Goal: Task Accomplishment & Management: Use online tool/utility

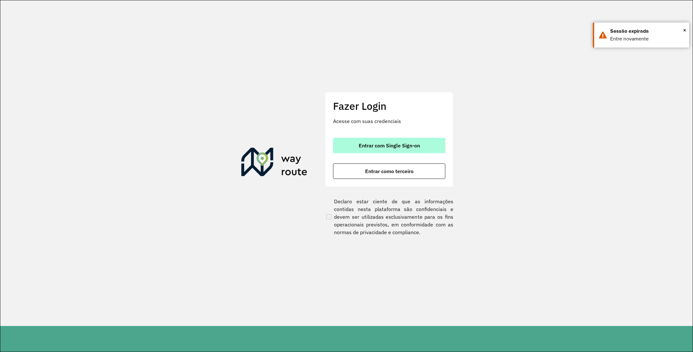
click at [401, 143] on span "Entrar com Single Sign-on" at bounding box center [389, 145] width 61 height 5
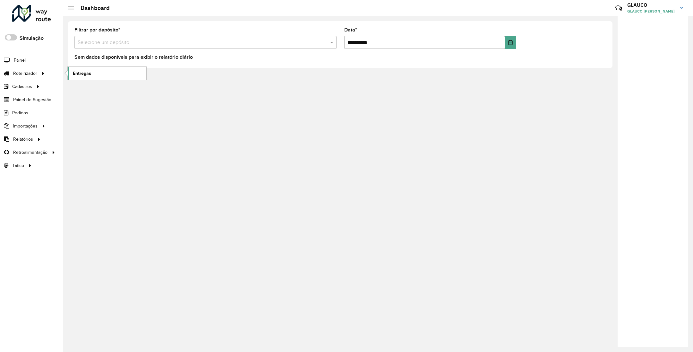
click at [92, 72] on link "Entregas" at bounding box center [107, 73] width 79 height 13
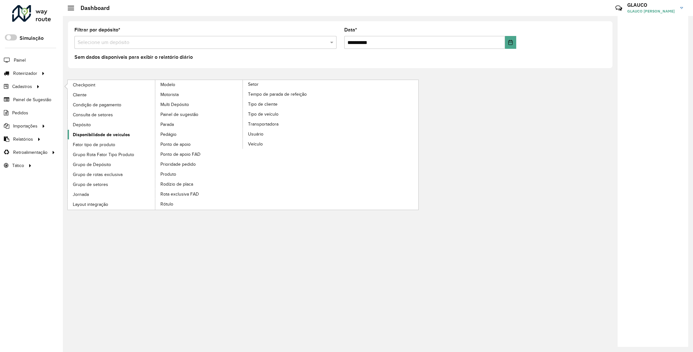
click at [100, 132] on link "Disponibilidade de veículos" at bounding box center [112, 135] width 88 height 10
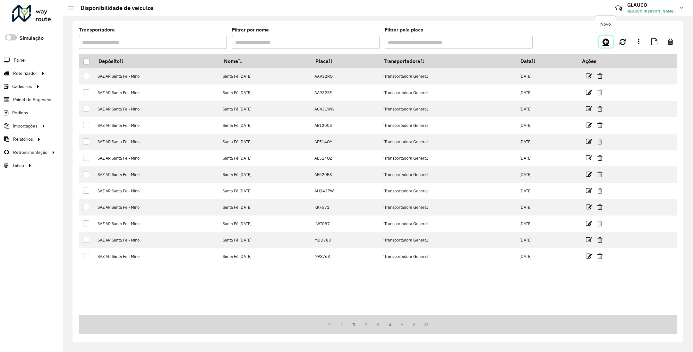
click at [604, 44] on icon at bounding box center [606, 42] width 7 height 8
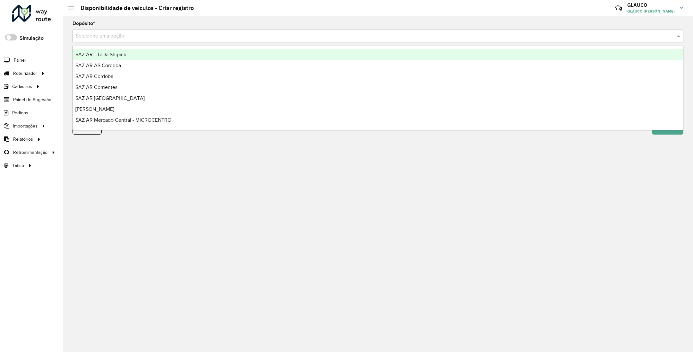
click at [189, 37] on input "text" at bounding box center [372, 36] width 592 height 8
type input "***"
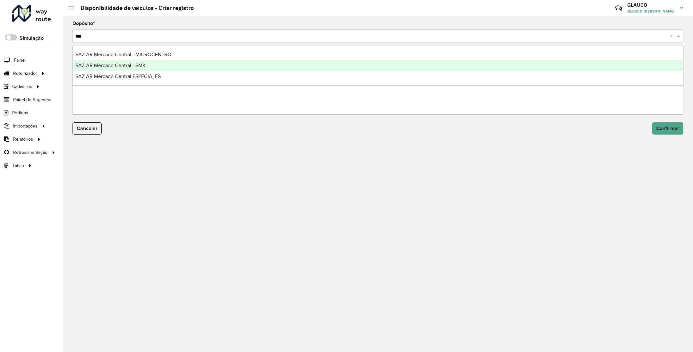
click at [145, 63] on span "SAZ AR Mercado Central - SMK" at bounding box center [110, 65] width 70 height 5
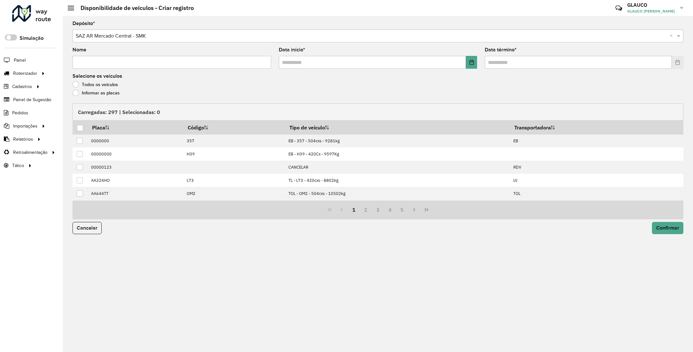
click at [109, 61] on input "Nome" at bounding box center [172, 62] width 199 height 13
type input "****"
click at [470, 63] on icon "Choose Date" at bounding box center [471, 62] width 5 height 5
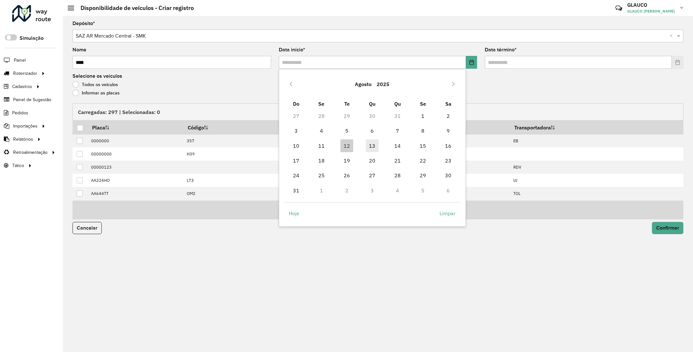
click at [372, 146] on span "13" at bounding box center [372, 145] width 13 height 13
type input "**********"
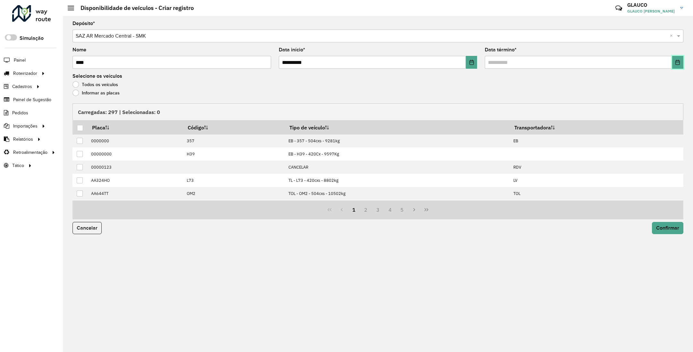
click at [676, 63] on icon "Choose Date" at bounding box center [677, 62] width 5 height 5
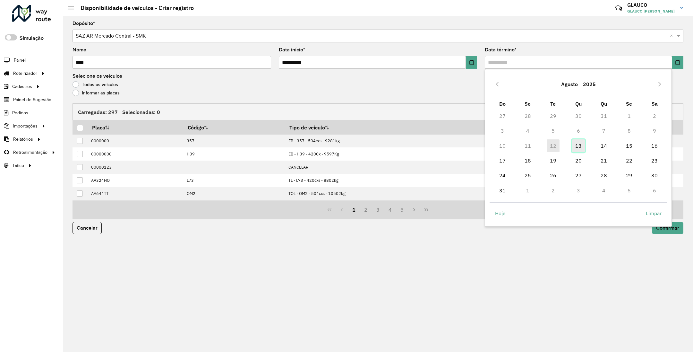
click at [581, 143] on span "13" at bounding box center [578, 145] width 13 height 13
type input "**********"
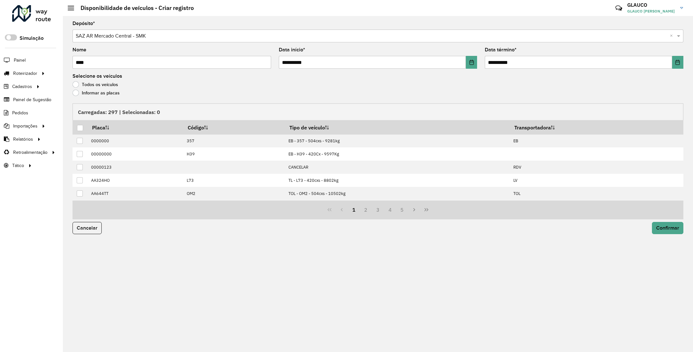
click at [75, 93] on label "Informar as placas" at bounding box center [96, 93] width 47 height 6
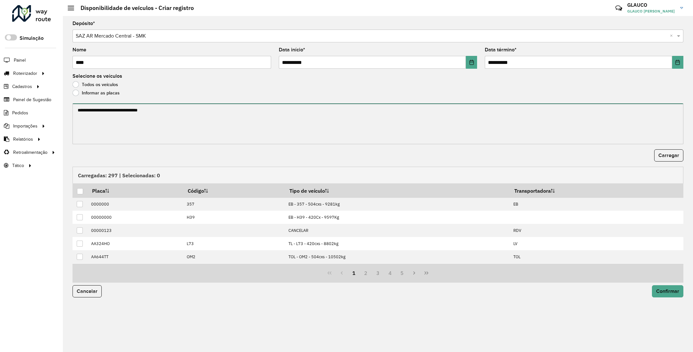
click at [101, 116] on textarea at bounding box center [378, 123] width 611 height 41
paste textarea "****** ****** ******* ****** ******* ******* ******* ****** ****** ****** *****…"
type textarea "****** ****** ******* ****** ******* ******* ******* ****** ****** ****** *****…"
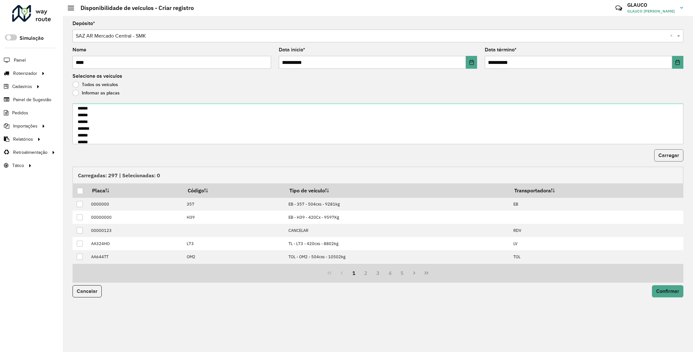
click at [661, 154] on span "Carregar" at bounding box center [669, 154] width 21 height 5
click at [82, 192] on div at bounding box center [80, 191] width 6 height 6
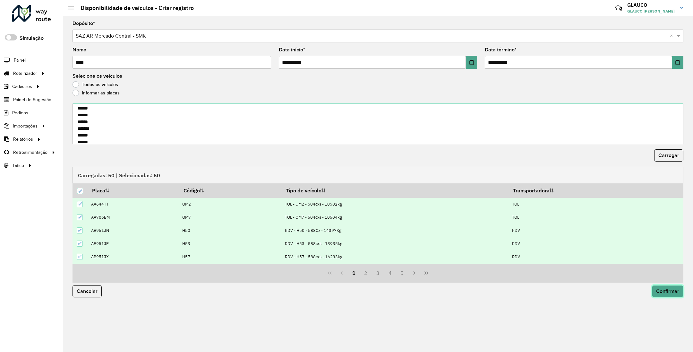
click at [673, 290] on span "Confirmar" at bounding box center [667, 290] width 23 height 5
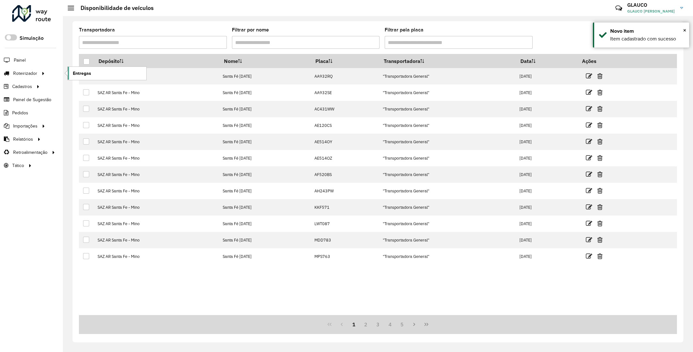
click at [97, 71] on link "Entregas" at bounding box center [107, 73] width 79 height 13
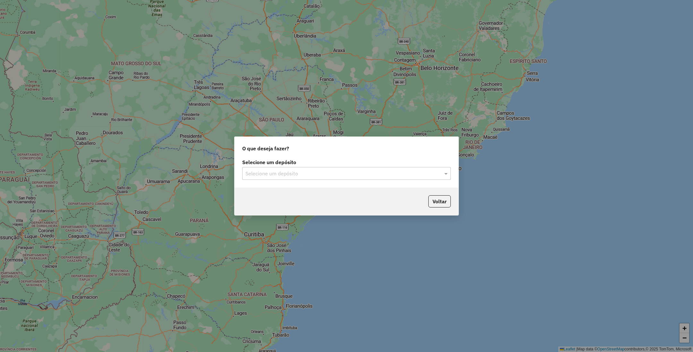
click at [339, 175] on input "text" at bounding box center [340, 174] width 189 height 8
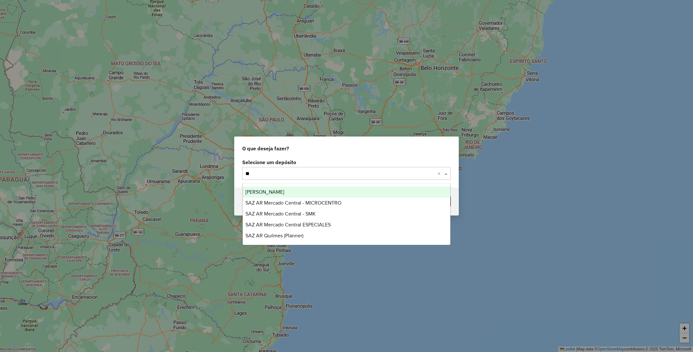
type input "***"
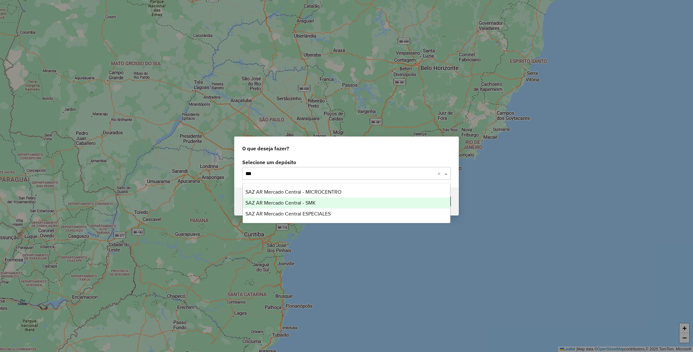
click at [305, 201] on span "SAZ AR Mercado Central - SMK" at bounding box center [281, 202] width 70 height 5
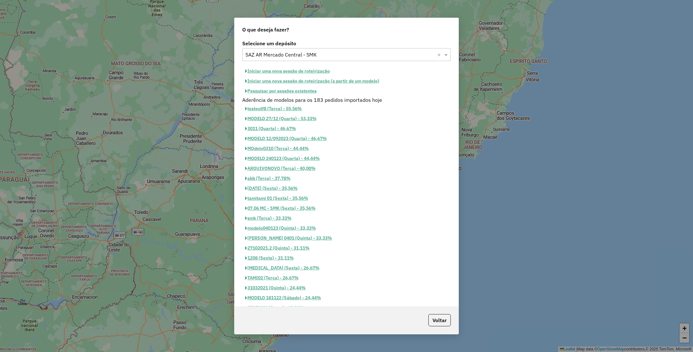
click at [286, 69] on button "Iniciar uma nova sessão de roteirização" at bounding box center [287, 71] width 91 height 10
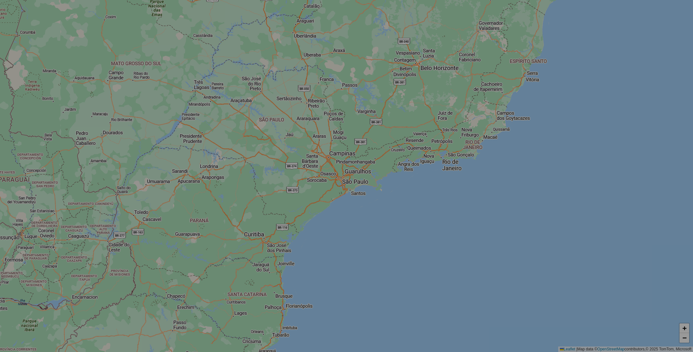
select select "*"
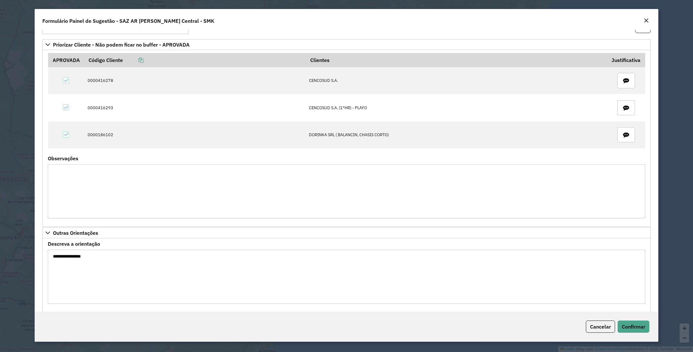
scroll to position [31, 0]
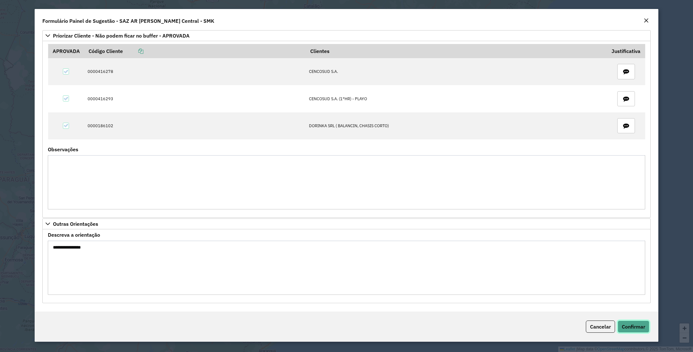
click at [639, 325] on span "Confirmar" at bounding box center [633, 326] width 23 height 6
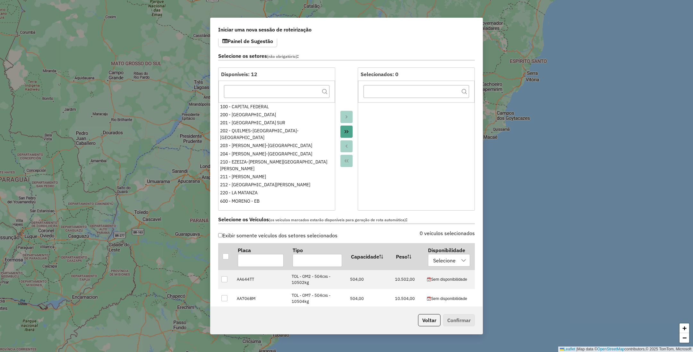
scroll to position [96, 0]
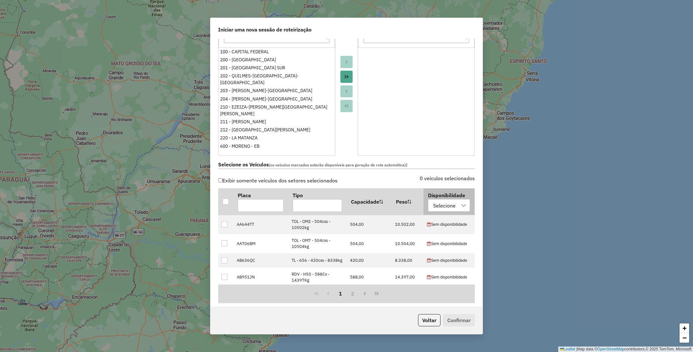
click at [439, 208] on div "Selecione" at bounding box center [444, 205] width 27 height 12
click at [429, 322] on button "Voltar" at bounding box center [429, 320] width 22 height 12
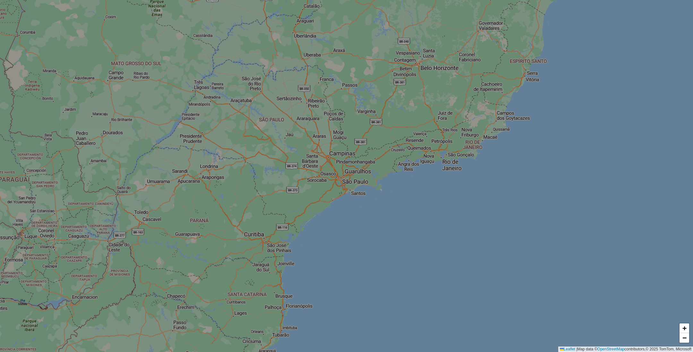
scroll to position [84, 0]
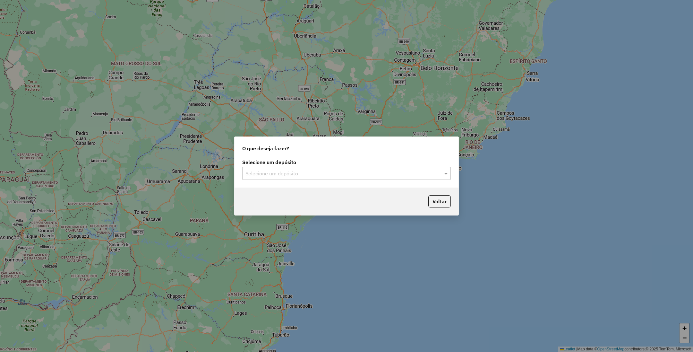
click at [336, 172] on input "text" at bounding box center [340, 174] width 189 height 8
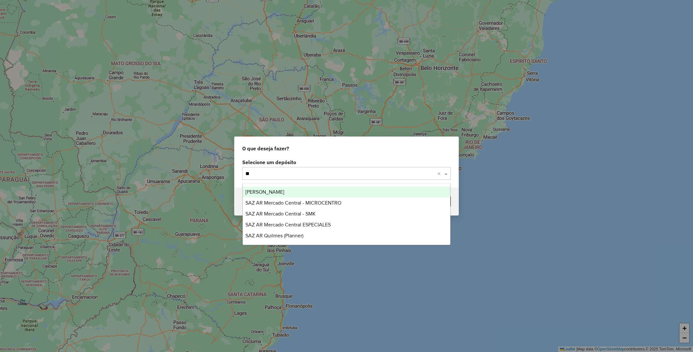
type input "***"
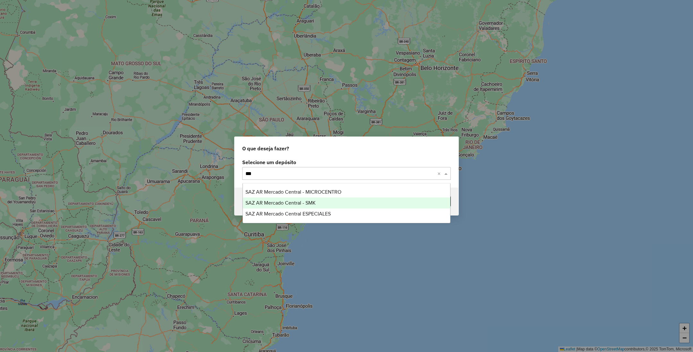
click at [306, 203] on span "SAZ AR Mercado Central - SMK" at bounding box center [281, 202] width 70 height 5
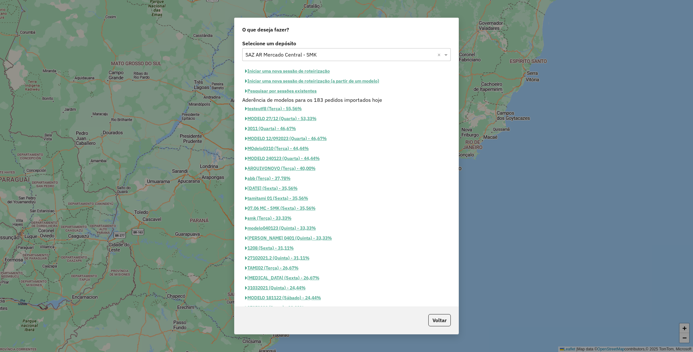
click at [273, 71] on button "Iniciar uma nova sessão de roteirização" at bounding box center [287, 71] width 91 height 10
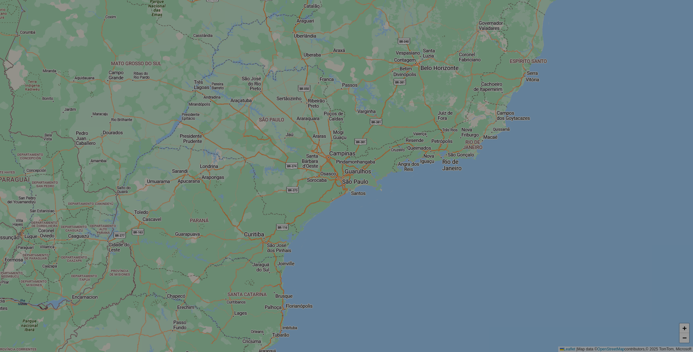
select select "*"
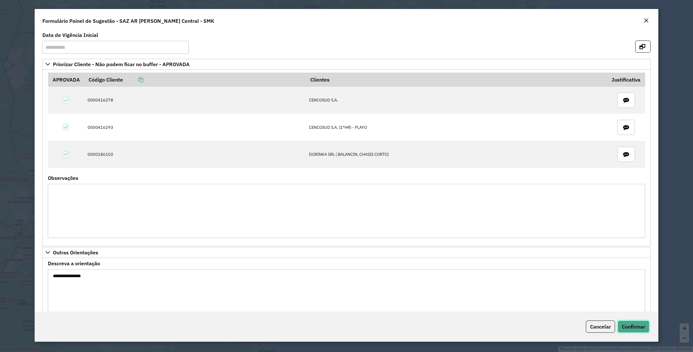
click at [631, 328] on span "Confirmar" at bounding box center [633, 326] width 23 height 6
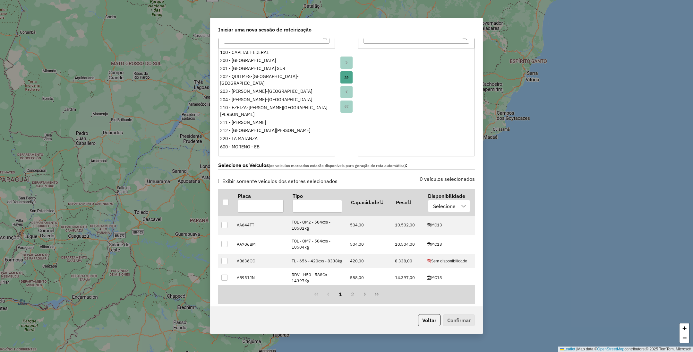
scroll to position [96, 0]
click at [461, 208] on icon at bounding box center [463, 205] width 5 height 5
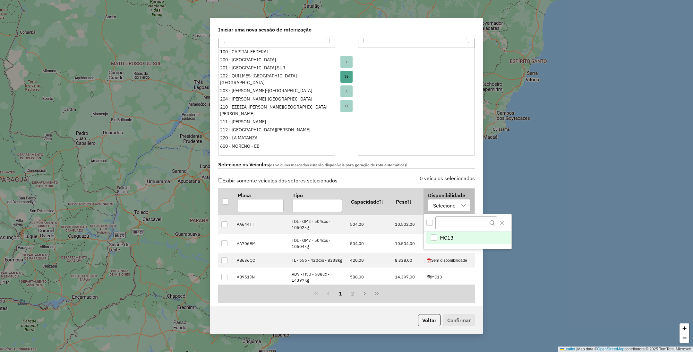
scroll to position [4, 29]
click at [457, 234] on li "MC13" at bounding box center [469, 237] width 85 height 12
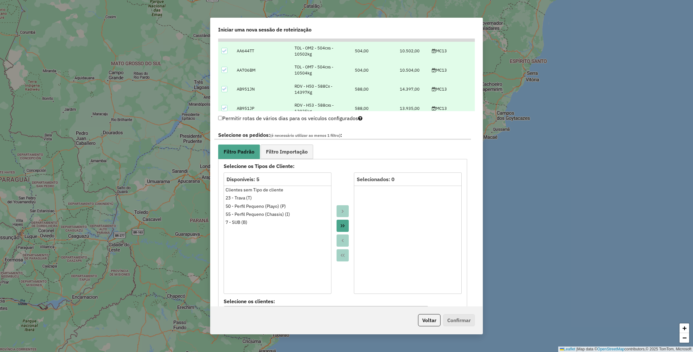
scroll to position [289, 0]
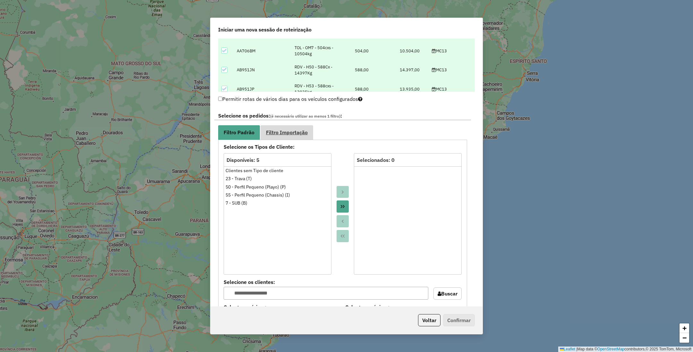
click at [297, 135] on span "Filtro Importação" at bounding box center [287, 132] width 42 height 5
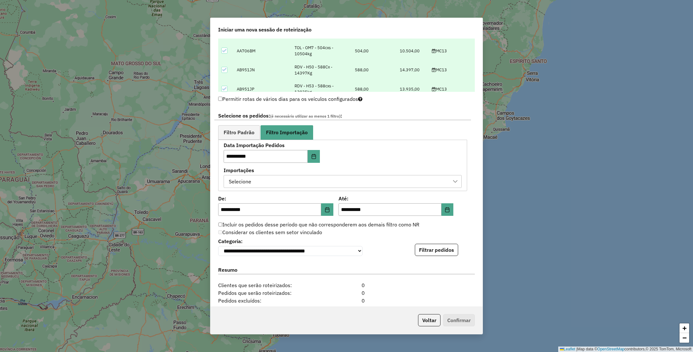
click at [298, 184] on div "Selecione" at bounding box center [338, 181] width 223 height 12
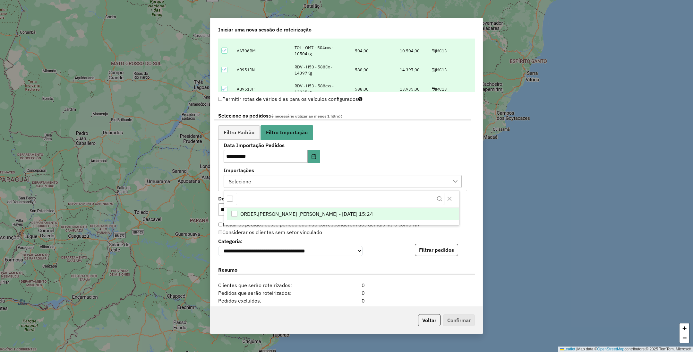
click at [285, 211] on span "ORDER.DL - GLAUCO RODRIGO VALENTINI - 12/08/2025 15:24" at bounding box center [306, 214] width 133 height 8
click at [229, 133] on span "Filtro Padrão" at bounding box center [239, 132] width 31 height 5
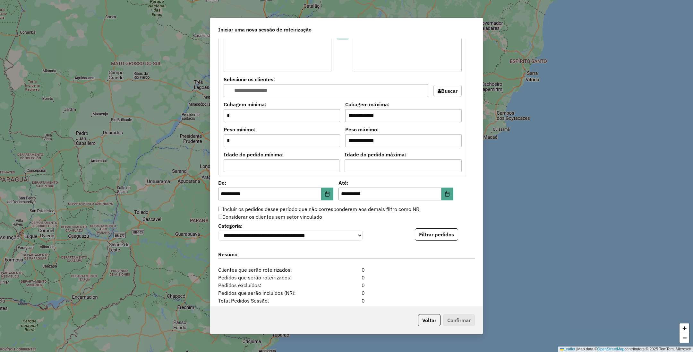
scroll to position [530, 0]
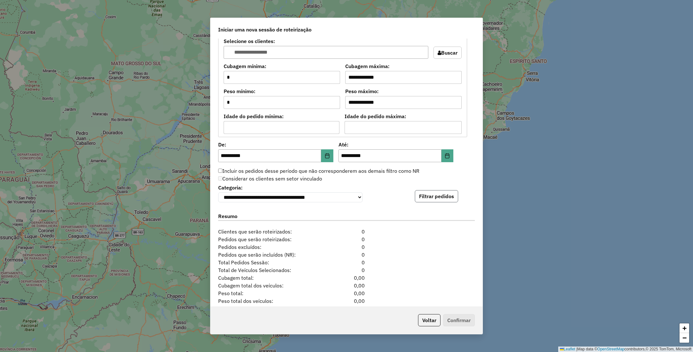
click at [434, 198] on button "Filtrar pedidos" at bounding box center [436, 196] width 43 height 12
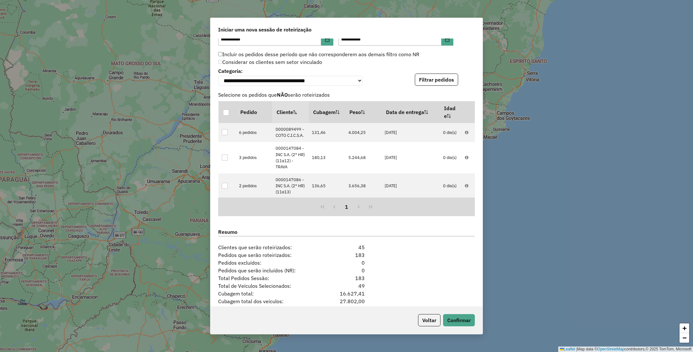
scroll to position [708, 0]
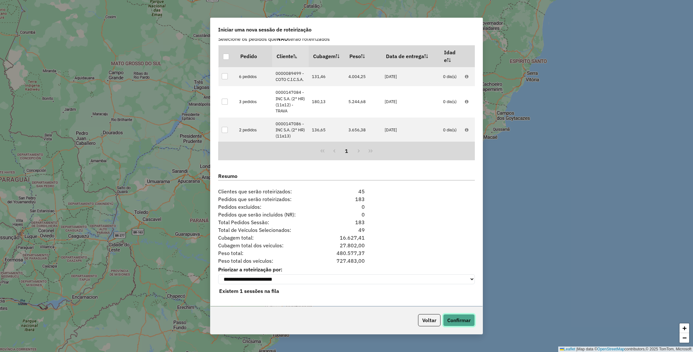
click at [460, 321] on button "Confirmar" at bounding box center [459, 320] width 32 height 12
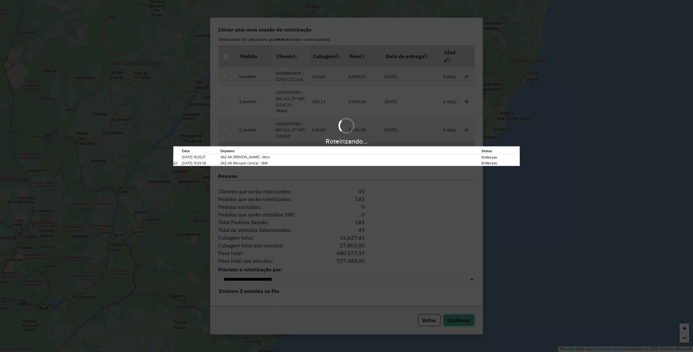
scroll to position [694, 0]
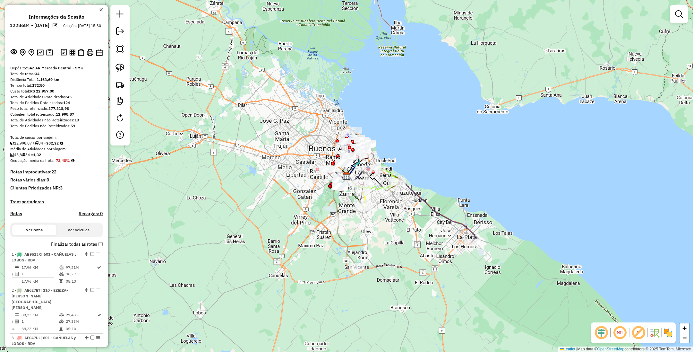
click at [667, 332] on img at bounding box center [668, 332] width 10 height 10
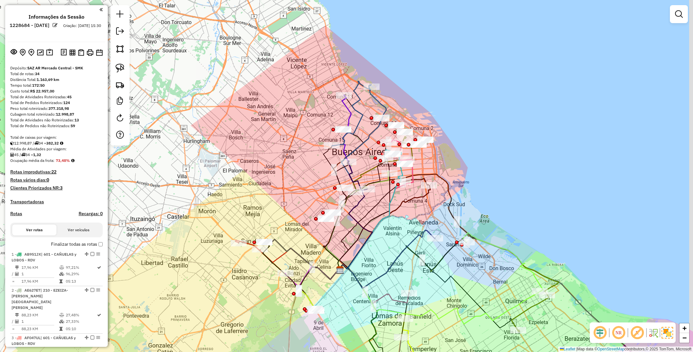
drag, startPoint x: 517, startPoint y: 129, endPoint x: 485, endPoint y: 125, distance: 32.7
click at [485, 125] on div "Janela de atendimento Grade de atendimento Capacidade Transportadoras Veículos …" at bounding box center [346, 176] width 693 height 352
click at [678, 14] on em at bounding box center [679, 14] width 8 height 8
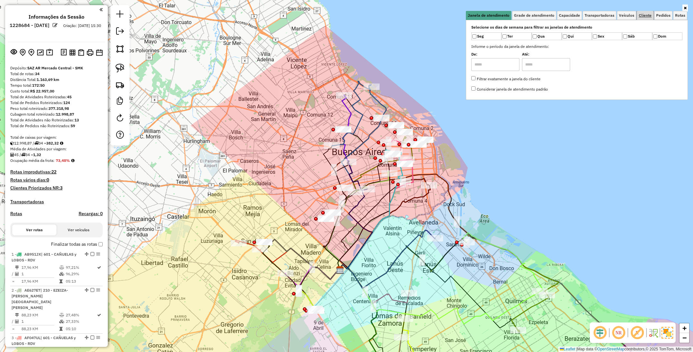
click at [643, 14] on span "Cliente" at bounding box center [645, 15] width 13 height 4
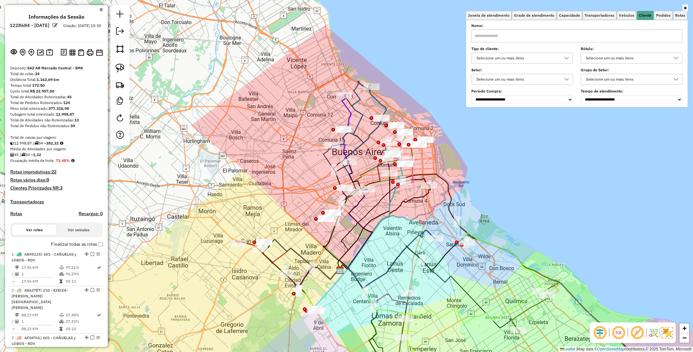
click at [508, 59] on div "Selecione um ou mais itens" at bounding box center [517, 58] width 86 height 10
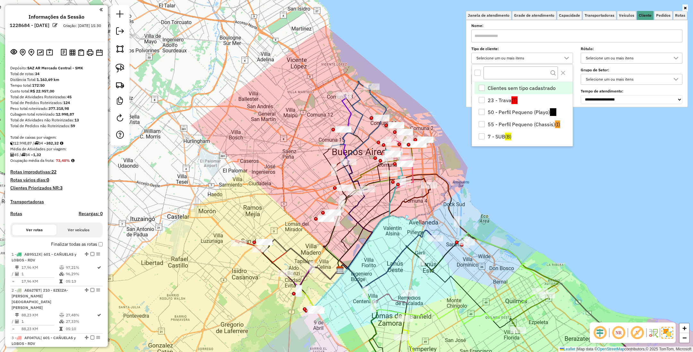
scroll to position [4, 22]
click at [504, 133] on li "7 - SUB (B)" at bounding box center [524, 136] width 98 height 12
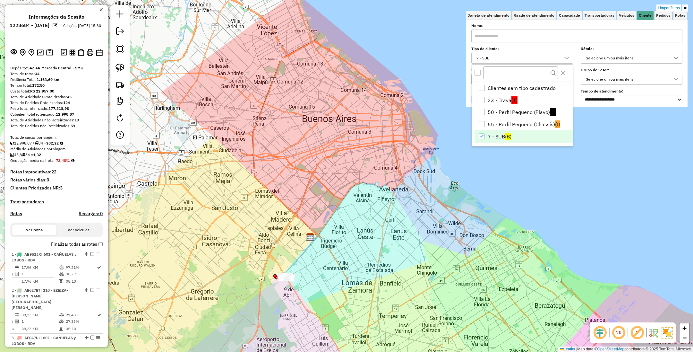
drag, startPoint x: 407, startPoint y: 236, endPoint x: 377, endPoint y: 203, distance: 44.5
click at [377, 203] on div "Limpar filtros Janela de atendimento Grade de atendimento Capacidade Transporta…" at bounding box center [346, 176] width 693 height 352
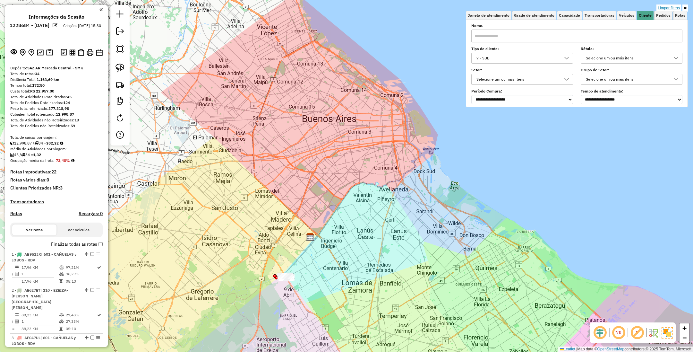
click at [667, 7] on link "Limpar filtros" at bounding box center [669, 7] width 25 height 7
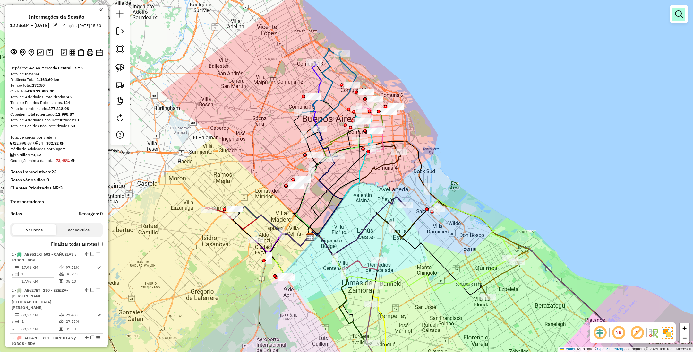
click at [681, 15] on em at bounding box center [679, 14] width 8 height 8
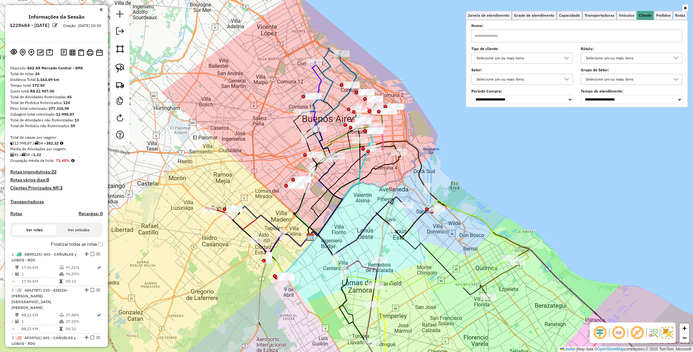
click at [554, 172] on div "Janela de atendimento Grade de atendimento Capacidade Transportadoras Veículos …" at bounding box center [346, 176] width 693 height 352
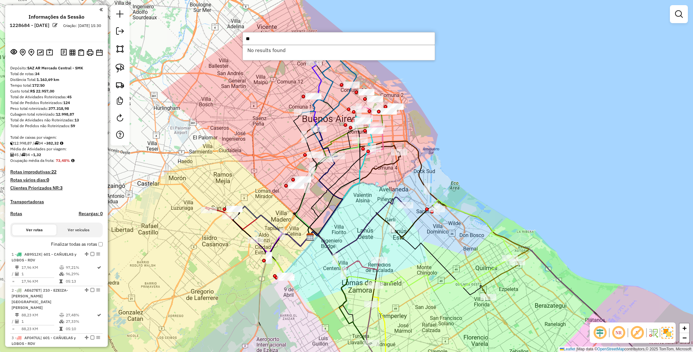
type input "*"
type input "***"
click at [347, 48] on li "0000170662 - INC S.A. (No Balancín) (TOL) - CHASSIS (Rota: 6 - Sequência: 1)" at bounding box center [339, 50] width 192 height 10
select select "**********"
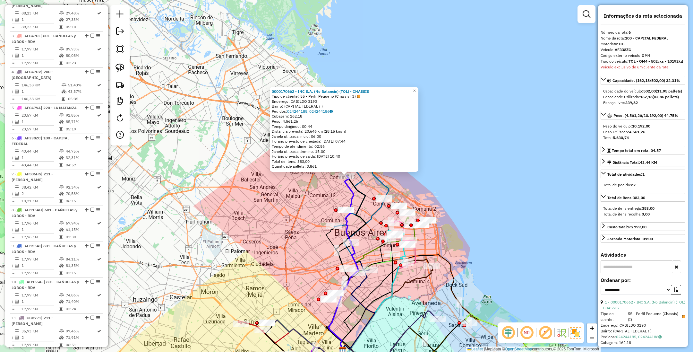
scroll to position [430, 0]
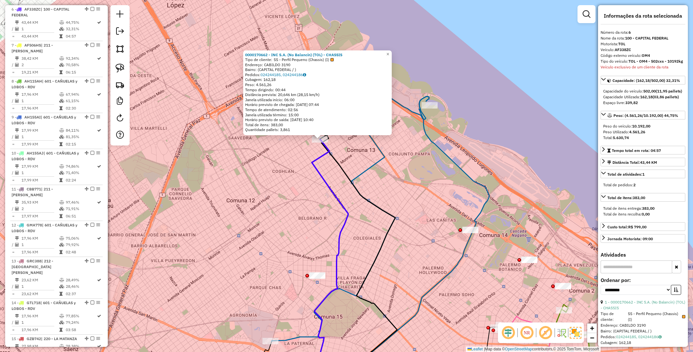
click at [320, 156] on icon at bounding box center [330, 263] width 36 height 248
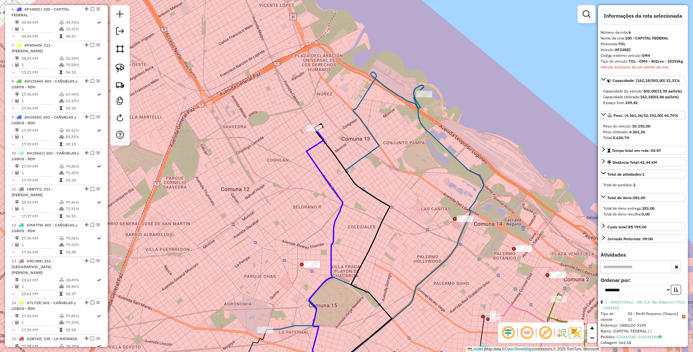
click at [326, 180] on icon at bounding box center [325, 257] width 36 height 259
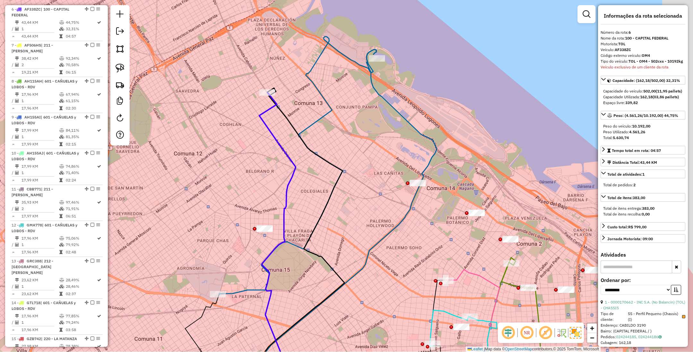
drag, startPoint x: 340, startPoint y: 138, endPoint x: 243, endPoint y: 89, distance: 109.4
click at [243, 89] on div "Janela de atendimento Grade de atendimento Capacidade Transportadoras Veículos …" at bounding box center [346, 176] width 693 height 352
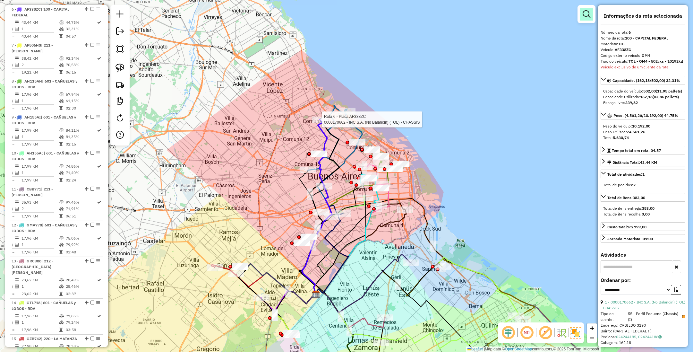
click at [590, 11] on em at bounding box center [587, 14] width 8 height 8
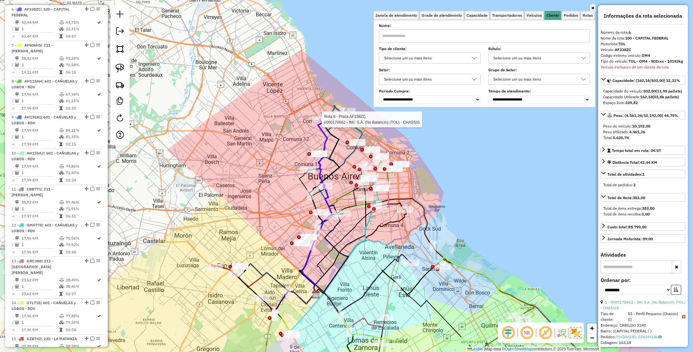
click at [440, 59] on div "Selecione um ou mais itens" at bounding box center [425, 58] width 86 height 10
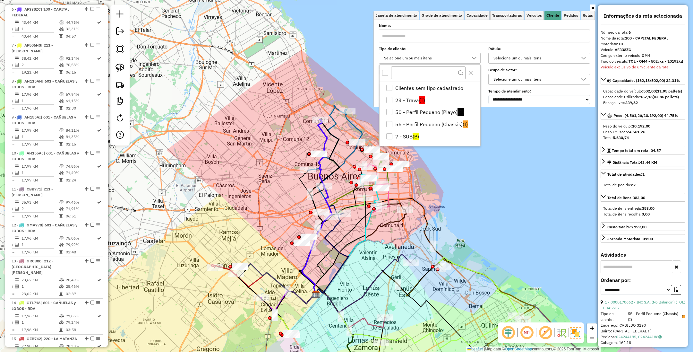
click at [320, 130] on icon at bounding box center [317, 207] width 30 height 176
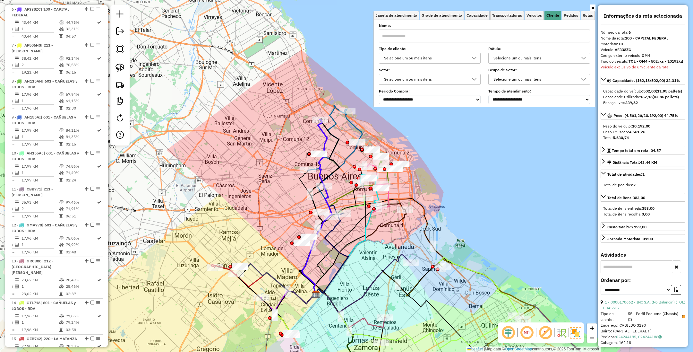
click at [437, 58] on div "Selecione um ou mais itens" at bounding box center [425, 58] width 86 height 10
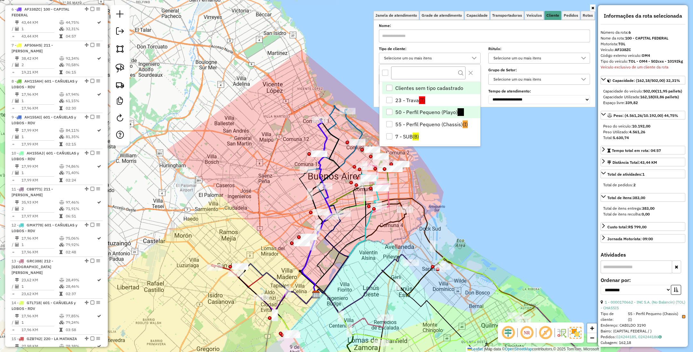
click at [423, 109] on li "50 - Perfil Pequeno (Playo) (P)" at bounding box center [431, 112] width 98 height 12
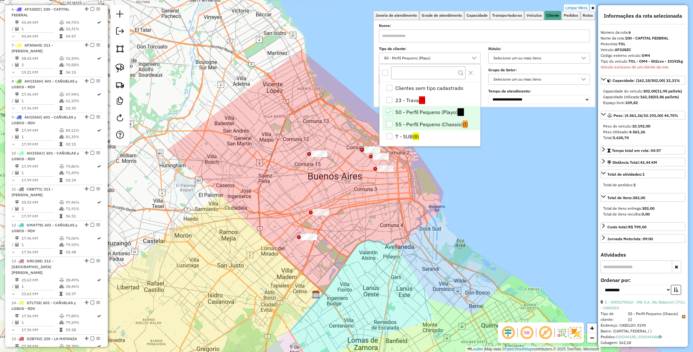
click at [391, 124] on div "55 - Perfil Pequeno (Chassis)" at bounding box center [389, 124] width 6 height 6
click at [336, 169] on div "Limpar filtros Janela de atendimento Grade de atendimento Capacidade Transporta…" at bounding box center [346, 176] width 693 height 352
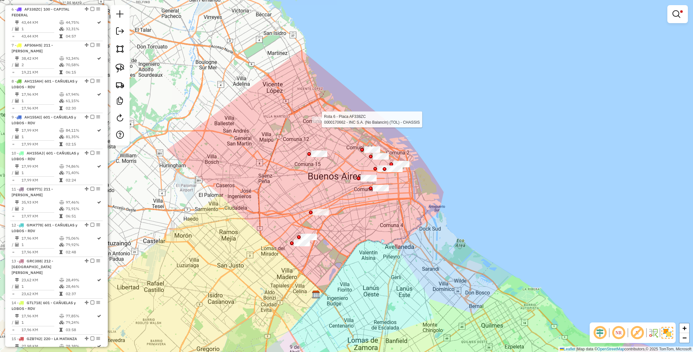
select select "**********"
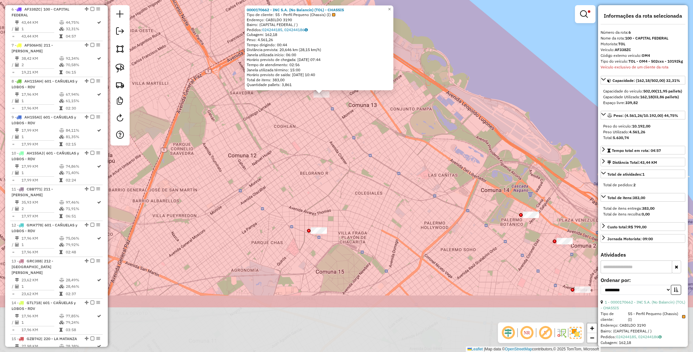
drag, startPoint x: 366, startPoint y: 256, endPoint x: 358, endPoint y: 176, distance: 80.9
click at [358, 176] on div "0000170662 - INC S.A. (No Balancín) (TOL) - CHASSIS Tipo de cliente: 55 - Perfi…" at bounding box center [346, 176] width 693 height 352
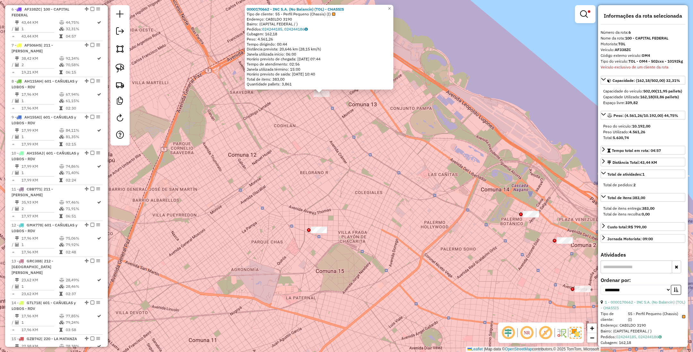
click at [323, 235] on div "0000170662 - INC S.A. (No Balancín) (TOL) - CHASSIS Tipo de cliente: 55 - Perfi…" at bounding box center [346, 176] width 693 height 352
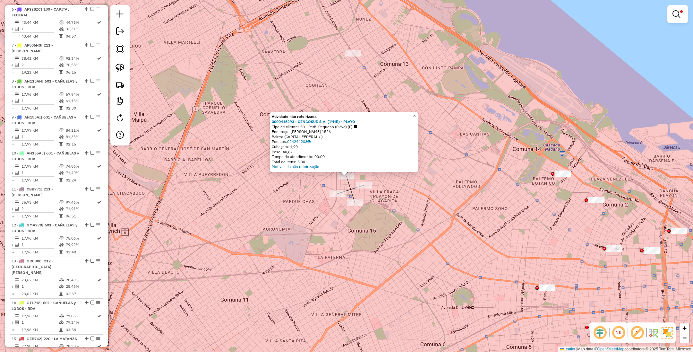
click at [416, 113] on span "×" at bounding box center [414, 115] width 3 height 5
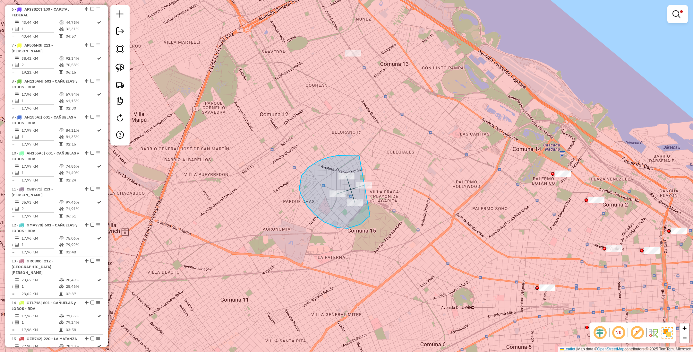
drag, startPoint x: 355, startPoint y: 155, endPoint x: 390, endPoint y: 185, distance: 46.0
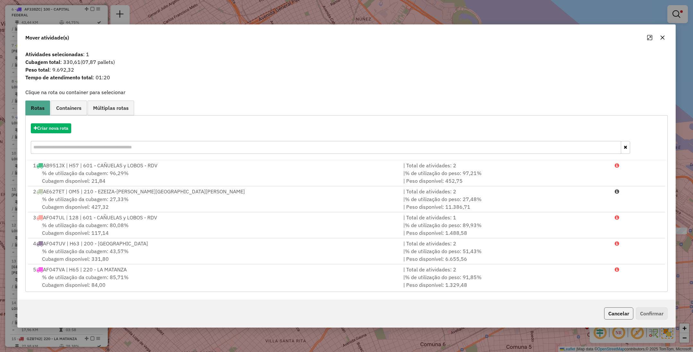
click at [615, 312] on button "Cancelar" at bounding box center [618, 313] width 29 height 12
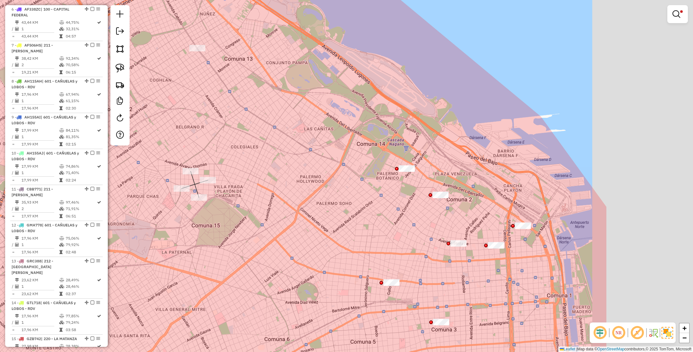
drag, startPoint x: 508, startPoint y: 180, endPoint x: 352, endPoint y: 175, distance: 156.1
click at [352, 175] on div "Limpar filtros Janela de atendimento Grade de atendimento Capacidade Transporta…" at bounding box center [346, 176] width 693 height 352
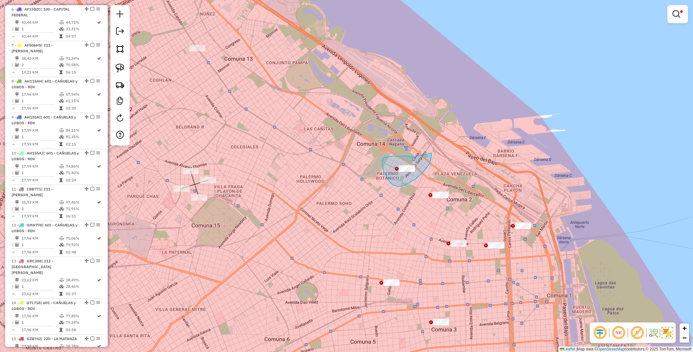
drag, startPoint x: 384, startPoint y: 158, endPoint x: 431, endPoint y: 153, distance: 48.1
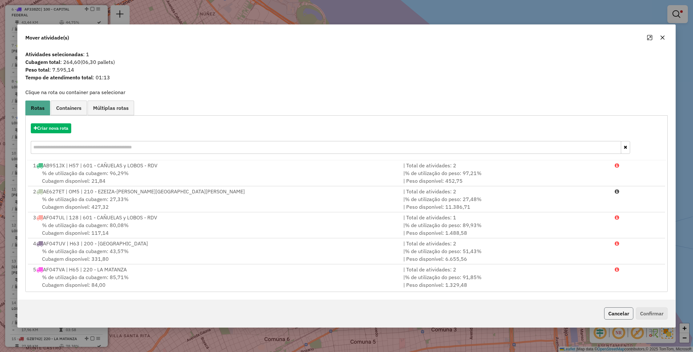
click at [619, 315] on button "Cancelar" at bounding box center [618, 313] width 29 height 12
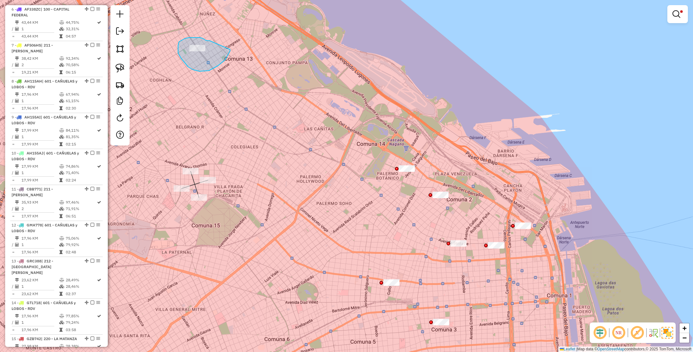
drag, startPoint x: 185, startPoint y: 39, endPoint x: 230, endPoint y: 49, distance: 46.6
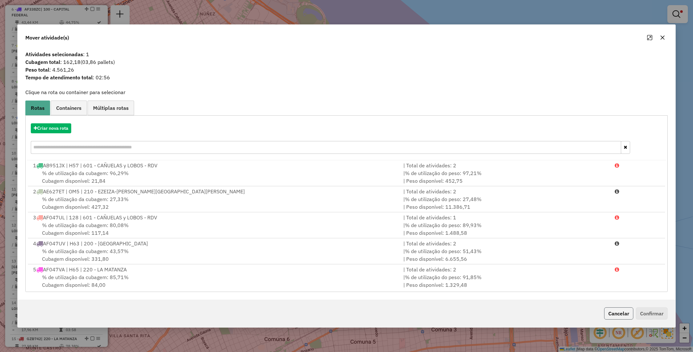
click at [622, 311] on button "Cancelar" at bounding box center [618, 313] width 29 height 12
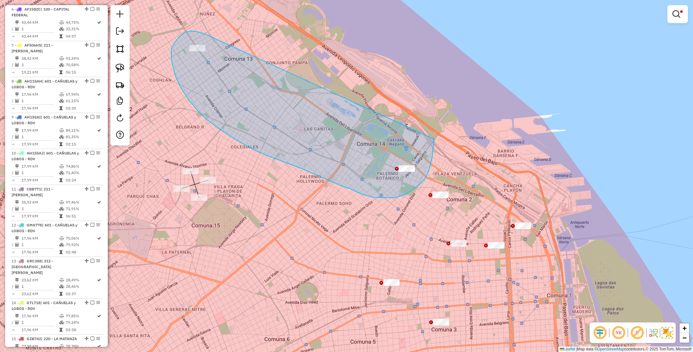
drag, startPoint x: 205, startPoint y: 34, endPoint x: 435, endPoint y: 128, distance: 248.0
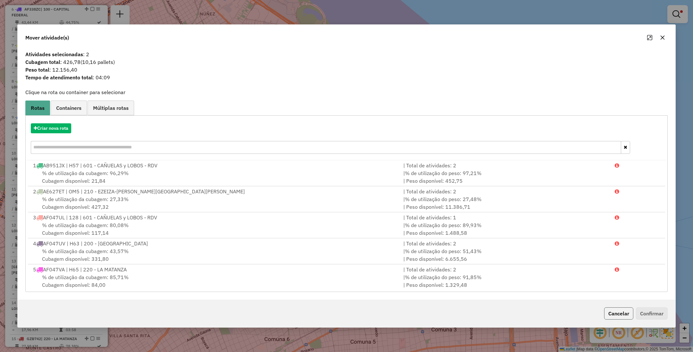
click at [623, 313] on button "Cancelar" at bounding box center [618, 313] width 29 height 12
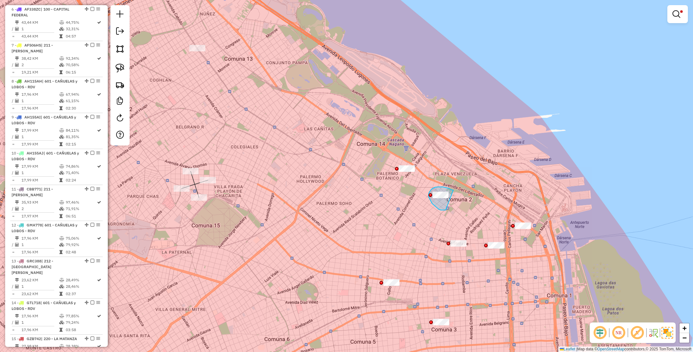
drag, startPoint x: 449, startPoint y: 188, endPoint x: 448, endPoint y: 210, distance: 21.8
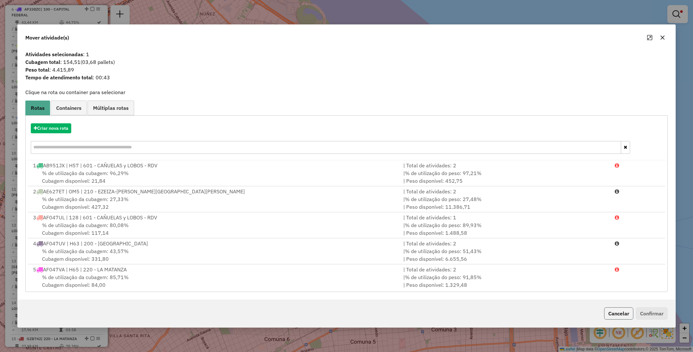
click at [611, 313] on button "Cancelar" at bounding box center [618, 313] width 29 height 12
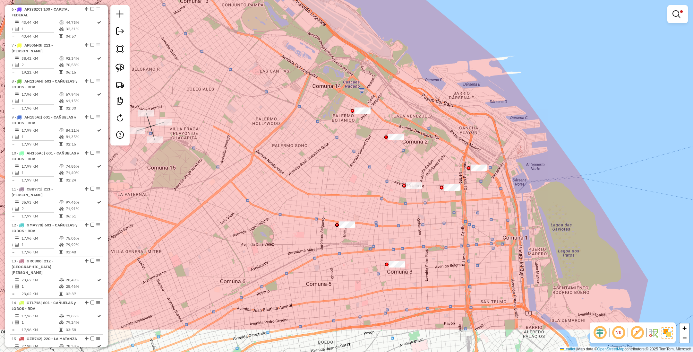
drag, startPoint x: 409, startPoint y: 217, endPoint x: 386, endPoint y: 178, distance: 44.9
click at [386, 178] on div "Limpar filtros Janela de atendimento Grade de atendimento Capacidade Transporta…" at bounding box center [346, 176] width 693 height 352
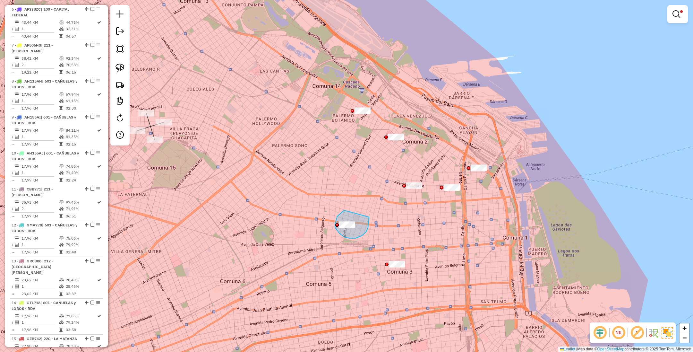
drag, startPoint x: 346, startPoint y: 210, endPoint x: 369, endPoint y: 217, distance: 24.3
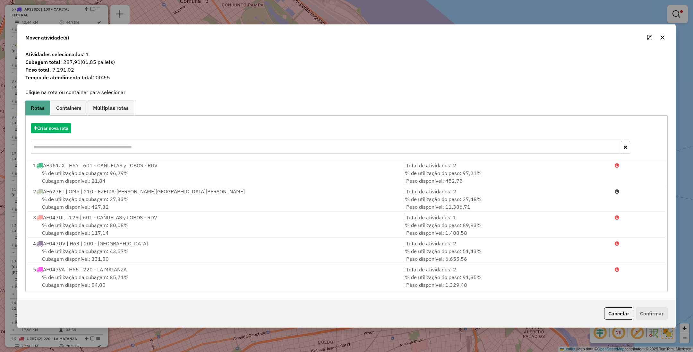
click at [609, 312] on button "Cancelar" at bounding box center [618, 313] width 29 height 12
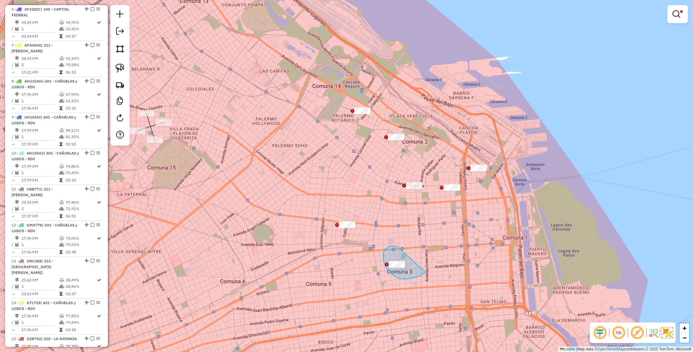
drag, startPoint x: 385, startPoint y: 249, endPoint x: 426, endPoint y: 272, distance: 46.6
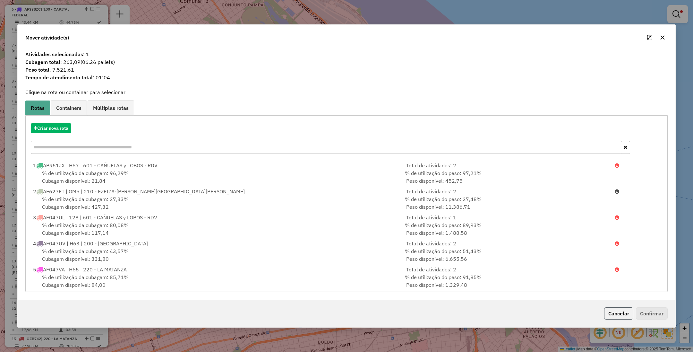
click at [614, 313] on button "Cancelar" at bounding box center [618, 313] width 29 height 12
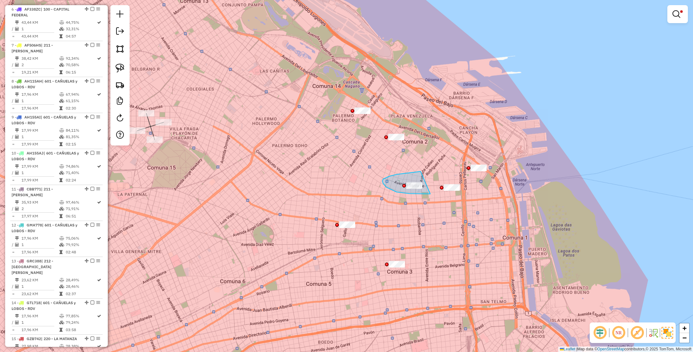
drag, startPoint x: 421, startPoint y: 171, endPoint x: 430, endPoint y: 194, distance: 24.2
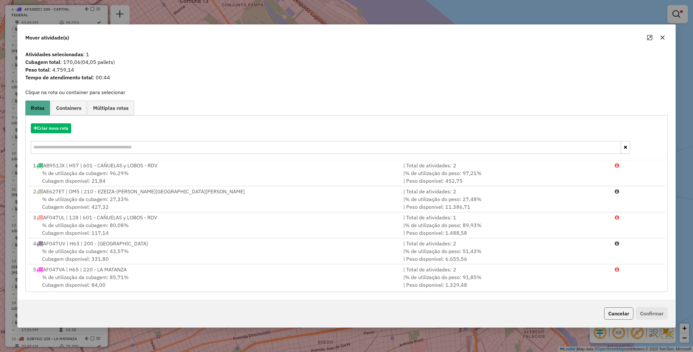
click at [621, 310] on button "Cancelar" at bounding box center [618, 313] width 29 height 12
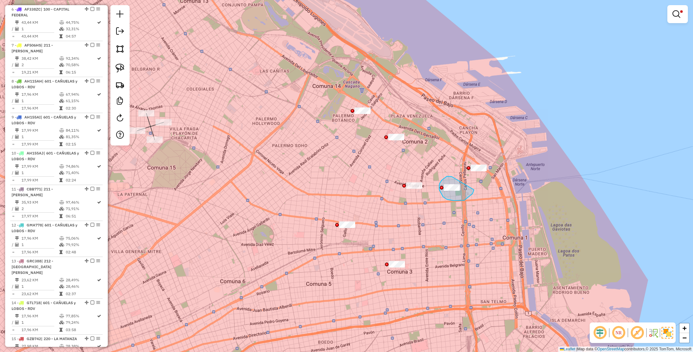
drag, startPoint x: 439, startPoint y: 190, endPoint x: 474, endPoint y: 190, distance: 34.7
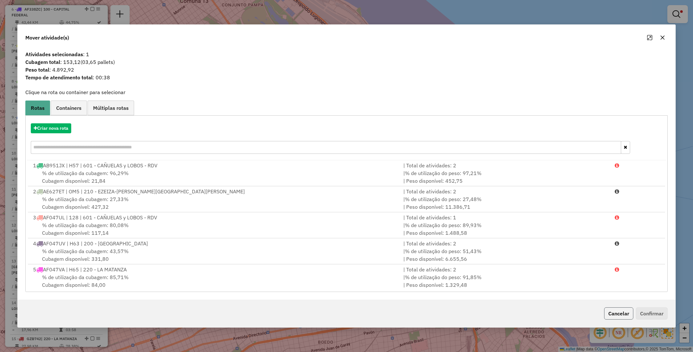
click at [619, 314] on button "Cancelar" at bounding box center [618, 313] width 29 height 12
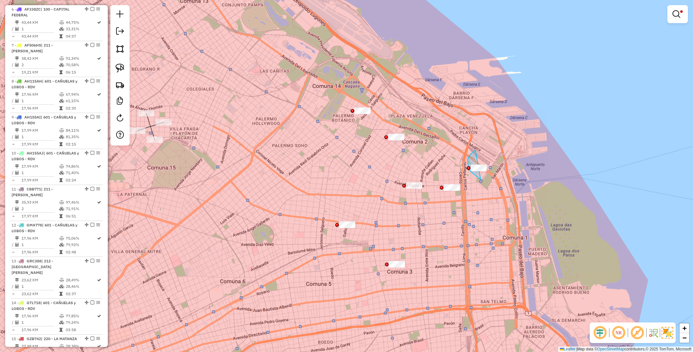
drag, startPoint x: 476, startPoint y: 150, endPoint x: 503, endPoint y: 165, distance: 30.9
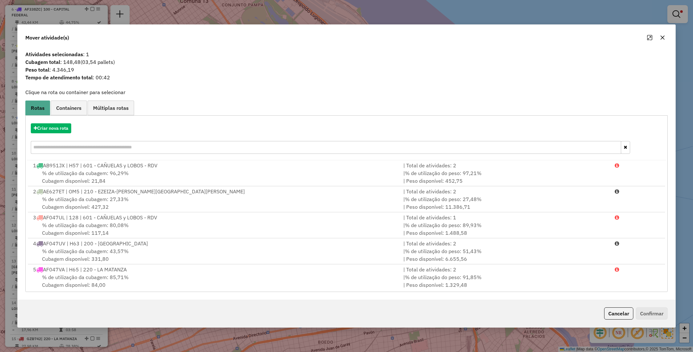
click at [614, 315] on button "Cancelar" at bounding box center [618, 313] width 29 height 12
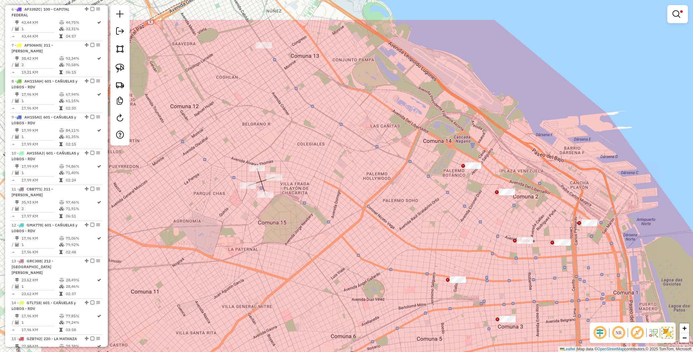
drag, startPoint x: 249, startPoint y: 153, endPoint x: 363, endPoint y: 213, distance: 128.9
click at [363, 213] on div "Limpar filtros Janela de atendimento Grade de atendimento Capacidade Transporta…" at bounding box center [346, 176] width 693 height 352
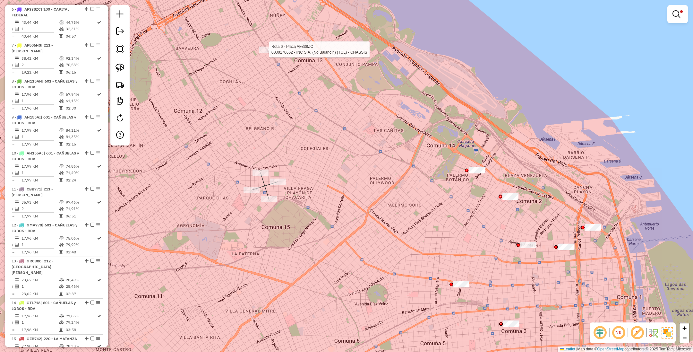
select select "**********"
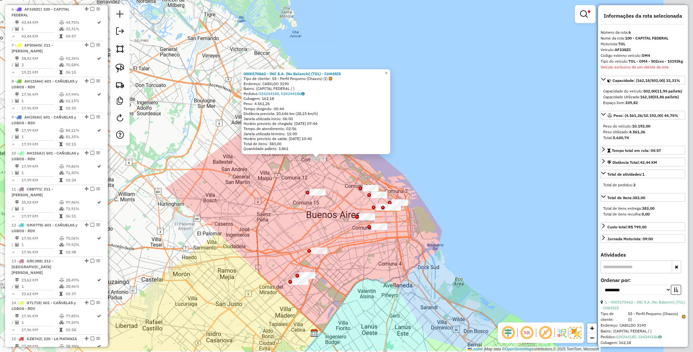
drag, startPoint x: 379, startPoint y: 238, endPoint x: 336, endPoint y: 203, distance: 56.1
click at [336, 203] on div "0000170662 - INC S.A. (No Balancín) (TOL) - CHASSIS Tipo de cliente: 55 - Perfi…" at bounding box center [346, 176] width 693 height 352
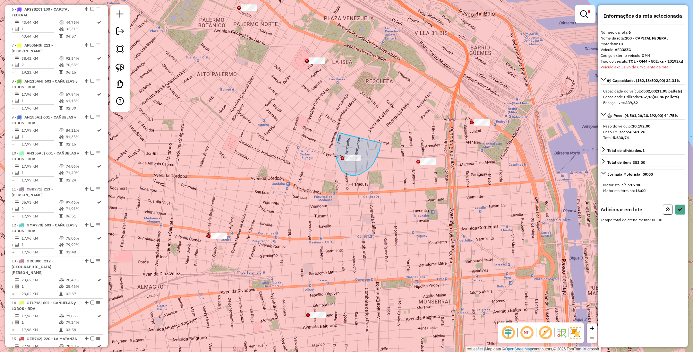
drag, startPoint x: 336, startPoint y: 142, endPoint x: 380, endPoint y: 143, distance: 44.3
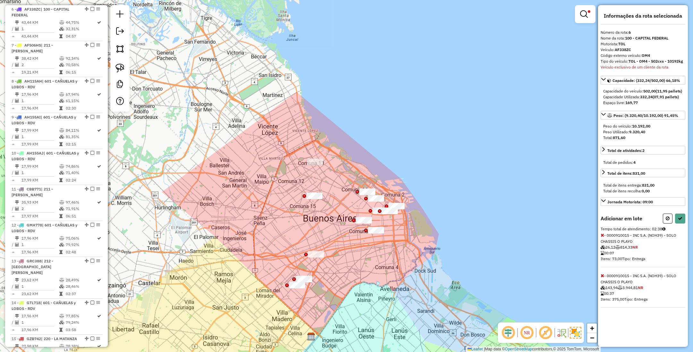
select select "**********"
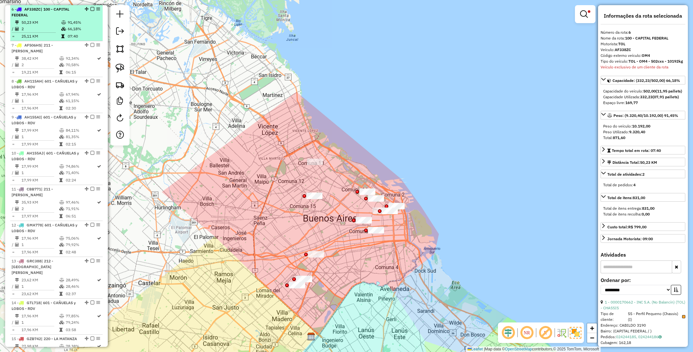
click at [91, 10] on em at bounding box center [93, 9] width 4 height 4
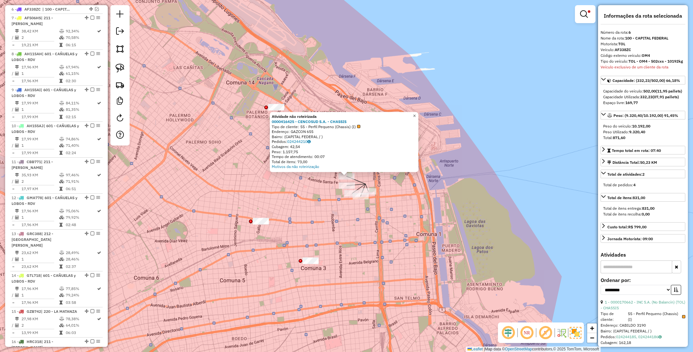
click at [416, 115] on span "×" at bounding box center [414, 115] width 3 height 5
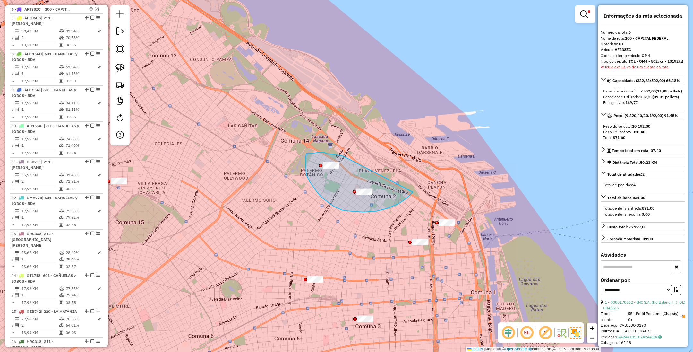
drag, startPoint x: 337, startPoint y: 155, endPoint x: 417, endPoint y: 176, distance: 83.0
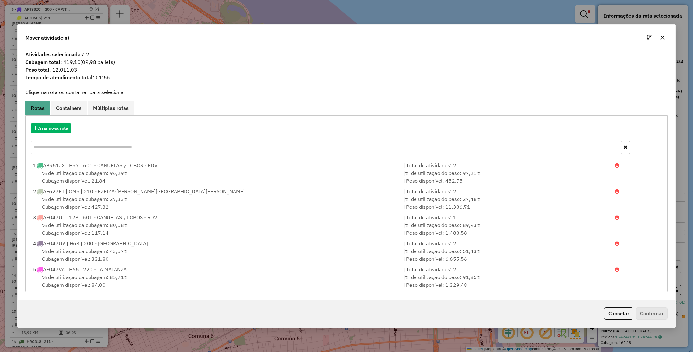
click at [617, 318] on button "Cancelar" at bounding box center [618, 313] width 29 height 12
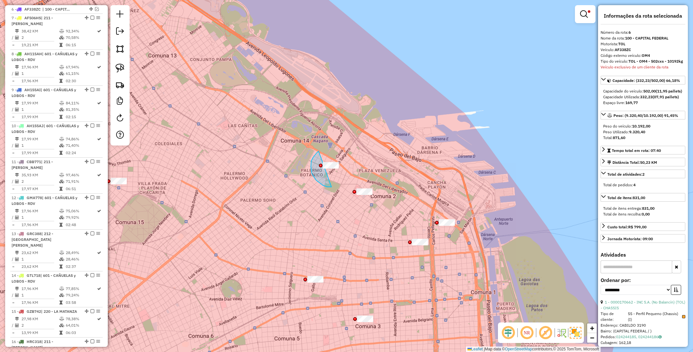
drag, startPoint x: 319, startPoint y: 151, endPoint x: 360, endPoint y: 151, distance: 41.4
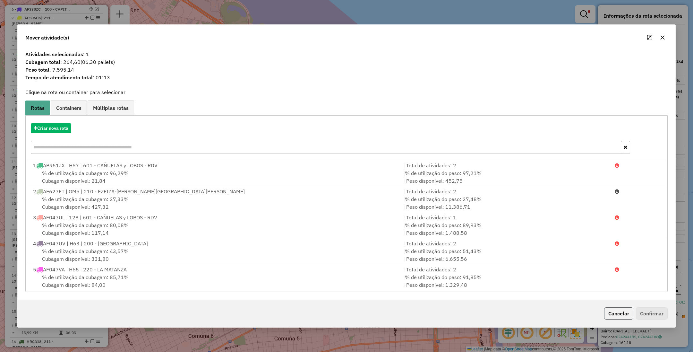
click at [616, 312] on button "Cancelar" at bounding box center [618, 313] width 29 height 12
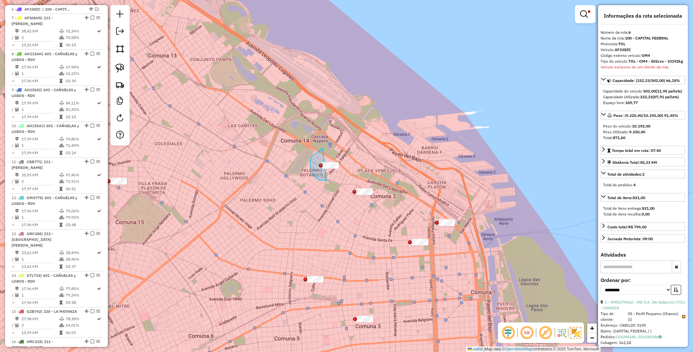
drag, startPoint x: 323, startPoint y: 148, endPoint x: 351, endPoint y: 160, distance: 30.3
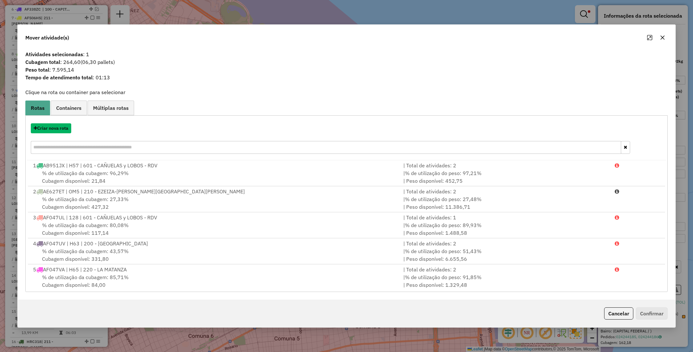
click at [52, 128] on button "Criar nova rota" at bounding box center [51, 128] width 40 height 10
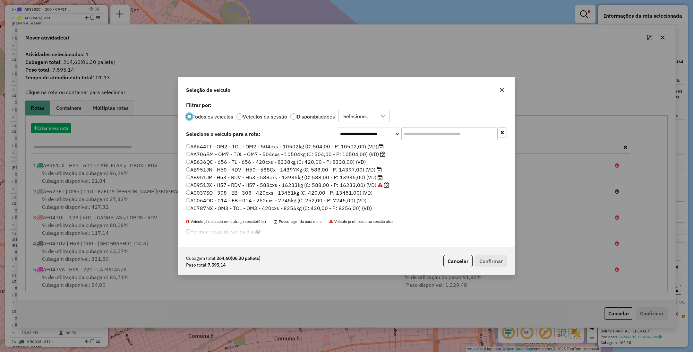
scroll to position [3, 2]
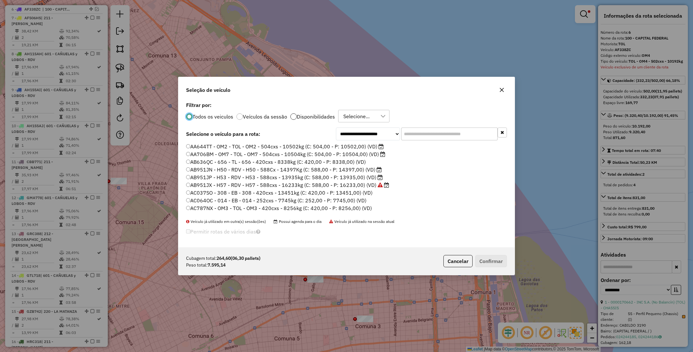
click at [290, 116] on div at bounding box center [293, 116] width 6 height 6
click at [448, 132] on input "text" at bounding box center [450, 133] width 96 height 13
type input "*"
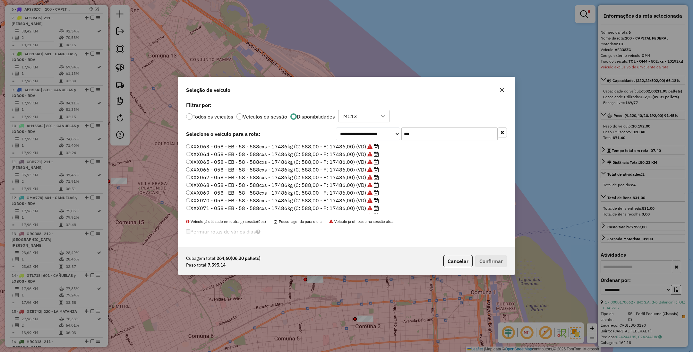
scroll to position [45, 0]
type input "***"
click at [345, 209] on label "XXX077 - 058 - EB - 58 - 588cxs - 17486kg (C: 588,00 - P: 17486,00) (VD)" at bounding box center [282, 210] width 193 height 8
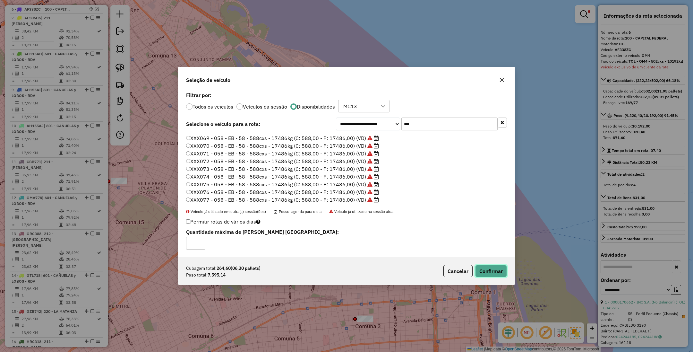
click at [485, 271] on button "Confirmar" at bounding box center [491, 271] width 32 height 12
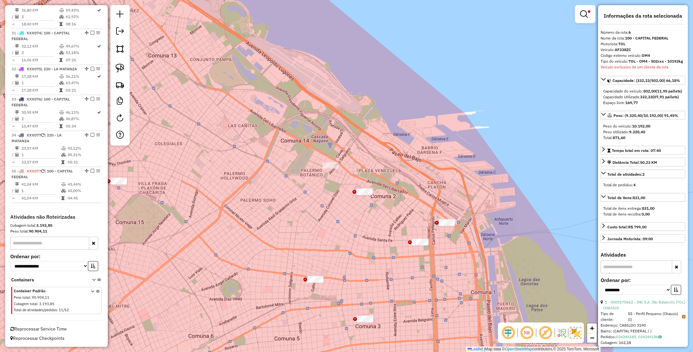
scroll to position [1293, 0]
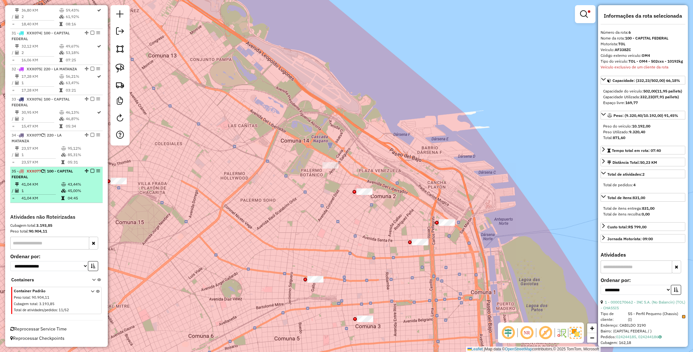
click at [49, 178] on div "35 - XXX077 | 100 - CAPITAL FEDERAL" at bounding box center [46, 174] width 68 height 12
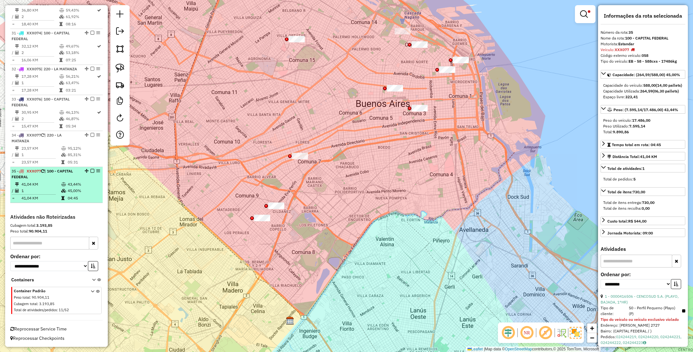
click at [91, 169] on em at bounding box center [93, 171] width 4 height 4
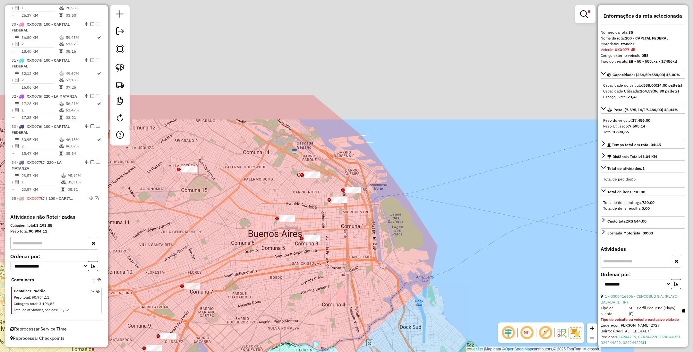
drag, startPoint x: 450, startPoint y: 170, endPoint x: 341, endPoint y: 326, distance: 189.9
click at [341, 326] on div "Limpar filtros Janela de atendimento Grade de atendimento Capacidade Transporta…" at bounding box center [346, 176] width 693 height 352
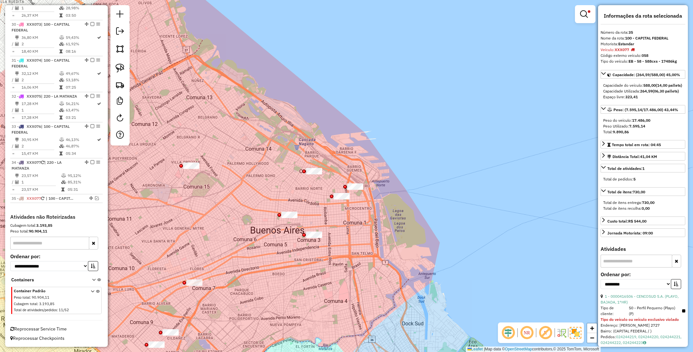
drag, startPoint x: 368, startPoint y: 256, endPoint x: 372, endPoint y: 227, distance: 29.1
click at [372, 227] on div "Limpar filtros Janela de atendimento Grade de atendimento Capacidade Transporta…" at bounding box center [346, 176] width 693 height 352
drag, startPoint x: 195, startPoint y: 152, endPoint x: 221, endPoint y: 168, distance: 31.2
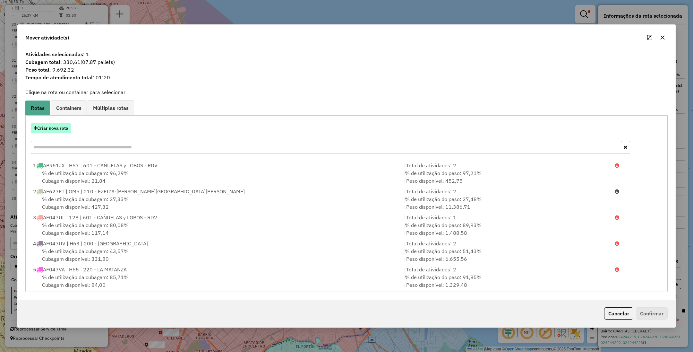
click at [48, 126] on button "Criar nova rota" at bounding box center [51, 128] width 40 height 10
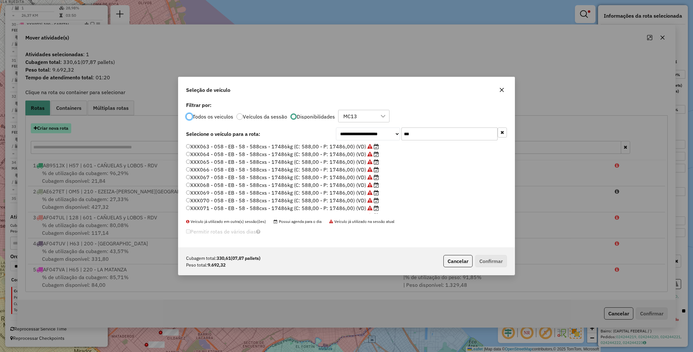
scroll to position [3, 2]
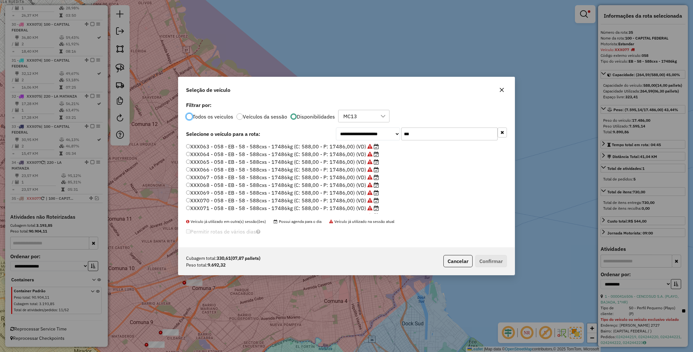
click at [337, 147] on label "XXX063 - 058 - EB - 58 - 588cxs - 17486kg (C: 588,00 - P: 17486,00) (VD)" at bounding box center [282, 147] width 193 height 8
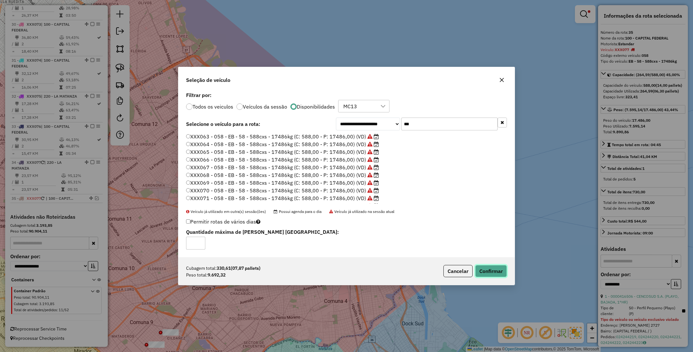
click at [493, 271] on button "Confirmar" at bounding box center [491, 271] width 32 height 12
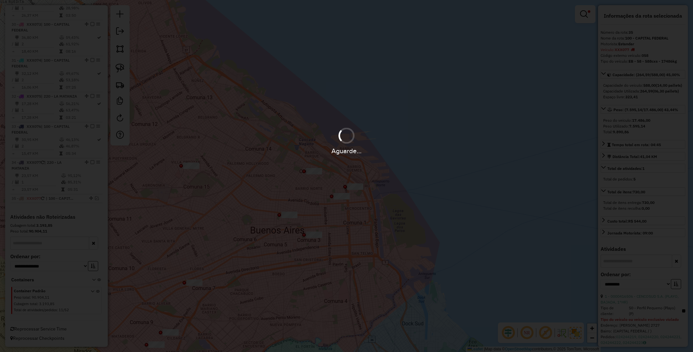
scroll to position [1302, 0]
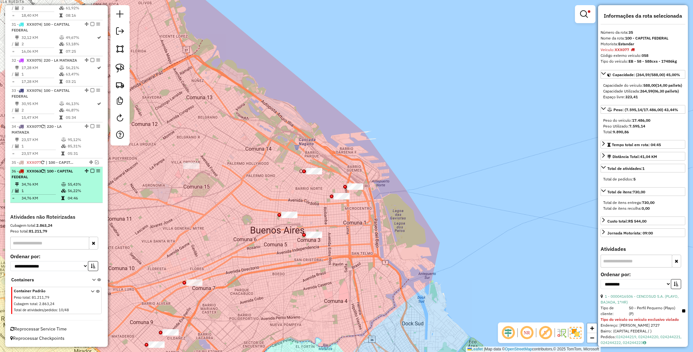
click at [91, 170] on em at bounding box center [93, 171] width 4 height 4
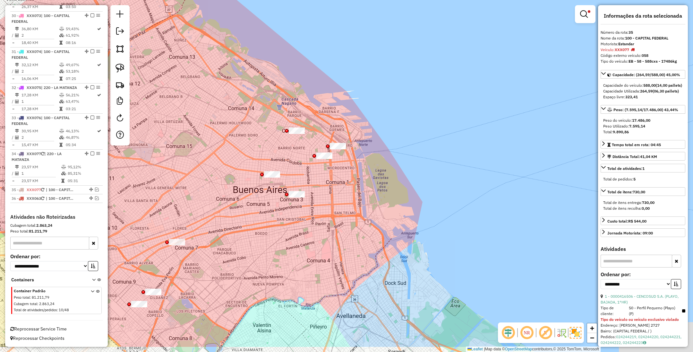
drag, startPoint x: 354, startPoint y: 222, endPoint x: 336, endPoint y: 181, distance: 45.1
click at [336, 181] on div "Limpar filtros Janela de atendimento Grade de atendimento Capacidade Transporta…" at bounding box center [346, 176] width 693 height 352
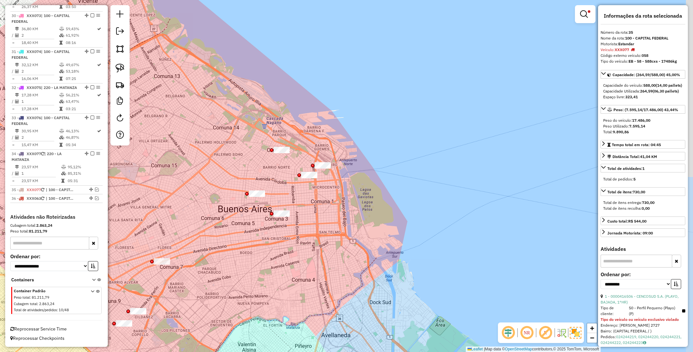
drag, startPoint x: 297, startPoint y: 115, endPoint x: 292, endPoint y: 130, distance: 16.2
click at [292, 131] on div "Limpar filtros Janela de atendimento Grade de atendimento Capacidade Transporta…" at bounding box center [346, 176] width 693 height 352
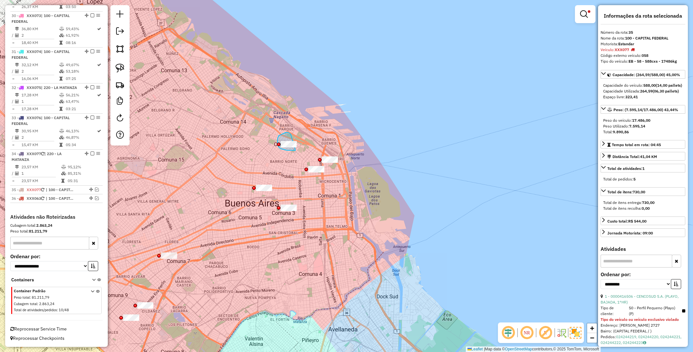
drag, startPoint x: 289, startPoint y: 133, endPoint x: 325, endPoint y: 139, distance: 35.8
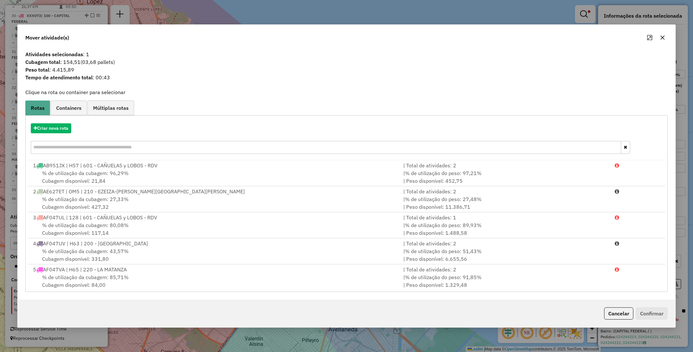
click at [619, 316] on button "Cancelar" at bounding box center [618, 313] width 29 height 12
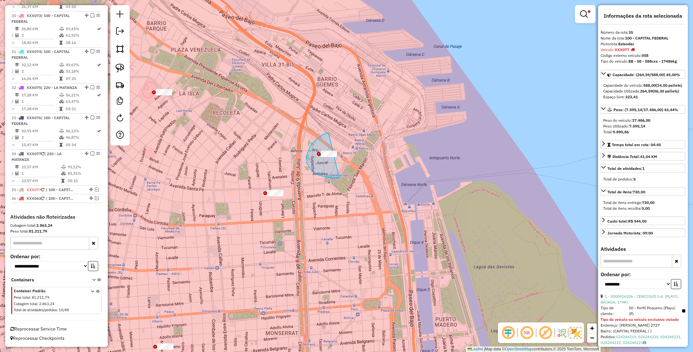
drag, startPoint x: 329, startPoint y: 133, endPoint x: 360, endPoint y: 158, distance: 39.9
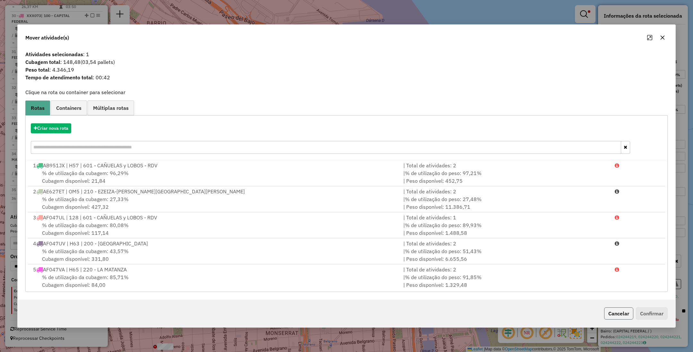
click at [620, 311] on button "Cancelar" at bounding box center [618, 313] width 29 height 12
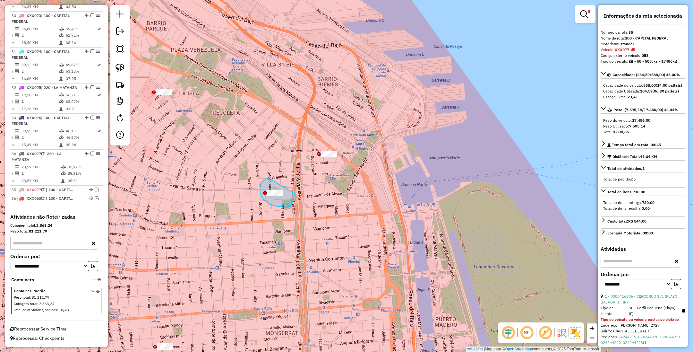
drag, startPoint x: 265, startPoint y: 180, endPoint x: 295, endPoint y: 194, distance: 32.8
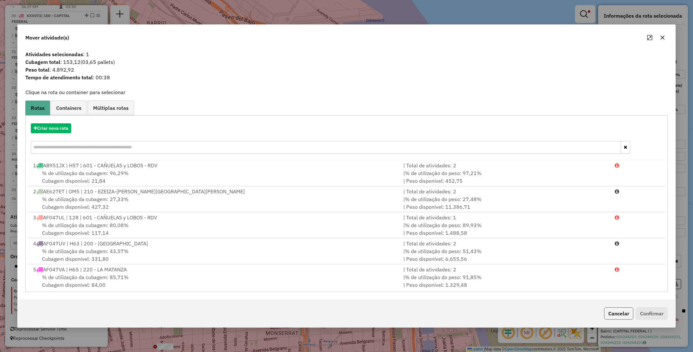
click at [621, 317] on button "Cancelar" at bounding box center [618, 313] width 29 height 12
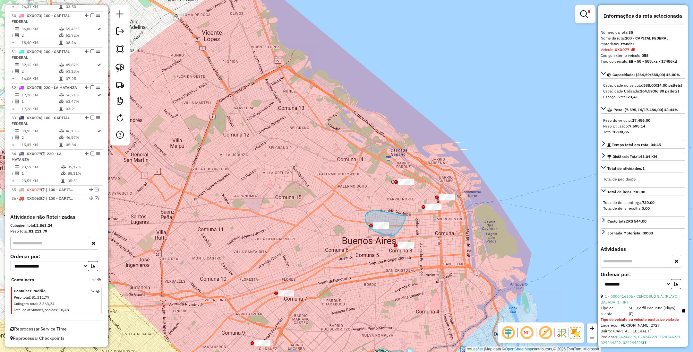
drag, startPoint x: 371, startPoint y: 211, endPoint x: 405, endPoint y: 215, distance: 34.9
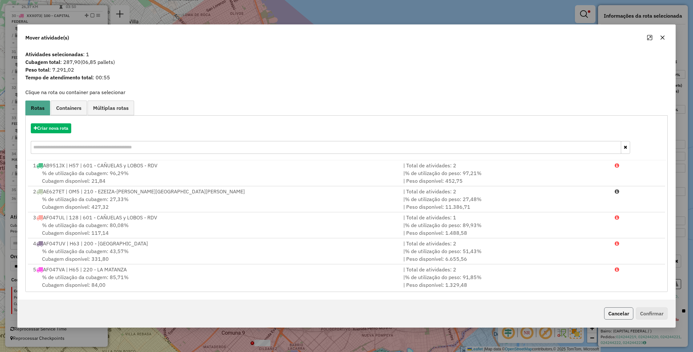
click at [623, 314] on button "Cancelar" at bounding box center [618, 313] width 29 height 12
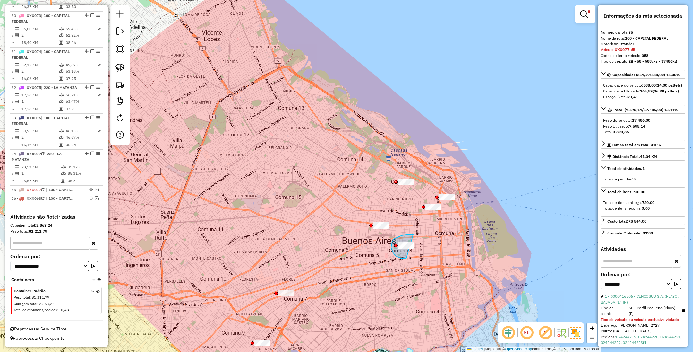
drag, startPoint x: 413, startPoint y: 234, endPoint x: 429, endPoint y: 254, distance: 24.7
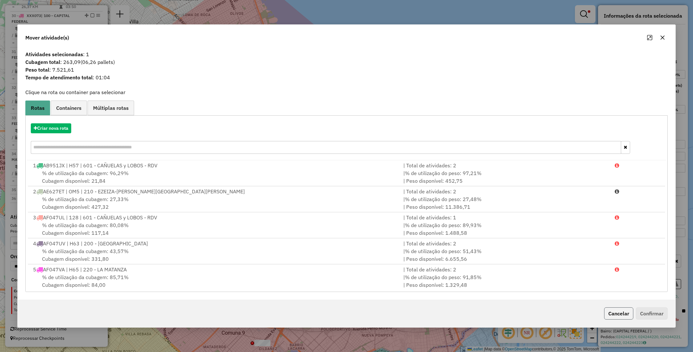
click at [619, 314] on button "Cancelar" at bounding box center [618, 313] width 29 height 12
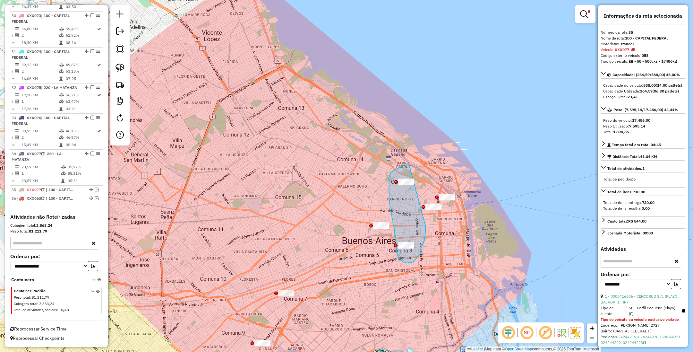
drag, startPoint x: 409, startPoint y: 165, endPoint x: 426, endPoint y: 226, distance: 63.1
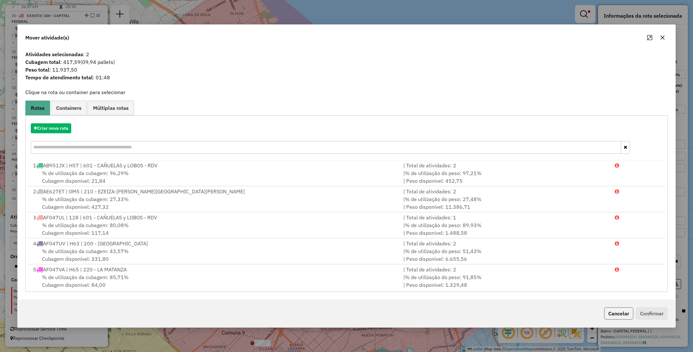
click at [614, 313] on button "Cancelar" at bounding box center [618, 313] width 29 height 12
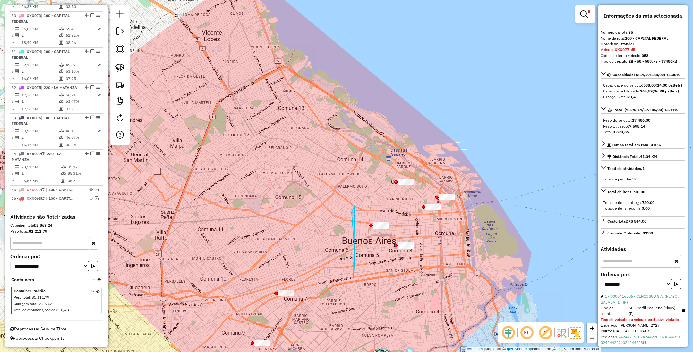
drag, startPoint x: 354, startPoint y: 276, endPoint x: 355, endPoint y: 205, distance: 71.3
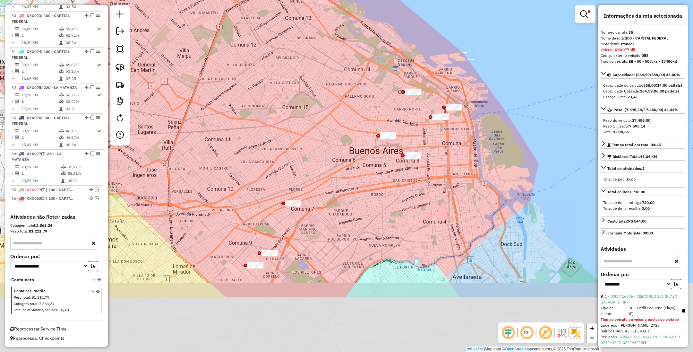
drag, startPoint x: 332, startPoint y: 270, endPoint x: 340, endPoint y: 179, distance: 90.8
click at [340, 179] on div "Limpar filtros Janela de atendimento Grade de atendimento Capacidade Transporta…" at bounding box center [346, 176] width 693 height 352
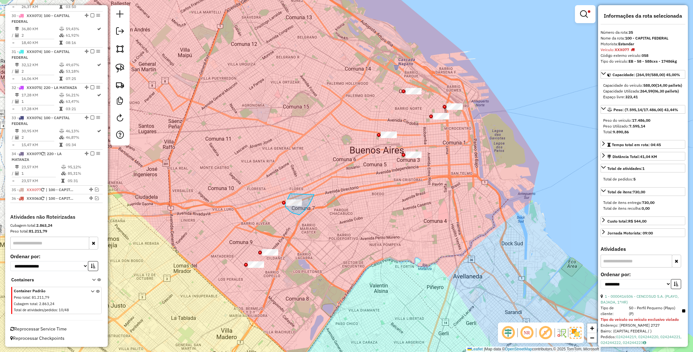
drag, startPoint x: 289, startPoint y: 196, endPoint x: 314, endPoint y: 194, distance: 25.1
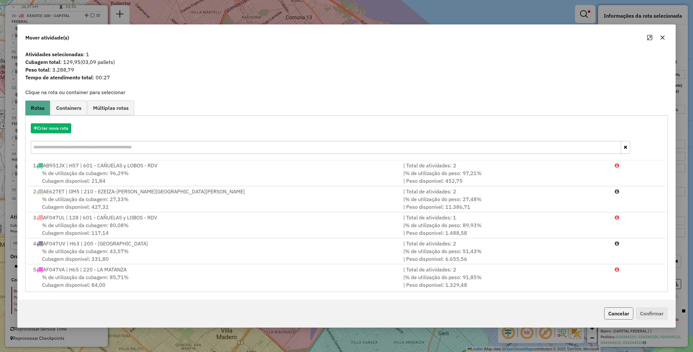
click at [618, 311] on button "Cancelar" at bounding box center [618, 313] width 29 height 12
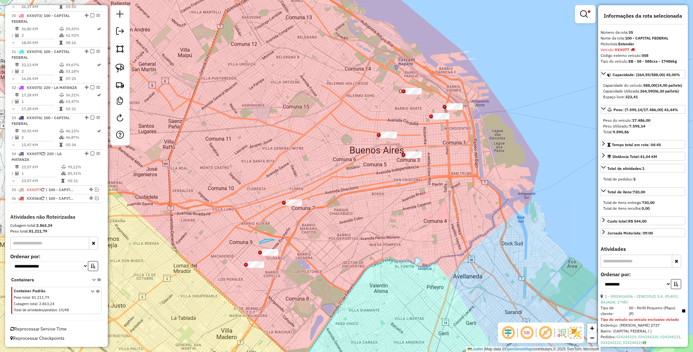
drag, startPoint x: 269, startPoint y: 239, endPoint x: 259, endPoint y: 244, distance: 10.3
click at [259, 244] on div "Limpar filtros Janela de atendimento Grade de atendimento Capacidade Transporta…" at bounding box center [346, 176] width 693 height 352
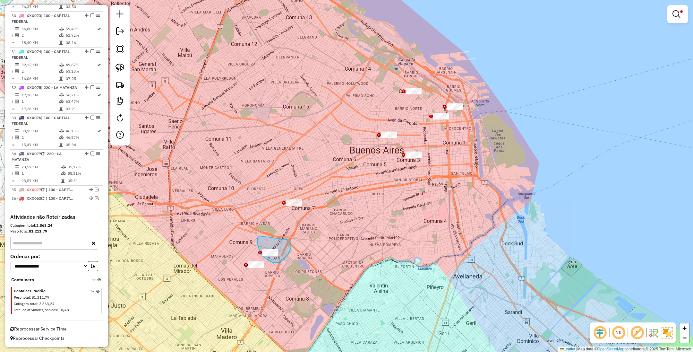
drag, startPoint x: 257, startPoint y: 240, endPoint x: 291, endPoint y: 240, distance: 33.4
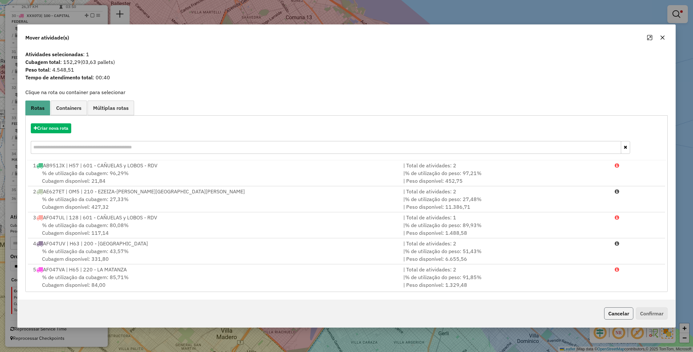
click at [615, 314] on button "Cancelar" at bounding box center [618, 313] width 29 height 12
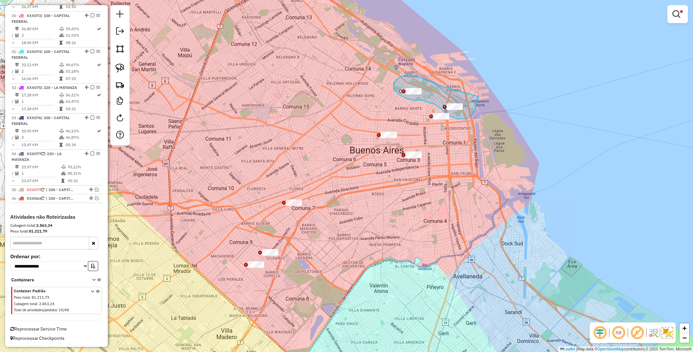
drag, startPoint x: 436, startPoint y: 84, endPoint x: 479, endPoint y: 95, distance: 43.9
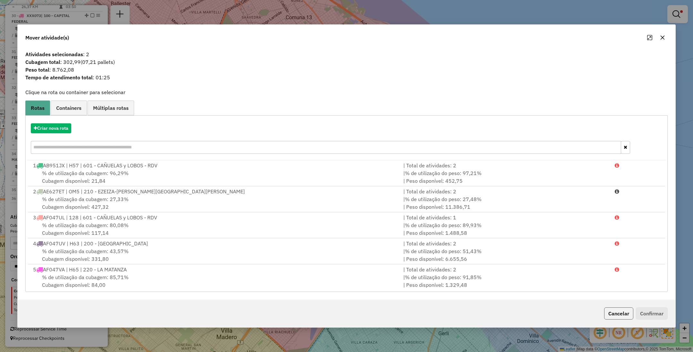
click at [620, 313] on button "Cancelar" at bounding box center [618, 313] width 29 height 12
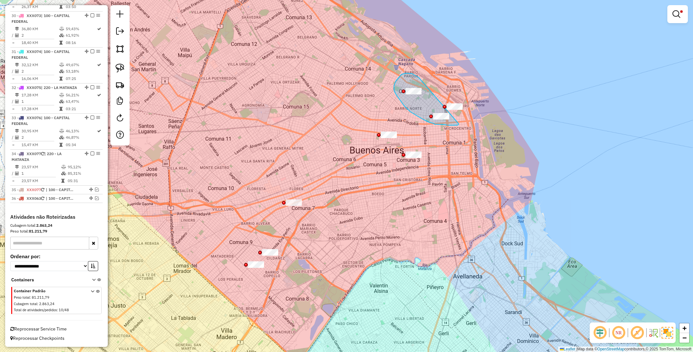
drag, startPoint x: 419, startPoint y: 77, endPoint x: 459, endPoint y: 124, distance: 61.0
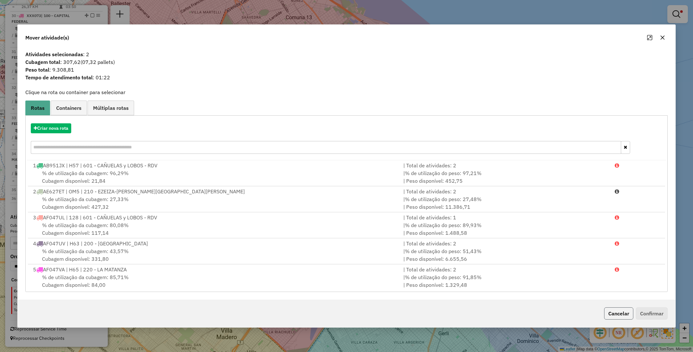
click at [612, 313] on button "Cancelar" at bounding box center [618, 313] width 29 height 12
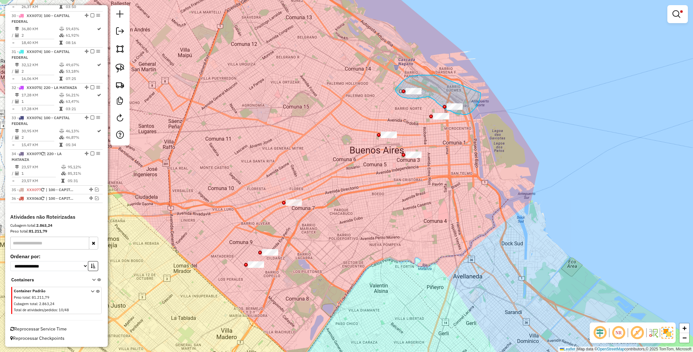
drag, startPoint x: 435, startPoint y: 75, endPoint x: 481, endPoint y: 93, distance: 48.9
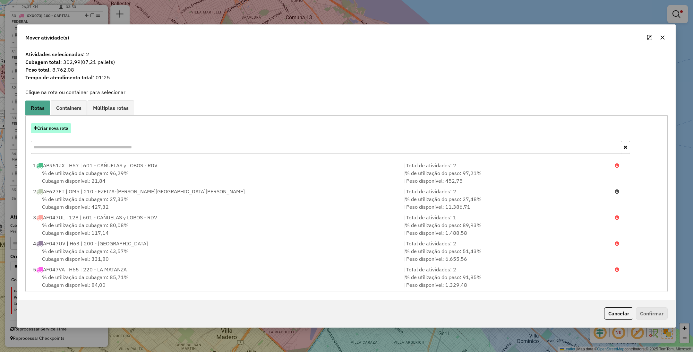
click at [55, 126] on button "Criar nova rota" at bounding box center [51, 128] width 40 height 10
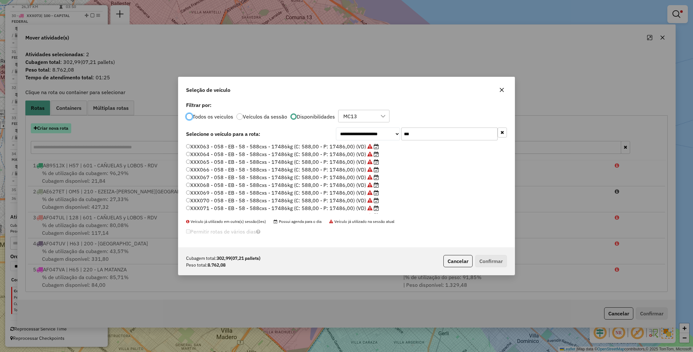
scroll to position [3, 2]
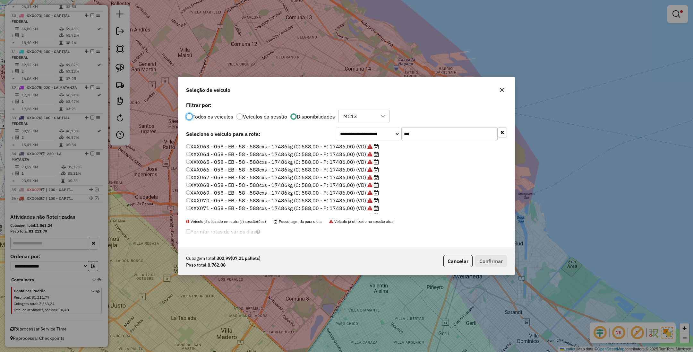
click at [343, 146] on label "XXX063 - 058 - EB - 58 - 588cxs - 17486kg (C: 588,00 - P: 17486,00) (VD)" at bounding box center [282, 147] width 193 height 8
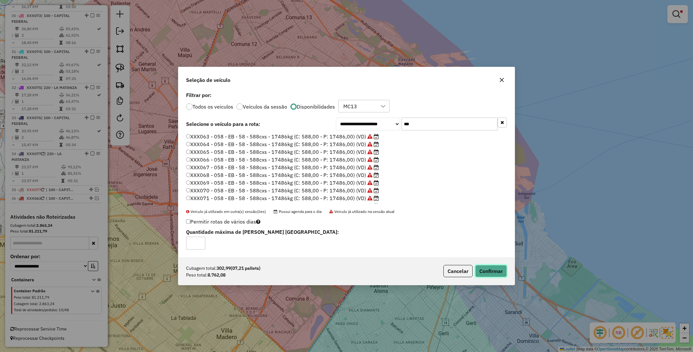
click at [498, 274] on button "Confirmar" at bounding box center [491, 271] width 32 height 12
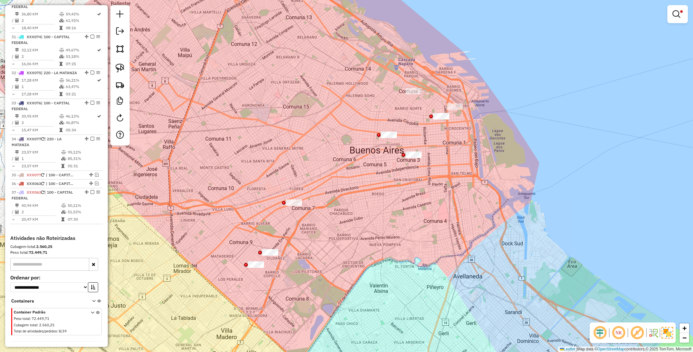
scroll to position [1302, 0]
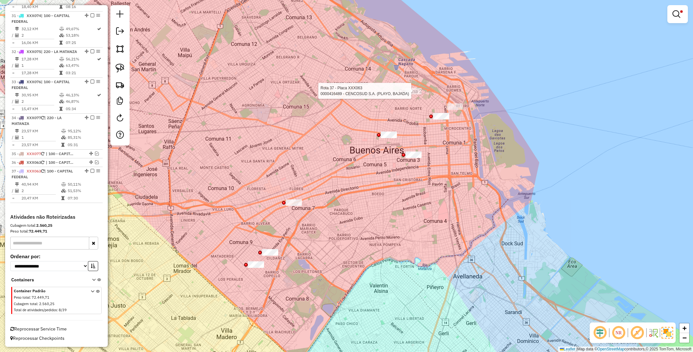
select select "**********"
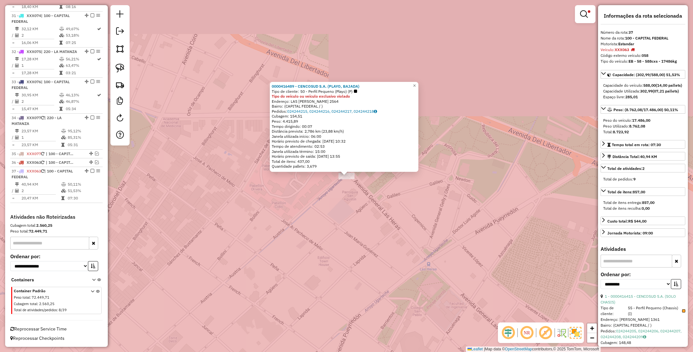
scroll to position [1311, 0]
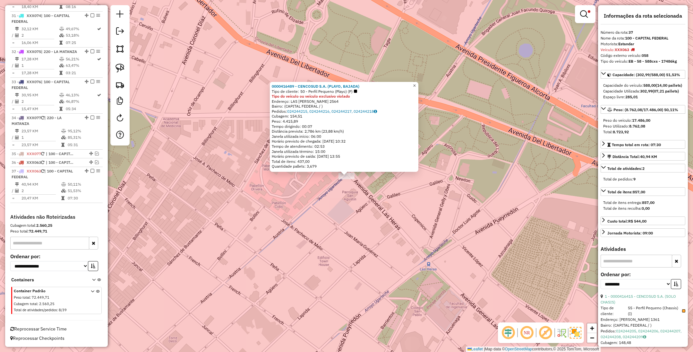
click at [416, 83] on span "×" at bounding box center [414, 85] width 3 height 5
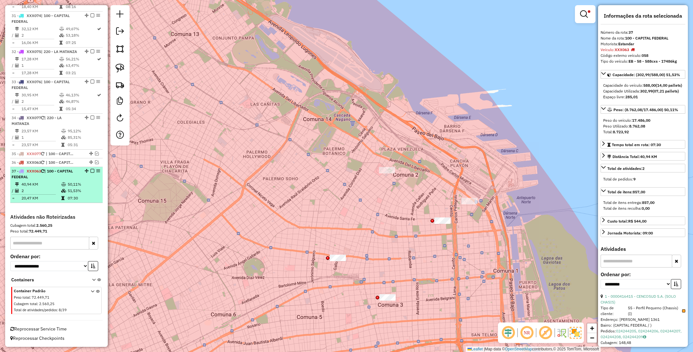
click at [91, 170] on em at bounding box center [93, 171] width 4 height 4
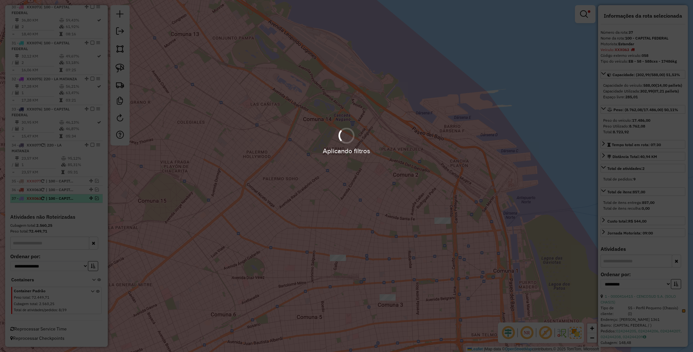
scroll to position [1284, 0]
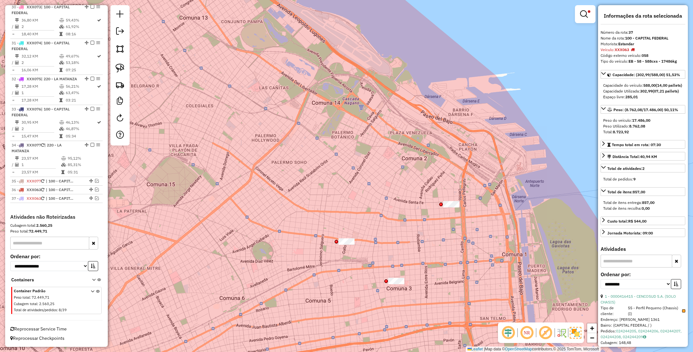
drag, startPoint x: 349, startPoint y: 200, endPoint x: 389, endPoint y: 58, distance: 148.2
click at [389, 58] on div "Limpar filtros Janela de atendimento Grade de atendimento Capacidade Transporta…" at bounding box center [346, 176] width 693 height 352
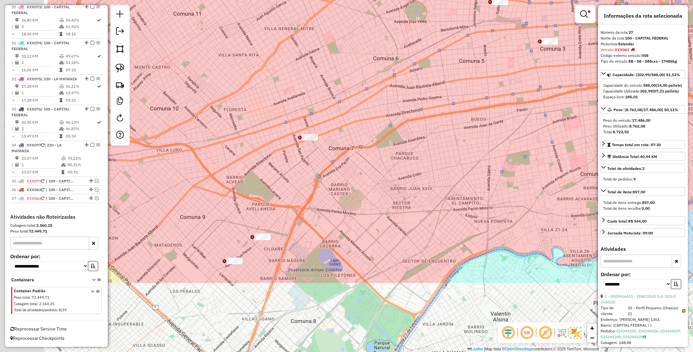
drag, startPoint x: 344, startPoint y: 197, endPoint x: 415, endPoint y: 137, distance: 93.2
click at [415, 137] on div "Limpar filtros Janela de atendimento Grade de atendimento Capacidade Transporta…" at bounding box center [346, 176] width 693 height 352
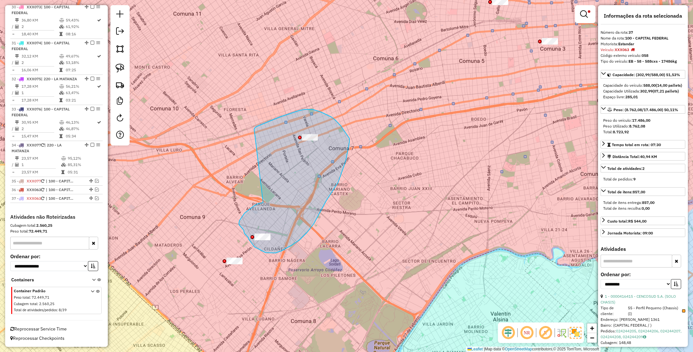
drag, startPoint x: 245, startPoint y: 213, endPoint x: 255, endPoint y: 129, distance: 84.1
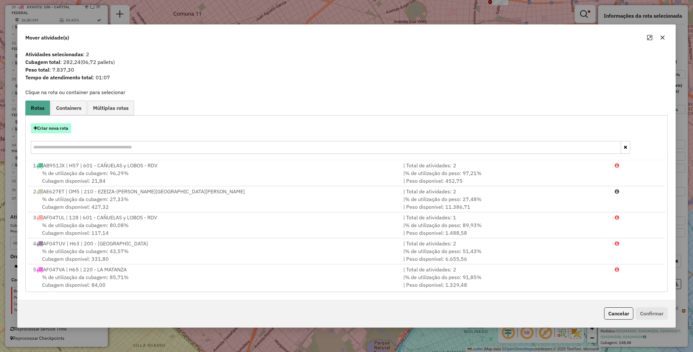
click at [48, 128] on button "Criar nova rota" at bounding box center [51, 128] width 40 height 10
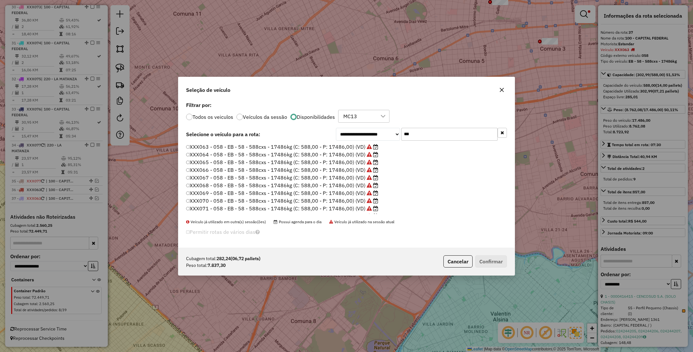
scroll to position [3, 2]
click at [335, 145] on label "XXX063 - 058 - EB - 58 - 588cxs - 17486kg (C: 588,00 - P: 17486,00) (VD)" at bounding box center [282, 147] width 193 height 8
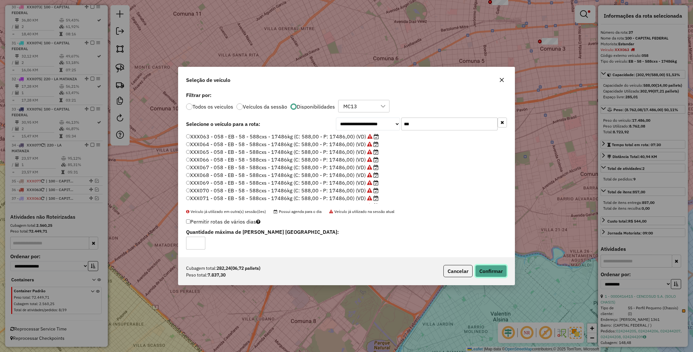
click at [494, 271] on button "Confirmar" at bounding box center [491, 271] width 32 height 12
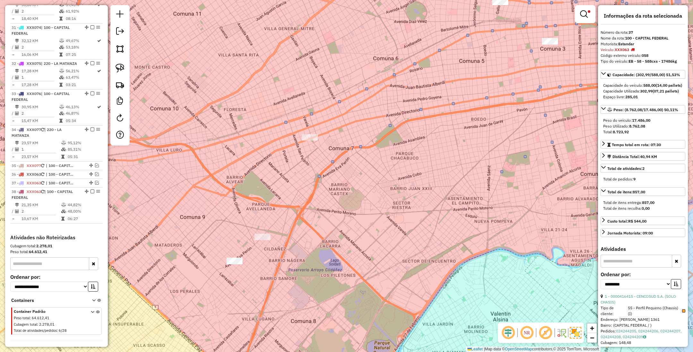
scroll to position [1320, 0]
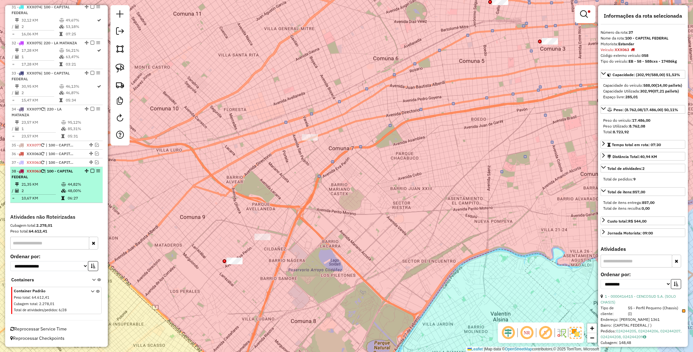
click at [91, 171] on em at bounding box center [93, 171] width 4 height 4
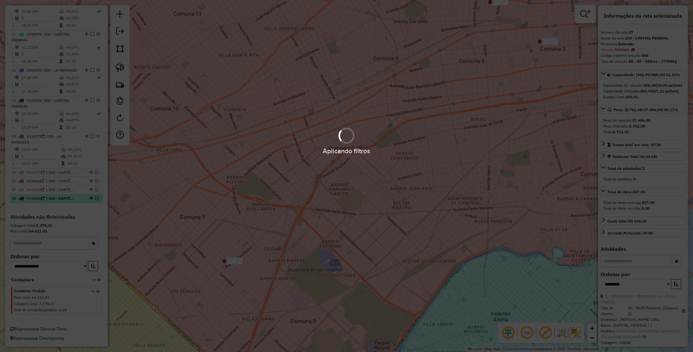
scroll to position [1292, 0]
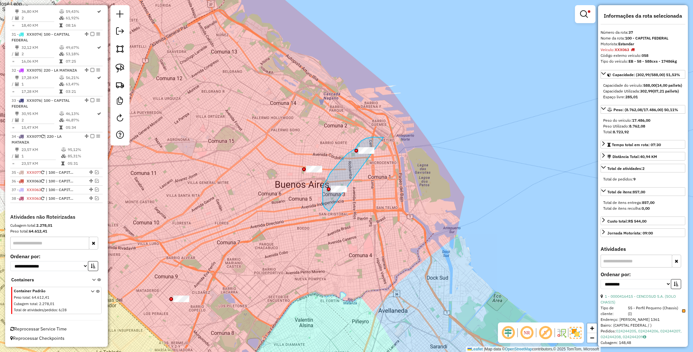
drag, startPoint x: 382, startPoint y: 137, endPoint x: 377, endPoint y: 197, distance: 60.9
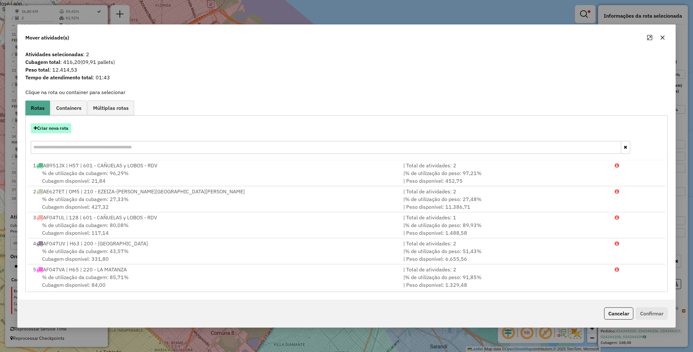
click at [50, 128] on button "Criar nova rota" at bounding box center [51, 128] width 40 height 10
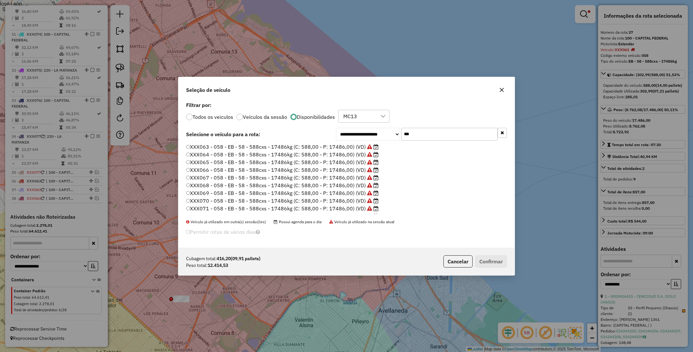
scroll to position [3, 2]
click at [338, 160] on label "XXX065 - 058 - EB - 58 - 588cxs - 17486kg (C: 588,00 - P: 17486,00) (VD)" at bounding box center [282, 162] width 193 height 8
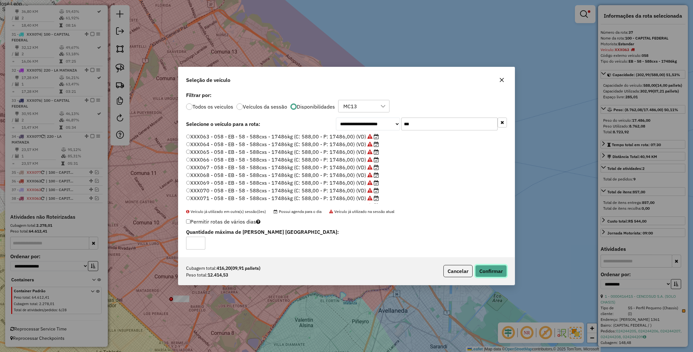
click at [490, 269] on button "Confirmar" at bounding box center [491, 271] width 32 height 12
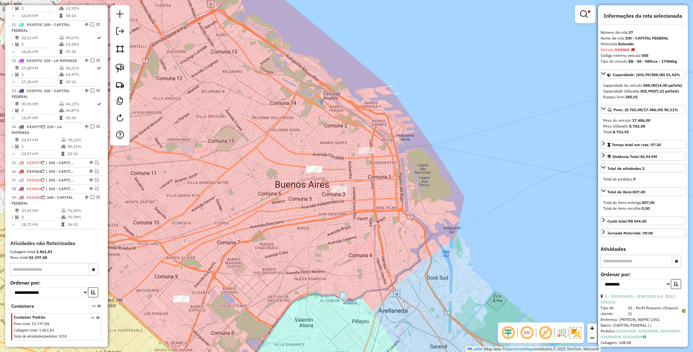
scroll to position [1328, 0]
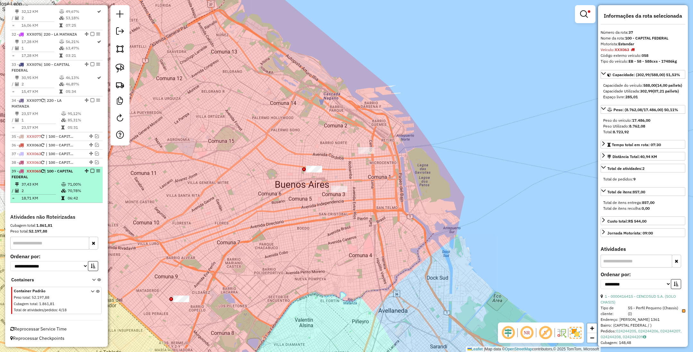
click at [91, 171] on em at bounding box center [93, 171] width 4 height 4
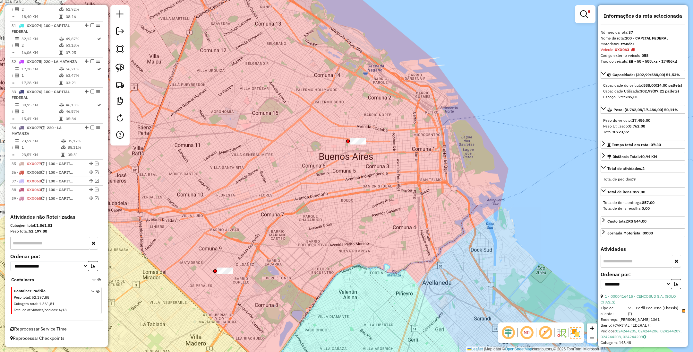
drag, startPoint x: 299, startPoint y: 251, endPoint x: 364, endPoint y: 196, distance: 84.5
click at [364, 196] on div "Limpar filtros Janela de atendimento Grade de atendimento Capacidade Transporta…" at bounding box center [346, 176] width 693 height 352
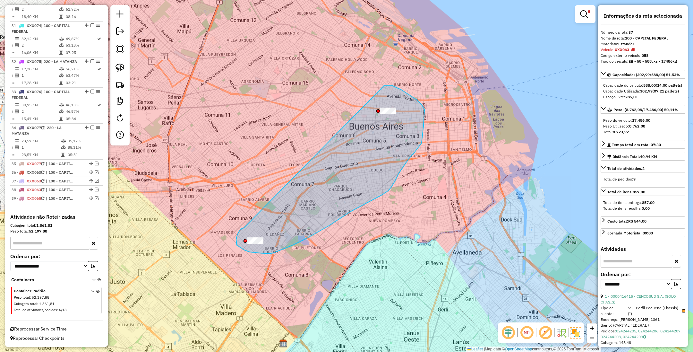
drag, startPoint x: 236, startPoint y: 239, endPoint x: 373, endPoint y: 88, distance: 203.9
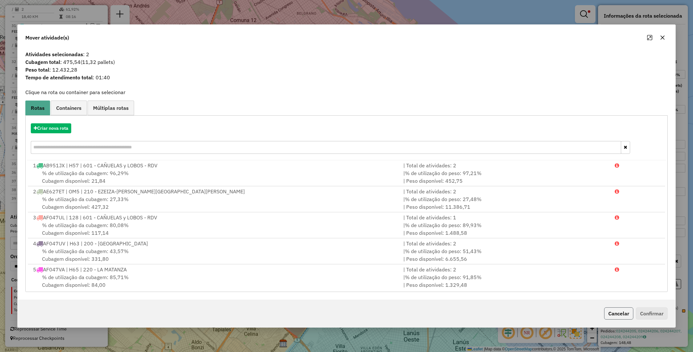
click at [617, 315] on button "Cancelar" at bounding box center [618, 313] width 29 height 12
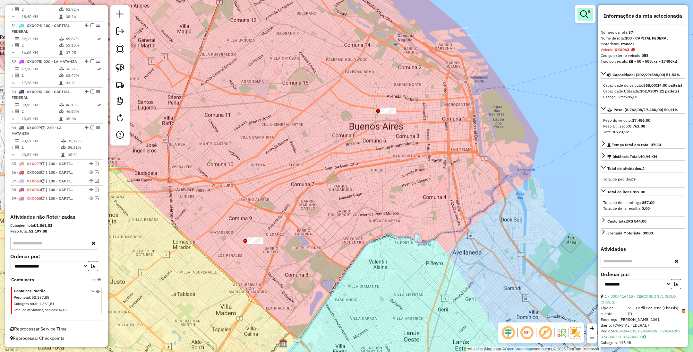
click at [587, 13] on em at bounding box center [584, 14] width 8 height 8
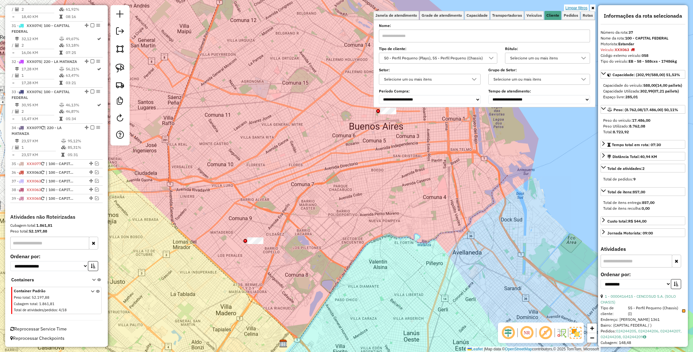
click at [582, 6] on link "Limpar filtros" at bounding box center [576, 7] width 25 height 7
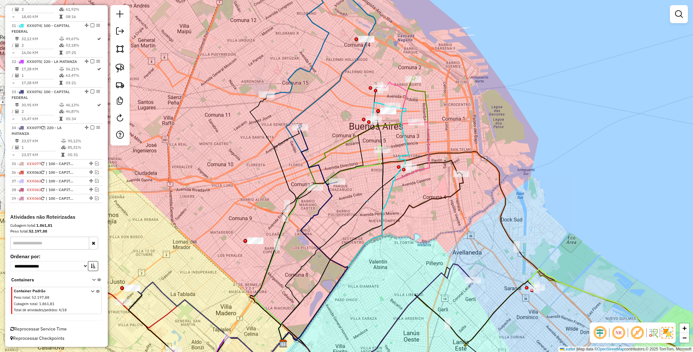
drag, startPoint x: 367, startPoint y: 200, endPoint x: 373, endPoint y: 206, distance: 8.2
click at [95, 189] on em at bounding box center [97, 189] width 4 height 4
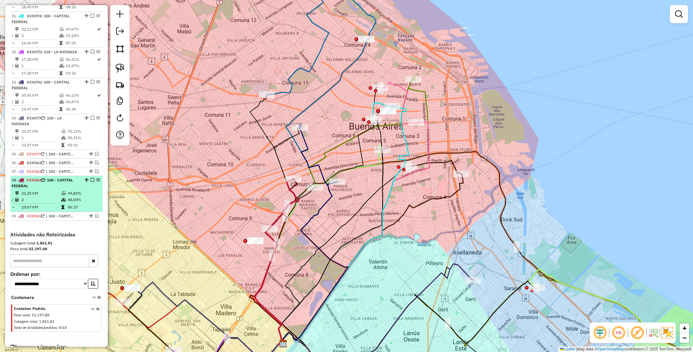
scroll to position [1328, 0]
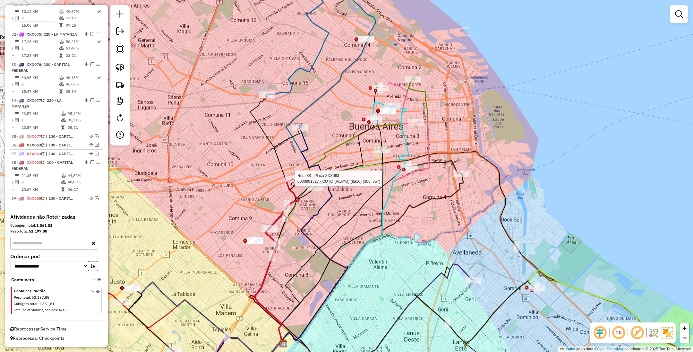
select select "**********"
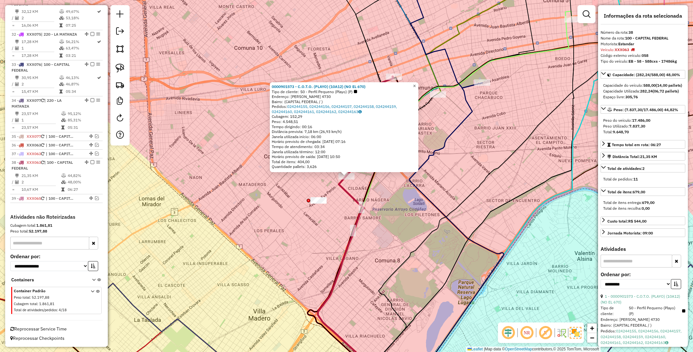
click at [416, 83] on span "×" at bounding box center [414, 85] width 3 height 5
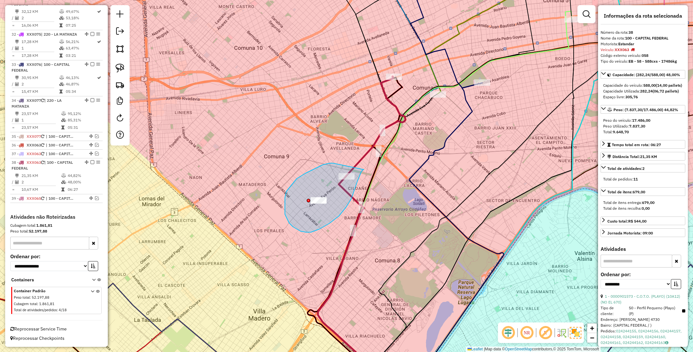
drag, startPoint x: 333, startPoint y: 163, endPoint x: 364, endPoint y: 169, distance: 31.5
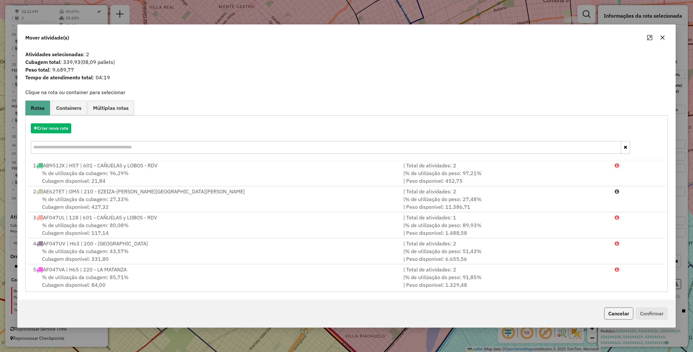
click at [618, 318] on button "Cancelar" at bounding box center [618, 313] width 29 height 12
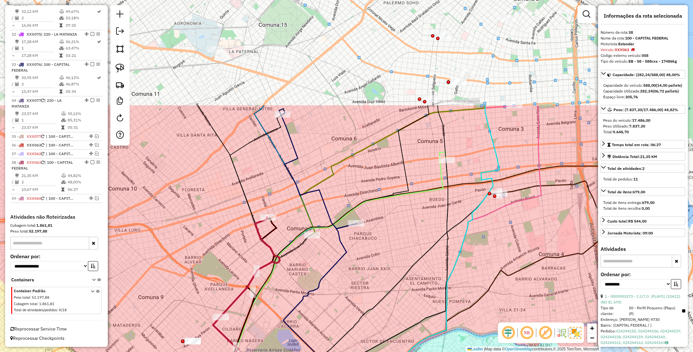
drag, startPoint x: 454, startPoint y: 151, endPoint x: 328, endPoint y: 291, distance: 188.7
click at [328, 291] on div "Janela de atendimento Grade de atendimento Capacidade Transportadoras Veículos …" at bounding box center [346, 176] width 693 height 352
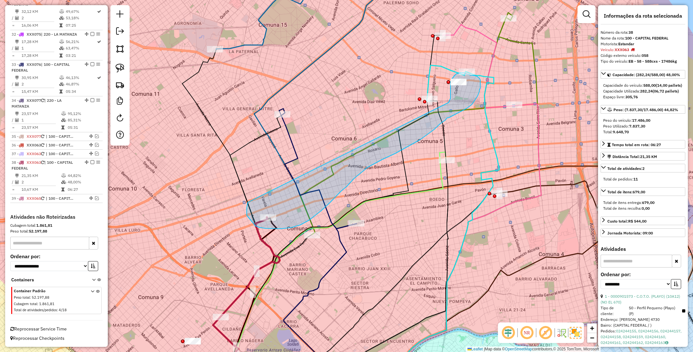
drag, startPoint x: 248, startPoint y: 202, endPoint x: 449, endPoint y: 102, distance: 224.4
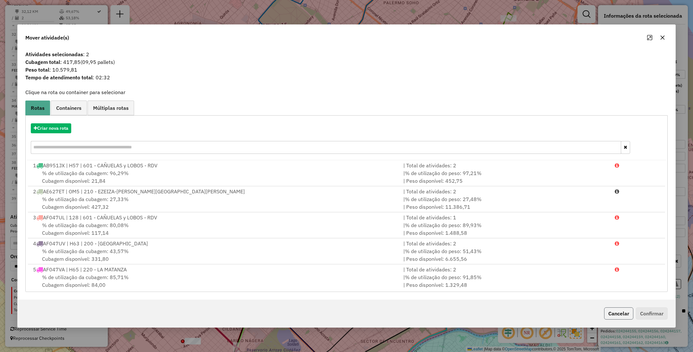
click at [616, 312] on button "Cancelar" at bounding box center [618, 313] width 29 height 12
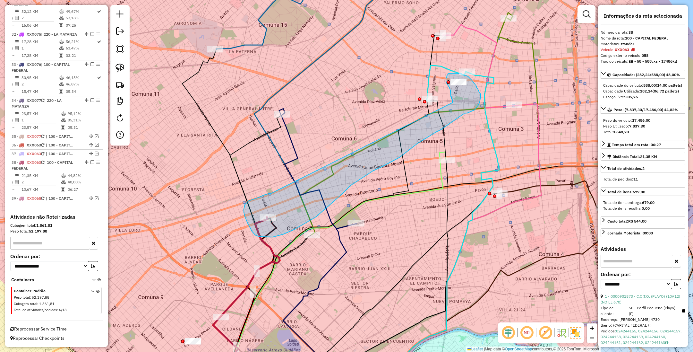
drag, startPoint x: 258, startPoint y: 197, endPoint x: 453, endPoint y: 102, distance: 216.5
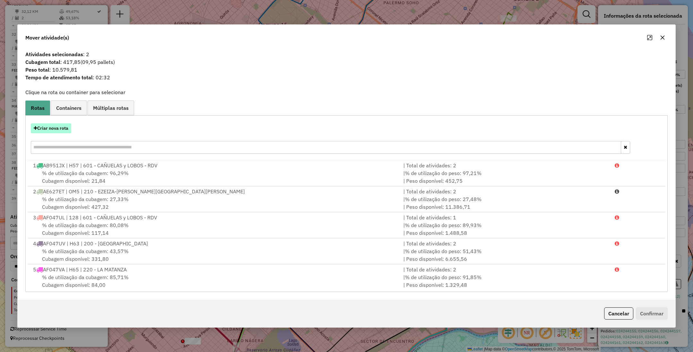
click at [48, 127] on button "Criar nova rota" at bounding box center [51, 128] width 40 height 10
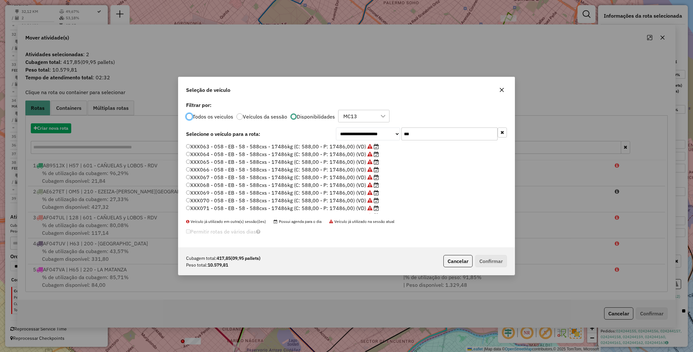
scroll to position [3, 2]
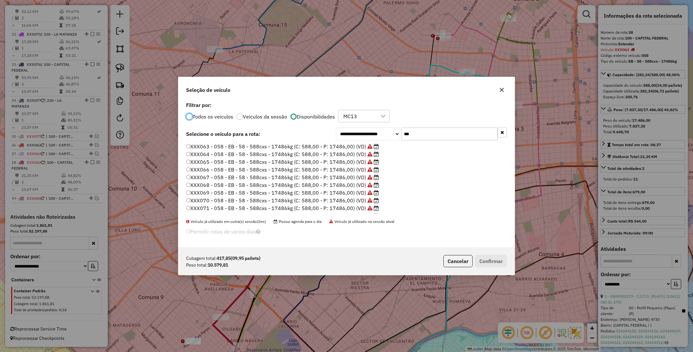
click at [340, 186] on label "XXX068 - 058 - EB - 58 - 588cxs - 17486kg (C: 588,00 - P: 17486,00) (VD)" at bounding box center [282, 185] width 193 height 8
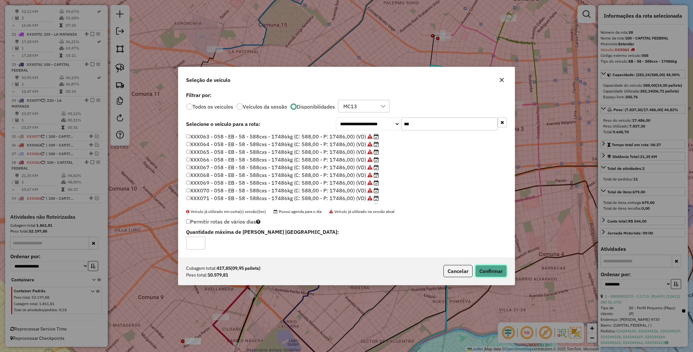
click at [488, 272] on button "Confirmar" at bounding box center [491, 271] width 32 height 12
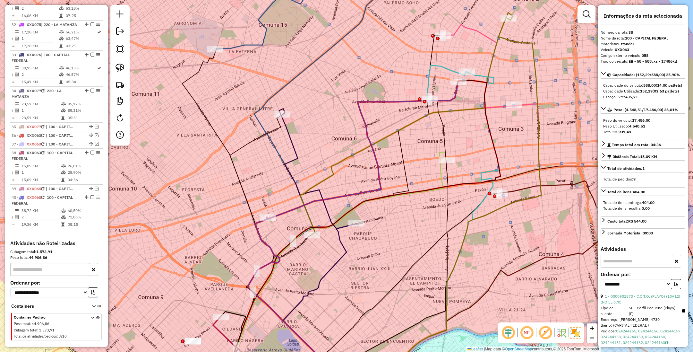
scroll to position [1364, 0]
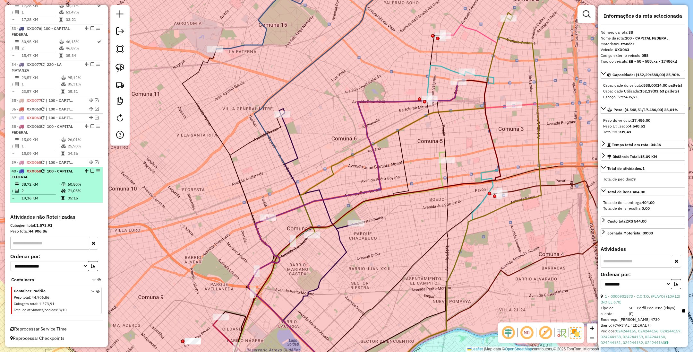
click at [91, 169] on em at bounding box center [93, 171] width 4 height 4
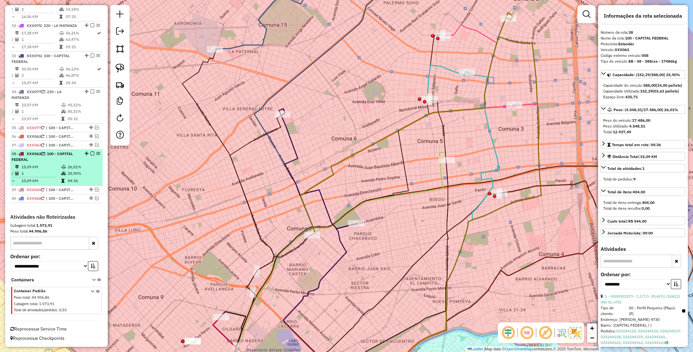
scroll to position [1337, 0]
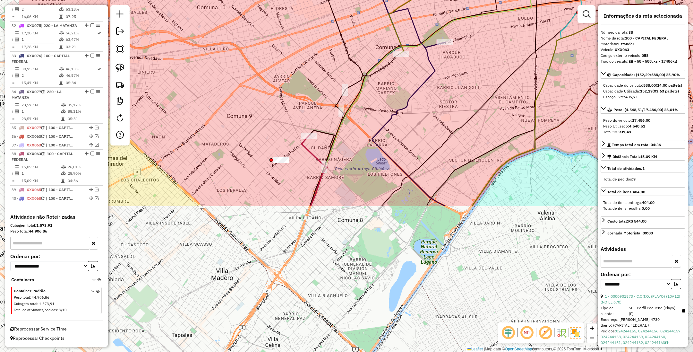
drag, startPoint x: 219, startPoint y: 271, endPoint x: 308, endPoint y: 91, distance: 200.1
click at [308, 91] on div "Janela de atendimento Grade de atendimento Capacidade Transportadoras Veículos …" at bounding box center [346, 176] width 693 height 352
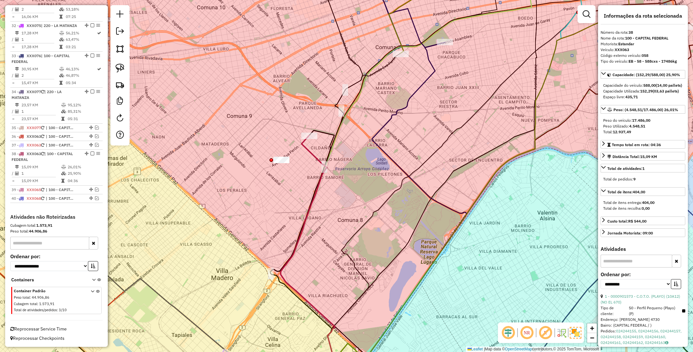
click at [314, 153] on icon at bounding box center [308, 251] width 54 height 233
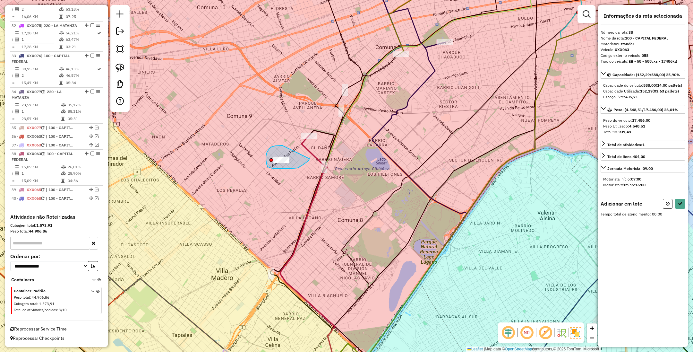
drag, startPoint x: 282, startPoint y: 145, endPoint x: 310, endPoint y: 159, distance: 30.7
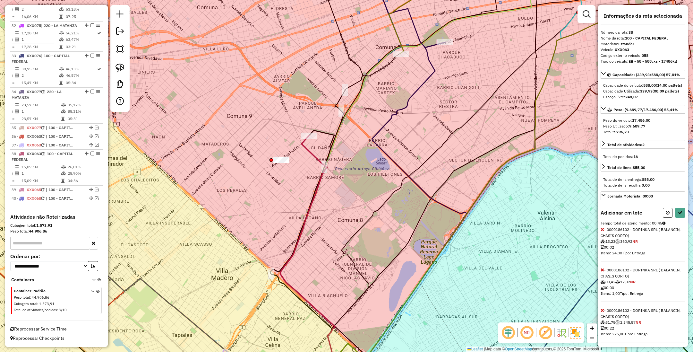
select select "**********"
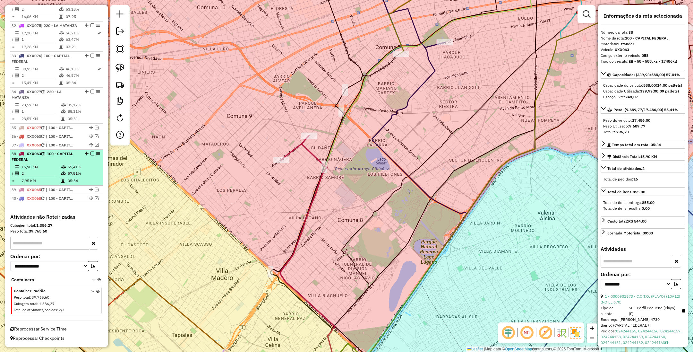
click at [91, 152] on em at bounding box center [93, 154] width 4 height 4
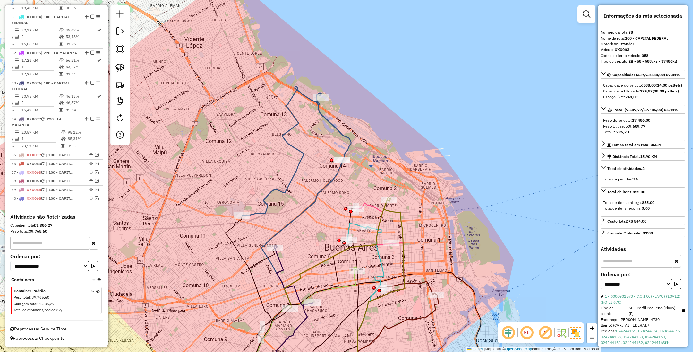
click at [331, 120] on icon at bounding box center [297, 240] width 107 height 294
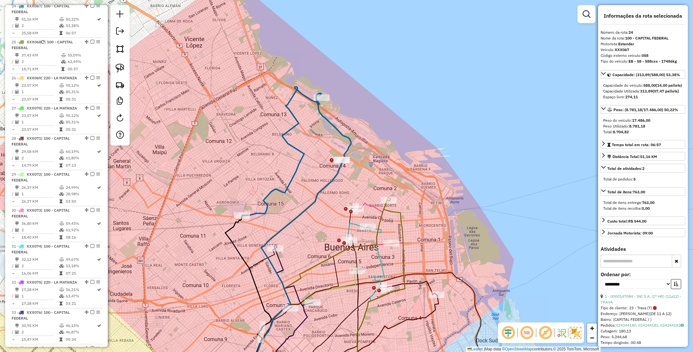
scroll to position [1058, 0]
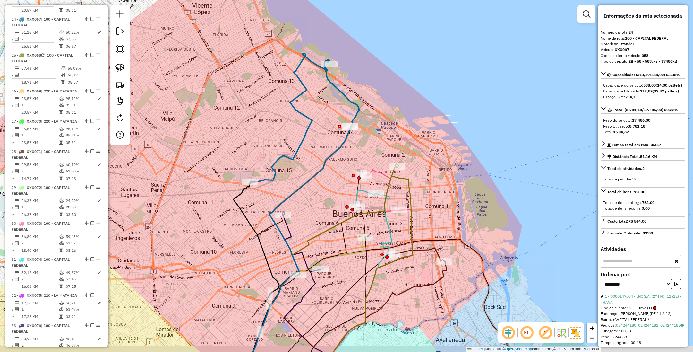
drag, startPoint x: 375, startPoint y: 126, endPoint x: 383, endPoint y: 88, distance: 39.0
click at [383, 88] on div "Janela de atendimento Grade de atendimento Capacidade Transportadoras Veículos …" at bounding box center [346, 176] width 693 height 352
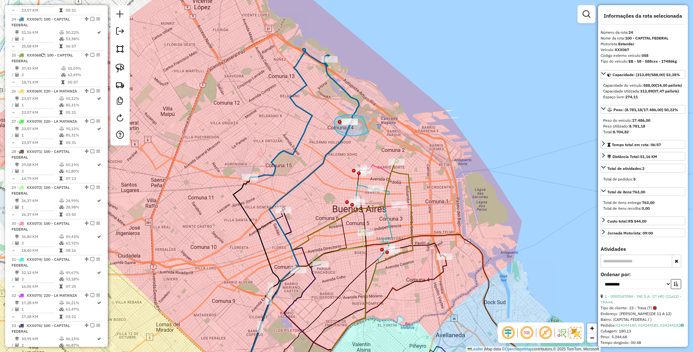
drag, startPoint x: 362, startPoint y: 117, endPoint x: 369, endPoint y: 132, distance: 16.4
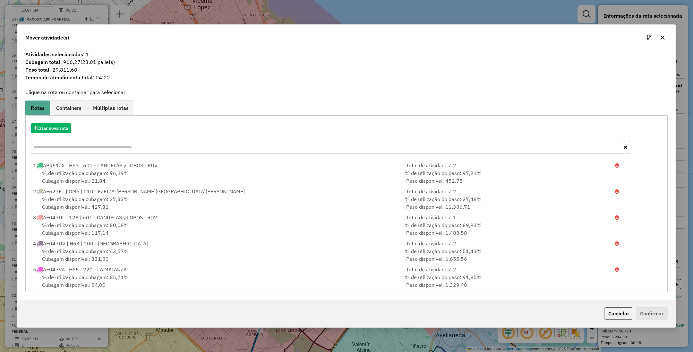
click at [619, 314] on button "Cancelar" at bounding box center [618, 313] width 29 height 12
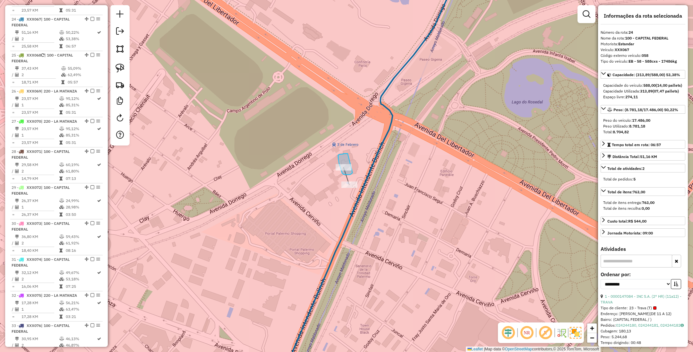
drag, startPoint x: 338, startPoint y: 155, endPoint x: 359, endPoint y: 167, distance: 23.7
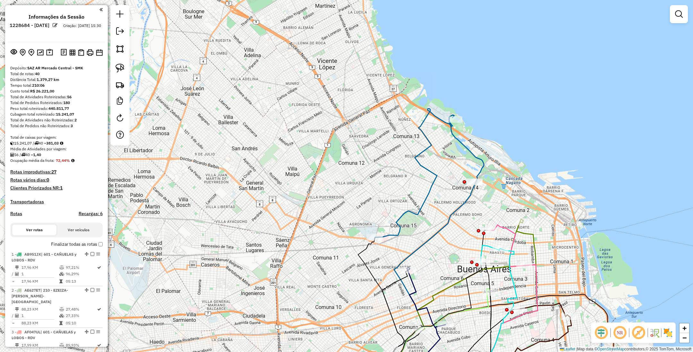
click at [671, 331] on img at bounding box center [668, 332] width 10 height 10
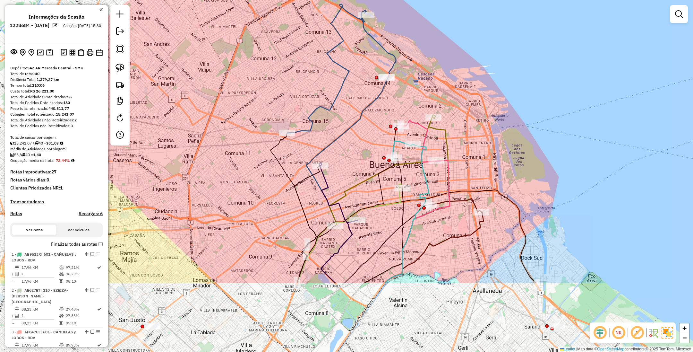
drag, startPoint x: 568, startPoint y: 210, endPoint x: 481, endPoint y: 106, distance: 136.4
click at [481, 106] on div "Janela de atendimento Grade de atendimento Capacidade Transportadoras Veículos …" at bounding box center [346, 176] width 693 height 352
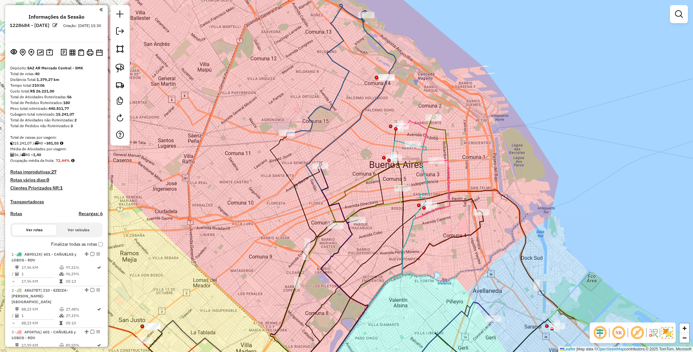
click at [325, 181] on icon at bounding box center [338, 193] width 39 height 60
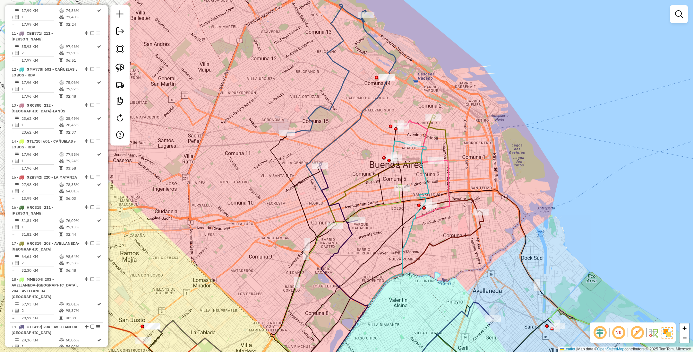
select select "**********"
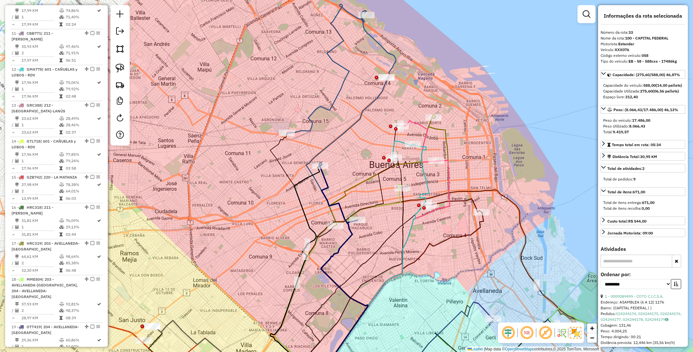
scroll to position [1310, 0]
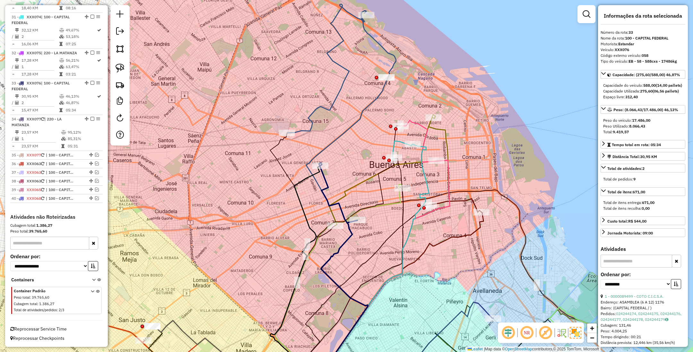
click at [420, 157] on icon at bounding box center [364, 263] width 130 height 239
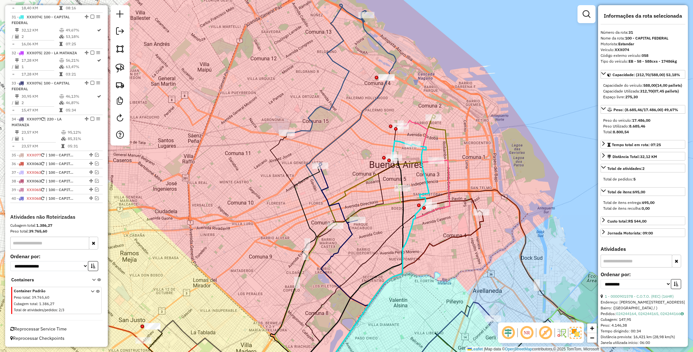
click at [463, 199] on icon at bounding box center [455, 205] width 53 height 13
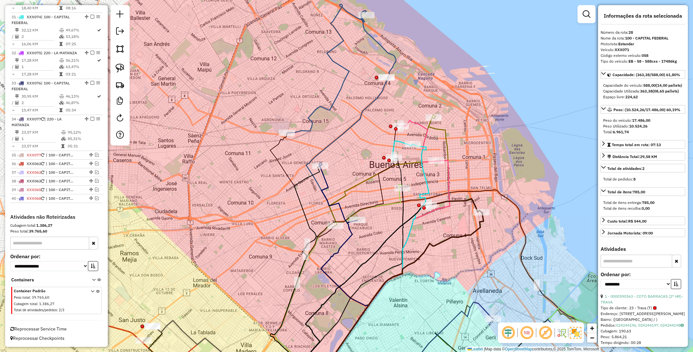
scroll to position [1202, 0]
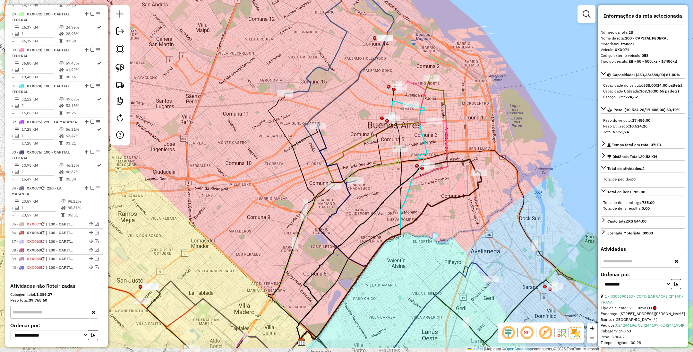
drag, startPoint x: 463, startPoint y: 221, endPoint x: 462, endPoint y: 181, distance: 39.5
click at [462, 181] on div "Janela de atendimento Grade de atendimento Capacidade Transportadoras Veículos …" at bounding box center [346, 176] width 693 height 352
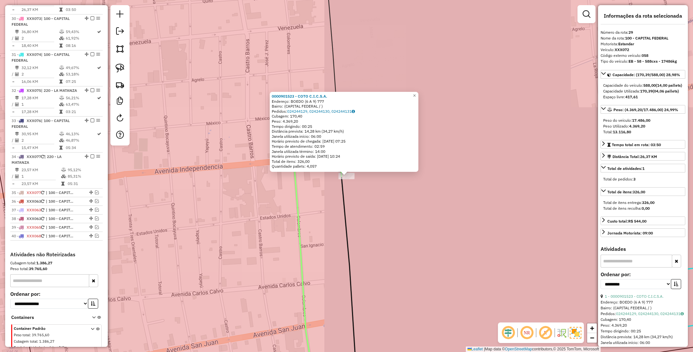
scroll to position [1238, 0]
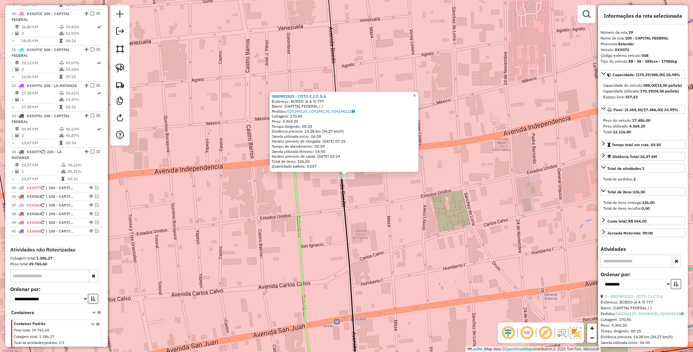
click at [416, 95] on span "×" at bounding box center [414, 95] width 3 height 5
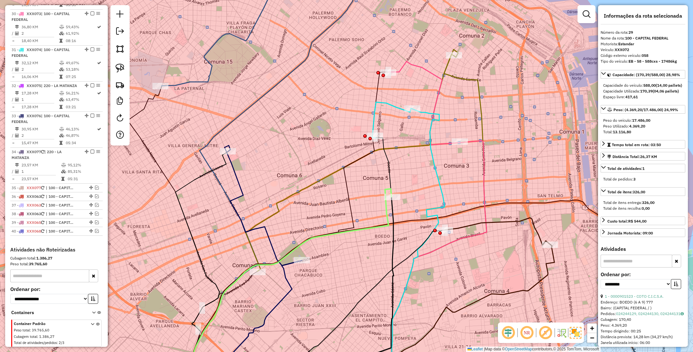
click at [485, 155] on icon at bounding box center [421, 264] width 131 height 247
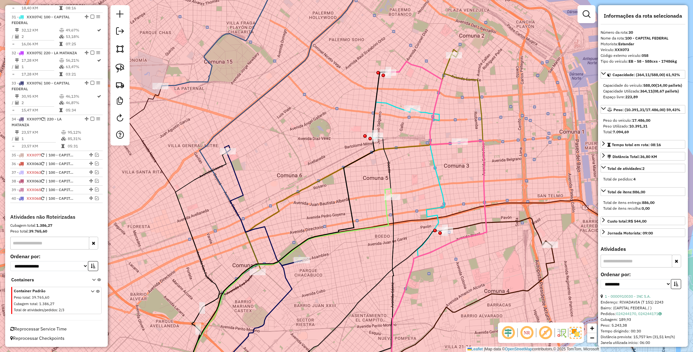
scroll to position [1274, 0]
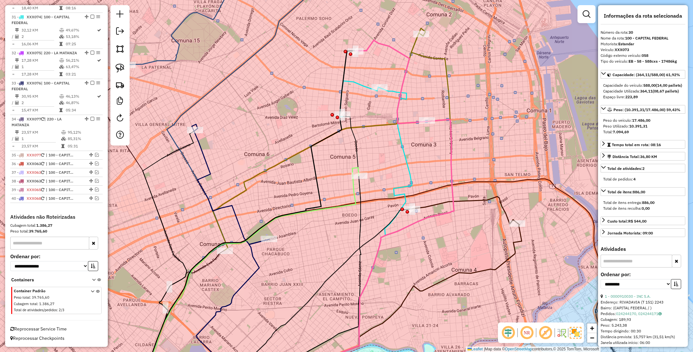
drag, startPoint x: 454, startPoint y: 175, endPoint x: 418, endPoint y: 153, distance: 41.6
click at [418, 153] on div "Janela de atendimento Grade de atendimento Capacidade Transportadoras Veículos …" at bounding box center [346, 176] width 693 height 352
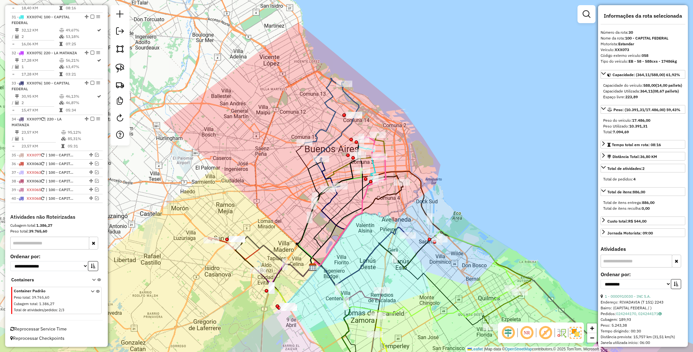
click at [329, 100] on icon at bounding box center [324, 110] width 39 height 65
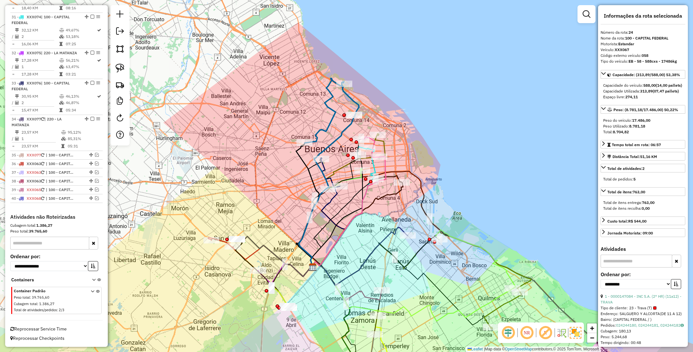
scroll to position [1058, 0]
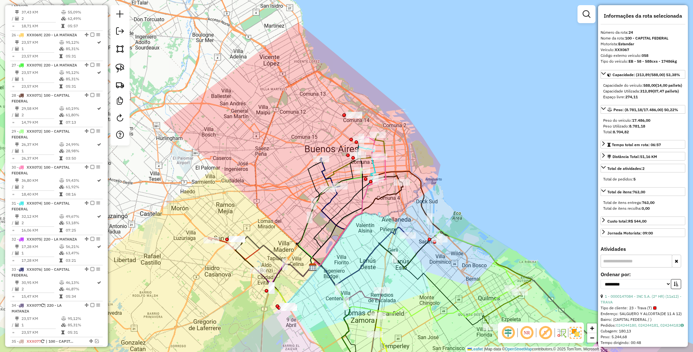
click at [322, 174] on icon at bounding box center [330, 173] width 19 height 30
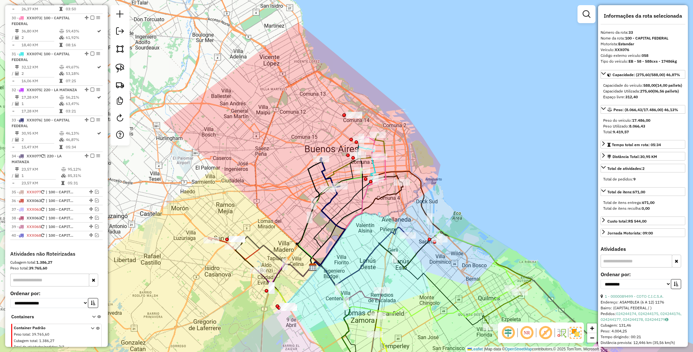
scroll to position [1283, 0]
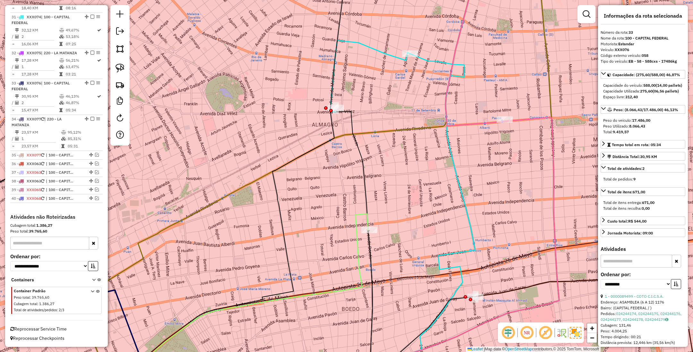
click at [381, 50] on icon at bounding box center [370, 75] width 79 height 71
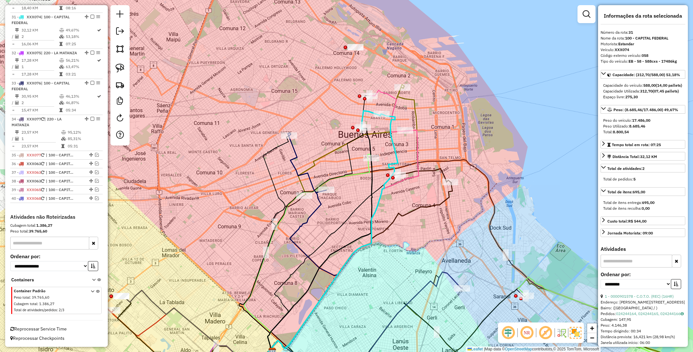
click at [384, 92] on icon at bounding box center [388, 111] width 36 height 42
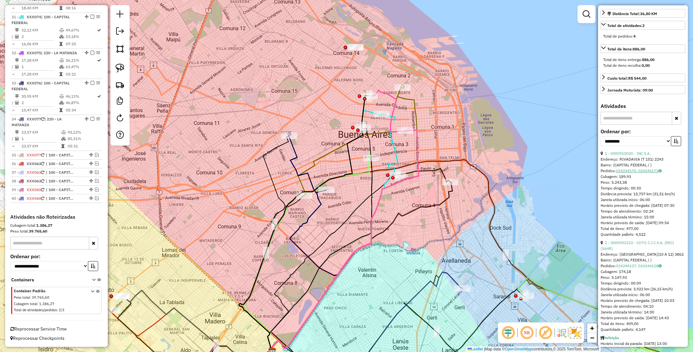
scroll to position [178, 0]
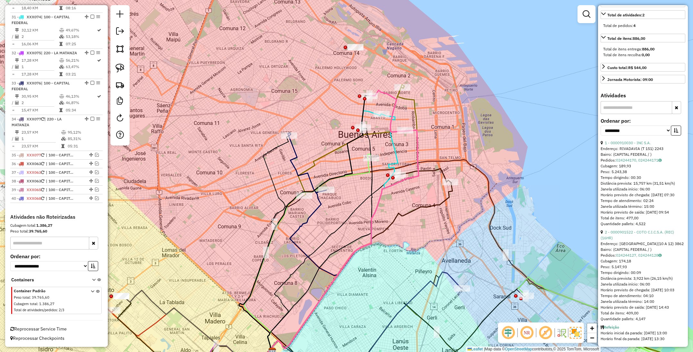
click at [429, 172] on icon at bounding box center [424, 175] width 53 height 13
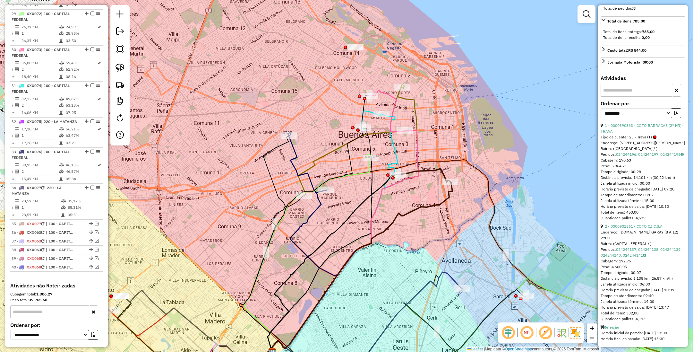
scroll to position [201, 0]
click at [406, 96] on icon at bounding box center [343, 220] width 151 height 266
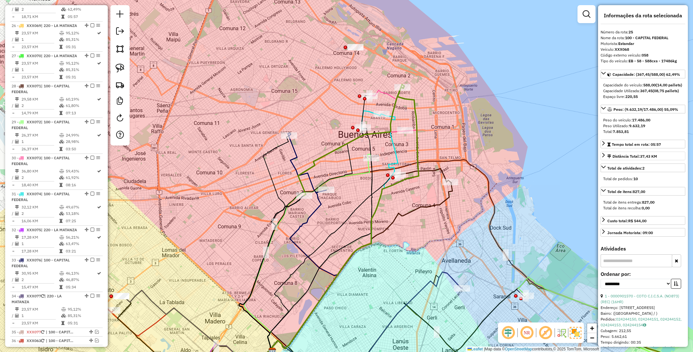
scroll to position [0, 0]
click at [369, 169] on icon at bounding box center [320, 240] width 105 height 224
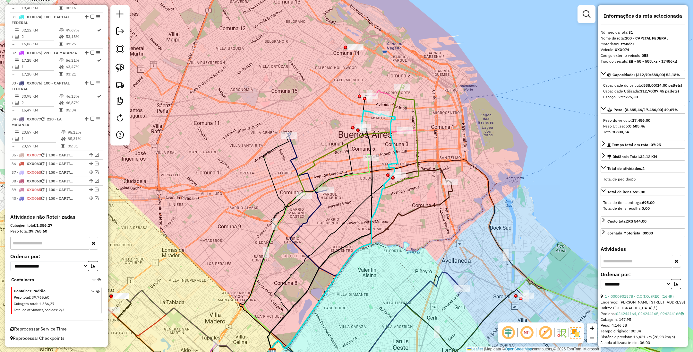
scroll to position [1283, 0]
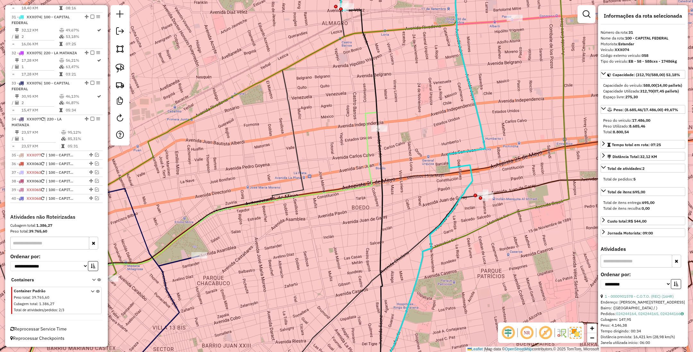
click at [369, 158] on icon at bounding box center [195, 249] width 368 height 275
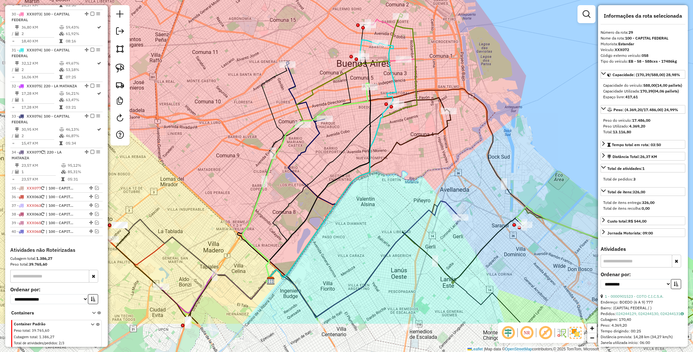
drag, startPoint x: 413, startPoint y: 195, endPoint x: 411, endPoint y: 129, distance: 65.5
click at [411, 129] on div "Janela de atendimento Grade de atendimento Capacidade Transportadoras Veículos …" at bounding box center [346, 176] width 693 height 352
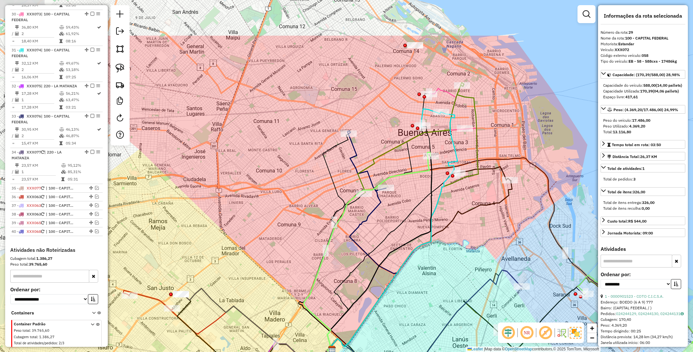
drag, startPoint x: 319, startPoint y: 196, endPoint x: 352, endPoint y: 299, distance: 107.6
click at [352, 299] on icon at bounding box center [392, 262] width 130 height 178
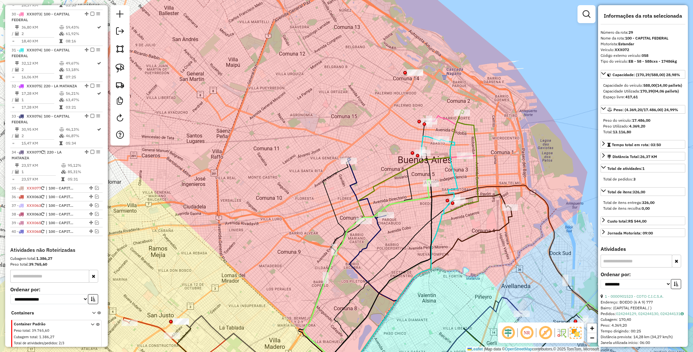
click at [469, 123] on icon at bounding box center [403, 245] width 151 height 266
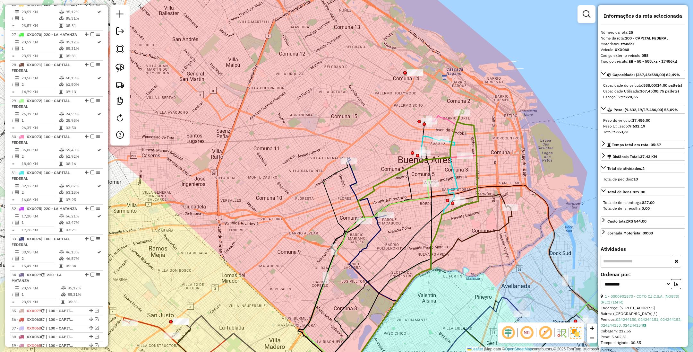
scroll to position [1067, 0]
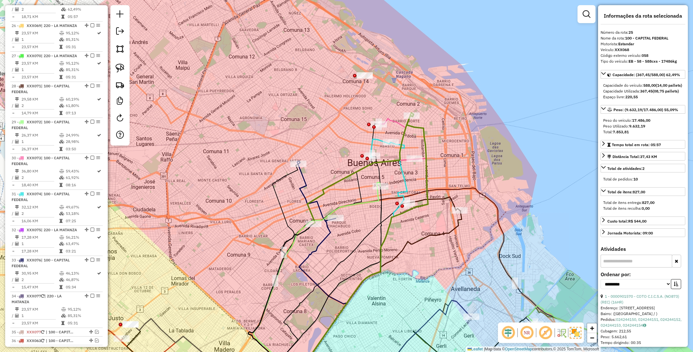
drag, startPoint x: 509, startPoint y: 152, endPoint x: 458, endPoint y: 154, distance: 50.5
click at [458, 154] on div "Janela de atendimento Grade de atendimento Capacidade Transportadoras Veículos …" at bounding box center [346, 176] width 693 height 352
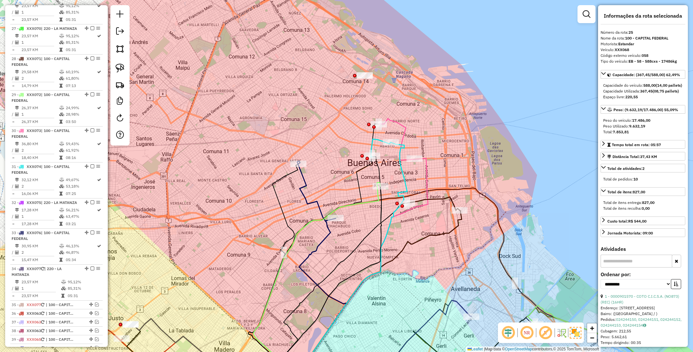
click at [402, 127] on icon at bounding box center [397, 139] width 36 height 42
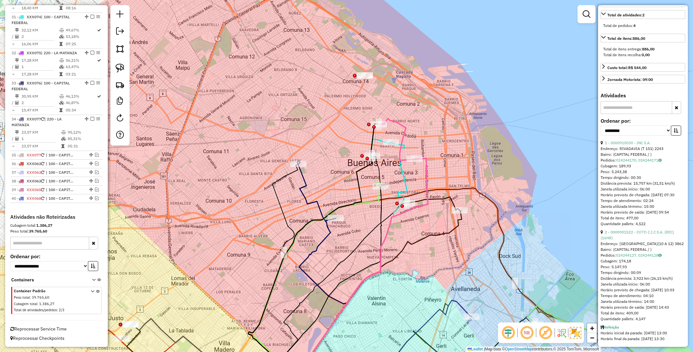
scroll to position [178, 0]
click at [619, 140] on link "1 - 0000910030 - INC S.A." at bounding box center [628, 142] width 46 height 5
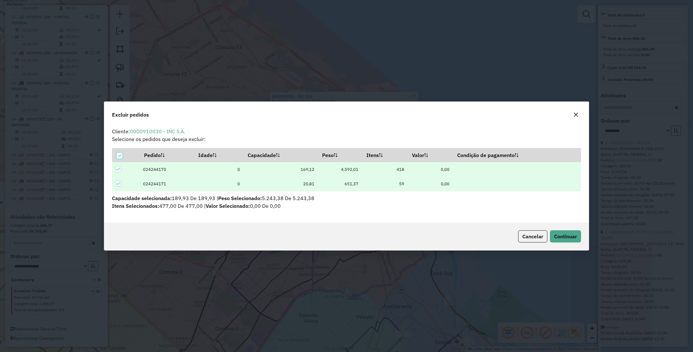
scroll to position [0, 0]
click at [564, 234] on span "Continuar" at bounding box center [565, 236] width 23 height 6
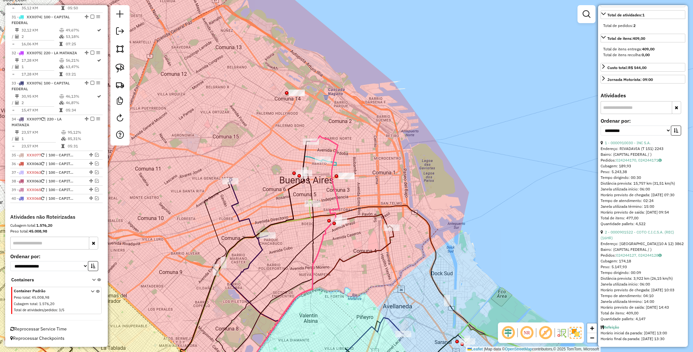
click at [334, 142] on icon at bounding box center [278, 261] width 121 height 251
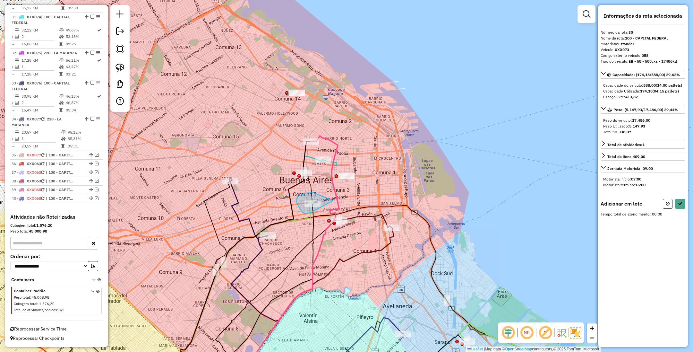
drag, startPoint x: 314, startPoint y: 193, endPoint x: 333, endPoint y: 201, distance: 20.9
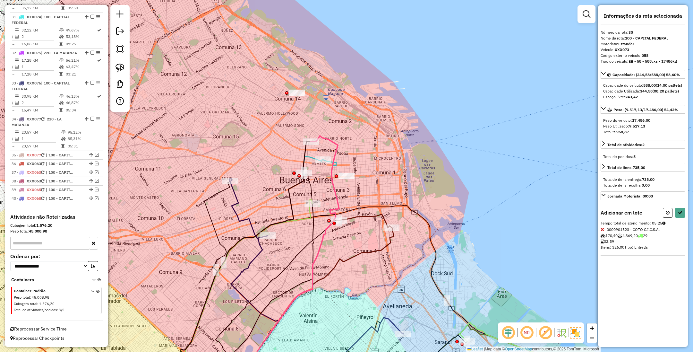
select select "**********"
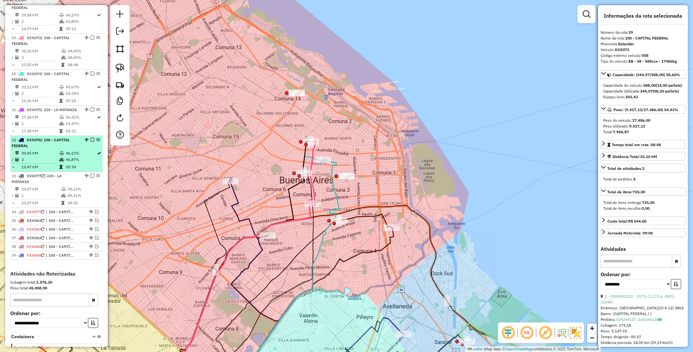
scroll to position [1123, 0]
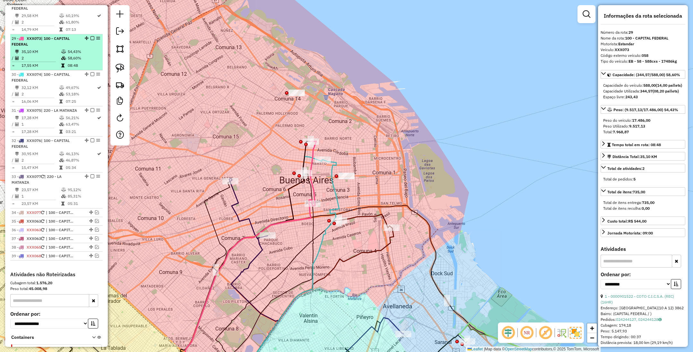
click at [91, 40] on em at bounding box center [93, 38] width 4 height 4
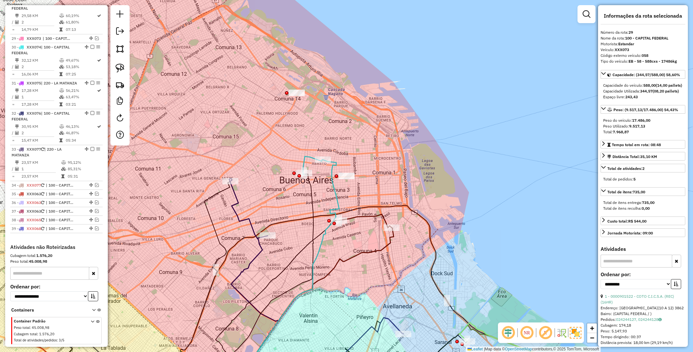
click at [235, 202] on icon at bounding box center [248, 208] width 39 height 60
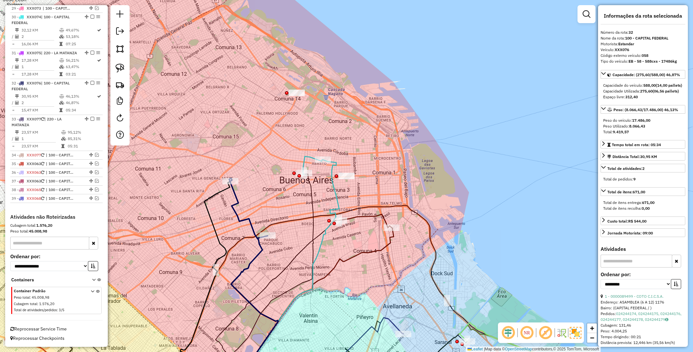
scroll to position [1192, 0]
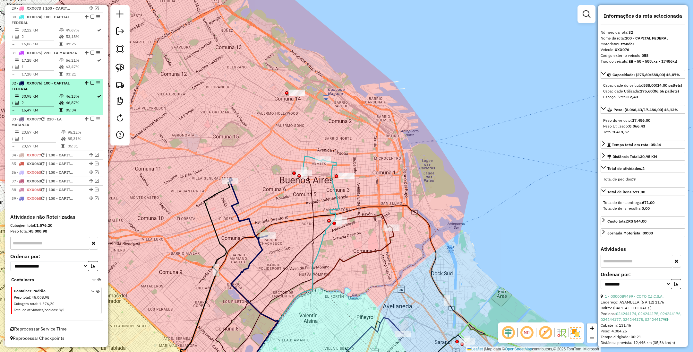
click at [91, 82] on em at bounding box center [93, 83] width 4 height 4
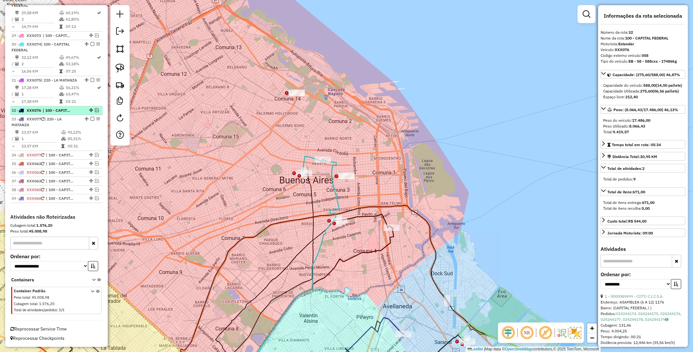
scroll to position [1165, 0]
click at [361, 214] on icon at bounding box center [365, 220] width 53 height 13
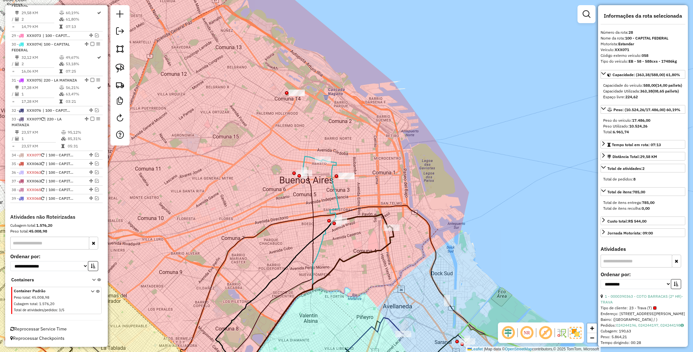
scroll to position [1148, 0]
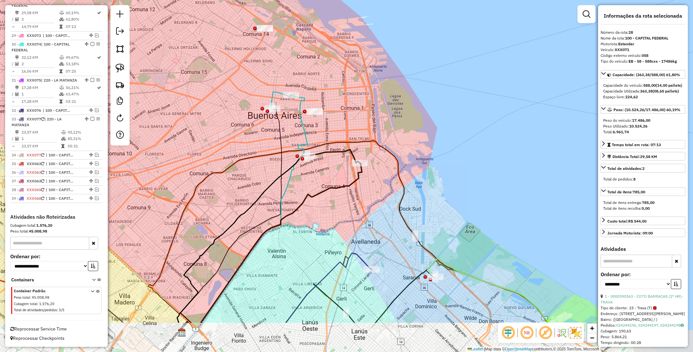
drag, startPoint x: 376, startPoint y: 178, endPoint x: 344, endPoint y: 114, distance: 71.9
click at [344, 114] on div "Janela de atendimento Grade de atendimento Capacidade Transportadoras Veículos …" at bounding box center [346, 176] width 693 height 352
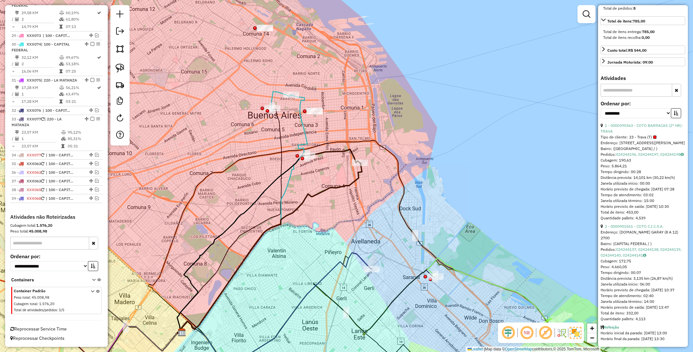
scroll to position [201, 0]
click at [630, 123] on link "1 - 0000390363 - COTO BARRACAS (2° HR)- TRAVA" at bounding box center [642, 128] width 82 height 11
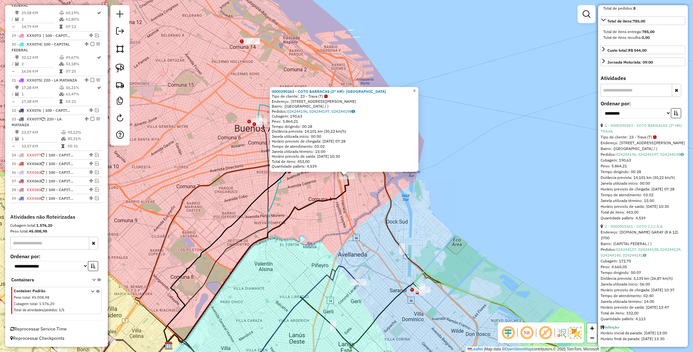
click at [419, 88] on link "×" at bounding box center [415, 91] width 8 height 8
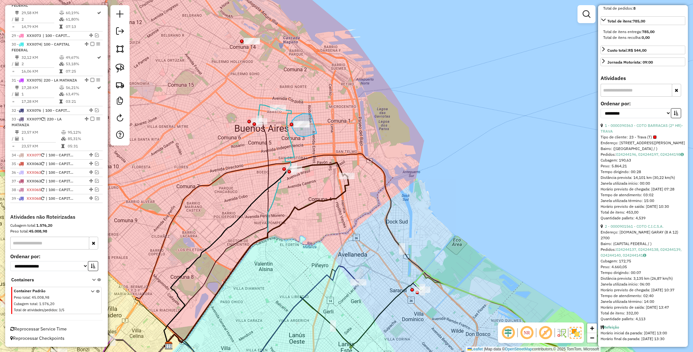
drag, startPoint x: 311, startPoint y: 114, endPoint x: 317, endPoint y: 133, distance: 19.8
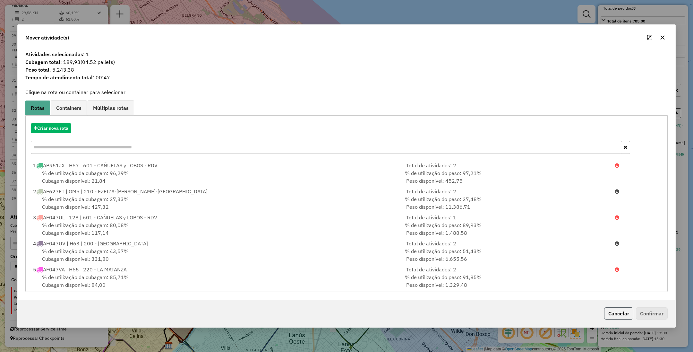
click at [613, 308] on button "Cancelar" at bounding box center [618, 313] width 29 height 12
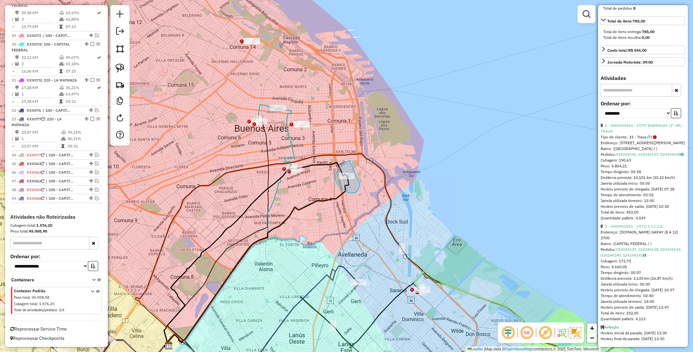
drag, startPoint x: 347, startPoint y: 162, endPoint x: 360, endPoint y: 184, distance: 25.8
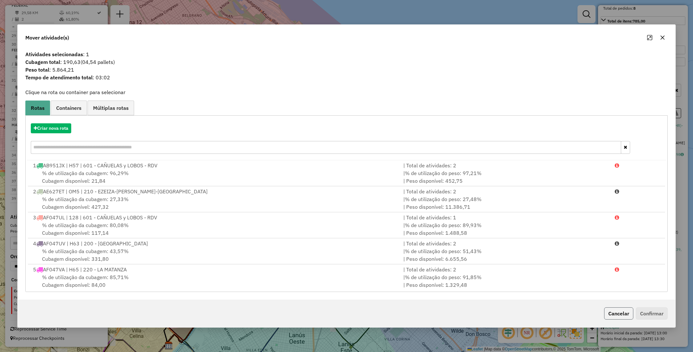
click at [616, 316] on button "Cancelar" at bounding box center [618, 313] width 29 height 12
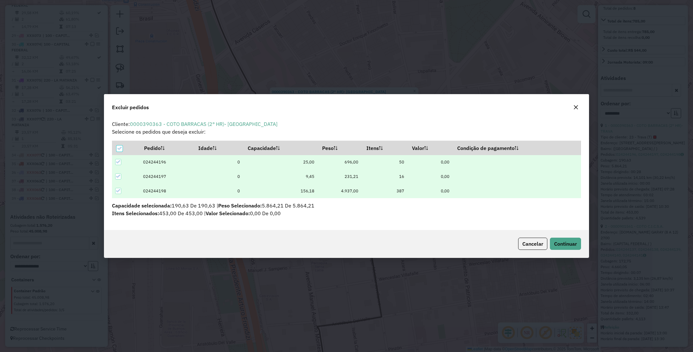
scroll to position [0, 0]
click at [561, 246] on span "Continuar" at bounding box center [565, 243] width 23 height 6
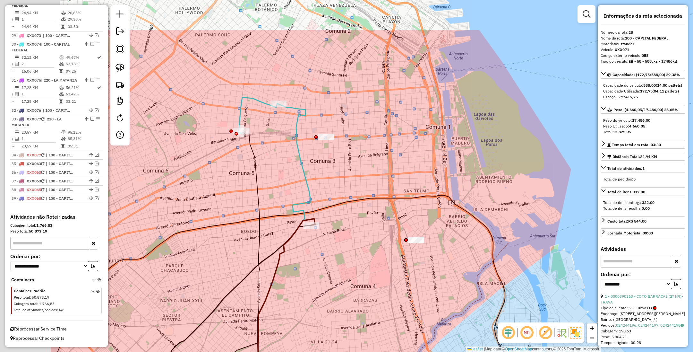
drag, startPoint x: 240, startPoint y: 148, endPoint x: 361, endPoint y: 220, distance: 140.9
click at [361, 220] on div "Janela de atendimento Grade de atendimento Capacidade Transportadoras Veículos …" at bounding box center [346, 176] width 693 height 352
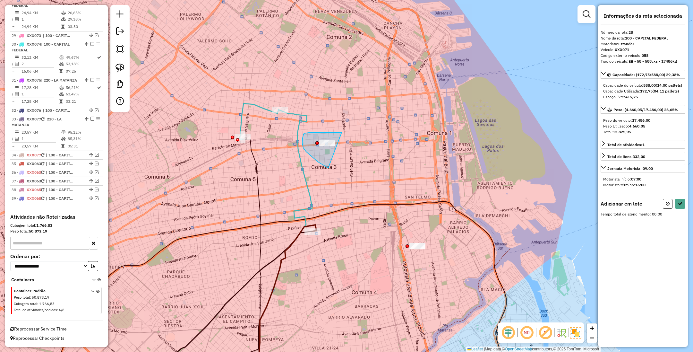
drag, startPoint x: 338, startPoint y: 132, endPoint x: 341, endPoint y: 169, distance: 36.4
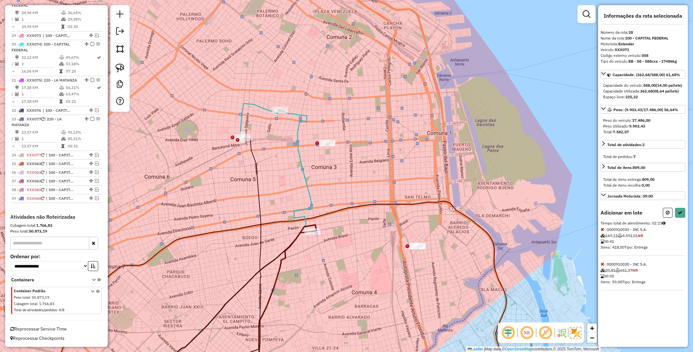
select select "**********"
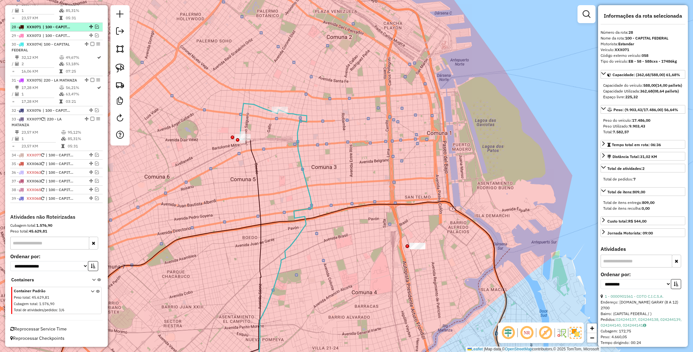
scroll to position [1120, 0]
click at [263, 109] on icon at bounding box center [260, 121] width 40 height 36
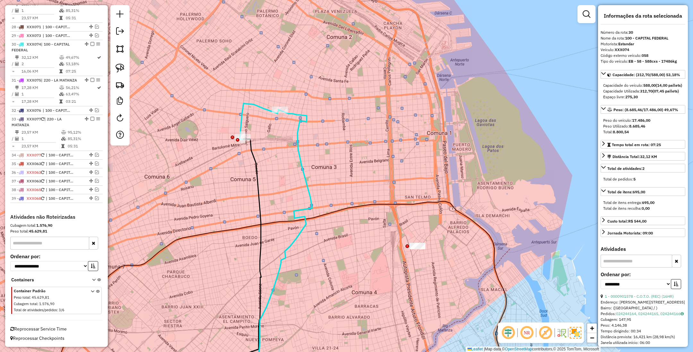
scroll to position [1138, 0]
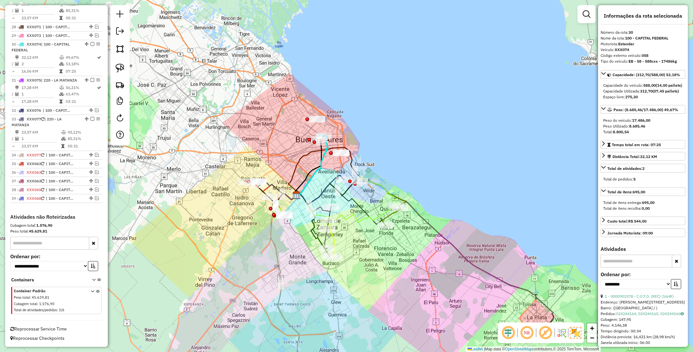
drag, startPoint x: 338, startPoint y: 138, endPoint x: 364, endPoint y: 125, distance: 29.0
click at [364, 125] on div "Janela de atendimento Grade de atendimento Capacidade Transportadoras Veículos …" at bounding box center [346, 176] width 693 height 352
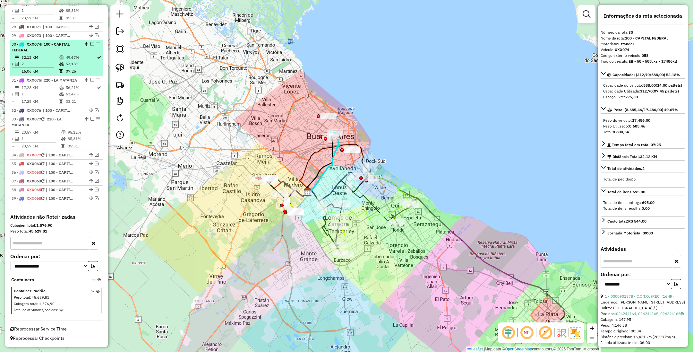
click at [91, 42] on em at bounding box center [93, 44] width 4 height 4
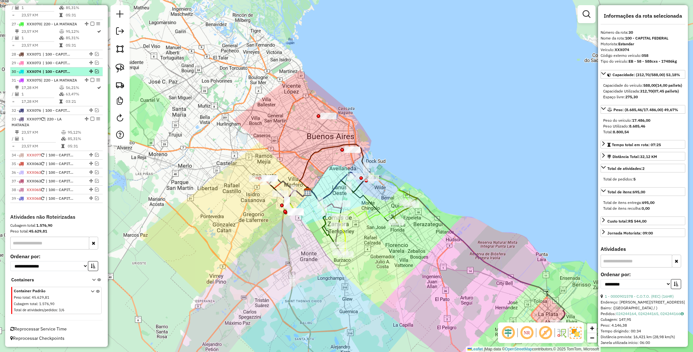
scroll to position [1110, 0]
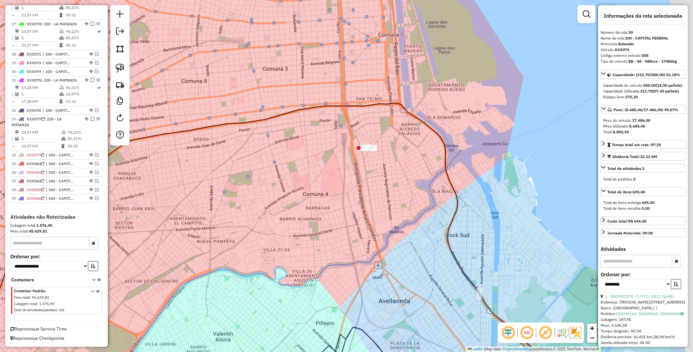
drag, startPoint x: 380, startPoint y: 177, endPoint x: 307, endPoint y: 225, distance: 87.8
click at [305, 228] on div "Janela de atendimento Grade de atendimento Capacidade Transportadoras Veículos …" at bounding box center [346, 176] width 693 height 352
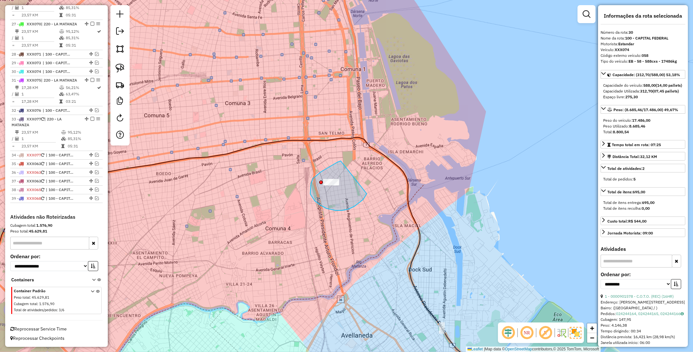
drag, startPoint x: 340, startPoint y: 161, endPoint x: 367, endPoint y: 194, distance: 42.0
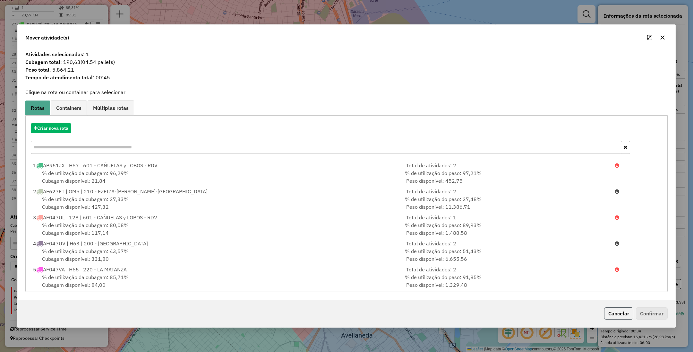
click at [624, 311] on button "Cancelar" at bounding box center [618, 313] width 29 height 12
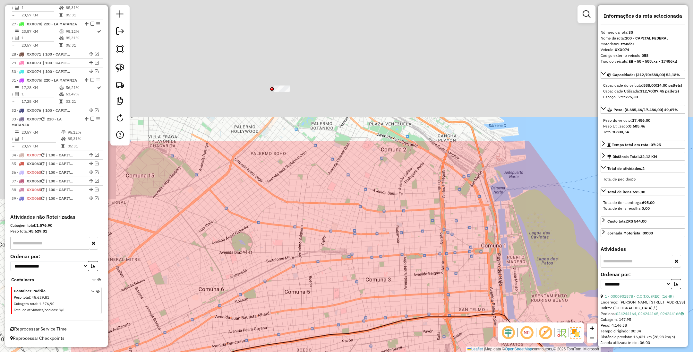
drag, startPoint x: 293, startPoint y: 144, endPoint x: 408, endPoint y: 273, distance: 172.8
click at [408, 280] on div "Janela de atendimento Grade de atendimento Capacidade Transportadoras Veículos …" at bounding box center [346, 176] width 693 height 352
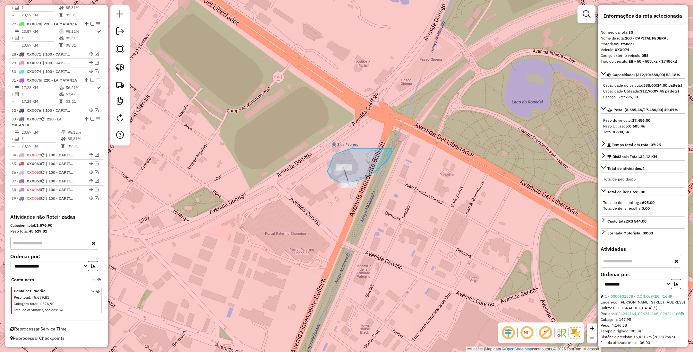
drag, startPoint x: 351, startPoint y: 149, endPoint x: 392, endPoint y: 147, distance: 41.1
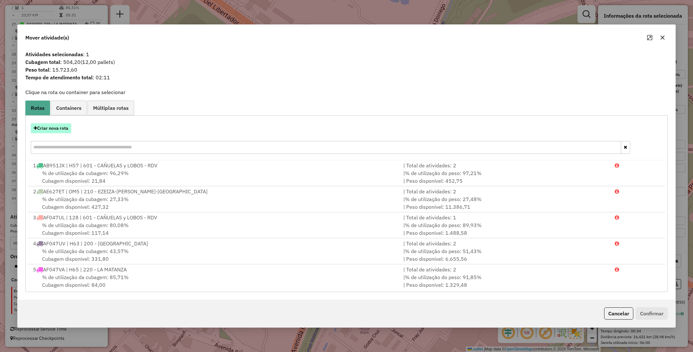
click at [52, 129] on button "Criar nova rota" at bounding box center [51, 128] width 40 height 10
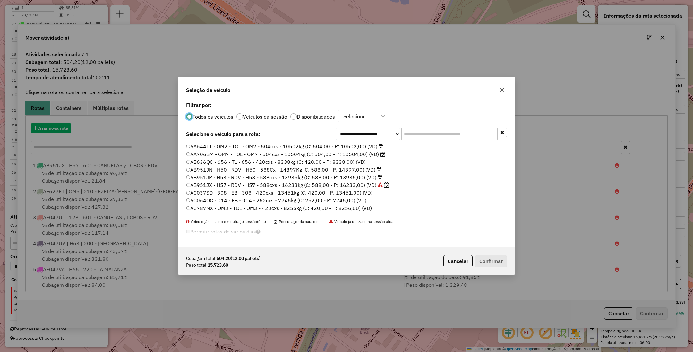
scroll to position [3, 2]
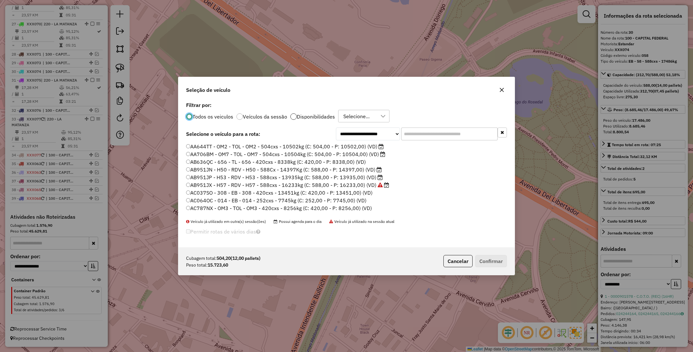
click at [293, 117] on div at bounding box center [293, 116] width 6 height 6
click at [444, 136] on input "text" at bounding box center [450, 133] width 96 height 13
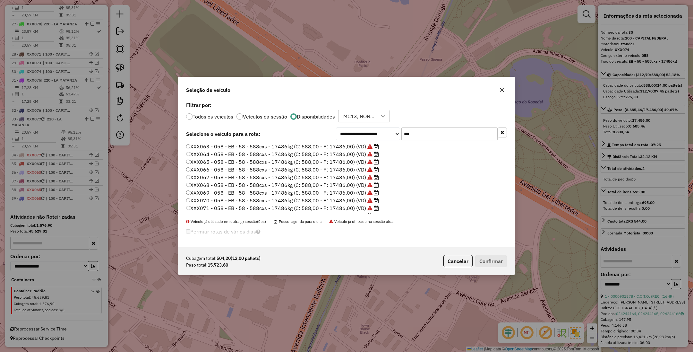
type input "***"
click at [339, 152] on label "XXX064 - 058 - EB - 58 - 588cxs - 17486kg (C: 588,00 - P: 17486,00) (VD)" at bounding box center [282, 154] width 193 height 8
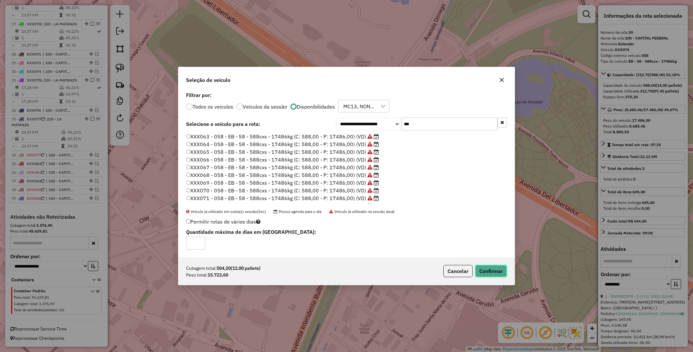
click at [498, 272] on button "Confirmar" at bounding box center [491, 271] width 32 height 12
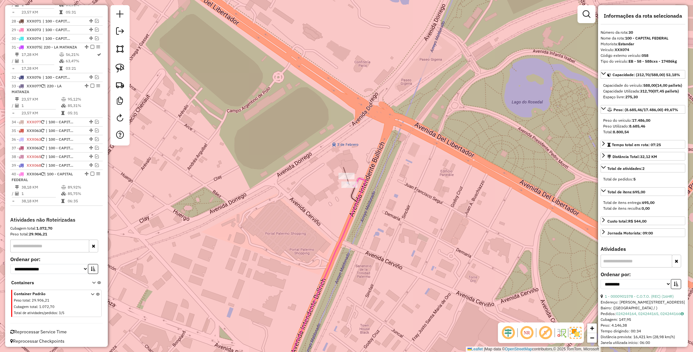
scroll to position [1146, 0]
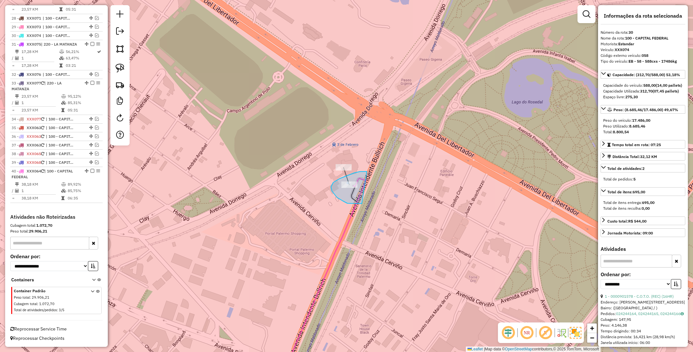
drag, startPoint x: 367, startPoint y: 171, endPoint x: 367, endPoint y: 204, distance: 32.1
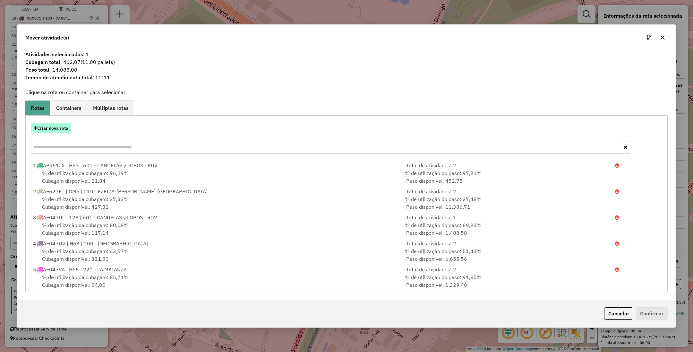
click at [55, 126] on button "Criar nova rota" at bounding box center [51, 128] width 40 height 10
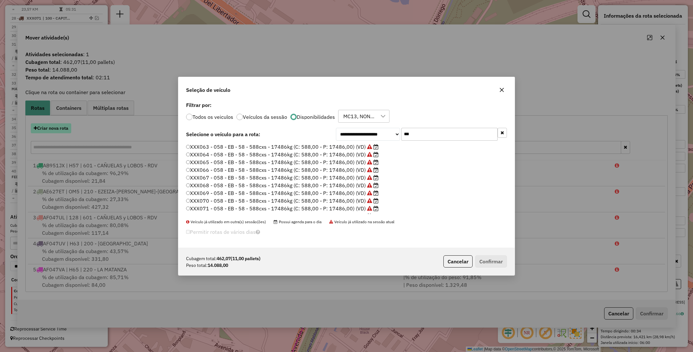
scroll to position [3, 2]
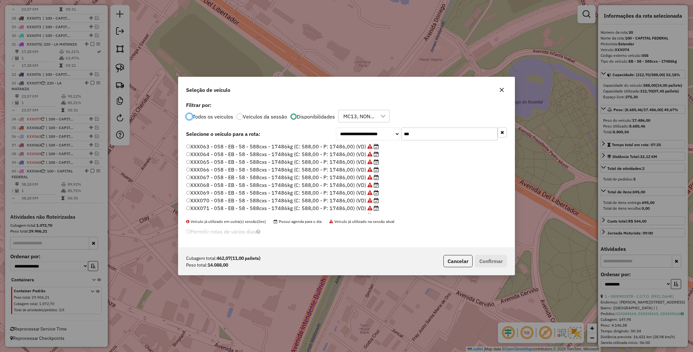
click at [351, 175] on label "XXX067 - 058 - EB - 58 - 588cxs - 17486kg (C: 588,00 - P: 17486,00) (VD)" at bounding box center [282, 177] width 193 height 8
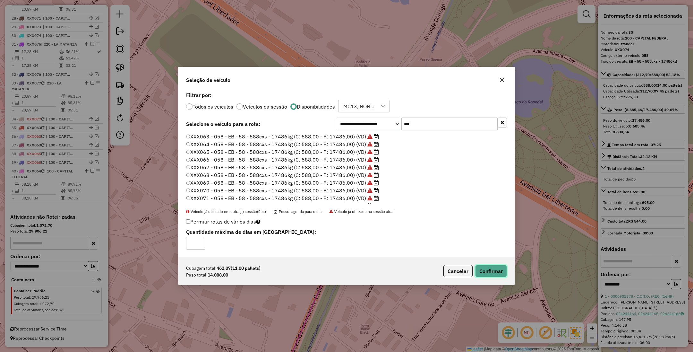
click at [497, 273] on button "Confirmar" at bounding box center [491, 271] width 32 height 12
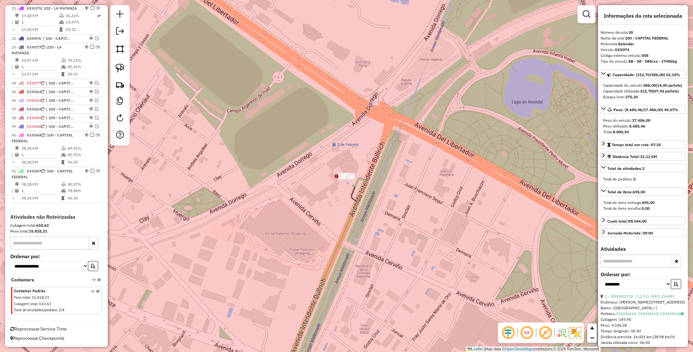
scroll to position [1165, 0]
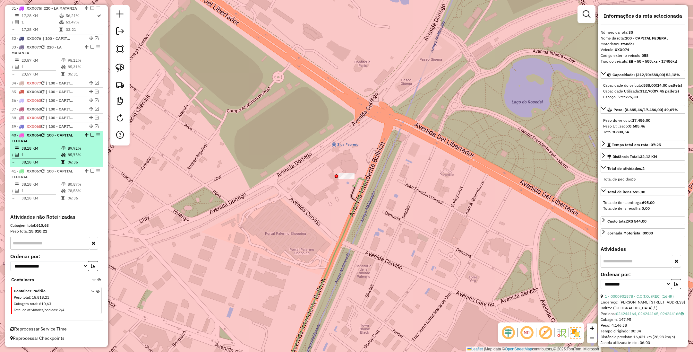
click at [91, 137] on em at bounding box center [93, 135] width 4 height 4
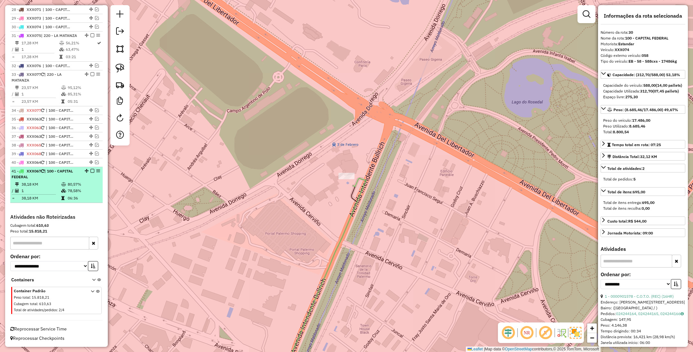
click at [91, 170] on em at bounding box center [93, 171] width 4 height 4
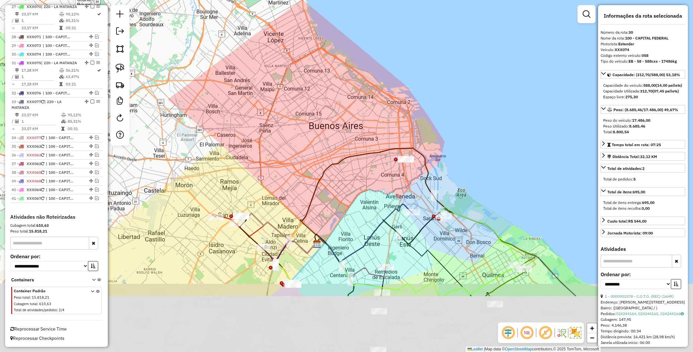
drag, startPoint x: 390, startPoint y: 201, endPoint x: 364, endPoint y: 109, distance: 95.7
click at [364, 109] on div "Janela de atendimento Grade de atendimento Capacidade Transportadoras Veículos …" at bounding box center [346, 176] width 693 height 352
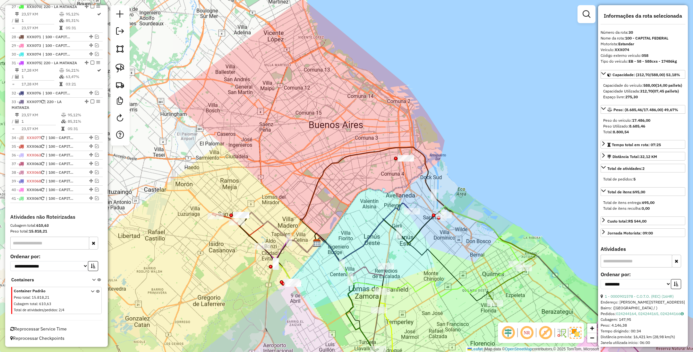
click at [261, 219] on icon at bounding box center [278, 232] width 75 height 40
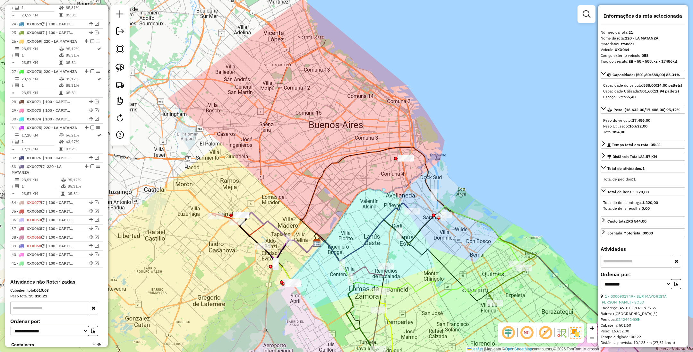
scroll to position [950, 0]
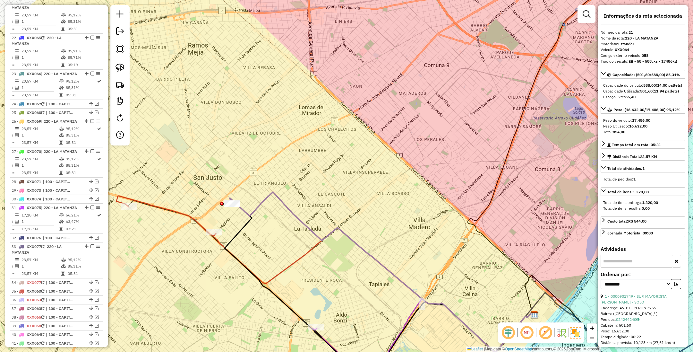
click at [282, 204] on icon at bounding box center [381, 272] width 302 height 160
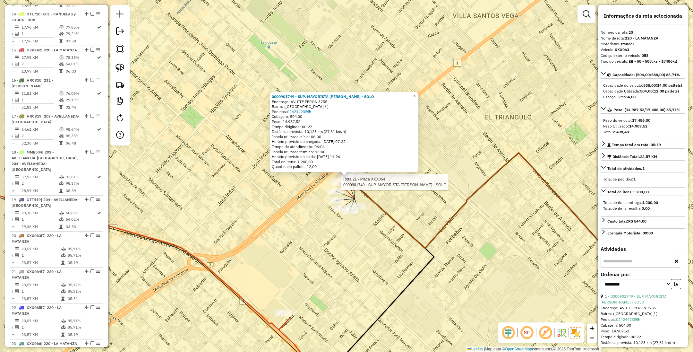
scroll to position [914, 0]
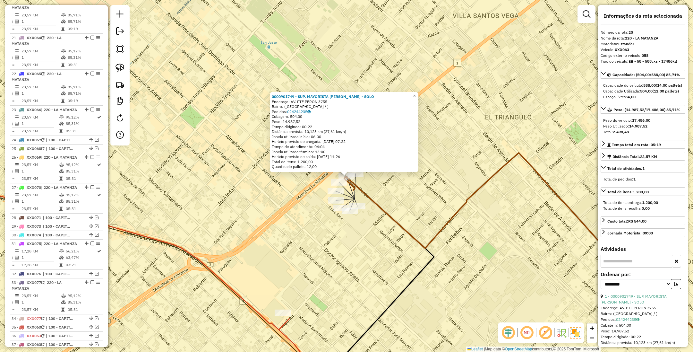
click at [335, 177] on div "Rota 21 - Placa XXX064 0000901749 - SUP. MAYORISTA MAKRO S.A. - SOLO 0000901749…" at bounding box center [346, 176] width 693 height 352
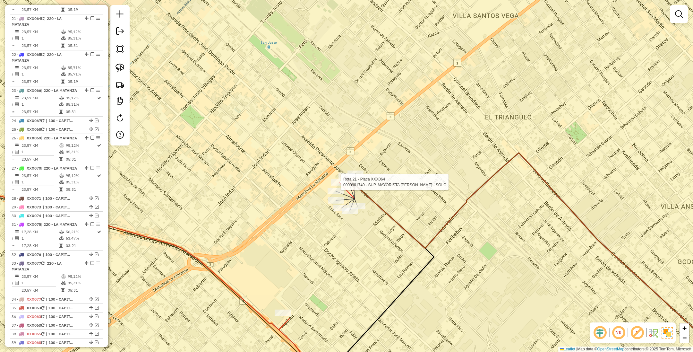
select select "**********"
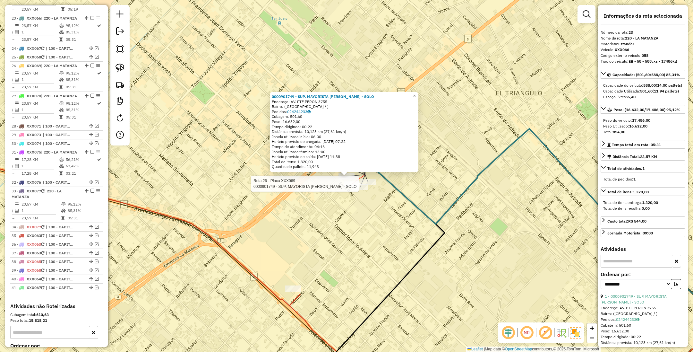
scroll to position [1022, 0]
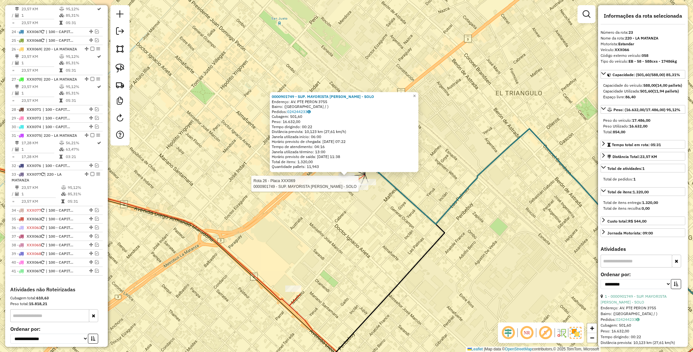
click at [349, 187] on div at bounding box center [352, 184] width 16 height 6
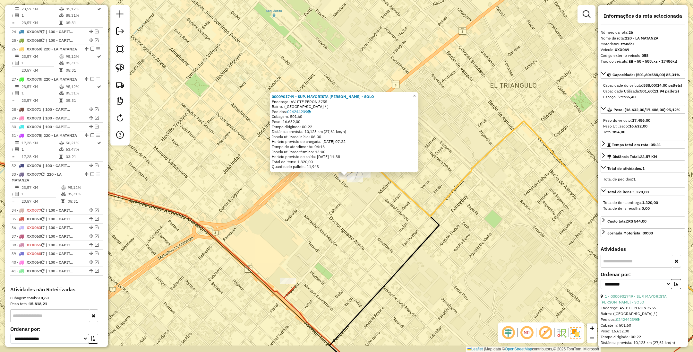
scroll to position [1076, 0]
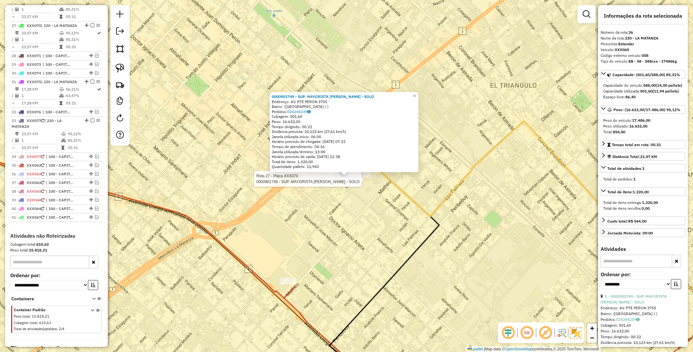
click at [357, 182] on div at bounding box center [355, 179] width 16 height 6
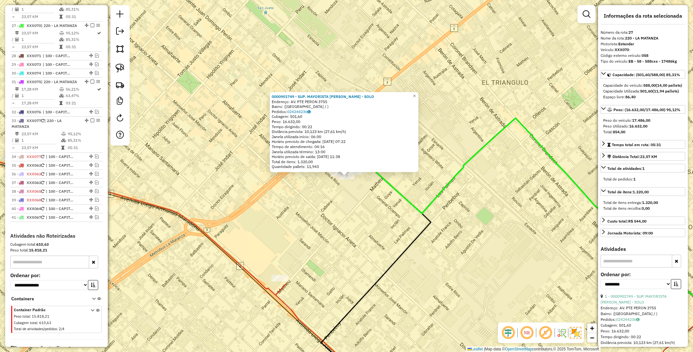
scroll to position [1112, 0]
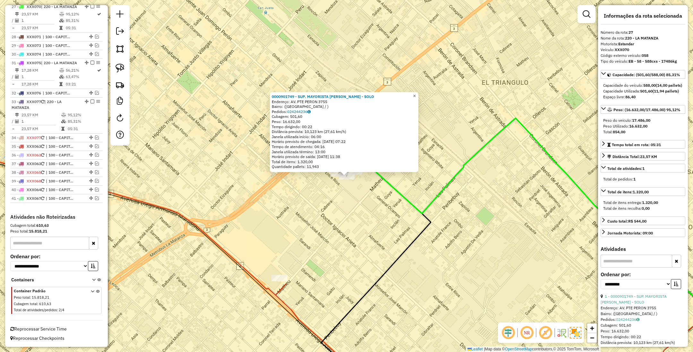
click at [416, 93] on span "×" at bounding box center [414, 95] width 3 height 5
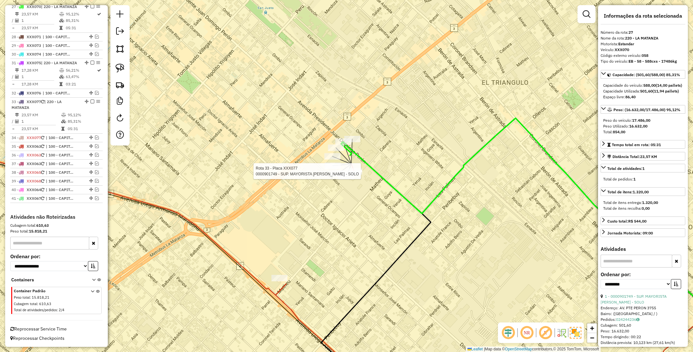
scroll to position [1128, 0]
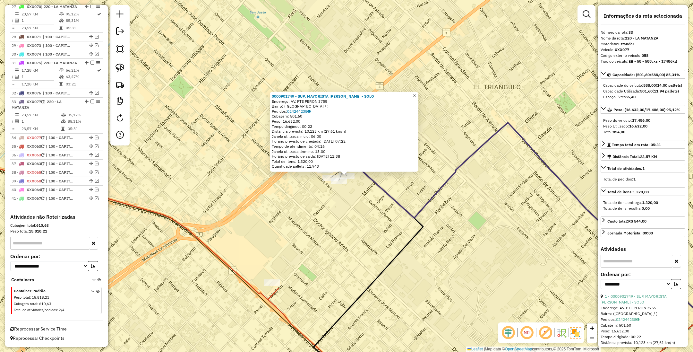
click at [416, 93] on span "×" at bounding box center [414, 95] width 3 height 5
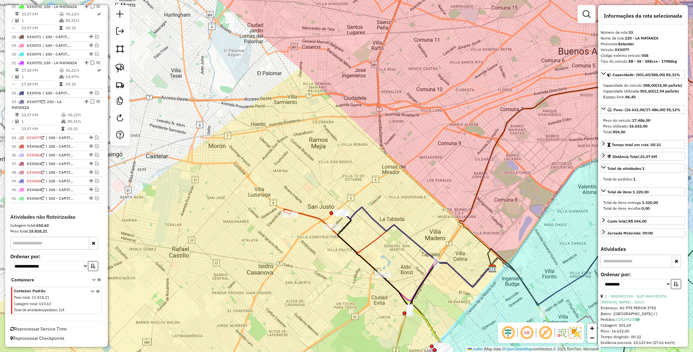
click at [318, 219] on icon at bounding box center [308, 219] width 49 height 20
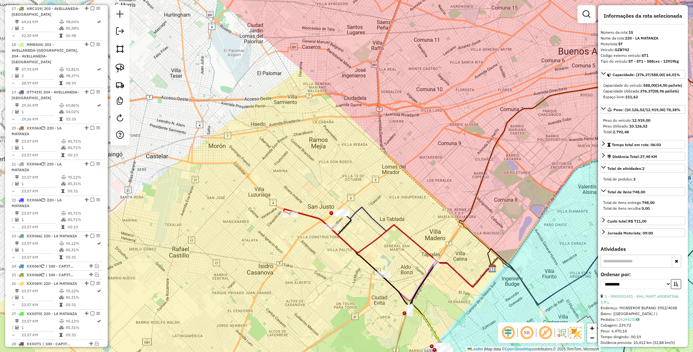
scroll to position [727, 0]
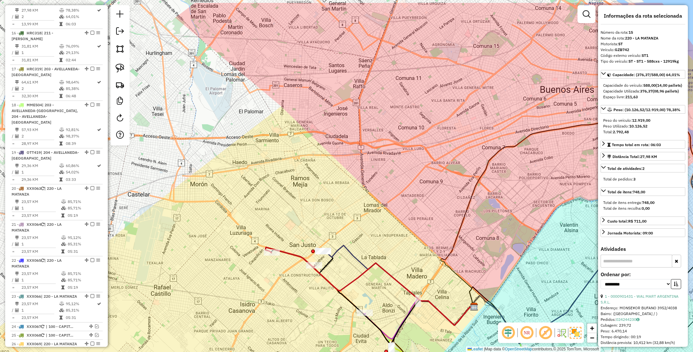
drag, startPoint x: 323, startPoint y: 180, endPoint x: 305, endPoint y: 219, distance: 42.4
click at [305, 219] on div "Janela de atendimento Grade de atendimento Capacidade Transportadoras Veículos …" at bounding box center [346, 176] width 693 height 352
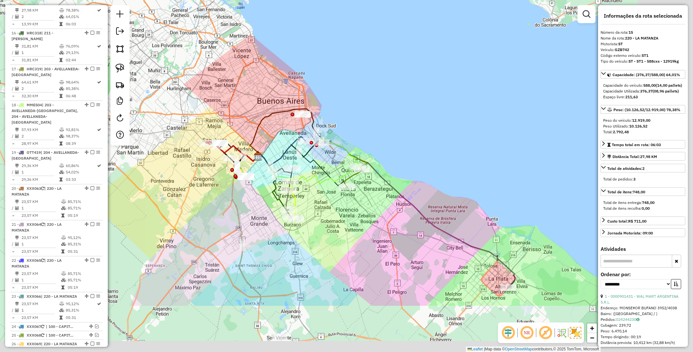
drag, startPoint x: 449, startPoint y: 311, endPoint x: 310, endPoint y: 185, distance: 187.0
click at [310, 185] on div "Janela de atendimento Grade de atendimento Capacidade Transportadoras Veículos …" at bounding box center [346, 176] width 693 height 352
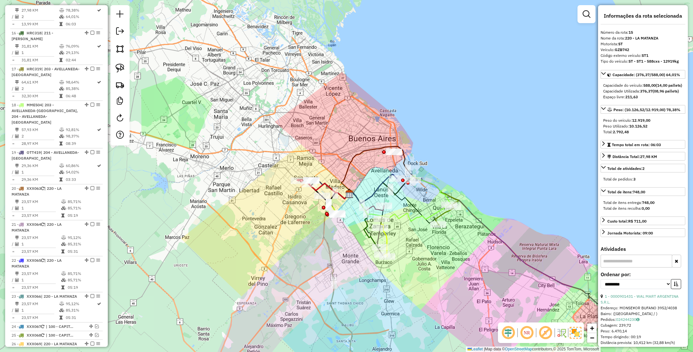
drag, startPoint x: 313, startPoint y: 194, endPoint x: 453, endPoint y: 276, distance: 161.8
click at [453, 276] on div "Janela de atendimento Grade de atendimento Capacidade Transportadoras Veículos …" at bounding box center [346, 176] width 693 height 352
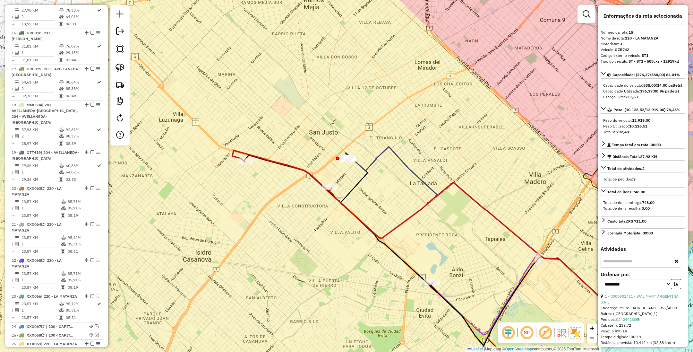
click at [299, 166] on icon at bounding box center [282, 171] width 100 height 40
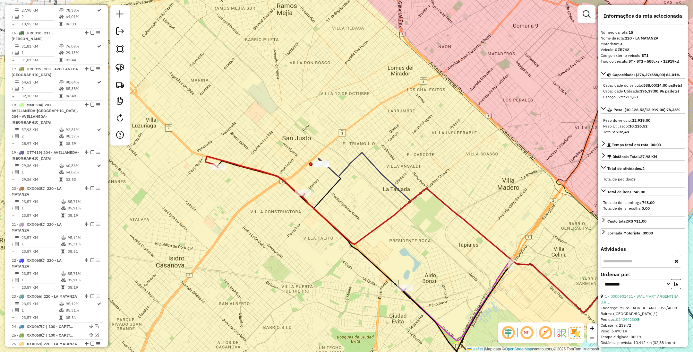
drag, startPoint x: 271, startPoint y: 208, endPoint x: 267, endPoint y: 211, distance: 5.1
click at [267, 211] on div "Janela de atendimento Grade de atendimento Capacidade Transportadoras Veículos …" at bounding box center [346, 176] width 693 height 352
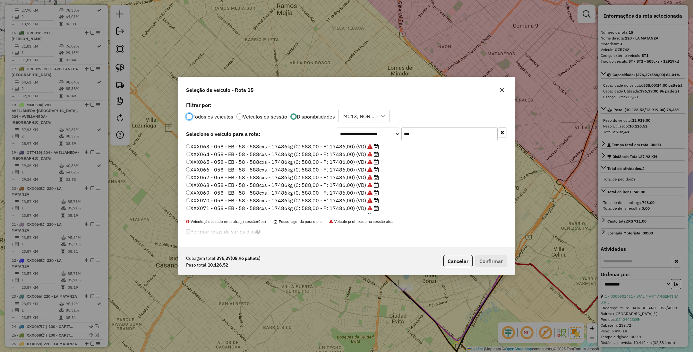
scroll to position [45, 0]
click at [340, 171] on label "XXX072 - 058 - EB - 58 - 588cxs - 17486kg (C: 588,00 - P: 17486,00) (VD)" at bounding box center [279, 171] width 186 height 8
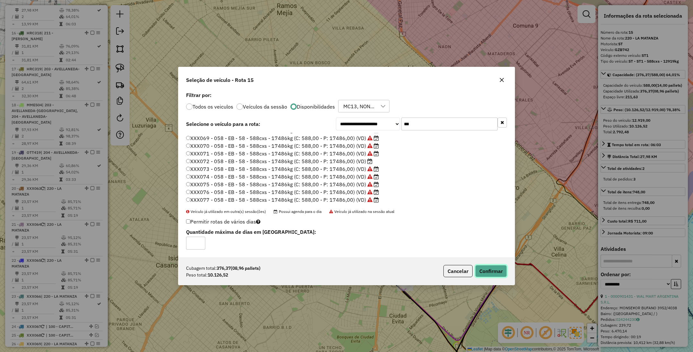
click at [489, 272] on button "Confirmar" at bounding box center [491, 271] width 32 height 12
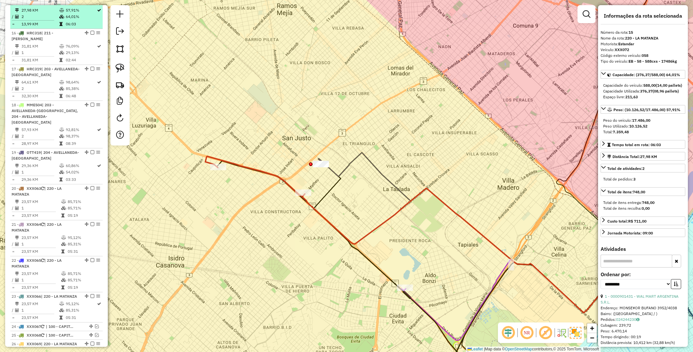
click at [91, 4] on em at bounding box center [93, 3] width 4 height 4
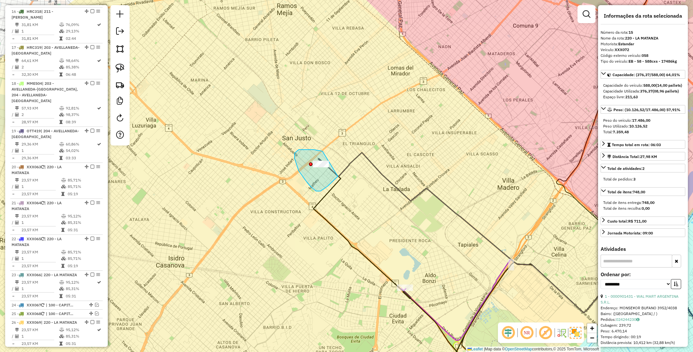
drag, startPoint x: 323, startPoint y: 151, endPoint x: 353, endPoint y: 152, distance: 30.2
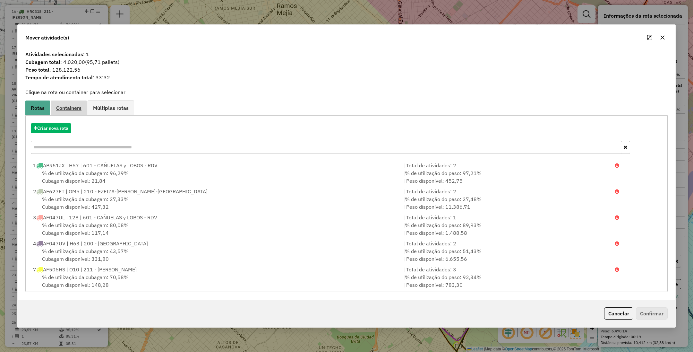
click at [73, 107] on span "Containers" at bounding box center [68, 107] width 25 height 5
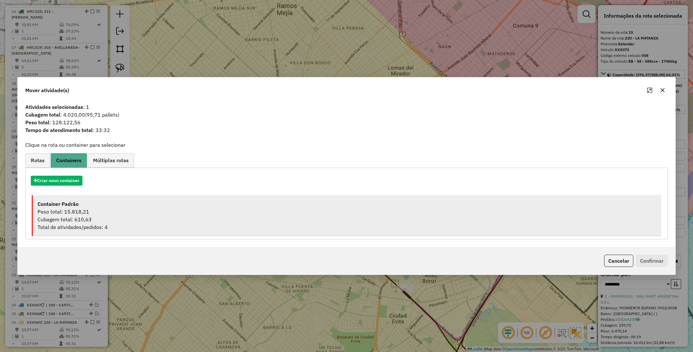
click at [64, 215] on div "Peso total: 15.818,21" at bounding box center [347, 212] width 619 height 8
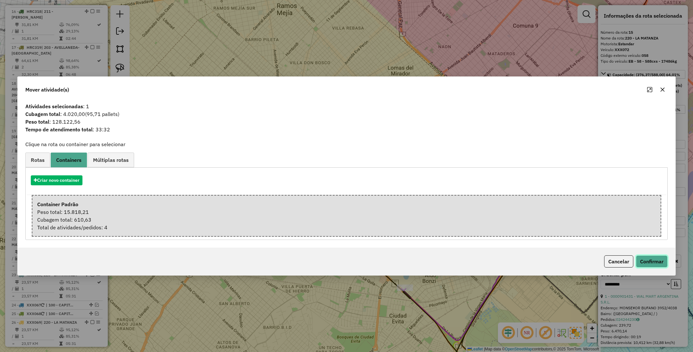
click at [653, 258] on button "Confirmar" at bounding box center [652, 261] width 32 height 12
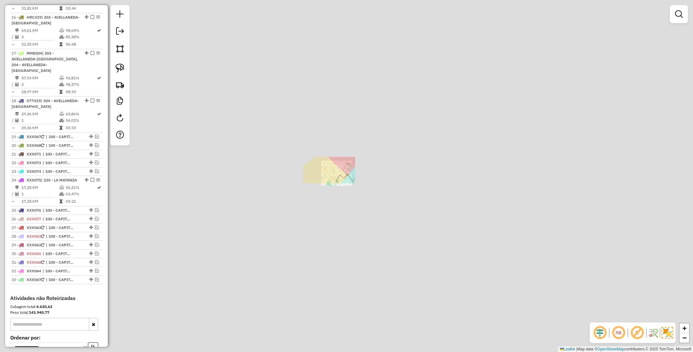
scroll to position [691, 0]
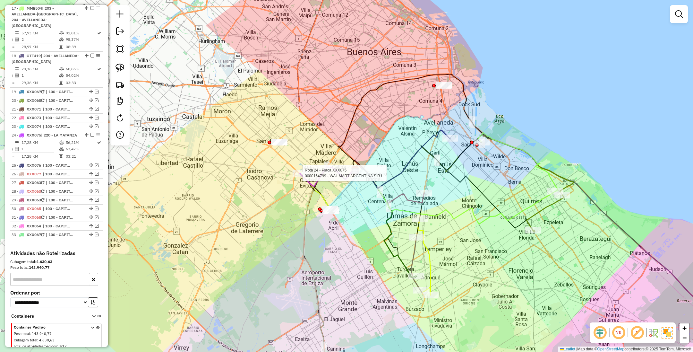
select select "**********"
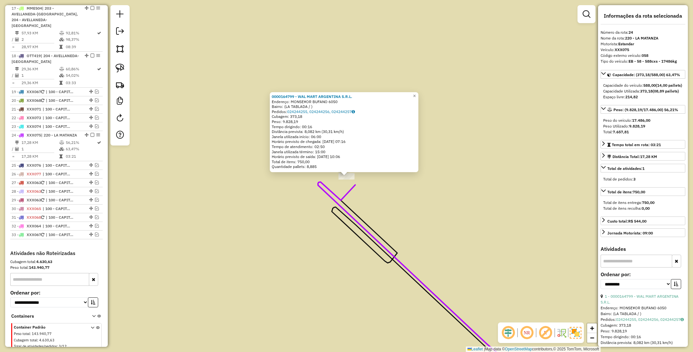
scroll to position [812, 0]
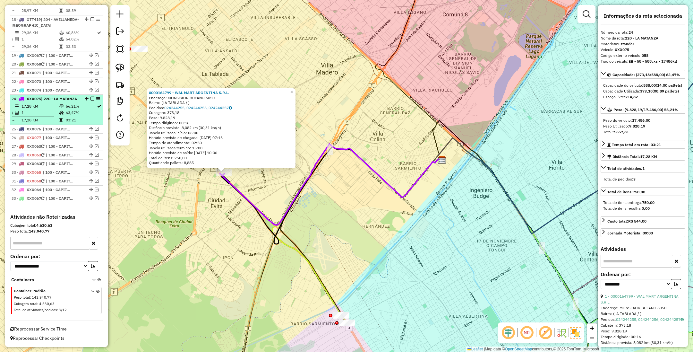
click at [91, 97] on em at bounding box center [93, 99] width 4 height 4
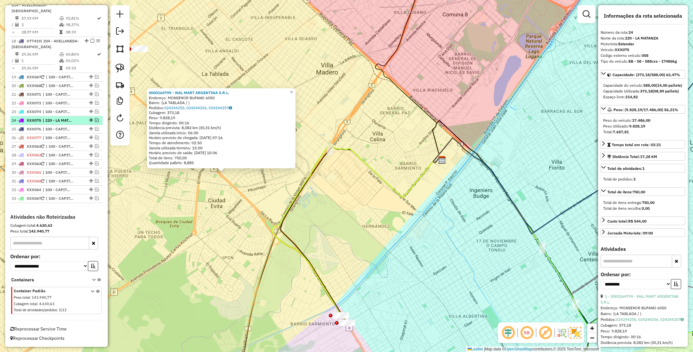
scroll to position [785, 0]
click at [293, 90] on span "×" at bounding box center [291, 91] width 3 height 5
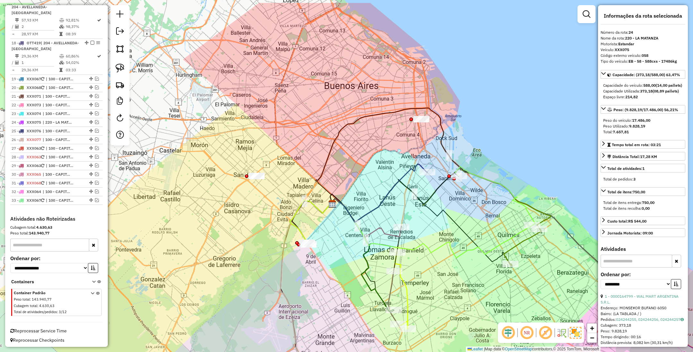
drag, startPoint x: 318, startPoint y: 171, endPoint x: 308, endPoint y: 209, distance: 39.9
click at [308, 209] on div "Janela de atendimento Grade de atendimento Capacidade Transportadoras Veículos …" at bounding box center [346, 176] width 693 height 352
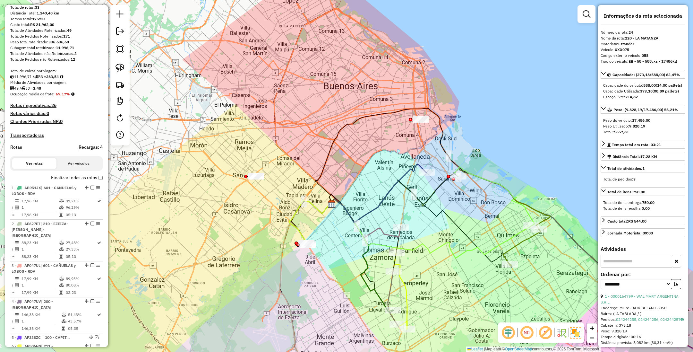
scroll to position [63, 0]
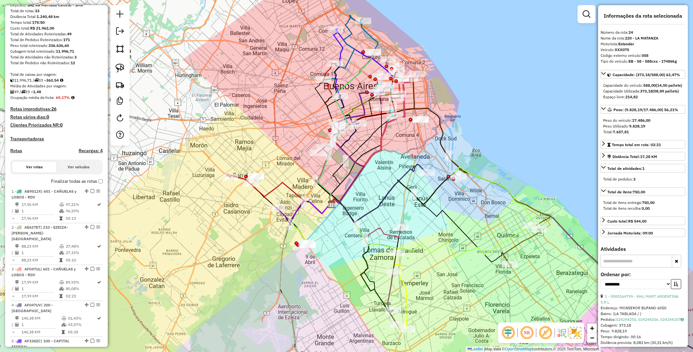
click at [15, 151] on h4 "Rotas" at bounding box center [16, 150] width 12 height 5
select select
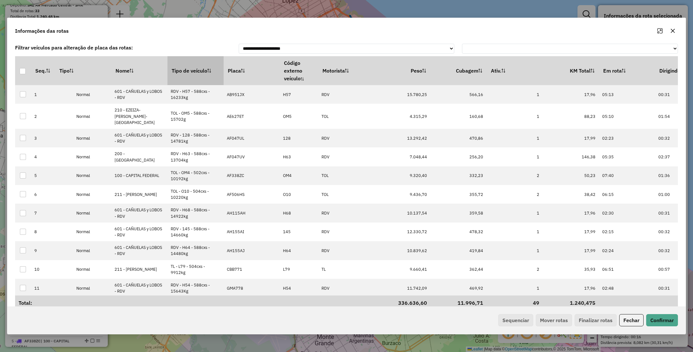
click at [190, 67] on th "Tipo de veículo" at bounding box center [196, 70] width 56 height 29
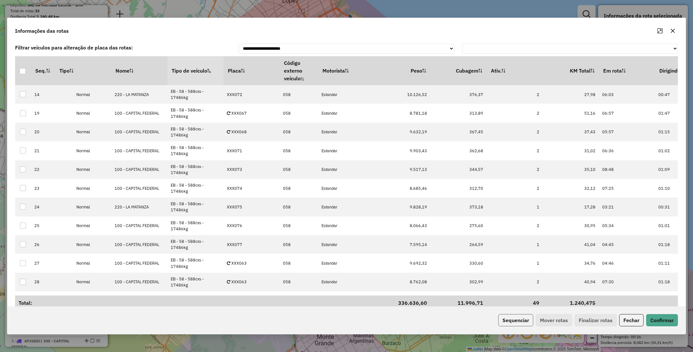
click at [517, 320] on button "Sequenciar" at bounding box center [515, 320] width 35 height 12
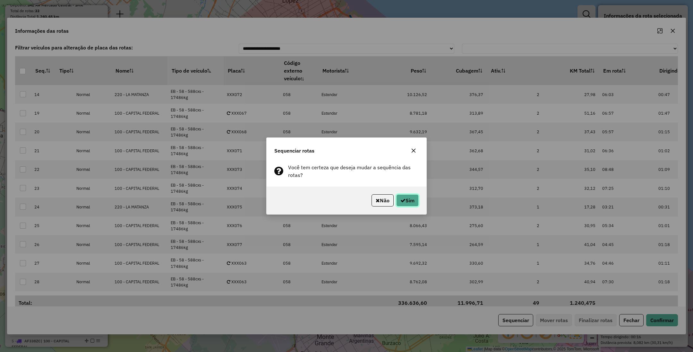
click at [412, 200] on button "Sim" at bounding box center [407, 200] width 22 height 12
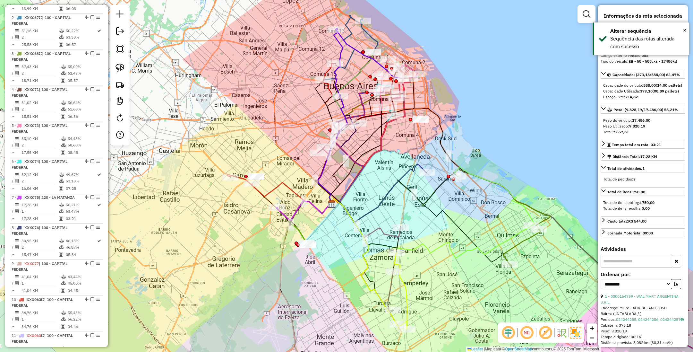
scroll to position [0, 0]
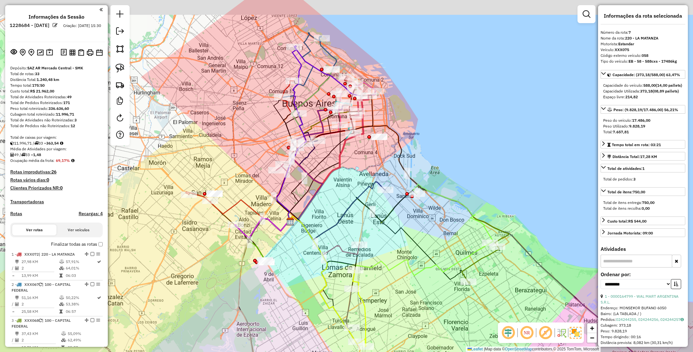
drag, startPoint x: 557, startPoint y: 57, endPoint x: 515, endPoint y: 75, distance: 46.3
click at [515, 75] on div "Janela de atendimento Grade de atendimento Capacidade Transportadoras Veículos …" at bounding box center [346, 176] width 693 height 352
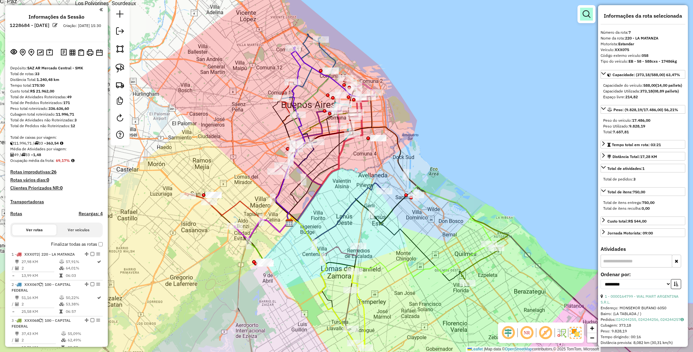
click at [583, 15] on em at bounding box center [587, 14] width 8 height 8
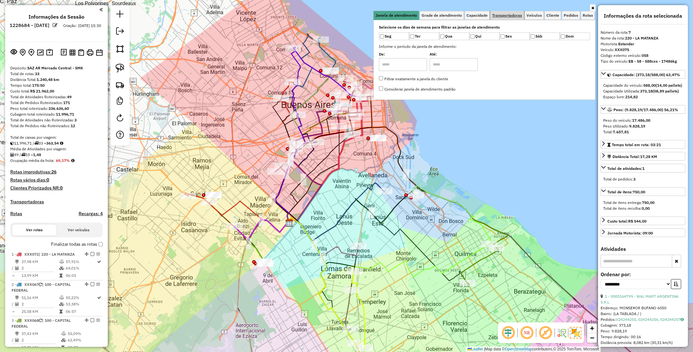
click at [512, 14] on span "Transportadoras" at bounding box center [507, 15] width 30 height 4
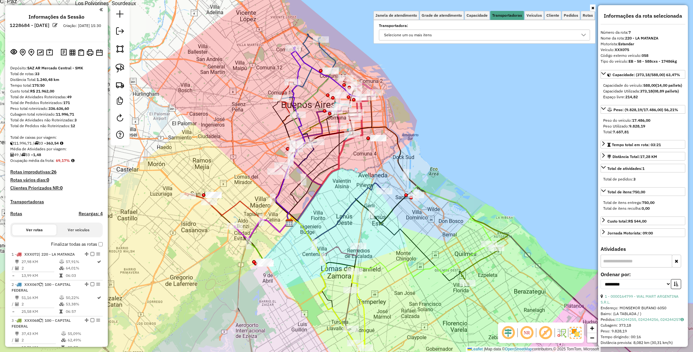
click at [435, 38] on div "Selecione um ou mais itens" at bounding box center [480, 35] width 196 height 10
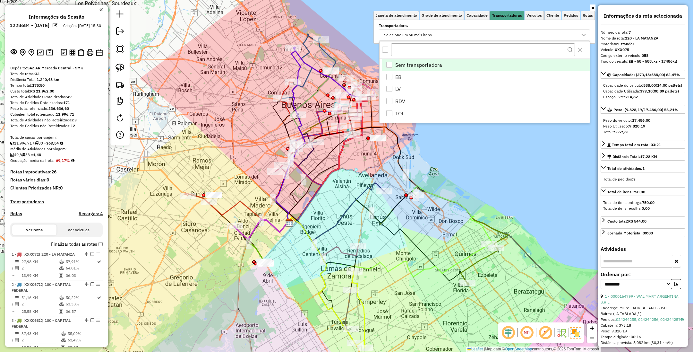
scroll to position [4, 22]
click at [391, 75] on div "EB" at bounding box center [389, 77] width 6 height 6
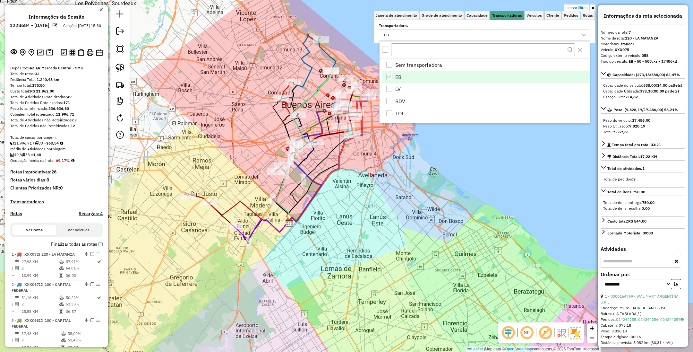
click at [513, 191] on div "Limpar filtros Janela de atendimento Grade de atendimento Capacidade Transporta…" at bounding box center [346, 176] width 693 height 352
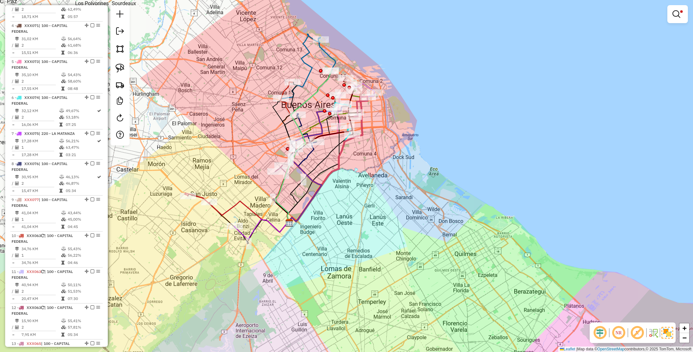
scroll to position [289, 0]
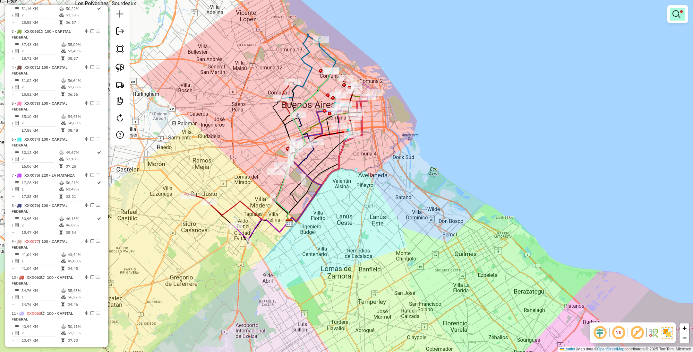
click at [675, 13] on em at bounding box center [677, 14] width 8 height 8
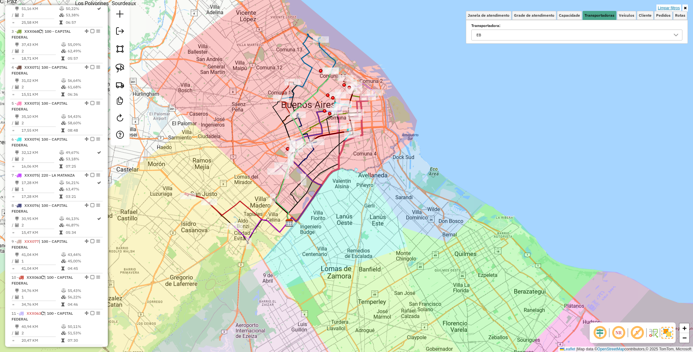
click at [671, 8] on link "Limpar filtros" at bounding box center [669, 7] width 25 height 7
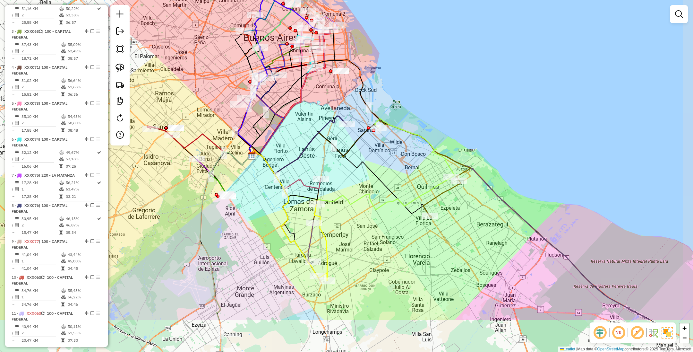
drag, startPoint x: 465, startPoint y: 232, endPoint x: 427, endPoint y: 163, distance: 79.2
click at [427, 163] on div "Janela de atendimento Grade de atendimento Capacidade Transportadoras Veículos …" at bounding box center [346, 176] width 693 height 352
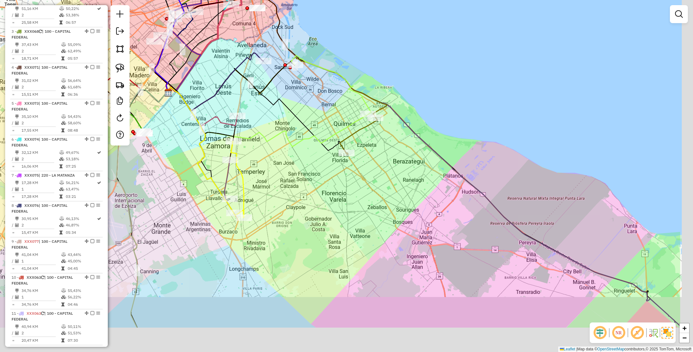
drag, startPoint x: 433, startPoint y: 288, endPoint x: 351, endPoint y: 225, distance: 103.3
click at [351, 225] on div "Janela de atendimento Grade de atendimento Capacidade Transportadoras Veículos …" at bounding box center [346, 176] width 693 height 352
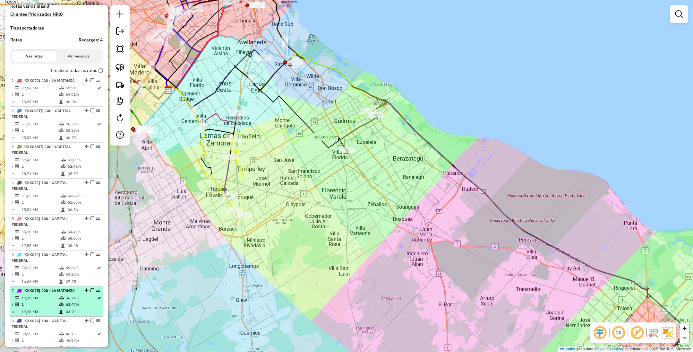
scroll to position [0, 0]
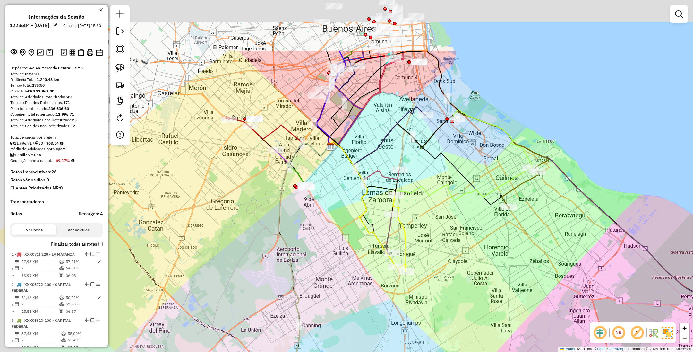
drag, startPoint x: 243, startPoint y: 199, endPoint x: 317, endPoint y: 294, distance: 120.8
click at [317, 299] on div "Janela de atendimento Grade de atendimento Capacidade Transportadoras Veículos …" at bounding box center [346, 176] width 693 height 352
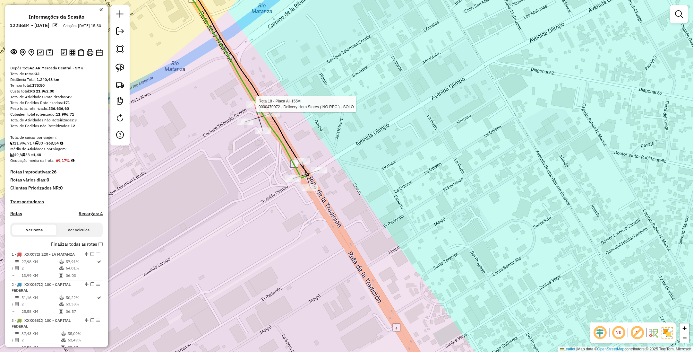
select select "**********"
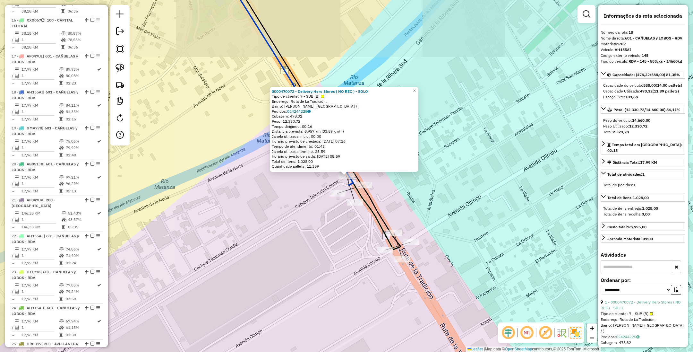
scroll to position [846, 0]
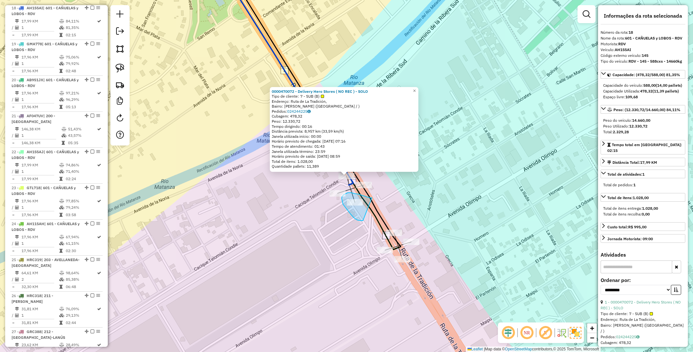
drag, startPoint x: 369, startPoint y: 197, endPoint x: 363, endPoint y: 220, distance: 23.2
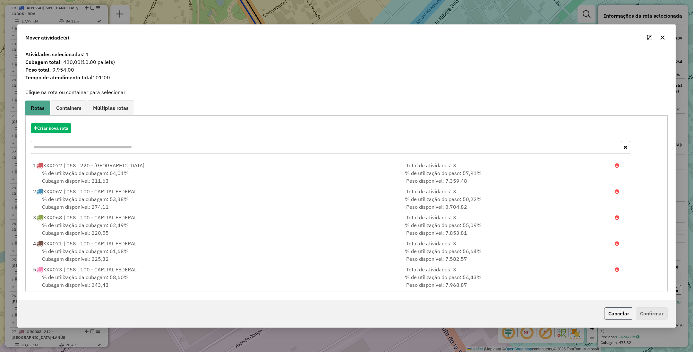
click at [612, 313] on button "Cancelar" at bounding box center [618, 313] width 29 height 12
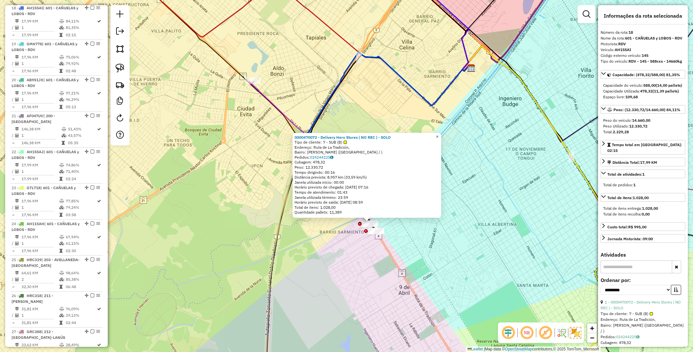
click at [439, 134] on span "×" at bounding box center [437, 136] width 3 height 5
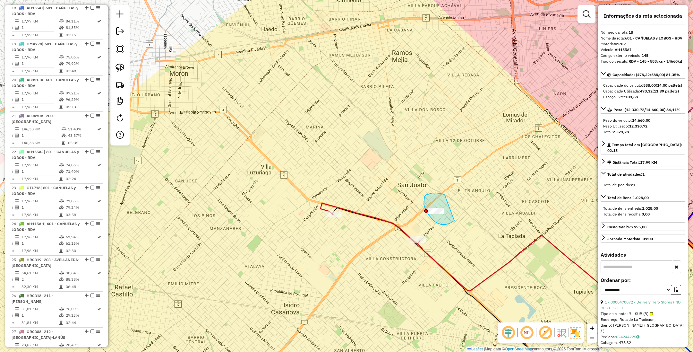
drag, startPoint x: 445, startPoint y: 195, endPoint x: 455, endPoint y: 221, distance: 27.4
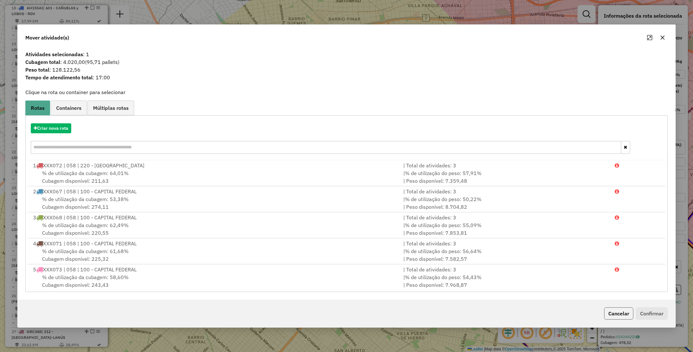
click at [620, 317] on button "Cancelar" at bounding box center [618, 313] width 29 height 12
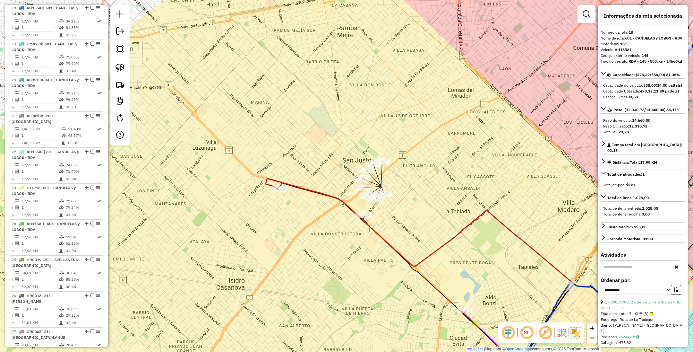
drag, startPoint x: 465, startPoint y: 210, endPoint x: 411, endPoint y: 185, distance: 60.2
click at [411, 185] on div "Janela de atendimento Grade de atendimento Capacidade Transportadoras Veículos …" at bounding box center [346, 176] width 693 height 352
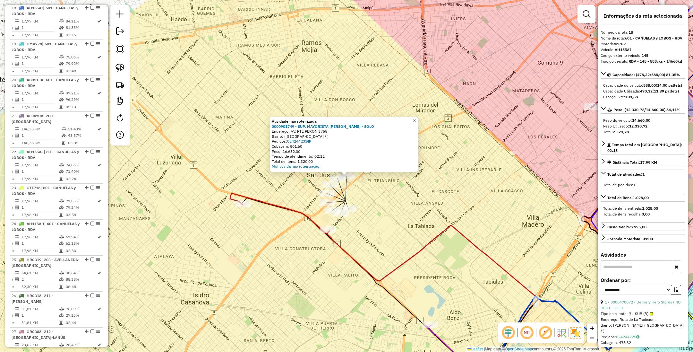
click at [416, 120] on span "×" at bounding box center [414, 120] width 3 height 5
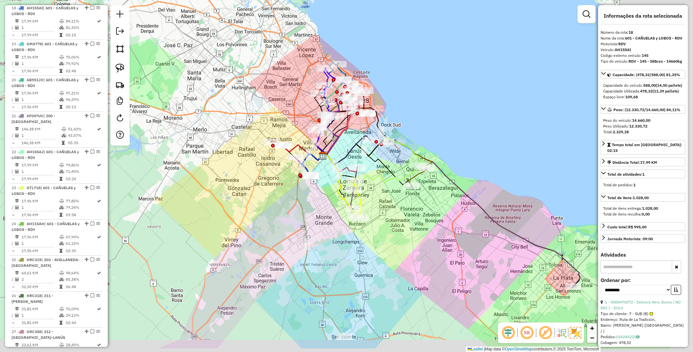
drag, startPoint x: 491, startPoint y: 264, endPoint x: 382, endPoint y: 217, distance: 118.9
click at [382, 217] on div "Janela de atendimento Grade de atendimento Capacidade Transportadoras Veículos …" at bounding box center [346, 176] width 693 height 352
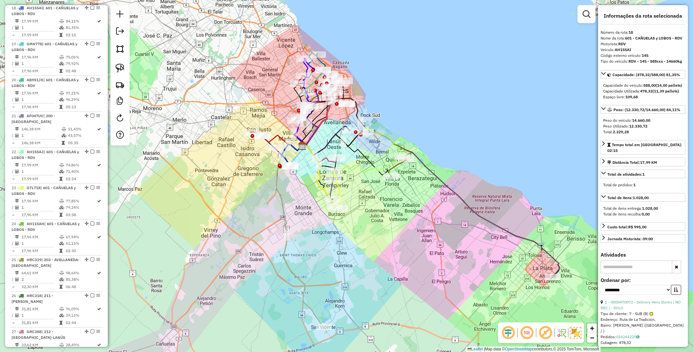
click at [368, 171] on icon at bounding box center [351, 158] width 101 height 30
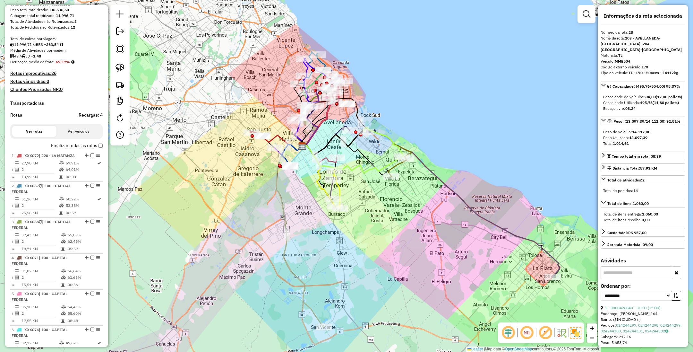
scroll to position [0, 0]
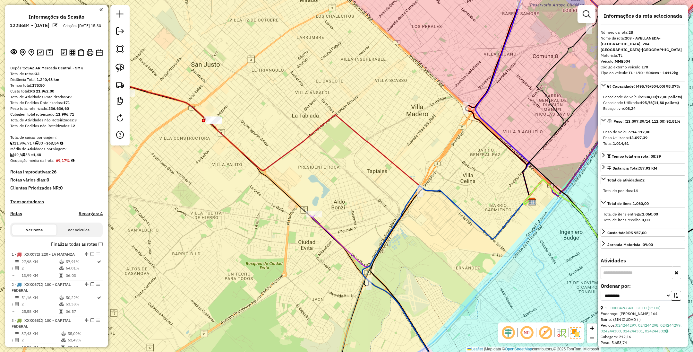
drag, startPoint x: 410, startPoint y: 263, endPoint x: 270, endPoint y: 179, distance: 163.0
click at [270, 179] on div "Janela de atendimento Grade de atendimento Capacidade Transportadoras Veículos …" at bounding box center [346, 176] width 693 height 352
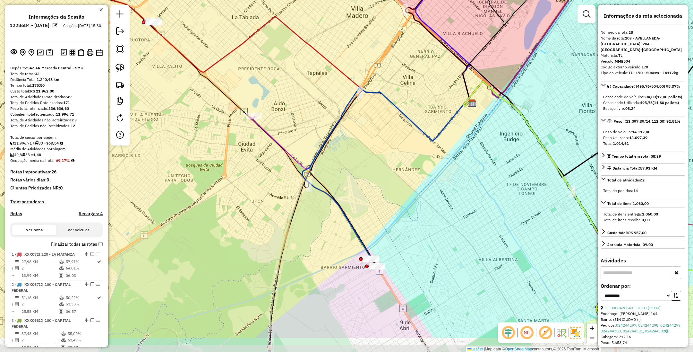
drag, startPoint x: 236, startPoint y: 119, endPoint x: 256, endPoint y: 70, distance: 53.6
click at [256, 70] on div "Janela de atendimento Grade de atendimento Capacidade Transportadoras Veículos …" at bounding box center [346, 176] width 693 height 352
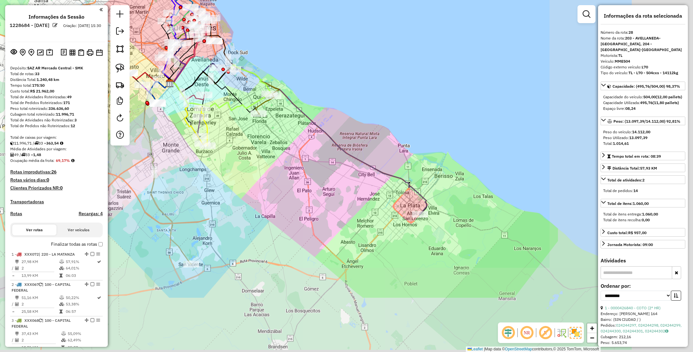
drag, startPoint x: 387, startPoint y: 224, endPoint x: 269, endPoint y: 163, distance: 133.2
click at [269, 163] on div "Janela de atendimento Grade de atendimento Capacidade Transportadoras Veículos …" at bounding box center [346, 176] width 693 height 352
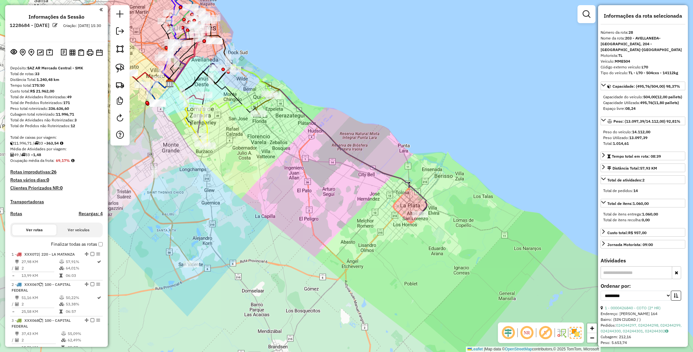
click at [426, 204] on icon at bounding box center [298, 140] width 258 height 150
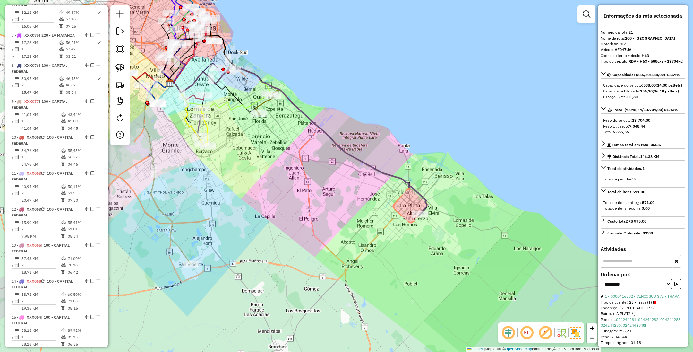
scroll to position [954, 0]
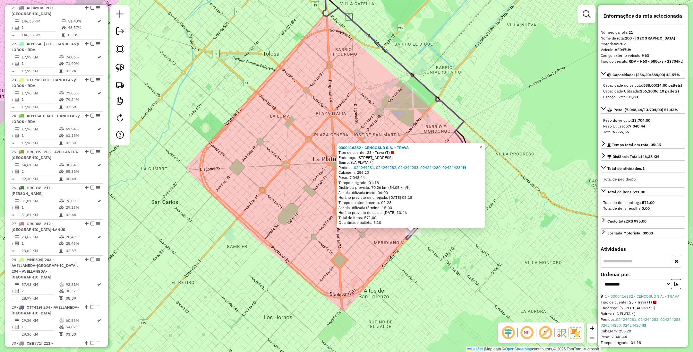
click at [485, 145] on link "×" at bounding box center [482, 147] width 8 height 8
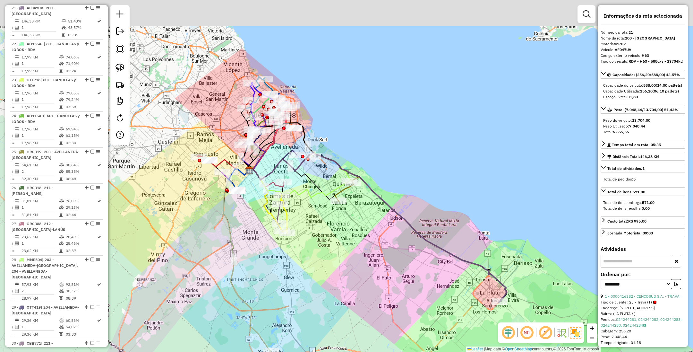
drag, startPoint x: 334, startPoint y: 185, endPoint x: 389, endPoint y: 235, distance: 73.8
click at [391, 242] on div "Janela de atendimento Grade de atendimento Capacidade Transportadoras Veículos …" at bounding box center [346, 176] width 693 height 352
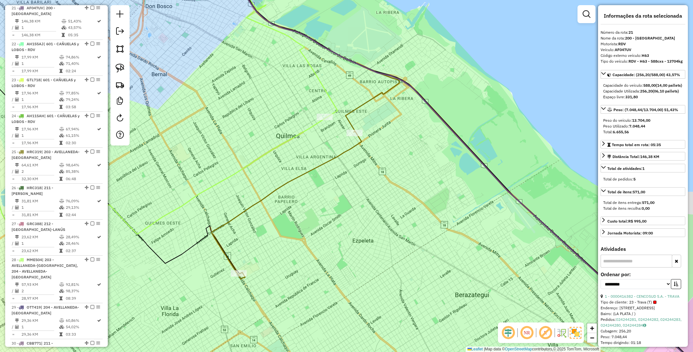
drag, startPoint x: 388, startPoint y: 161, endPoint x: 333, endPoint y: 228, distance: 87.3
click at [333, 228] on div "Janela de atendimento Grade de atendimento Capacidade Transportadoras Veículos …" at bounding box center [346, 176] width 693 height 352
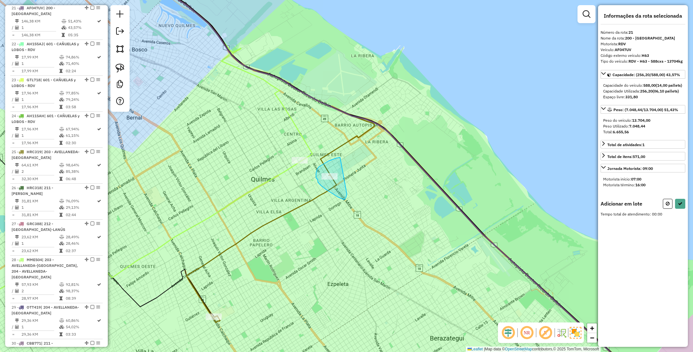
drag, startPoint x: 327, startPoint y: 162, endPoint x: 347, endPoint y: 194, distance: 37.7
select select "**********"
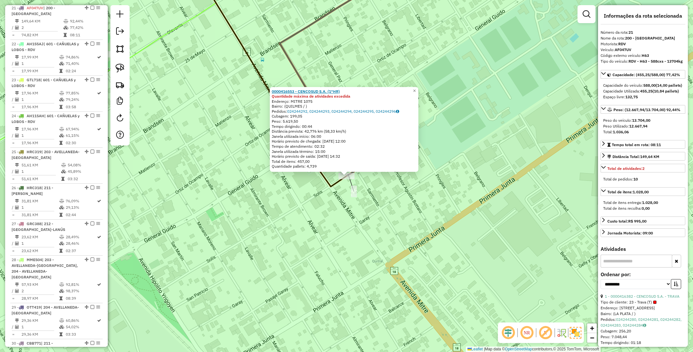
click at [321, 91] on strong "0000416553 - CENCOSUD S.A. (1°HR)" at bounding box center [306, 91] width 68 height 5
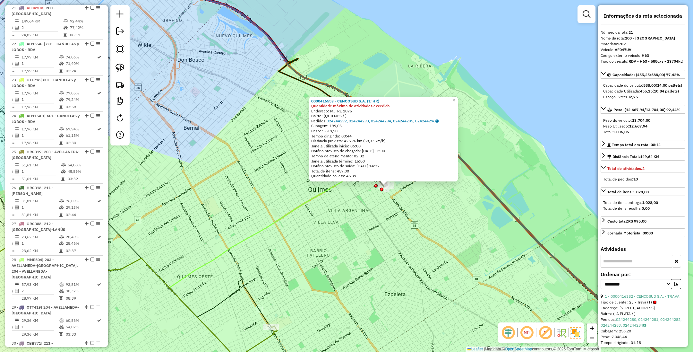
click at [455, 99] on span "×" at bounding box center [454, 100] width 3 height 5
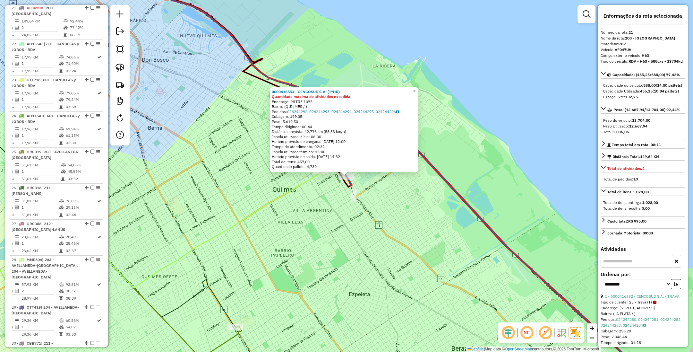
click at [416, 89] on span "×" at bounding box center [414, 90] width 3 height 5
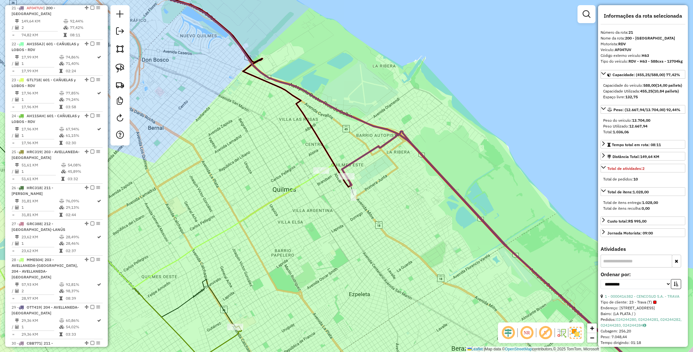
click at [308, 179] on icon at bounding box center [126, 237] width 391 height 130
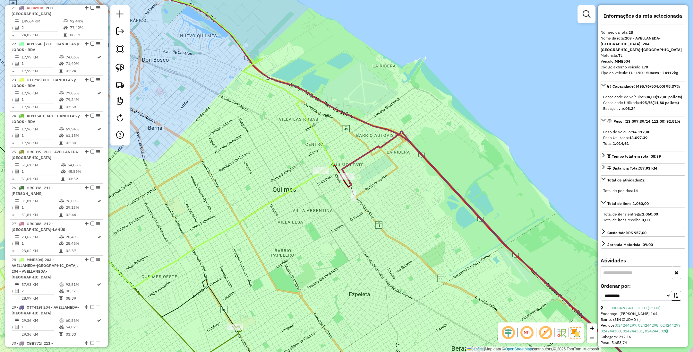
scroll to position [1206, 0]
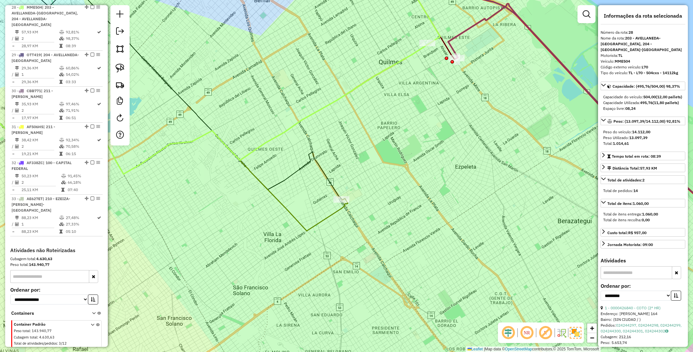
click at [334, 212] on icon at bounding box center [139, 171] width 417 height 119
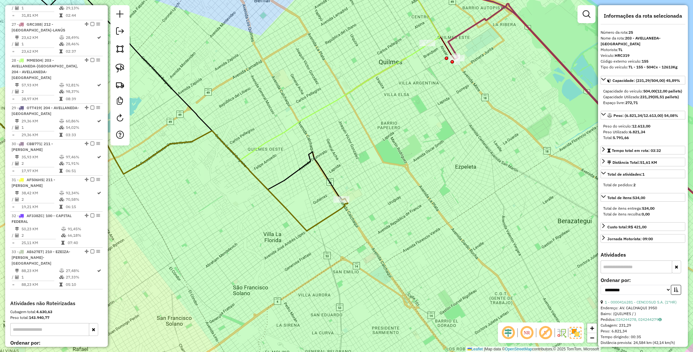
scroll to position [1098, 0]
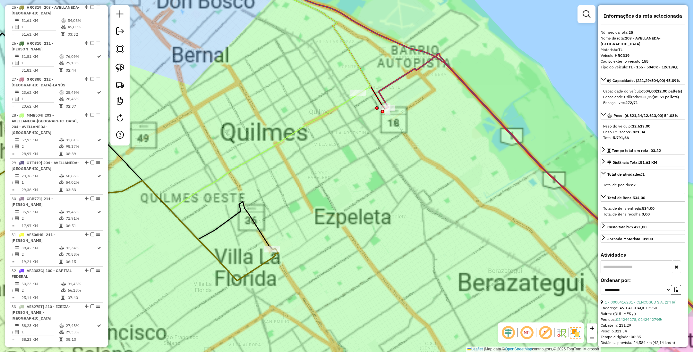
drag, startPoint x: 377, startPoint y: 201, endPoint x: 374, endPoint y: 216, distance: 15.9
click at [374, 216] on div "Janela de atendimento Grade de atendimento Capacidade Transportadoras Veículos …" at bounding box center [346, 176] width 693 height 352
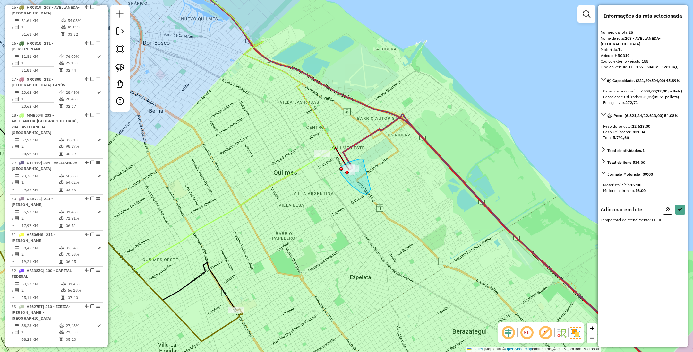
drag, startPoint x: 363, startPoint y: 159, endPoint x: 371, endPoint y: 189, distance: 31.1
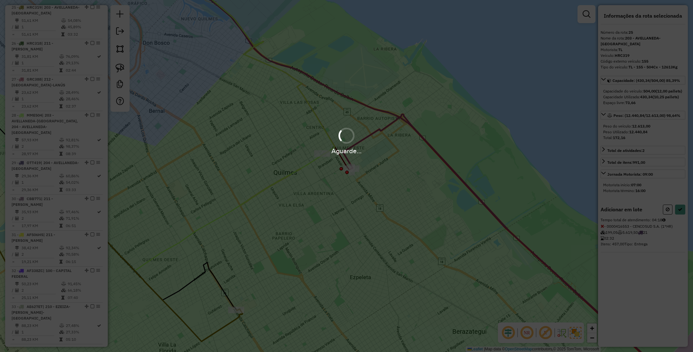
select select "**********"
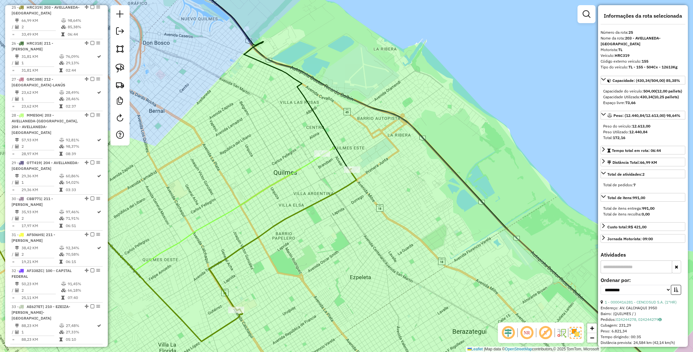
click at [460, 176] on icon at bounding box center [305, 176] width 748 height 422
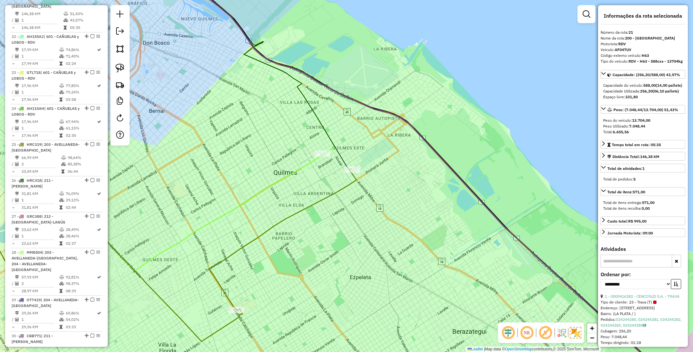
scroll to position [954, 0]
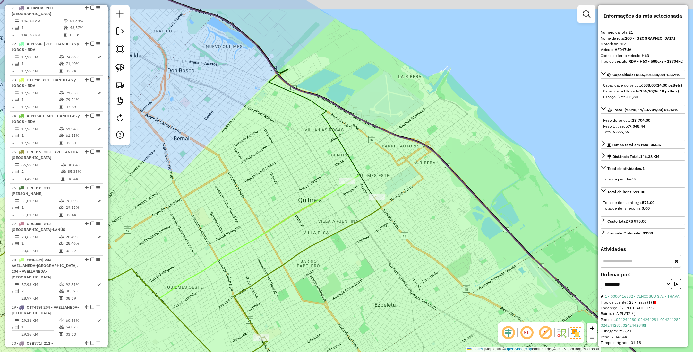
drag, startPoint x: 416, startPoint y: 216, endPoint x: 400, endPoint y: 246, distance: 34.0
click at [446, 251] on div "Janela de atendimento Grade de atendimento Capacidade Transportadoras Veículos …" at bounding box center [346, 176] width 693 height 352
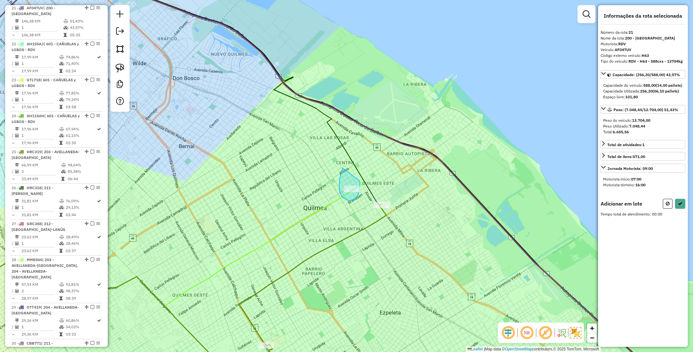
drag, startPoint x: 342, startPoint y: 172, endPoint x: 360, endPoint y: 181, distance: 20.5
select select "**********"
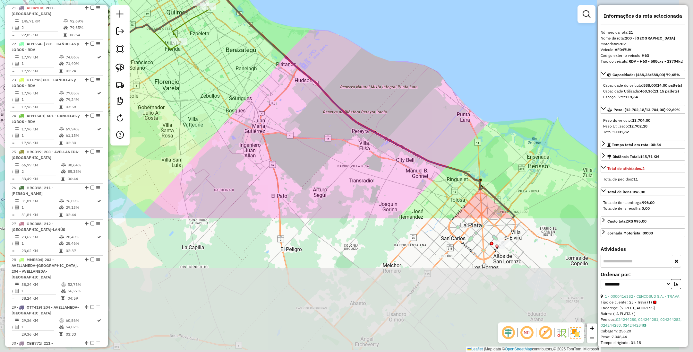
drag, startPoint x: 383, startPoint y: 246, endPoint x: 240, endPoint y: 72, distance: 225.3
click at [239, 72] on div "Janela de atendimento Grade de atendimento Capacidade Transportadoras Veículos …" at bounding box center [346, 176] width 693 height 352
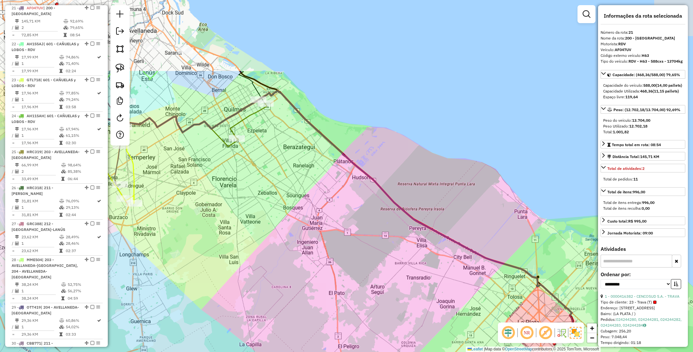
drag, startPoint x: 272, startPoint y: 96, endPoint x: 334, endPoint y: 203, distance: 122.8
click at [334, 203] on div "Janela de atendimento Grade de atendimento Capacidade Transportadoras Veículos …" at bounding box center [346, 176] width 693 height 352
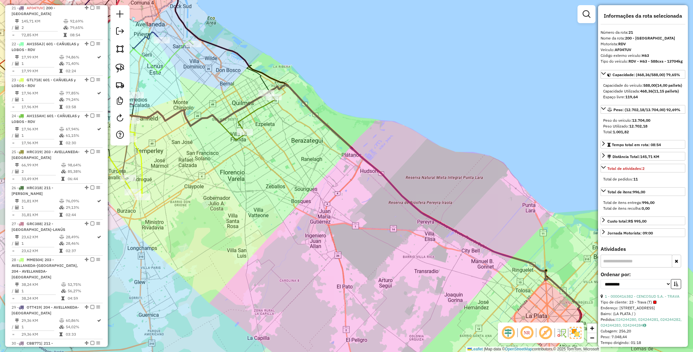
drag, startPoint x: 362, startPoint y: 214, endPoint x: 370, endPoint y: 207, distance: 10.3
click at [370, 207] on div "Janela de atendimento Grade de atendimento Capacidade Transportadoras Veículos …" at bounding box center [346, 176] width 693 height 352
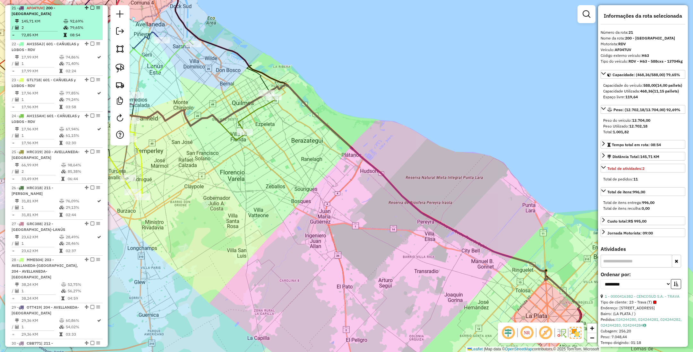
click at [91, 9] on em at bounding box center [93, 8] width 4 height 4
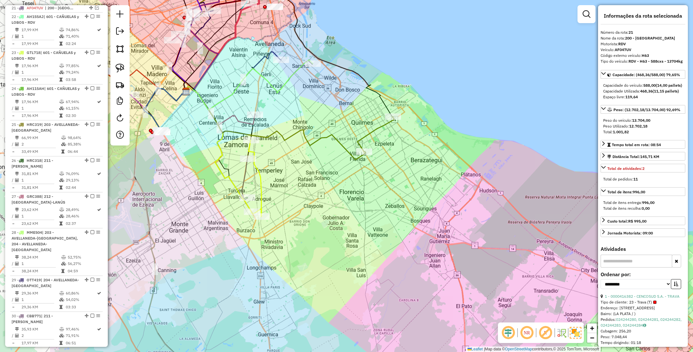
drag, startPoint x: 341, startPoint y: 157, endPoint x: 397, endPoint y: 164, distance: 56.6
click at [397, 164] on div "Janela de atendimento Grade de atendimento Capacidade Transportadoras Veículos …" at bounding box center [346, 176] width 693 height 352
click at [374, 128] on icon at bounding box center [376, 134] width 37 height 35
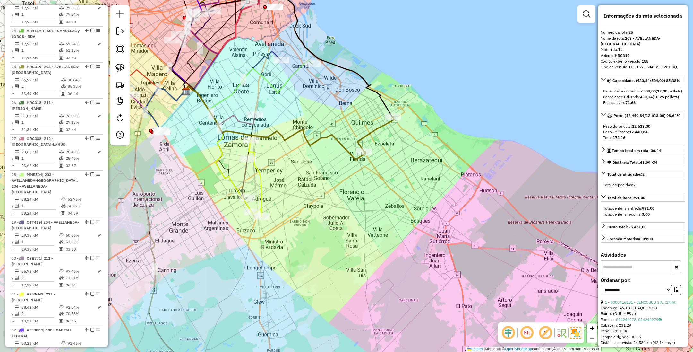
scroll to position [1071, 0]
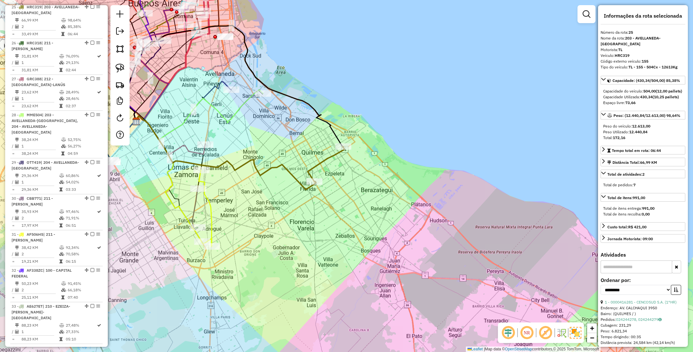
drag, startPoint x: 409, startPoint y: 165, endPoint x: 360, endPoint y: 195, distance: 58.0
click at [360, 195] on div "Janela de atendimento Grade de atendimento Capacidade Transportadoras Veículos …" at bounding box center [346, 176] width 693 height 352
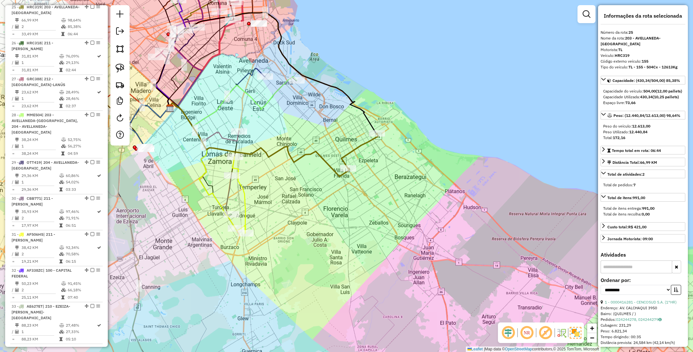
drag, startPoint x: 360, startPoint y: 196, endPoint x: 393, endPoint y: 183, distance: 36.2
click at [393, 183] on div "Janela de atendimento Grade de atendimento Capacidade Transportadoras Veículos …" at bounding box center [346, 176] width 693 height 352
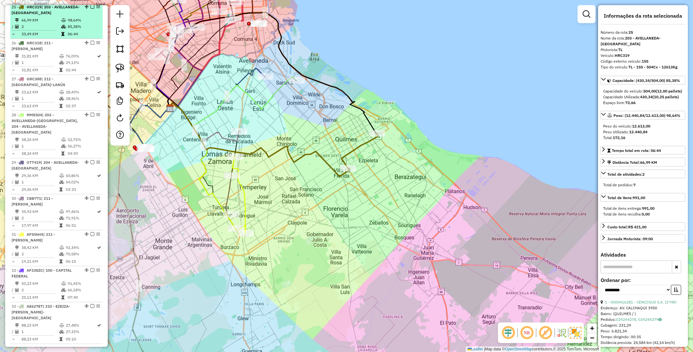
click at [91, 8] on em at bounding box center [93, 7] width 4 height 4
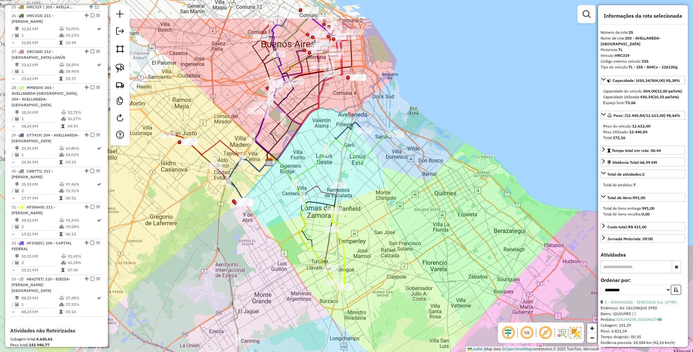
drag, startPoint x: 310, startPoint y: 141, endPoint x: 407, endPoint y: 194, distance: 110.2
click at [407, 194] on div "Janela de atendimento Grade de atendimento Capacidade Transportadoras Veículos …" at bounding box center [346, 176] width 693 height 352
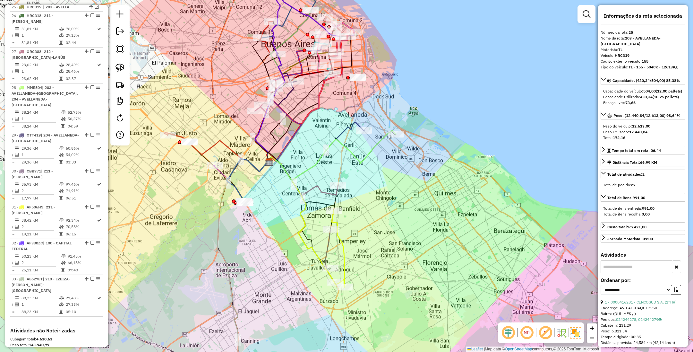
click at [377, 144] on icon at bounding box center [331, 155] width 129 height 50
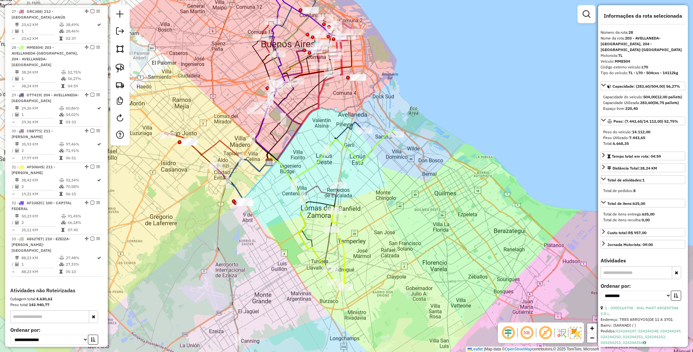
scroll to position [1152, 0]
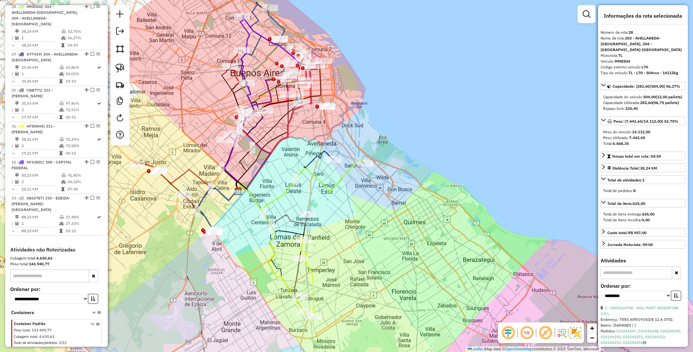
drag, startPoint x: 386, startPoint y: 152, endPoint x: 355, endPoint y: 182, distance: 42.9
click at [355, 182] on div "Janela de atendimento Grade de atendimento Capacidade Transportadoras Veículos …" at bounding box center [346, 176] width 693 height 352
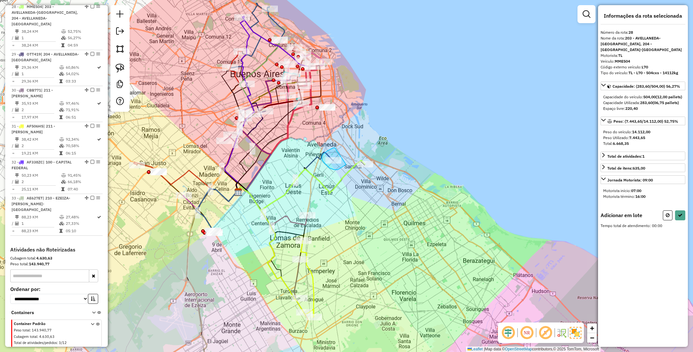
drag, startPoint x: 330, startPoint y: 150, endPoint x: 346, endPoint y: 164, distance: 21.4
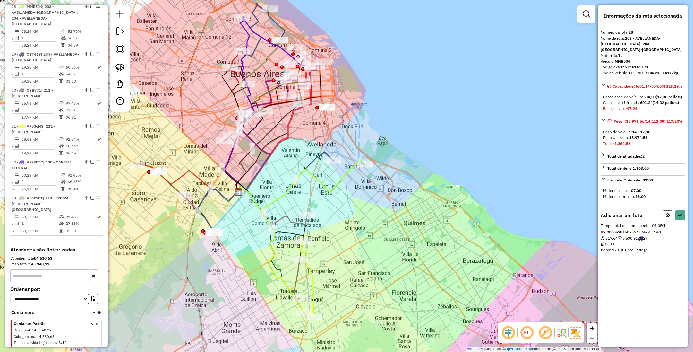
click at [667, 217] on icon at bounding box center [668, 215] width 4 height 4
select select "**********"
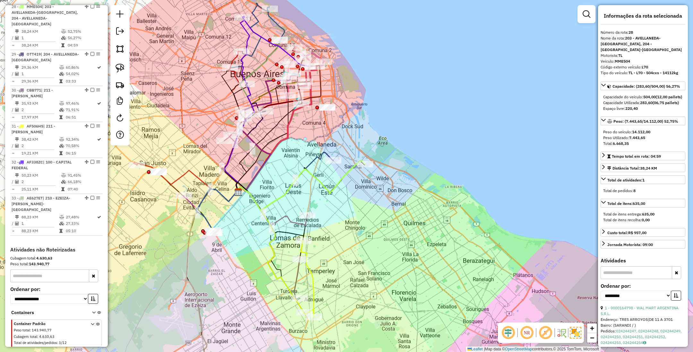
click at [321, 152] on icon at bounding box center [284, 181] width 97 height 58
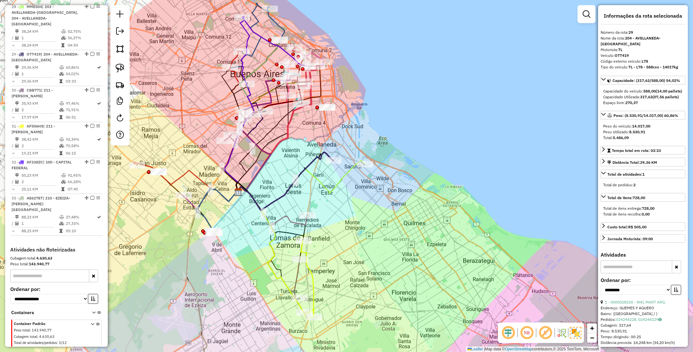
scroll to position [1182, 0]
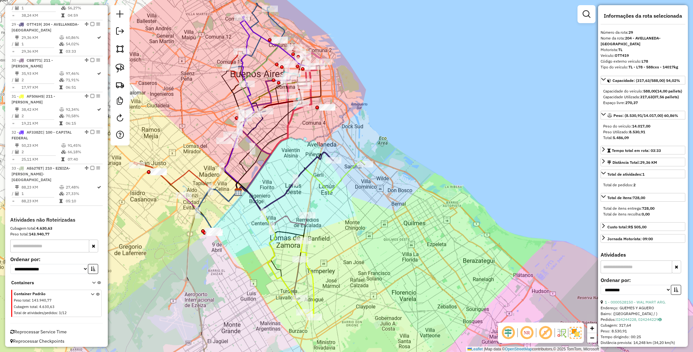
click at [299, 222] on icon at bounding box center [272, 205] width 72 height 39
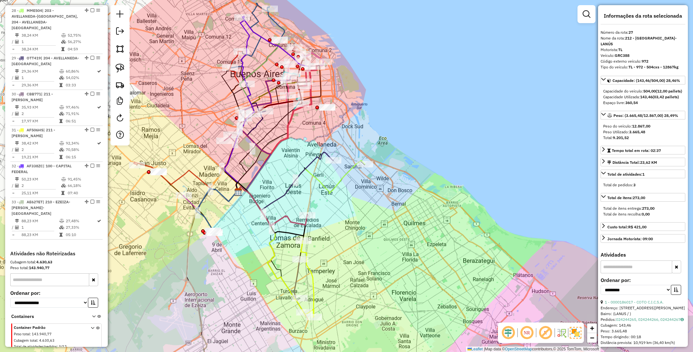
scroll to position [1115, 0]
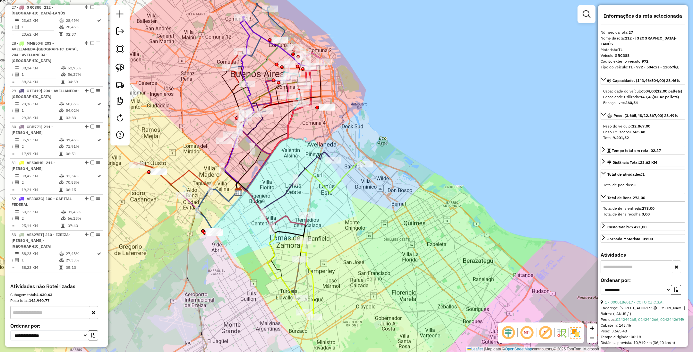
click at [339, 179] on icon at bounding box center [300, 185] width 129 height 50
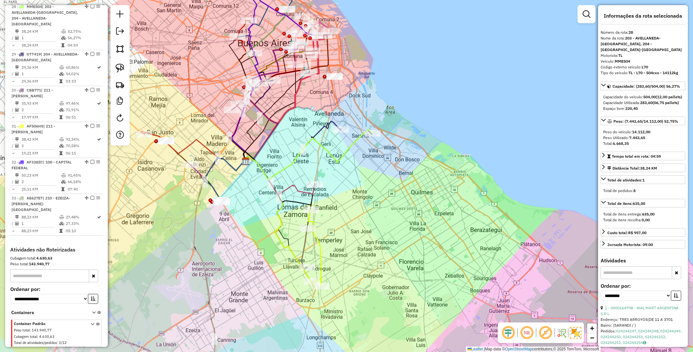
drag, startPoint x: 336, startPoint y: 210, endPoint x: 344, endPoint y: 179, distance: 31.7
click at [344, 179] on div "Janela de atendimento Grade de atendimento Capacidade Transportadoras Veículos …" at bounding box center [346, 176] width 693 height 352
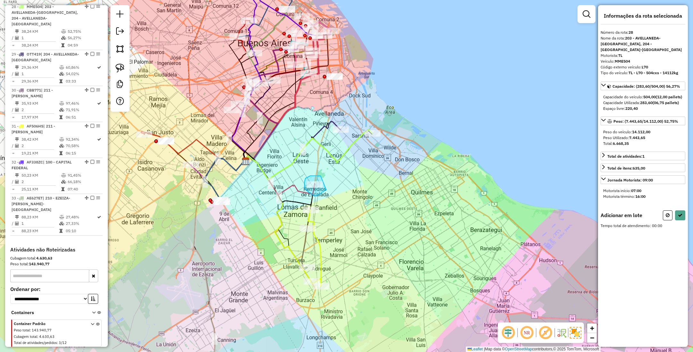
drag, startPoint x: 317, startPoint y: 176, endPoint x: 326, endPoint y: 190, distance: 16.9
select select "**********"
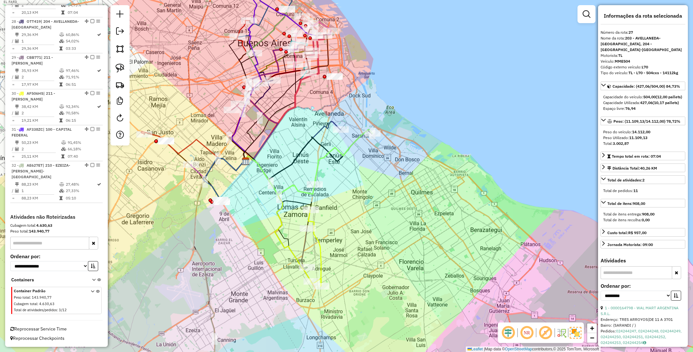
scroll to position [1146, 0]
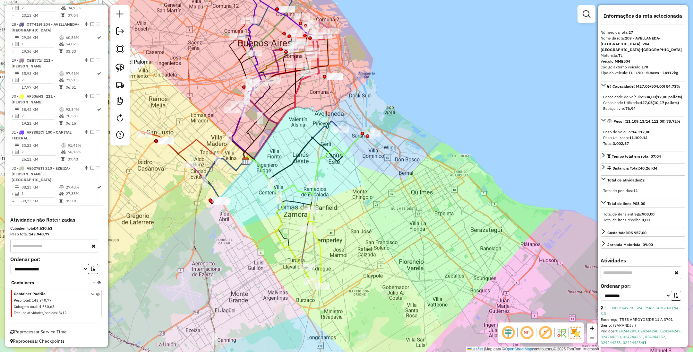
click at [347, 151] on icon at bounding box center [344, 156] width 58 height 55
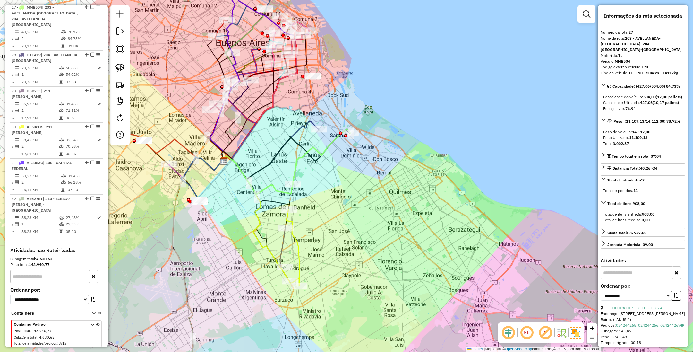
drag, startPoint x: 354, startPoint y: 158, endPoint x: 333, endPoint y: 158, distance: 21.8
click at [333, 158] on div "Janela de atendimento Grade de atendimento Capacidade Transportadoras Veículos …" at bounding box center [346, 176] width 693 height 352
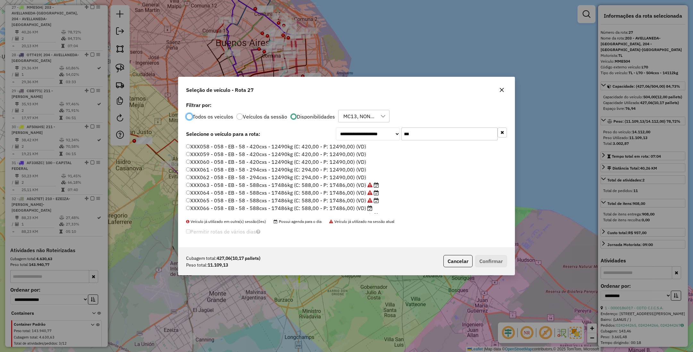
scroll to position [3, 2]
drag, startPoint x: 416, startPoint y: 135, endPoint x: 361, endPoint y: 122, distance: 56.6
click at [361, 122] on div "**********" at bounding box center [346, 173] width 336 height 147
type input "**"
click at [343, 162] on label "GRC388 - 972 - TL - 972 - 504cxs - 12867kg (C: 504,00 - P: 12867,00) (VD)" at bounding box center [280, 162] width 189 height 8
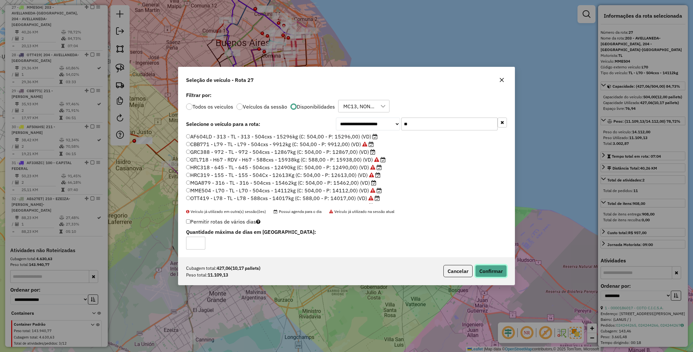
click at [489, 268] on button "Confirmar" at bounding box center [491, 271] width 32 height 12
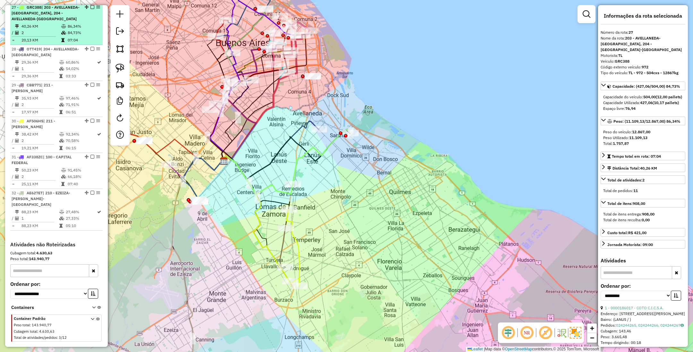
click at [91, 9] on em at bounding box center [93, 7] width 4 height 4
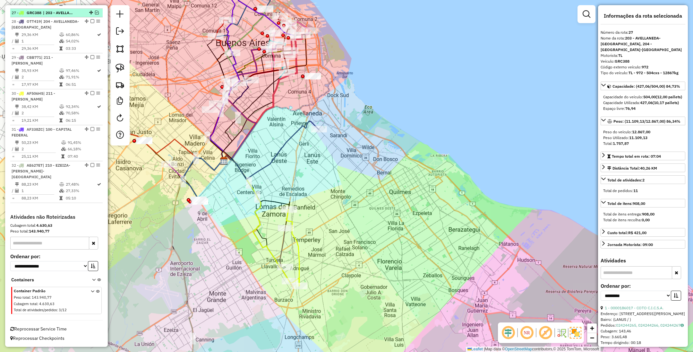
scroll to position [1113, 0]
click at [294, 136] on icon at bounding box center [270, 150] width 97 height 58
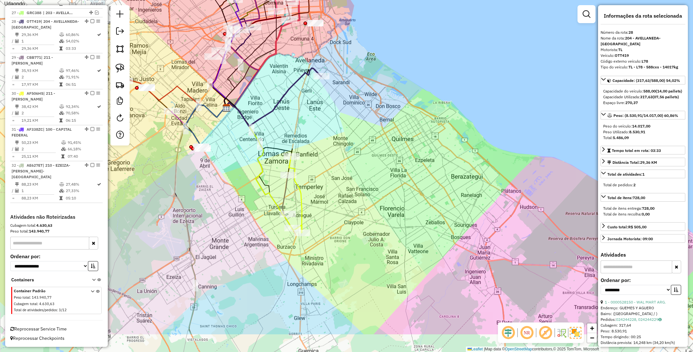
drag, startPoint x: 352, startPoint y: 202, endPoint x: 355, endPoint y: 95, distance: 107.6
click at [355, 95] on div "Janela de atendimento Grade de atendimento Capacidade Transportadoras Veículos …" at bounding box center [346, 176] width 693 height 352
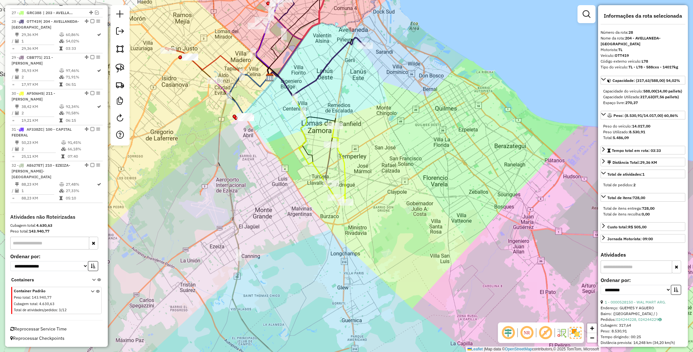
drag, startPoint x: 332, startPoint y: 136, endPoint x: 370, endPoint y: 159, distance: 44.5
click at [370, 159] on div "Janela de atendimento Grade de atendimento Capacidade Transportadoras Veículos …" at bounding box center [346, 176] width 693 height 352
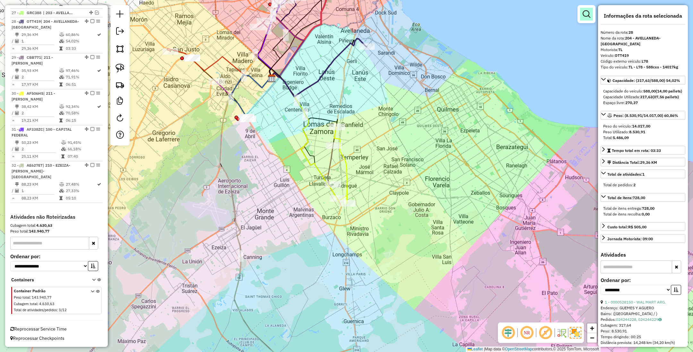
click at [586, 14] on em at bounding box center [587, 14] width 8 height 8
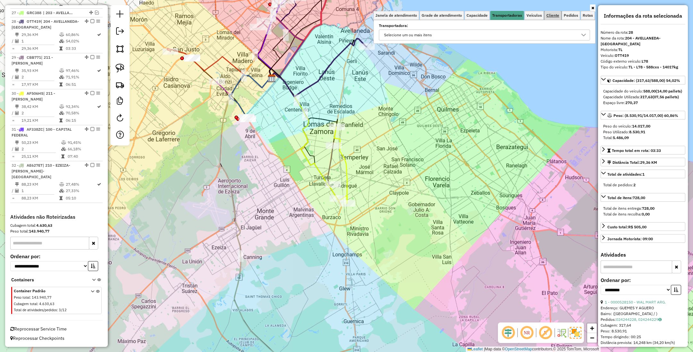
click at [554, 15] on span "Cliente" at bounding box center [553, 15] width 13 height 4
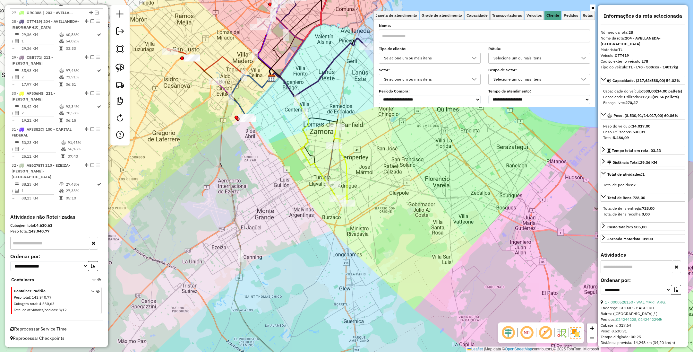
click at [431, 58] on div "Selecione um ou mais itens" at bounding box center [425, 58] width 86 height 10
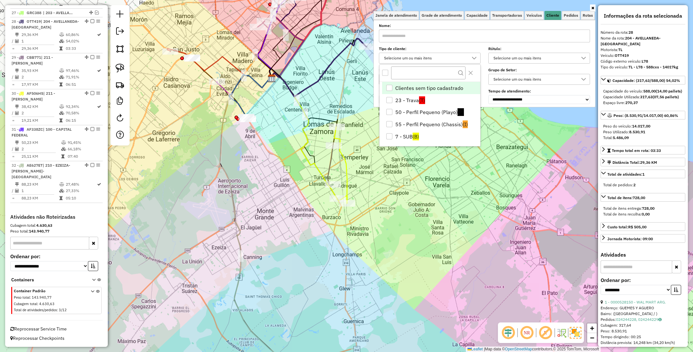
scroll to position [4, 22]
click at [407, 135] on li "7 - SUB (B)" at bounding box center [431, 136] width 98 height 12
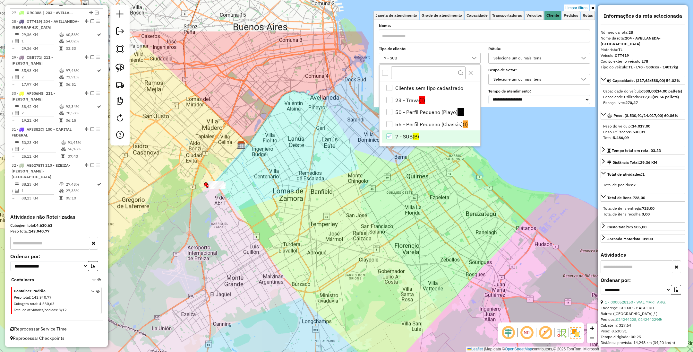
drag, startPoint x: 420, startPoint y: 261, endPoint x: 383, endPoint y: 348, distance: 94.3
click at [383, 348] on div "Limpar filtros Janela de atendimento Grade de atendimento Capacidade Transporta…" at bounding box center [346, 176] width 693 height 352
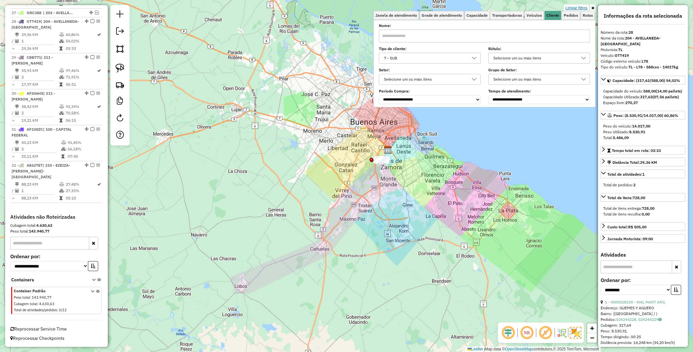
click at [575, 8] on link "Limpar filtros" at bounding box center [576, 7] width 25 height 7
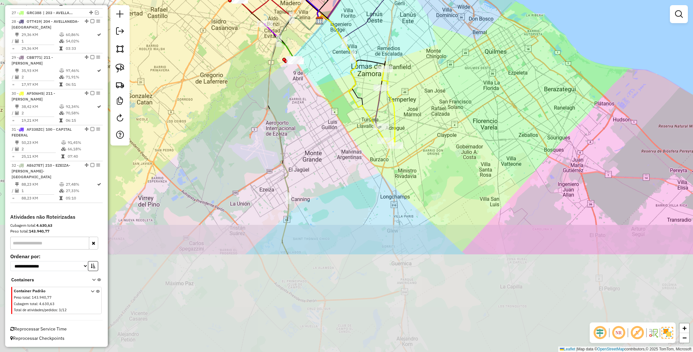
drag, startPoint x: 450, startPoint y: 205, endPoint x: 429, endPoint y: 72, distance: 134.9
click at [429, 72] on div "Janela de atendimento Grade de atendimento Capacidade Transportadoras Veículos …" at bounding box center [346, 176] width 693 height 352
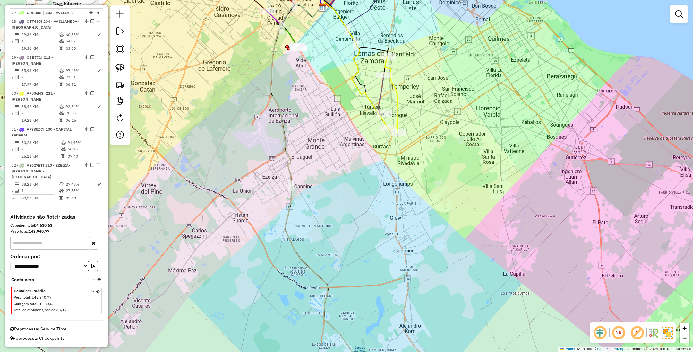
drag, startPoint x: 357, startPoint y: 274, endPoint x: 356, endPoint y: 137, distance: 137.4
click at [356, 138] on div "Janela de atendimento Grade de atendimento Capacidade Transportadoras Veículos …" at bounding box center [346, 176] width 693 height 352
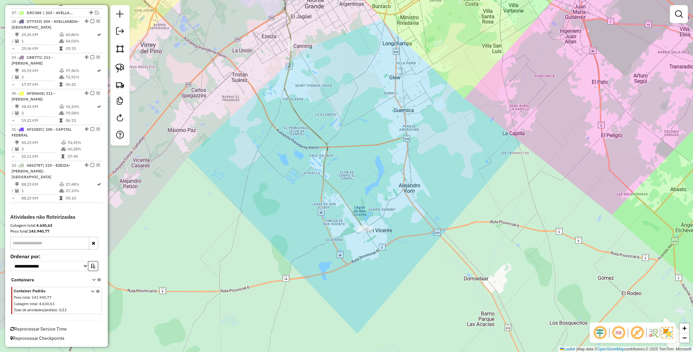
click at [353, 212] on icon at bounding box center [321, 97] width 88 height 264
select select "**********"
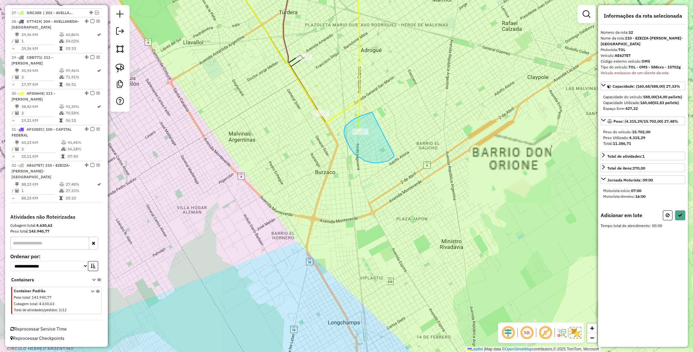
drag, startPoint x: 371, startPoint y: 113, endPoint x: 394, endPoint y: 155, distance: 48.4
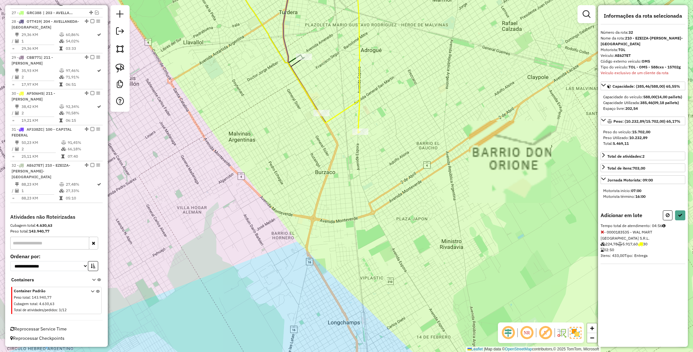
select select "**********"
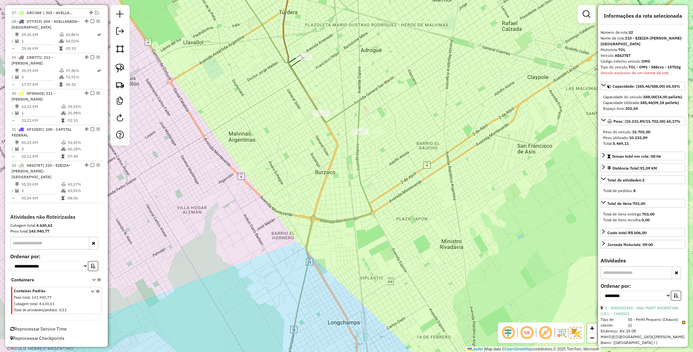
click at [360, 111] on icon at bounding box center [282, 49] width 155 height 168
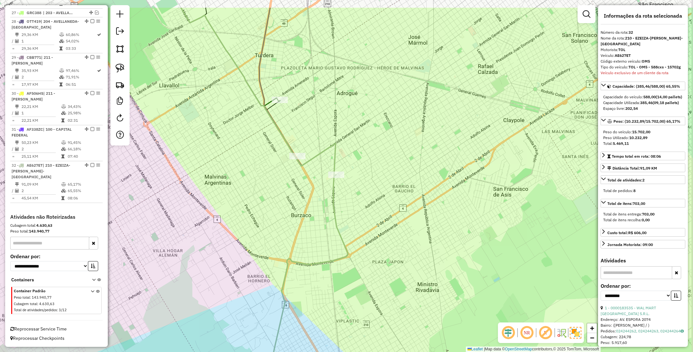
drag, startPoint x: 391, startPoint y: 114, endPoint x: 367, endPoint y: 157, distance: 49.3
click at [367, 157] on div "Janela de atendimento Grade de atendimento Capacidade Transportadoras Veículos …" at bounding box center [346, 176] width 693 height 352
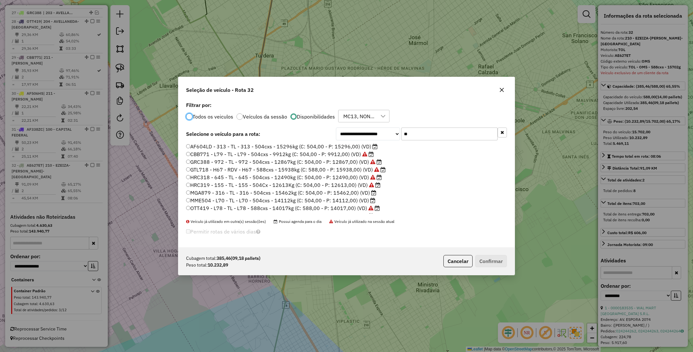
scroll to position [3, 2]
drag, startPoint x: 416, startPoint y: 134, endPoint x: 377, endPoint y: 131, distance: 39.9
click at [377, 131] on div "**********" at bounding box center [421, 133] width 171 height 13
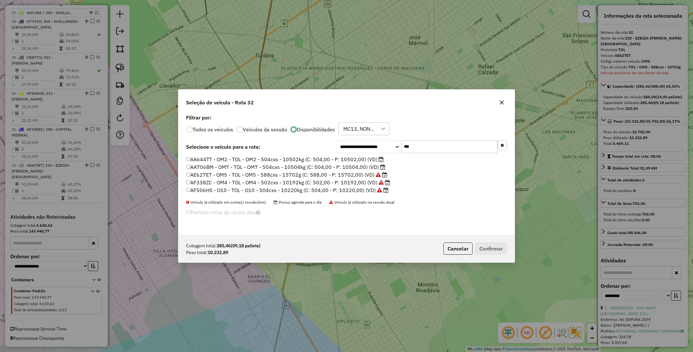
type input "***"
click at [351, 160] on label "AA644TT - OM2 - TOL - OM2 - 504cxs - 10502kg (C: 504,00 - P: 10502,00) (VD)" at bounding box center [285, 159] width 198 height 8
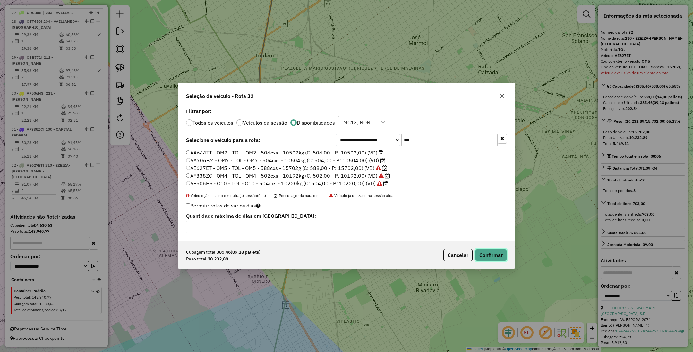
click at [490, 255] on button "Confirmar" at bounding box center [491, 255] width 32 height 12
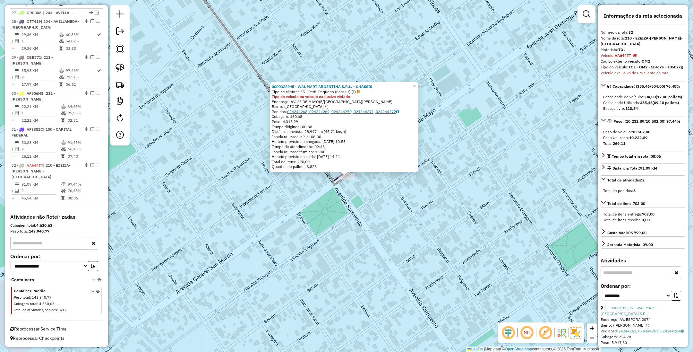
click at [336, 112] on link "024244268, 024244269, 024244270, 024244271, 024244272" at bounding box center [343, 111] width 112 height 5
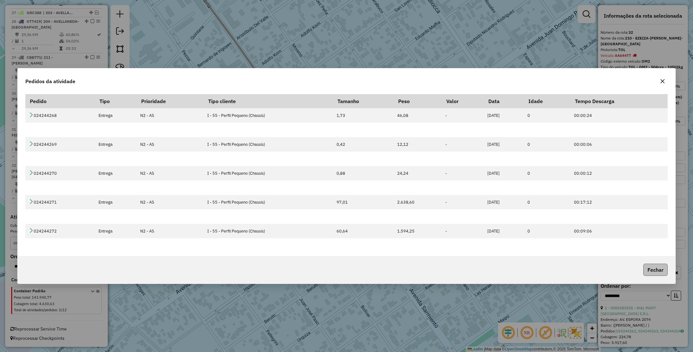
click at [662, 268] on button "Fechar" at bounding box center [656, 270] width 24 height 12
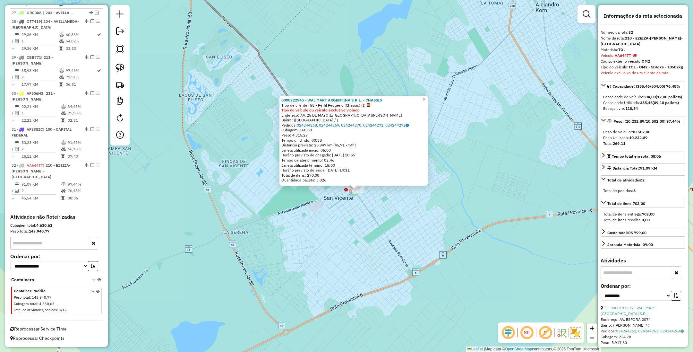
click at [426, 98] on span "×" at bounding box center [424, 99] width 3 height 5
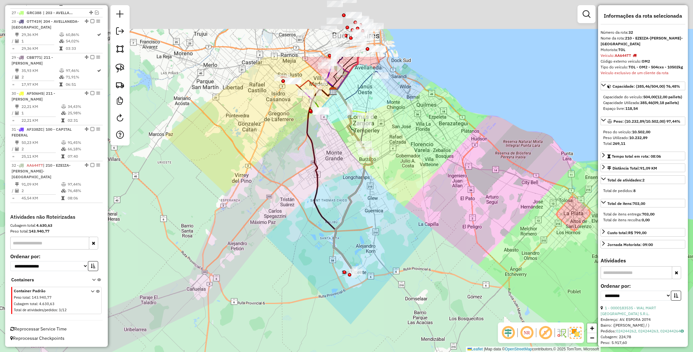
drag, startPoint x: 401, startPoint y: 182, endPoint x: 393, endPoint y: 226, distance: 44.6
click at [393, 226] on div "Janela de atendimento Grade de atendimento Capacidade Transportadoras Veículos …" at bounding box center [346, 176] width 693 height 352
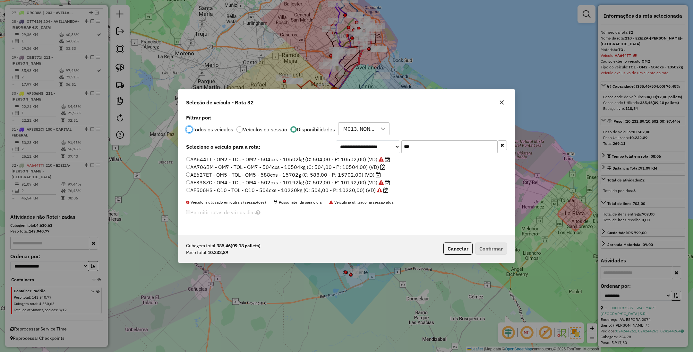
click at [423, 146] on input "***" at bounding box center [450, 146] width 96 height 13
type input "*"
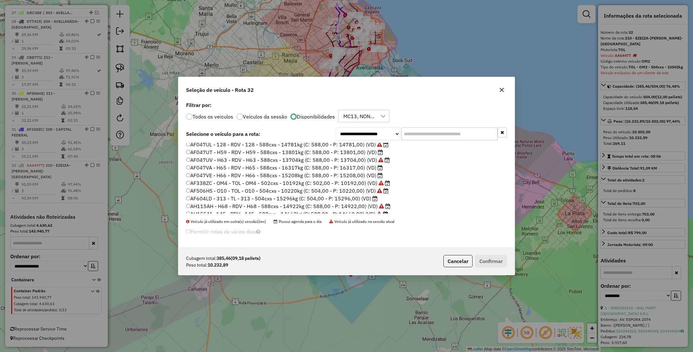
scroll to position [96, 0]
click at [326, 181] on label "CBB771 - L79 - TL - L79 - 504cxs - 9912kg (C: 504,00 - P: 9912,00) (VD)" at bounding box center [280, 181] width 188 height 8
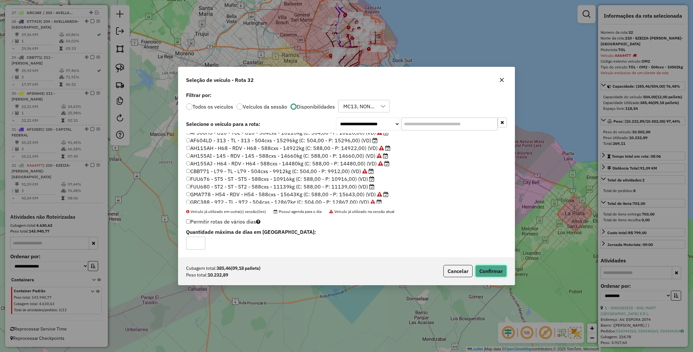
click at [493, 272] on button "Confirmar" at bounding box center [491, 271] width 32 height 12
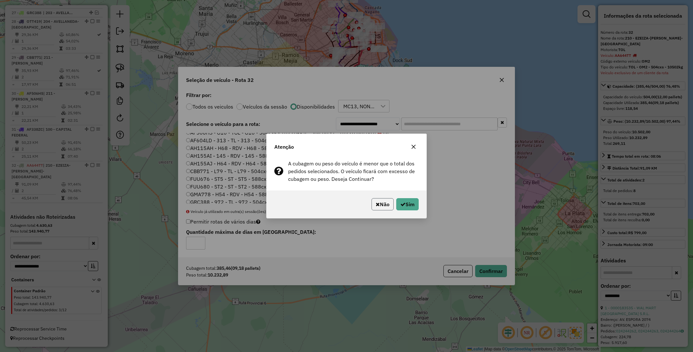
click at [383, 203] on button "Não" at bounding box center [383, 204] width 22 height 12
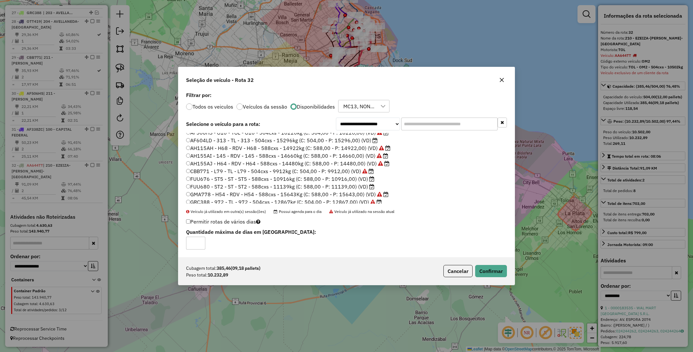
click at [342, 179] on label "FUU676 - ST5 - ST - ST5 - 588cxs - 10916kg (C: 588,00 - P: 10916,00) (VD)" at bounding box center [280, 179] width 188 height 8
click at [496, 272] on button "Confirmar" at bounding box center [491, 271] width 32 height 12
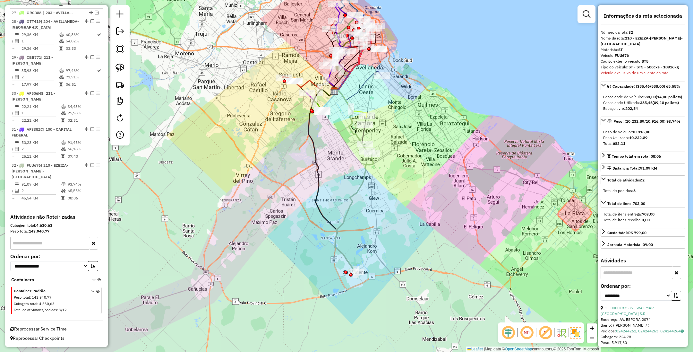
click at [343, 254] on icon at bounding box center [354, 212] width 39 height 118
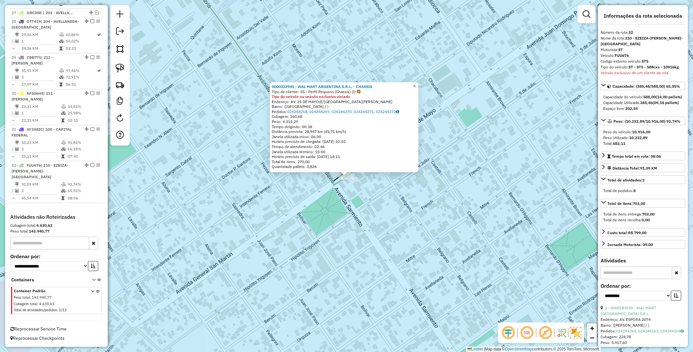
click at [416, 85] on span "×" at bounding box center [414, 85] width 3 height 5
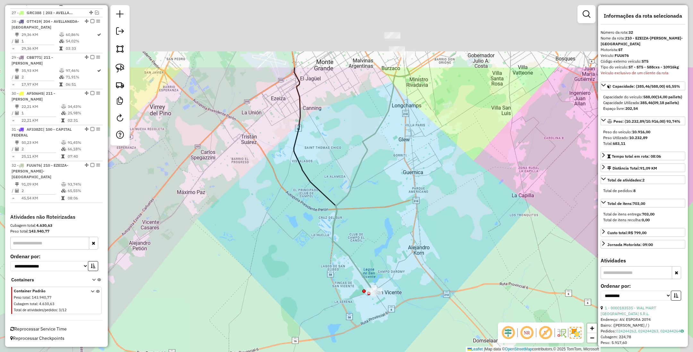
drag, startPoint x: 416, startPoint y: 136, endPoint x: 394, endPoint y: 239, distance: 105.4
click at [394, 239] on div "Janela de atendimento Grade de atendimento Capacidade Transportadoras Veículos …" at bounding box center [346, 176] width 693 height 352
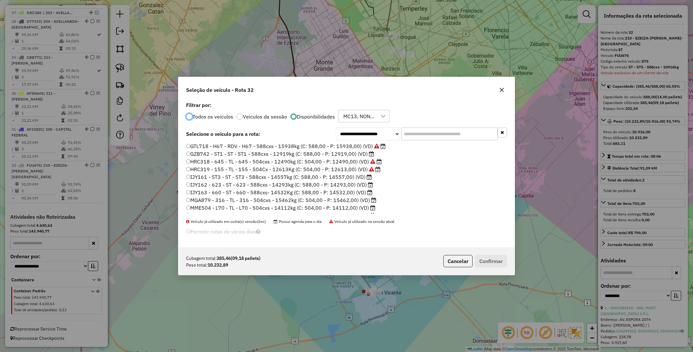
scroll to position [218, 0]
click at [343, 159] on label "MME504 - L70 - TL - L70 - 504cxs - 14112kg (C: 504,00 - P: 14112,00) (VD)" at bounding box center [280, 160] width 189 height 8
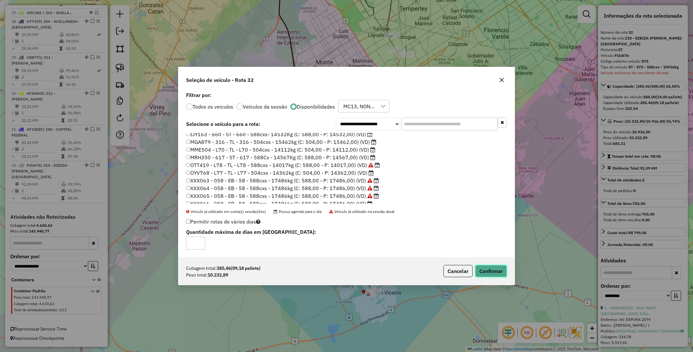
click at [489, 271] on button "Confirmar" at bounding box center [491, 271] width 32 height 12
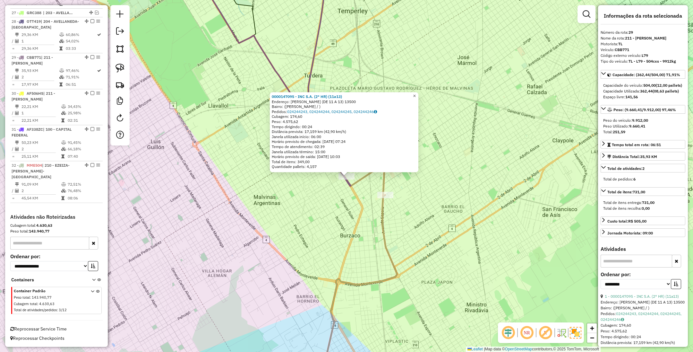
click at [416, 94] on span "×" at bounding box center [414, 95] width 3 height 5
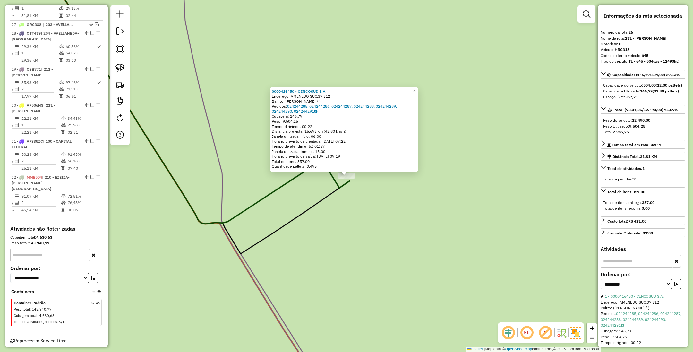
scroll to position [1080, 0]
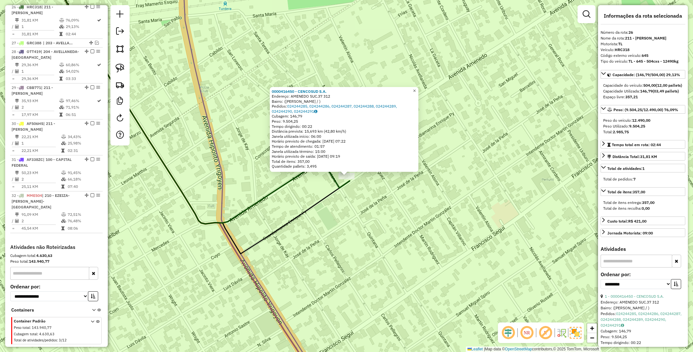
click at [416, 90] on span "×" at bounding box center [414, 90] width 3 height 5
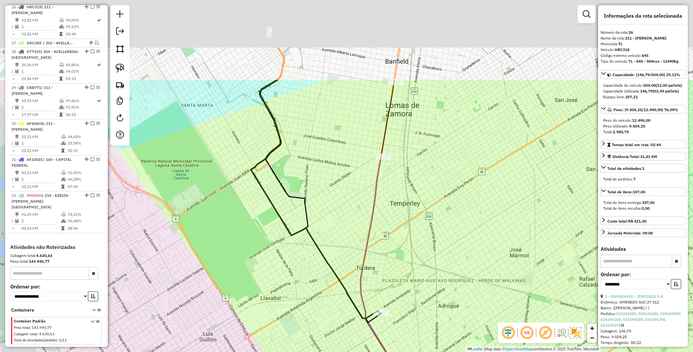
drag, startPoint x: 422, startPoint y: 140, endPoint x: 400, endPoint y: 268, distance: 130.0
click at [400, 273] on div "Janela de atendimento Grade de atendimento Capacidade Transportadoras Veículos …" at bounding box center [346, 176] width 693 height 352
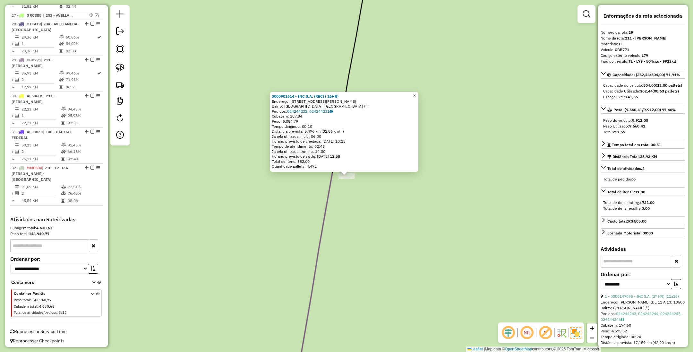
scroll to position [1113, 0]
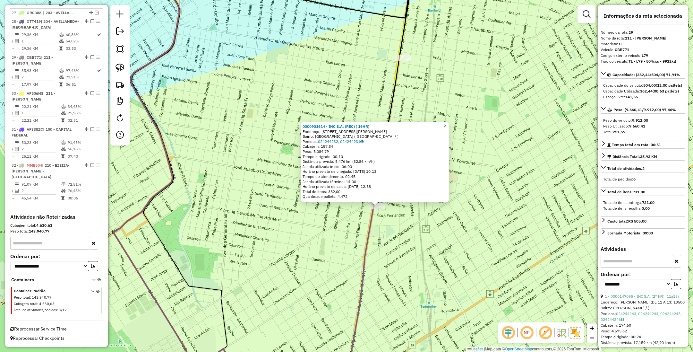
click at [447, 124] on span "×" at bounding box center [445, 125] width 3 height 5
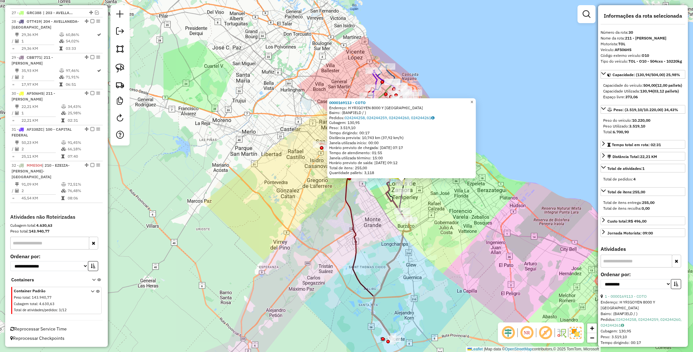
click at [473, 100] on span "×" at bounding box center [472, 101] width 3 height 5
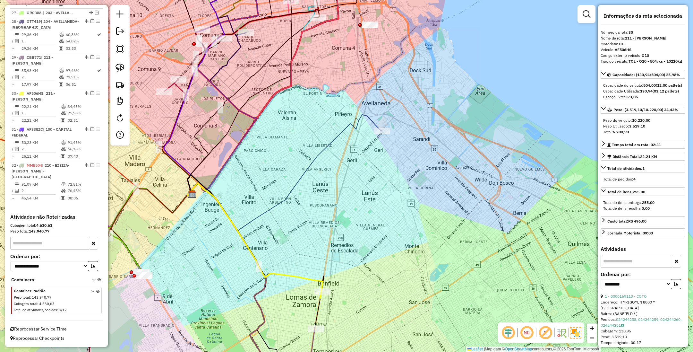
drag, startPoint x: 423, startPoint y: 153, endPoint x: 396, endPoint y: 184, distance: 40.9
click at [396, 184] on div "Janela de atendimento Grade de atendimento Capacidade Transportadoras Veículos …" at bounding box center [346, 176] width 693 height 352
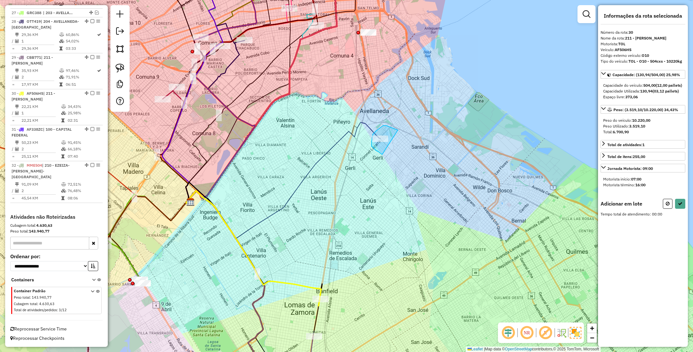
drag, startPoint x: 385, startPoint y: 126, endPoint x: 382, endPoint y: 154, distance: 29.0
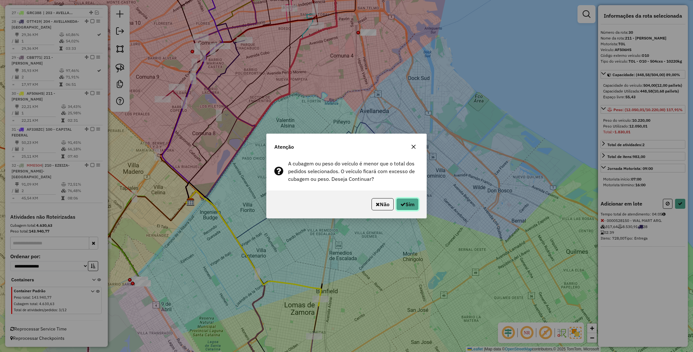
click at [412, 205] on button "Sim" at bounding box center [407, 204] width 22 height 12
select select "**********"
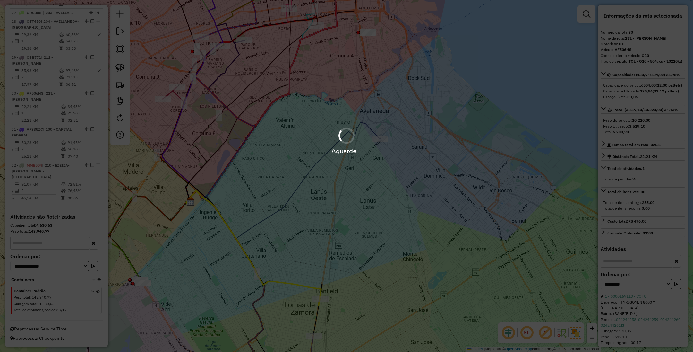
scroll to position [1077, 0]
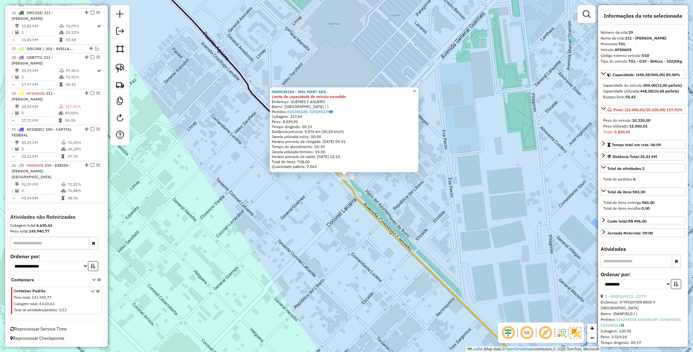
click at [416, 91] on span "×" at bounding box center [414, 90] width 3 height 5
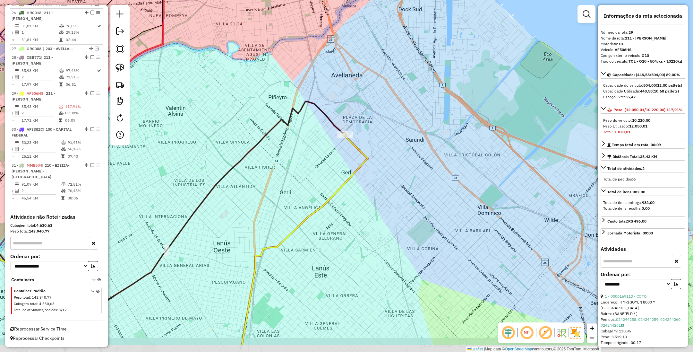
drag, startPoint x: 431, startPoint y: 182, endPoint x: 402, endPoint y: 140, distance: 51.6
click at [402, 140] on div "Janela de atendimento Grade de atendimento Capacidade Transportadoras Veículos …" at bounding box center [346, 176] width 693 height 352
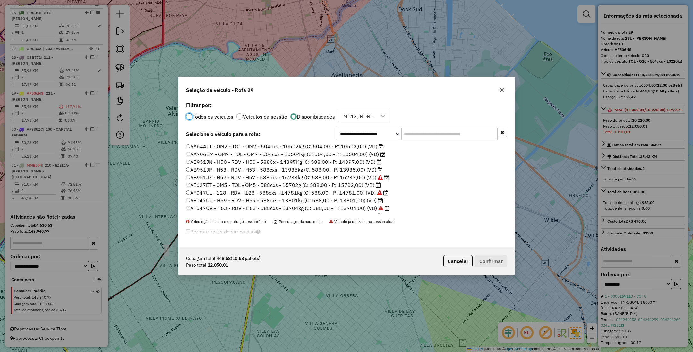
scroll to position [3, 2]
click at [350, 154] on label "AA706BM - OM7 - TOL - OM7 - 504cxs - 10504kg (C: 504,00 - P: 10504,00) (VD)" at bounding box center [285, 154] width 199 height 8
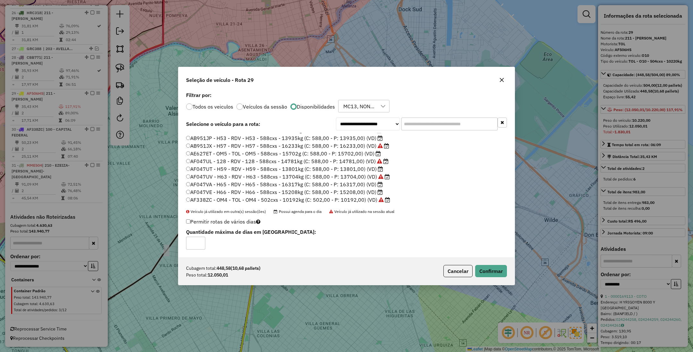
scroll to position [0, 0]
click at [332, 191] on label "AF047UT - H59 - RDV - H59 - 588cxs - 13801kg (C: 588,00 - P: 13801,00) (VD)" at bounding box center [284, 190] width 197 height 8
click at [485, 271] on button "Confirmar" at bounding box center [491, 271] width 32 height 12
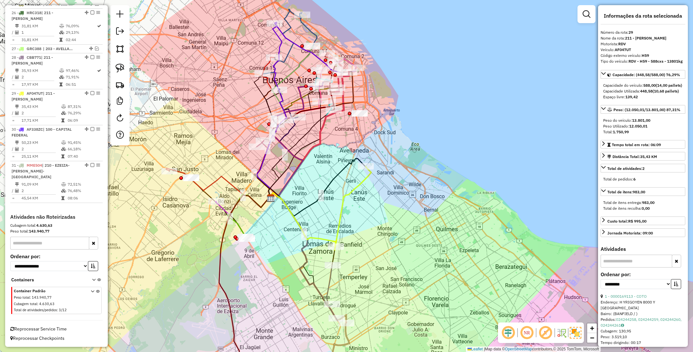
click at [355, 189] on icon at bounding box center [353, 206] width 36 height 80
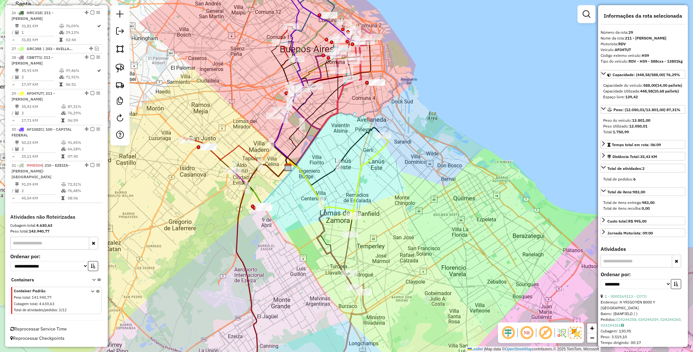
drag, startPoint x: 390, startPoint y: 198, endPoint x: 409, endPoint y: 161, distance: 41.6
click at [409, 161] on div "Janela de atendimento Grade de atendimento Capacidade Transportadoras Veículos …" at bounding box center [346, 176] width 693 height 352
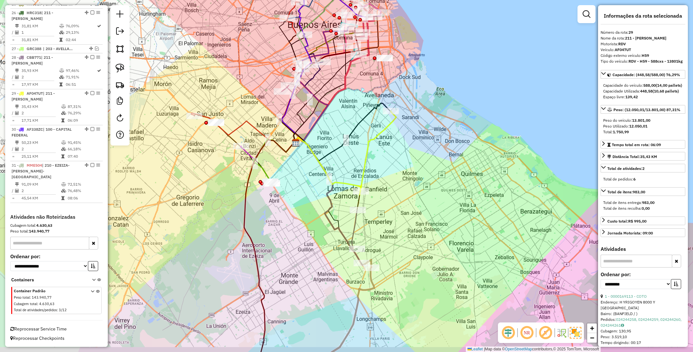
drag, startPoint x: 407, startPoint y: 161, endPoint x: 414, endPoint y: 132, distance: 29.7
click at [414, 132] on div "Janela de atendimento Grade de atendimento Capacidade Transportadoras Veículos …" at bounding box center [346, 176] width 693 height 352
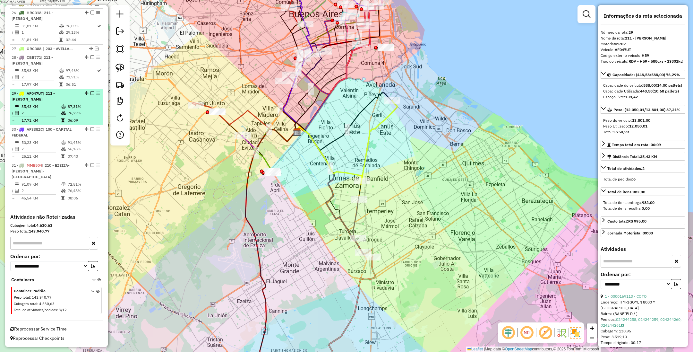
click at [91, 91] on em at bounding box center [93, 93] width 4 height 4
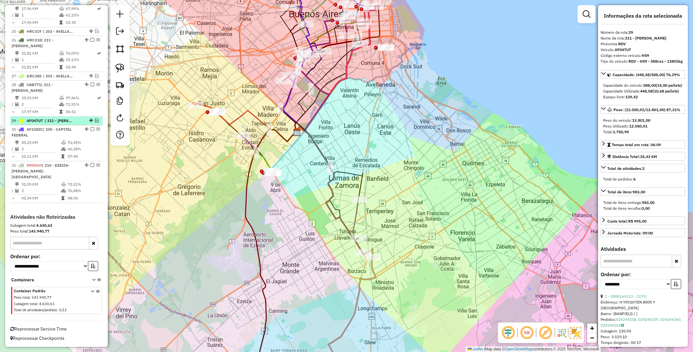
click at [95, 119] on em at bounding box center [97, 120] width 4 height 4
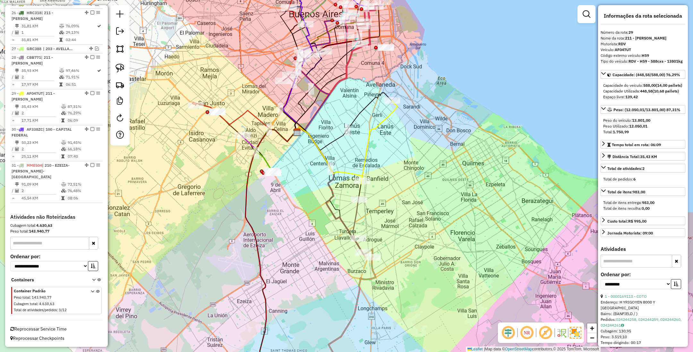
click at [370, 138] on icon at bounding box center [380, 140] width 36 height 80
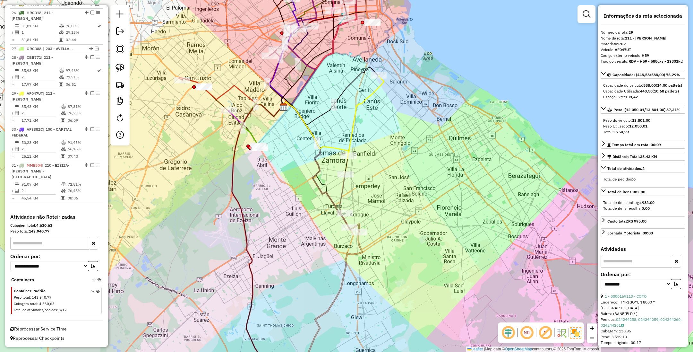
drag, startPoint x: 390, startPoint y: 145, endPoint x: 377, endPoint y: 119, distance: 28.7
click at [377, 119] on div "Janela de atendimento Grade de atendimento Capacidade Transportadoras Veículos …" at bounding box center [346, 176] width 693 height 352
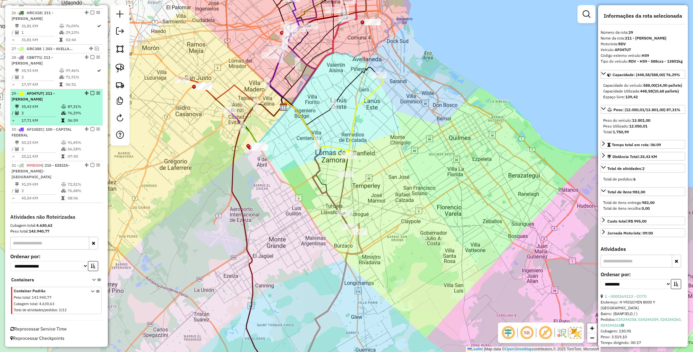
click at [91, 91] on em at bounding box center [93, 93] width 4 height 4
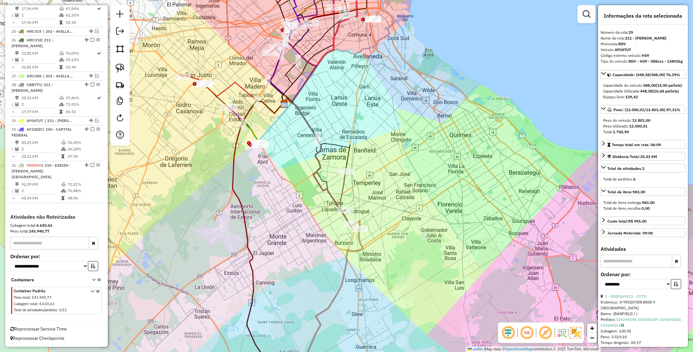
drag, startPoint x: 378, startPoint y: 213, endPoint x: 387, endPoint y: 144, distance: 69.0
click at [387, 144] on div "Janela de atendimento Grade de atendimento Capacidade Transportadoras Veículos …" at bounding box center [346, 176] width 693 height 352
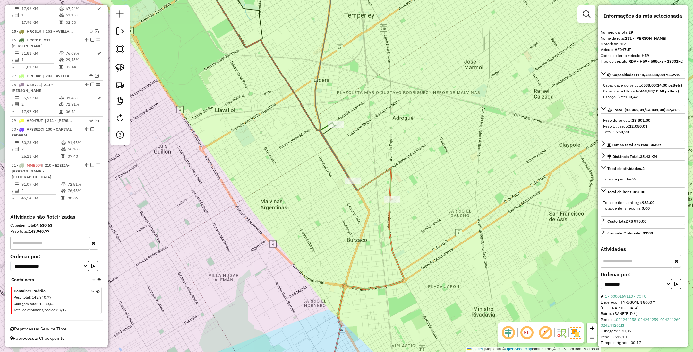
click at [339, 162] on icon at bounding box center [333, 74] width 37 height 213
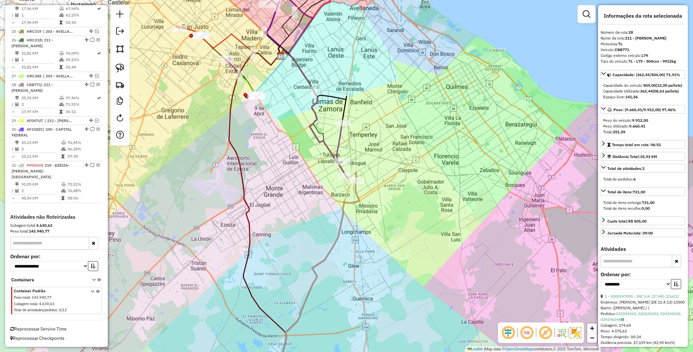
drag, startPoint x: 388, startPoint y: 136, endPoint x: 403, endPoint y: 170, distance: 36.7
click at [403, 170] on div "Janela de atendimento Grade de atendimento Capacidade Transportadoras Veículos …" at bounding box center [346, 176] width 693 height 352
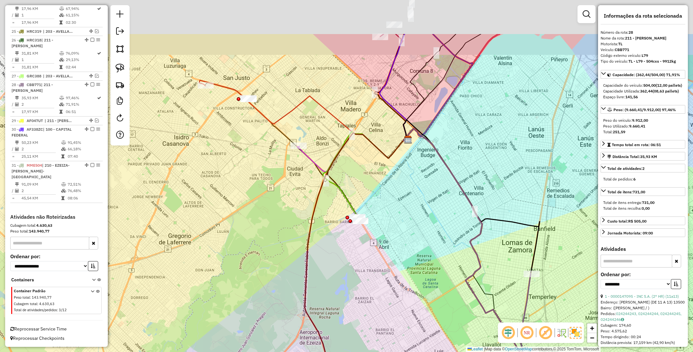
drag, startPoint x: 262, startPoint y: 131, endPoint x: 298, endPoint y: 199, distance: 76.8
click at [313, 228] on div "Janela de atendimento Grade de atendimento Capacidade Transportadoras Veículos …" at bounding box center [346, 176] width 693 height 352
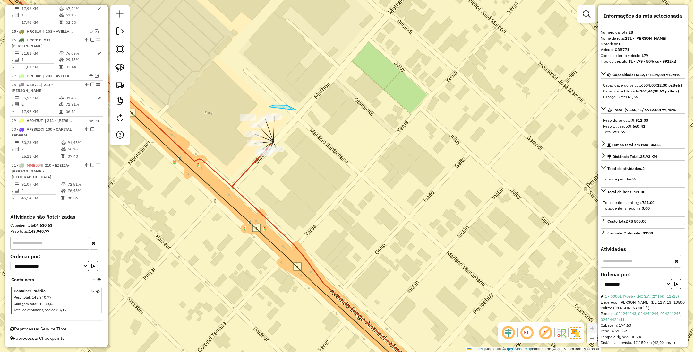
drag, startPoint x: 290, startPoint y: 107, endPoint x: 270, endPoint y: 107, distance: 20.2
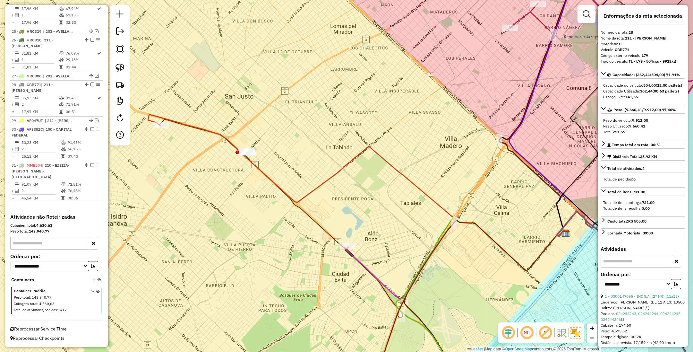
drag, startPoint x: 355, startPoint y: 181, endPoint x: 307, endPoint y: 163, distance: 52.2
click at [307, 163] on div "Janela de atendimento Grade de atendimento Capacidade Transportadoras Veículos …" at bounding box center [346, 176] width 693 height 352
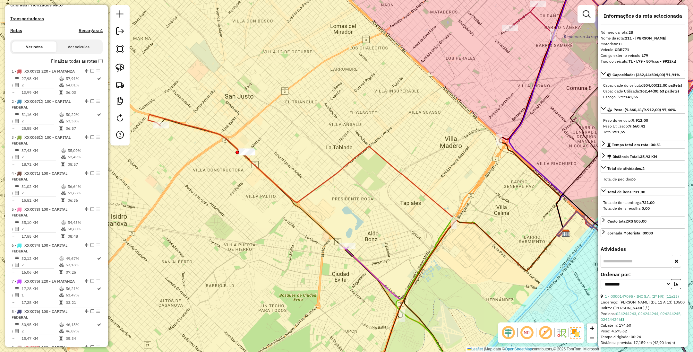
scroll to position [0, 0]
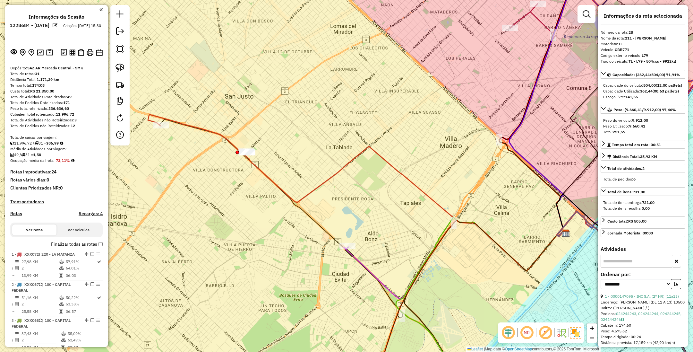
click at [26, 200] on h4 "Transportadoras" at bounding box center [56, 201] width 92 height 5
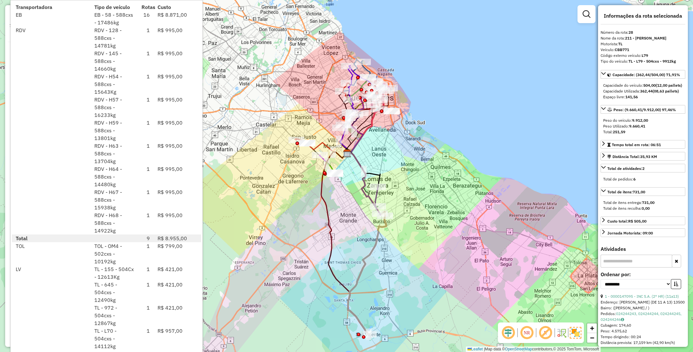
drag, startPoint x: 325, startPoint y: 213, endPoint x: 326, endPoint y: 204, distance: 9.3
click at [325, 212] on icon at bounding box center [345, 243] width 48 height 182
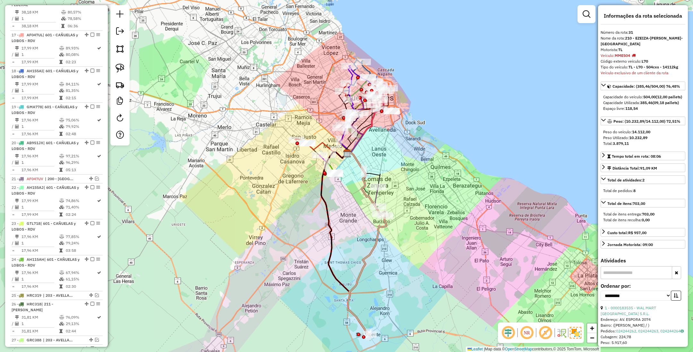
scroll to position [1050, 0]
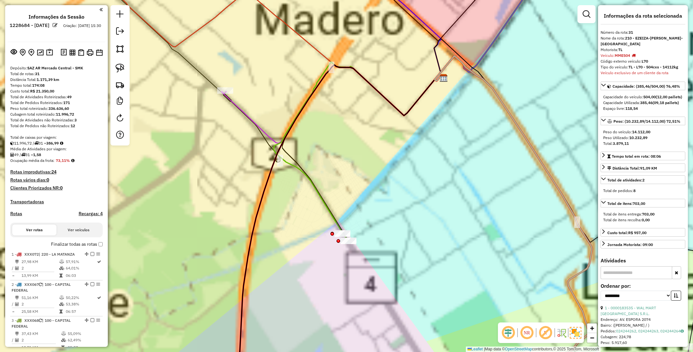
select select "**********"
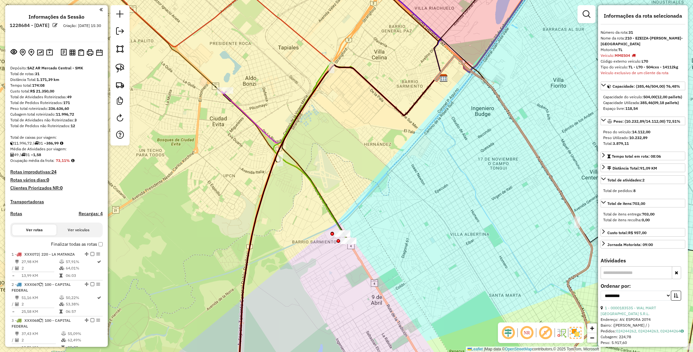
scroll to position [1050, 0]
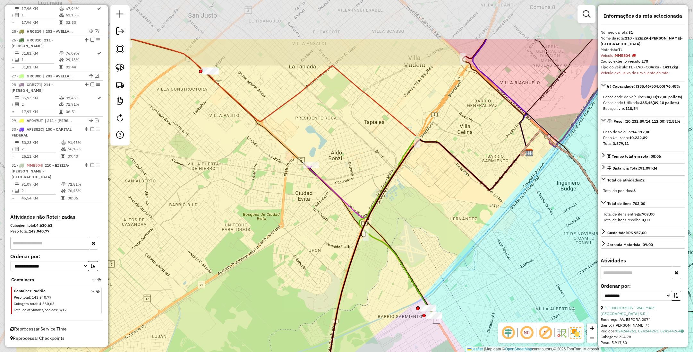
drag, startPoint x: 253, startPoint y: 124, endPoint x: 333, endPoint y: 206, distance: 114.0
click at [332, 203] on icon at bounding box center [417, 187] width 217 height 97
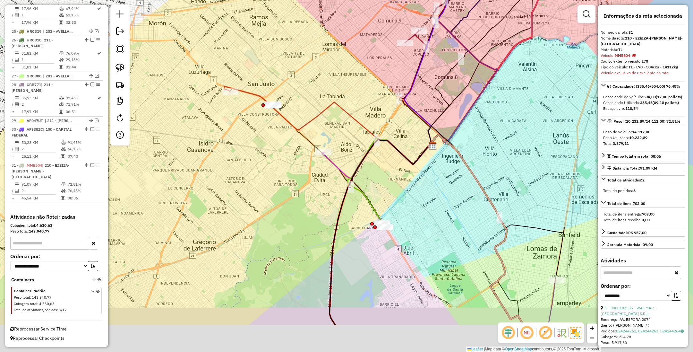
drag, startPoint x: 507, startPoint y: 250, endPoint x: 437, endPoint y: 188, distance: 93.2
click at [437, 188] on div "Janela de atendimento Grade de atendimento Capacidade Transportadoras Veículos …" at bounding box center [346, 176] width 693 height 352
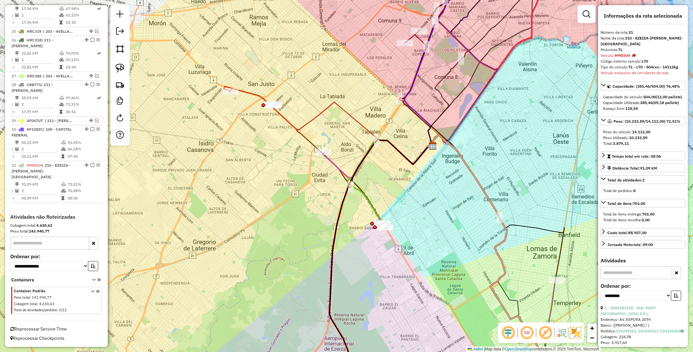
click at [333, 161] on icon at bounding box center [376, 158] width 109 height 40
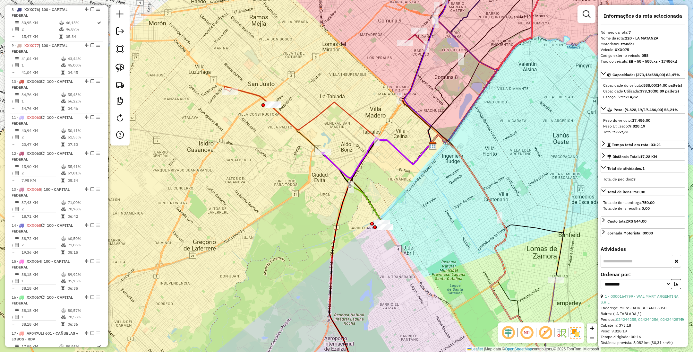
scroll to position [455, 0]
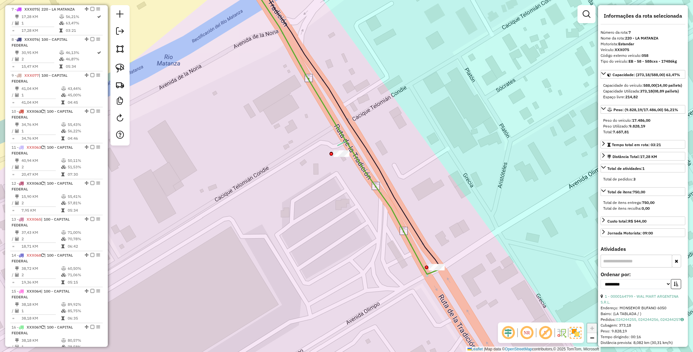
click at [408, 246] on icon at bounding box center [338, 119] width 199 height 309
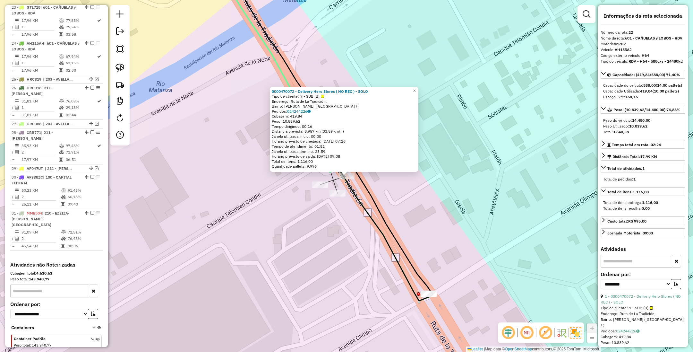
scroll to position [963, 0]
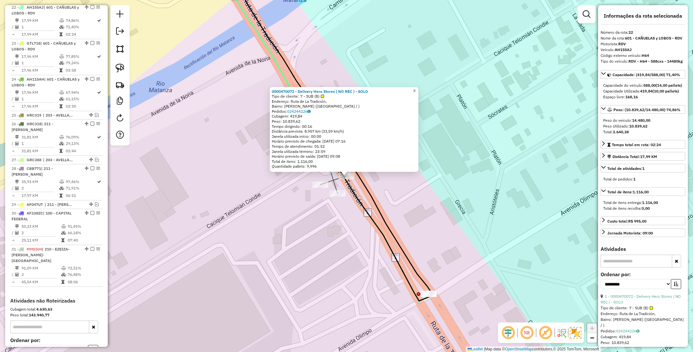
click at [416, 88] on span "×" at bounding box center [414, 90] width 3 height 5
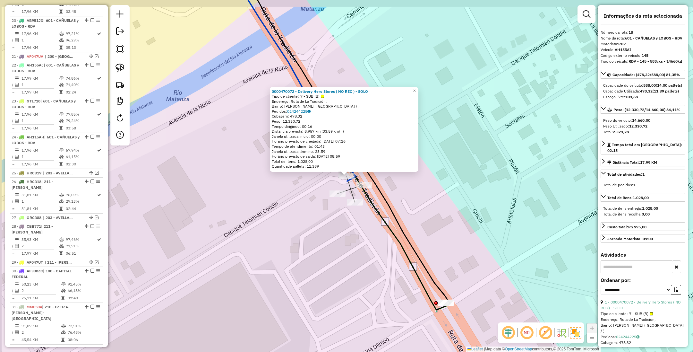
scroll to position [846, 0]
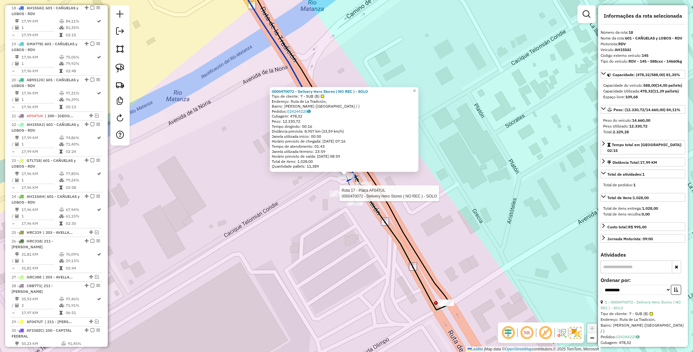
click at [335, 197] on div at bounding box center [338, 193] width 16 height 6
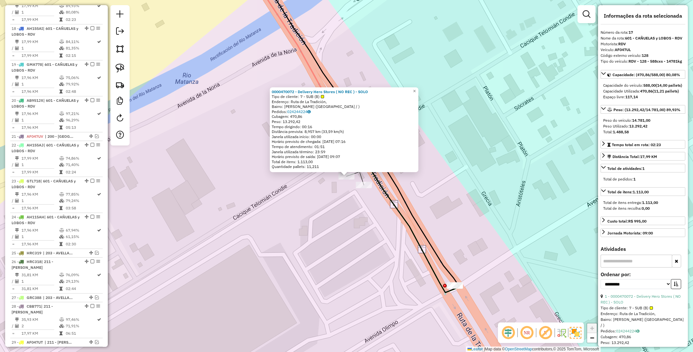
scroll to position [810, 0]
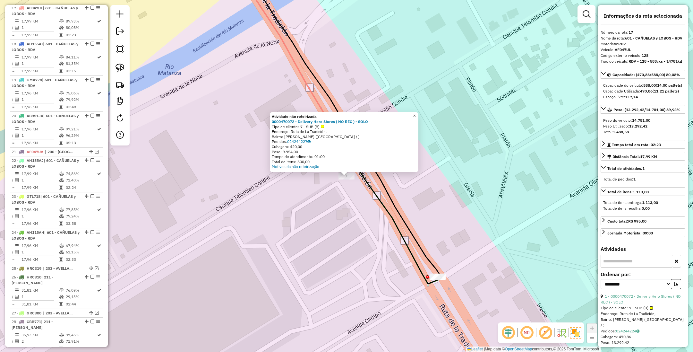
click at [419, 114] on link "×" at bounding box center [415, 116] width 8 height 8
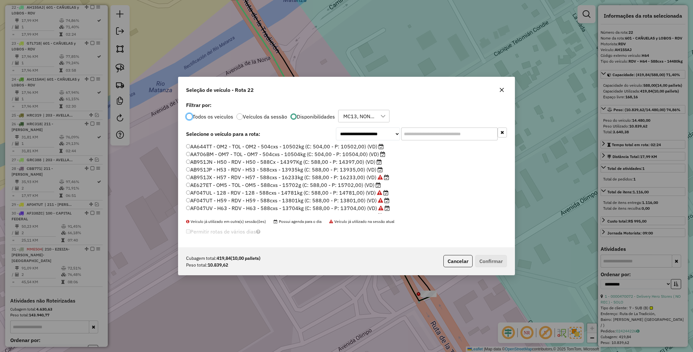
scroll to position [3, 2]
click at [431, 134] on input "text" at bounding box center [450, 133] width 96 height 13
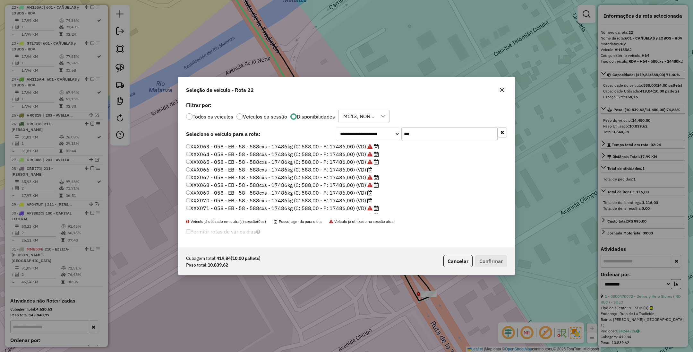
type input "***"
click at [335, 169] on label "XXX066 - 058 - EB - 58 - 588cxs - 17486kg (C: 588,00 - P: 17486,00) (VD)" at bounding box center [279, 170] width 186 height 8
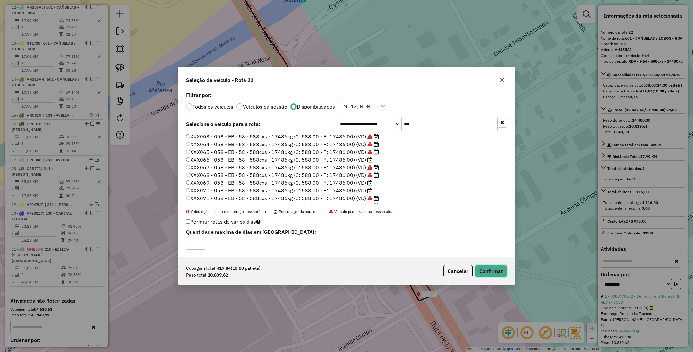
click at [489, 271] on button "Confirmar" at bounding box center [491, 271] width 32 height 12
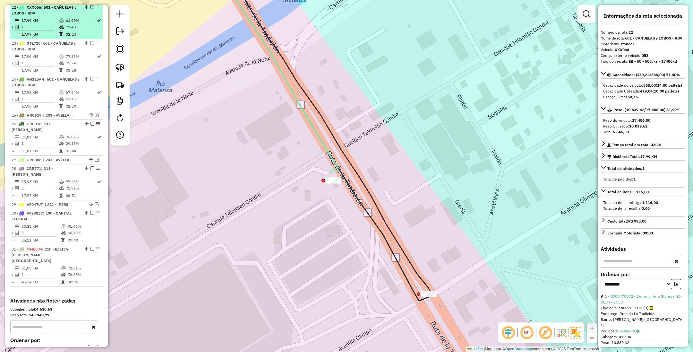
click at [91, 7] on em at bounding box center [93, 7] width 4 height 4
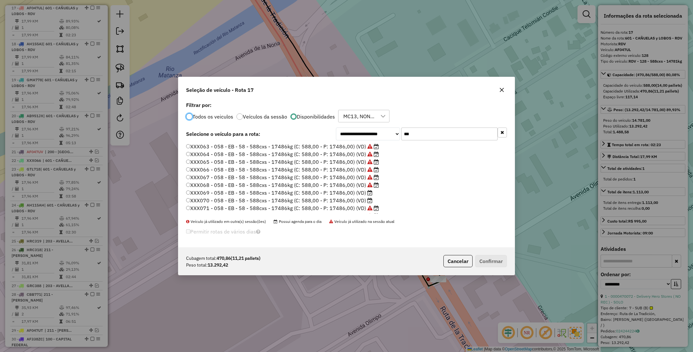
click at [348, 193] on label "XXX069 - 058 - EB - 58 - 588cxs - 17486kg (C: 588,00 - P: 17486,00) (VD)" at bounding box center [279, 193] width 186 height 8
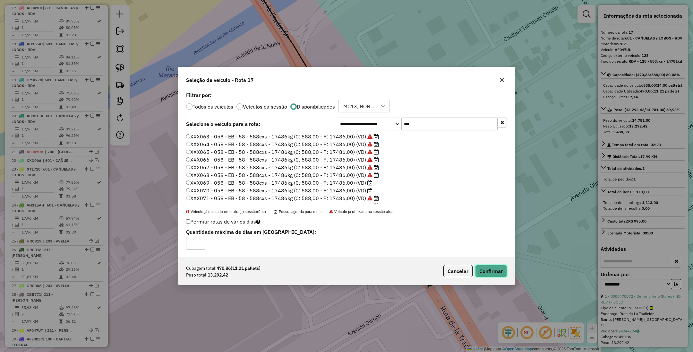
click at [495, 272] on button "Confirmar" at bounding box center [491, 271] width 32 height 12
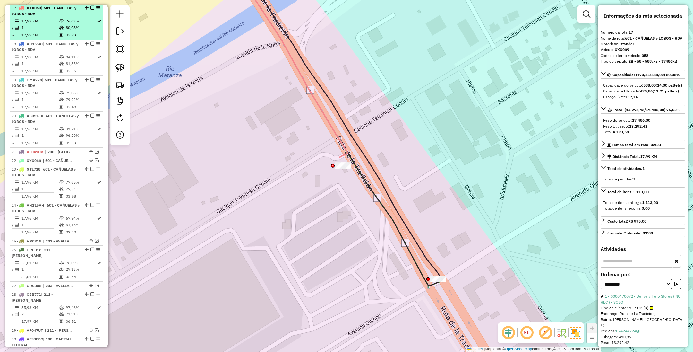
click at [91, 9] on em at bounding box center [93, 8] width 4 height 4
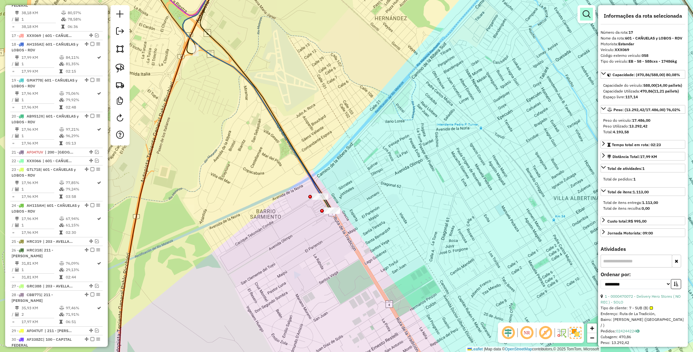
click at [587, 15] on em at bounding box center [587, 14] width 8 height 8
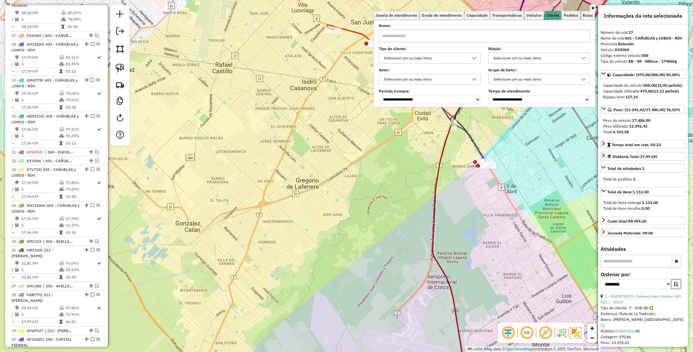
click at [561, 117] on div "Janela de atendimento Grade de atendimento Capacidade Transportadoras Veículos …" at bounding box center [346, 176] width 693 height 352
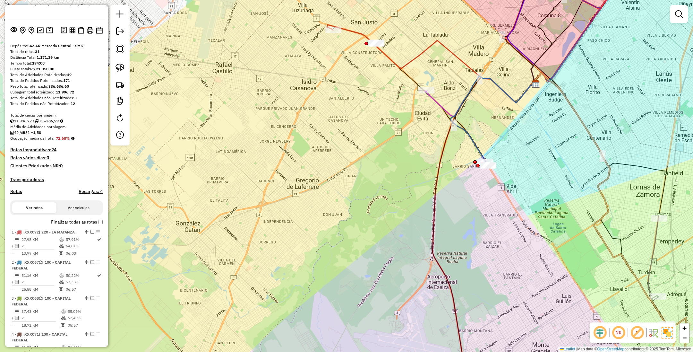
scroll to position [0, 0]
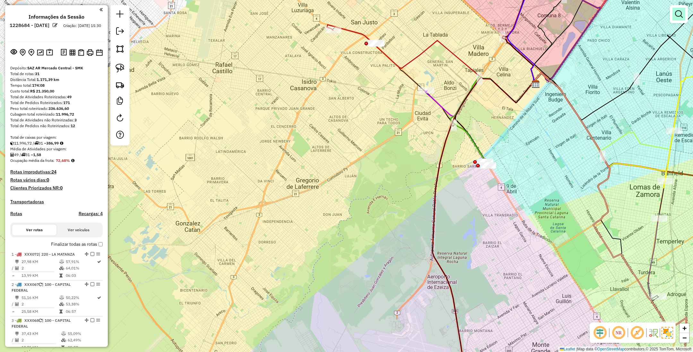
click at [677, 17] on em at bounding box center [679, 14] width 8 height 8
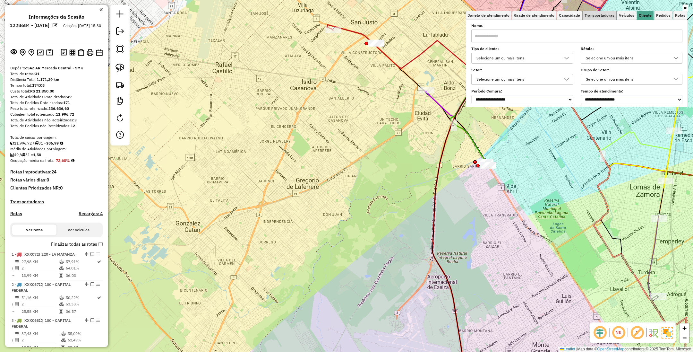
click at [596, 14] on span "Transportadoras" at bounding box center [600, 15] width 30 height 4
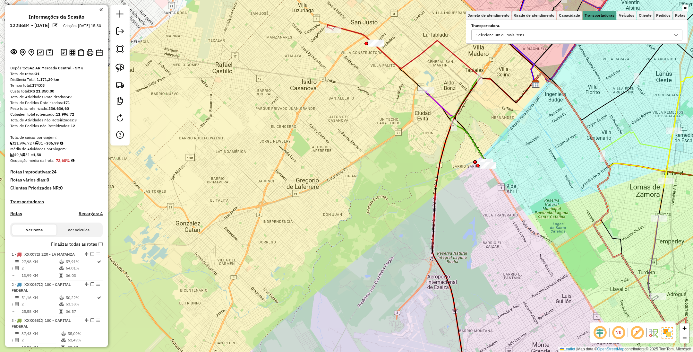
click at [536, 35] on div "Selecione um ou mais itens" at bounding box center [572, 35] width 196 height 10
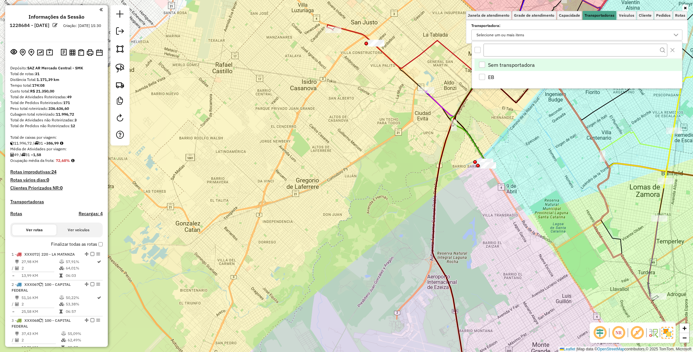
scroll to position [4, 22]
click at [482, 78] on div "EB" at bounding box center [482, 77] width 6 height 6
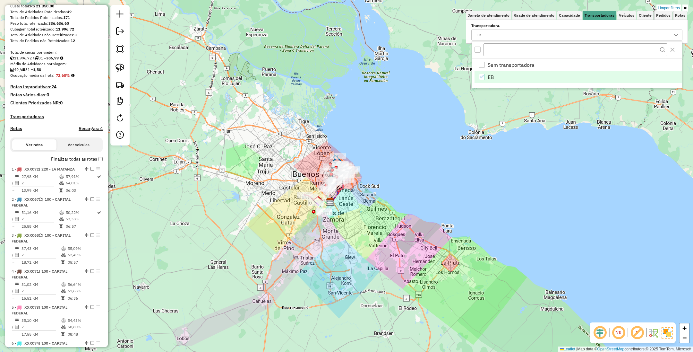
scroll to position [48, 0]
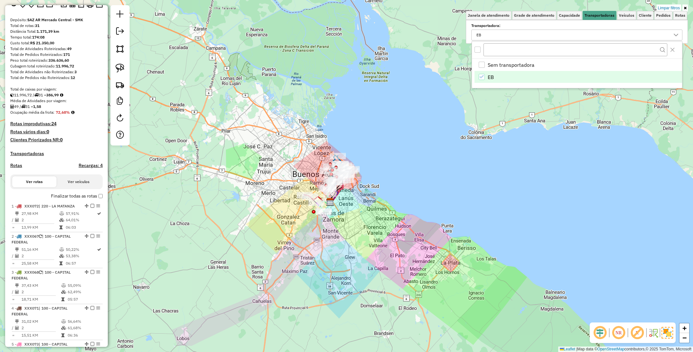
click at [27, 153] on h4 "Transportadoras" at bounding box center [56, 153] width 92 height 5
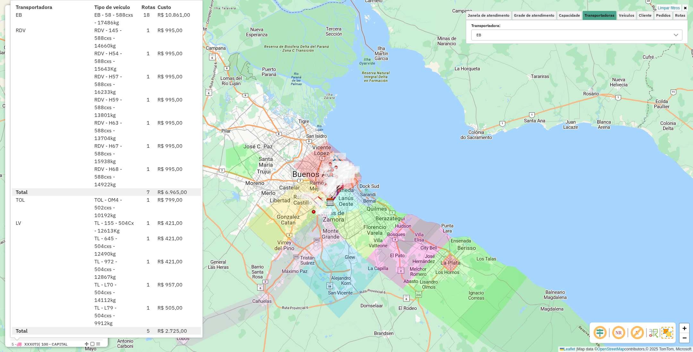
click at [269, 143] on div "Limpar filtros Janela de atendimento Grade de atendimento Capacidade Transporta…" at bounding box center [346, 176] width 693 height 352
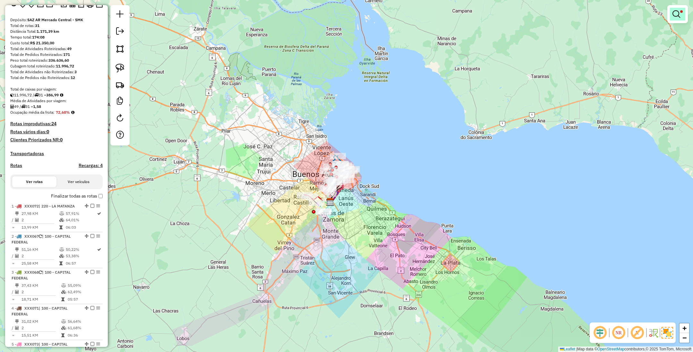
click at [678, 13] on em at bounding box center [677, 14] width 8 height 8
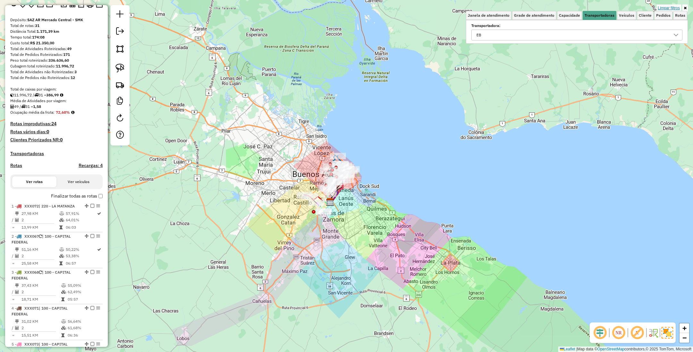
click at [673, 8] on link "Limpar filtros" at bounding box center [669, 7] width 25 height 7
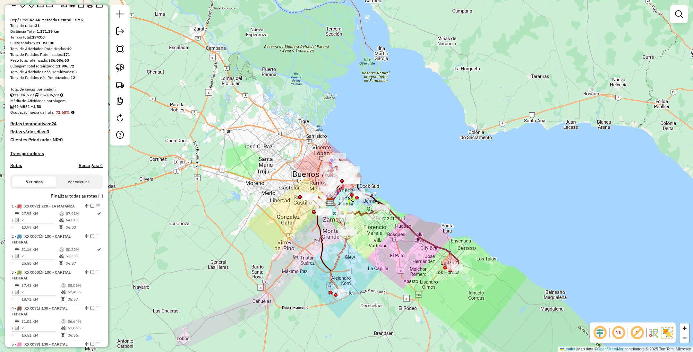
click at [15, 166] on h4 "Rotas" at bounding box center [16, 165] width 12 height 5
select select
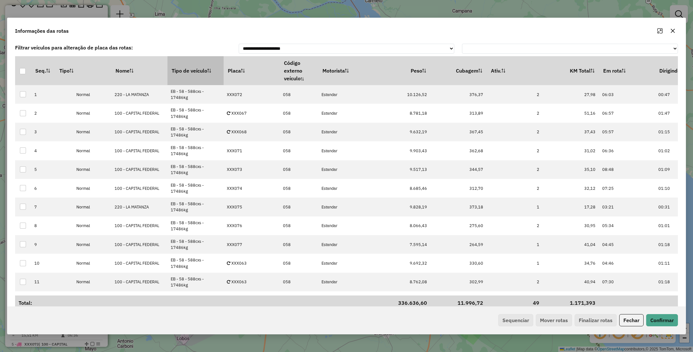
click at [190, 67] on th "Tipo de veículo" at bounding box center [196, 70] width 56 height 29
click at [506, 322] on button "Sequenciar" at bounding box center [515, 320] width 35 height 12
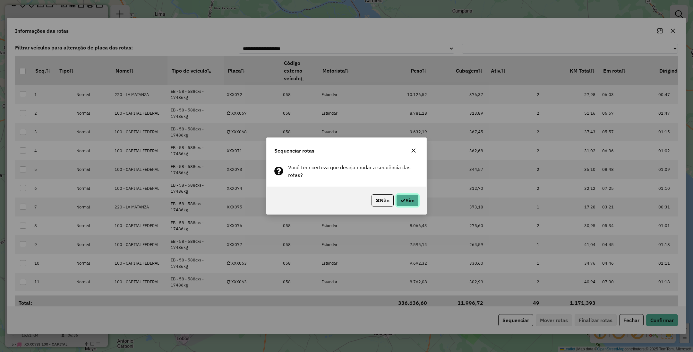
click at [413, 203] on button "Sim" at bounding box center [407, 200] width 22 height 12
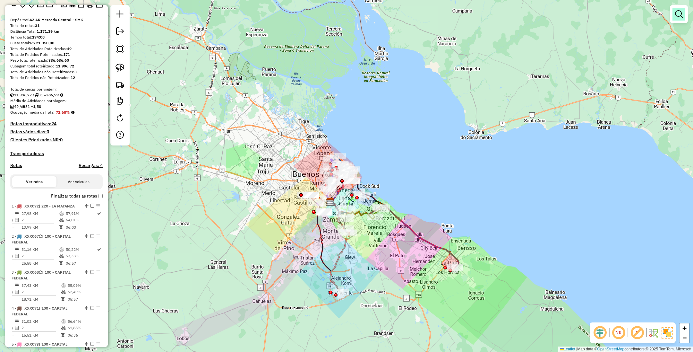
click at [679, 13] on em at bounding box center [679, 14] width 8 height 8
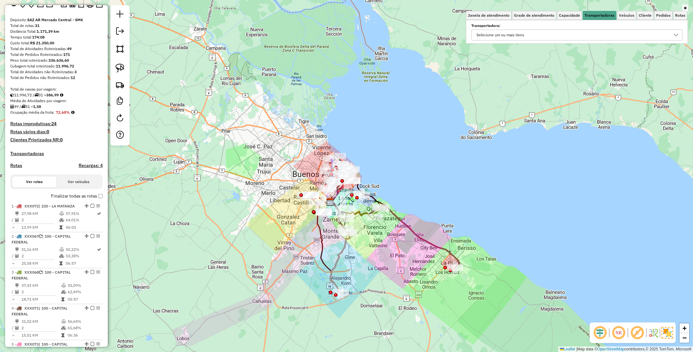
click at [582, 34] on div "Selecione um ou mais itens" at bounding box center [572, 35] width 196 height 10
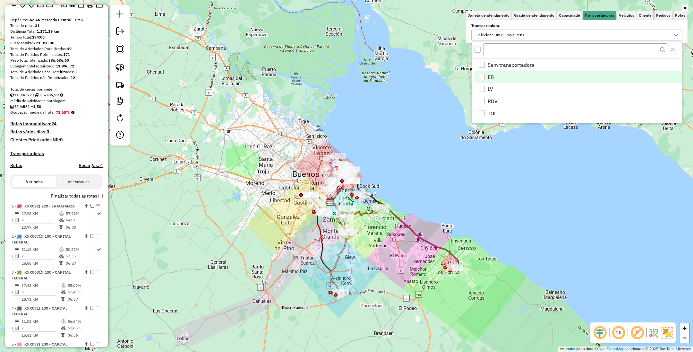
click at [481, 75] on div "EB" at bounding box center [482, 77] width 6 height 6
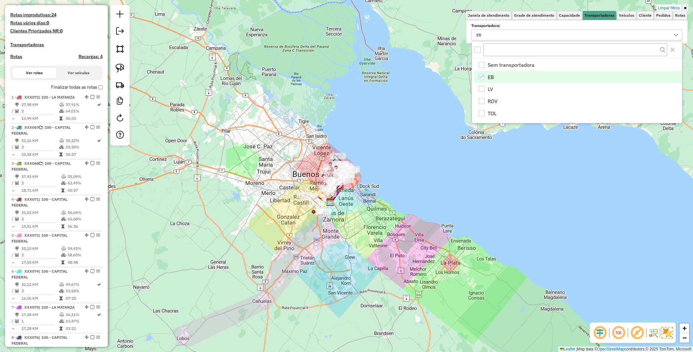
scroll to position [154, 0]
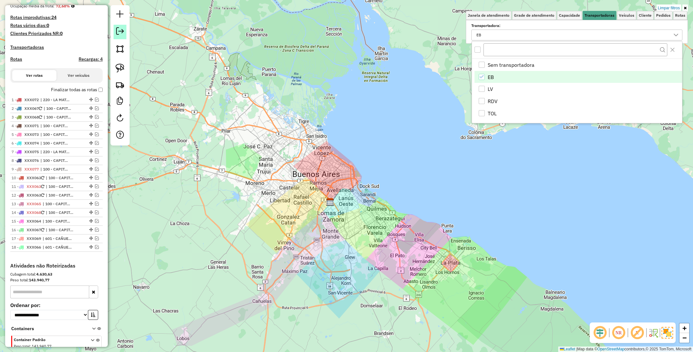
click at [119, 31] on em at bounding box center [120, 31] width 8 height 8
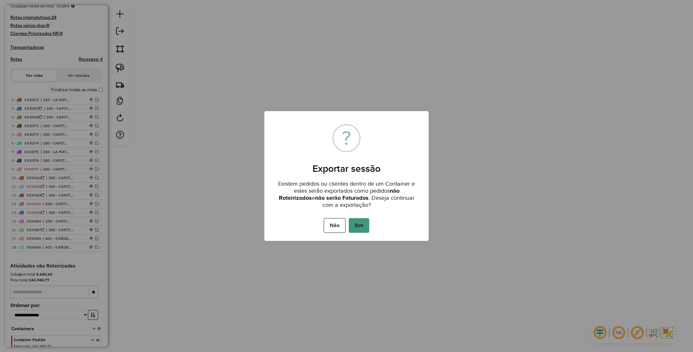
click at [362, 223] on button "Sim" at bounding box center [359, 225] width 21 height 15
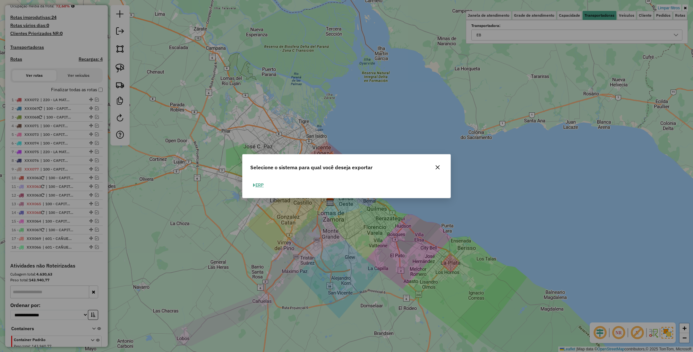
click at [261, 184] on button "ERP" at bounding box center [258, 185] width 16 height 10
select select "**"
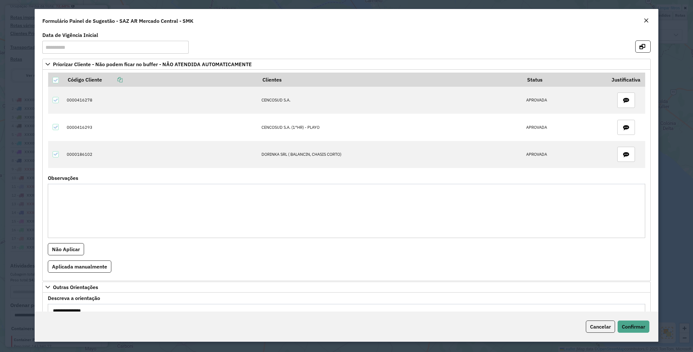
click at [646, 19] on em "Close" at bounding box center [646, 20] width 5 height 5
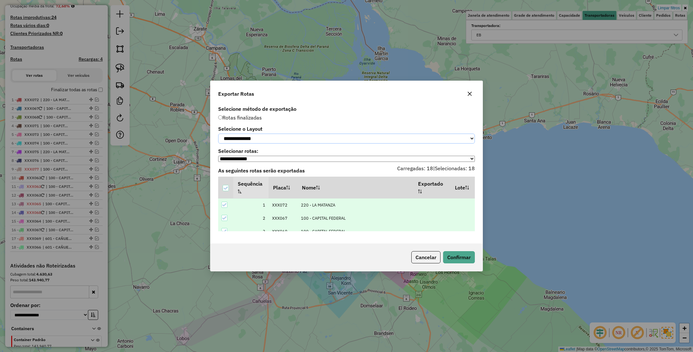
click at [289, 135] on select "**********" at bounding box center [346, 139] width 257 height 10
click at [218, 134] on select "**********" at bounding box center [346, 139] width 257 height 10
click at [273, 137] on select "**********" at bounding box center [346, 139] width 257 height 10
select select "*********"
click at [218, 134] on select "**********" at bounding box center [346, 139] width 257 height 10
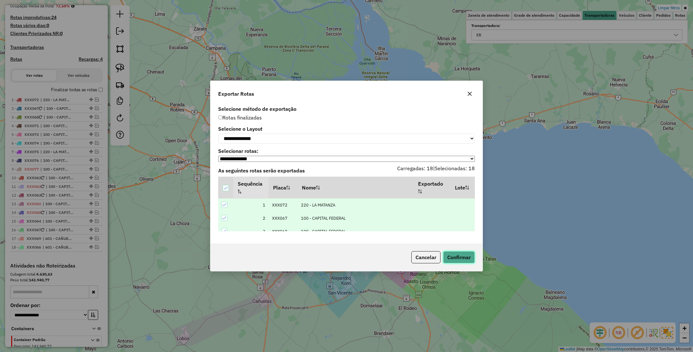
click at [463, 255] on button "Confirmar" at bounding box center [459, 257] width 32 height 12
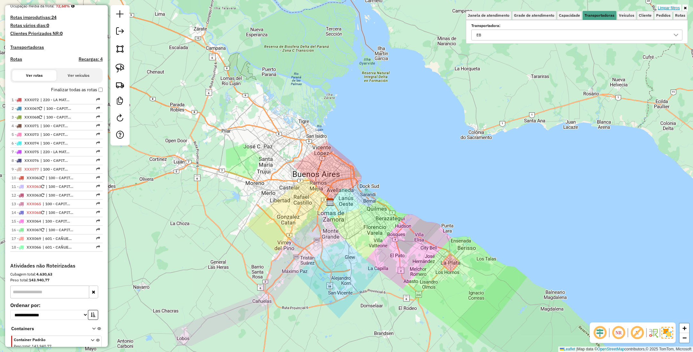
click at [664, 7] on link "Limpar filtros" at bounding box center [669, 7] width 25 height 7
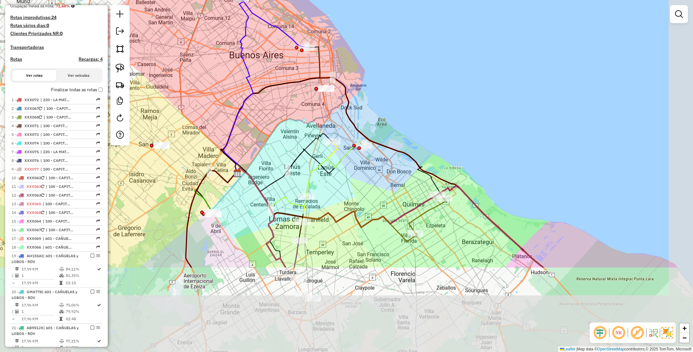
drag, startPoint x: 352, startPoint y: 190, endPoint x: 286, endPoint y: 70, distance: 136.6
click at [286, 70] on div "Janela de atendimento Grade de atendimento Capacidade Transportadoras Veículos …" at bounding box center [346, 176] width 693 height 352
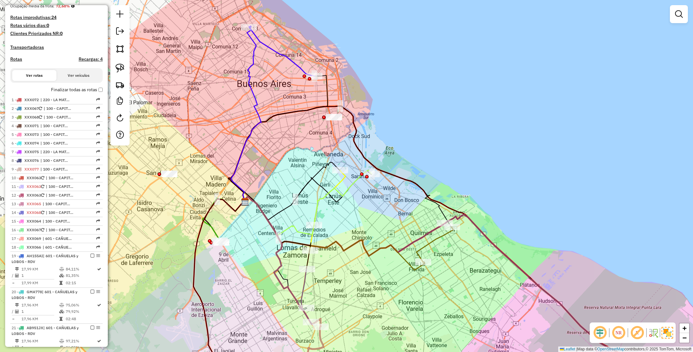
click at [330, 136] on div "Janela de atendimento Grade de atendimento Capacidade Transportadoras Veículos …" at bounding box center [346, 176] width 693 height 352
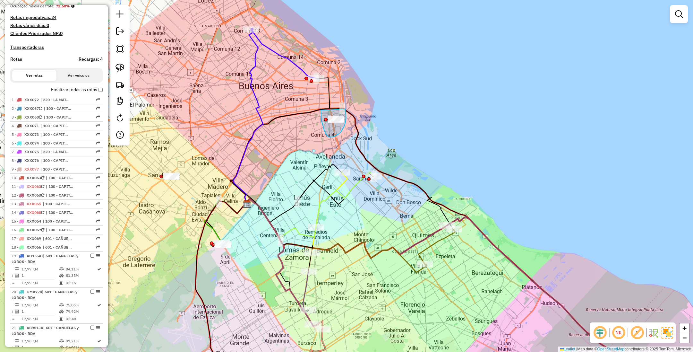
drag, startPoint x: 321, startPoint y: 110, endPoint x: 346, endPoint y: 109, distance: 24.7
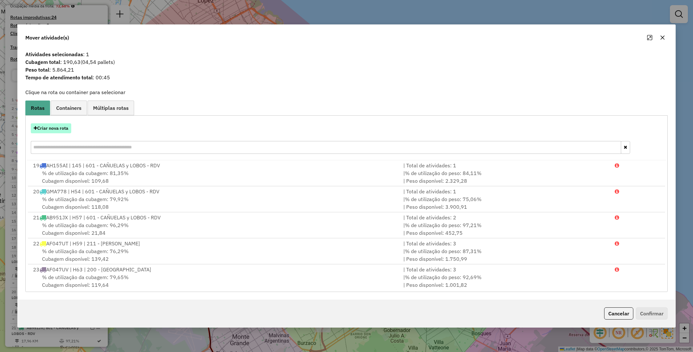
click at [53, 127] on button "Criar nova rota" at bounding box center [51, 128] width 40 height 10
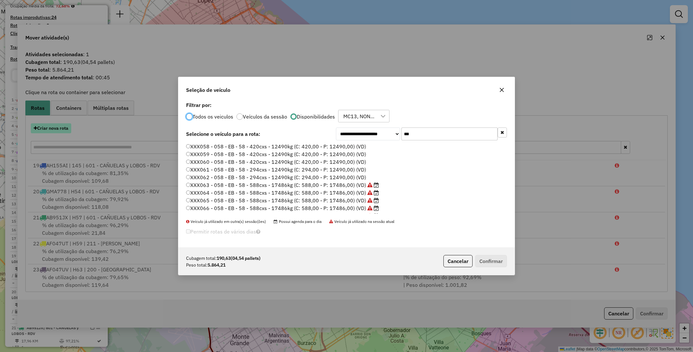
scroll to position [3, 2]
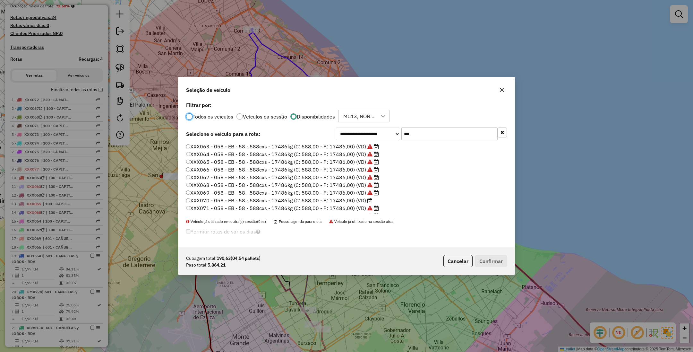
click at [343, 203] on label "XXX070 - 058 - EB - 58 - 588cxs - 17486kg (C: 588,00 - P: 17486,00) (VD)" at bounding box center [279, 200] width 186 height 8
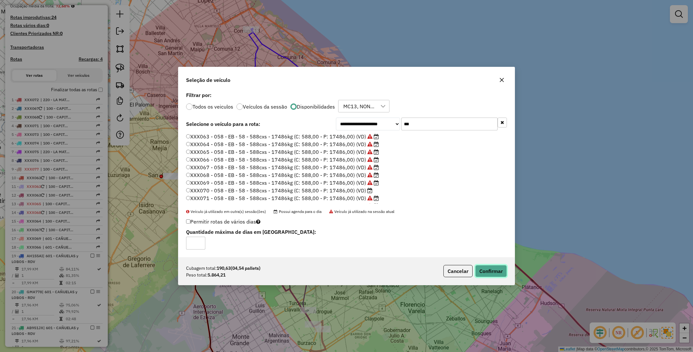
click at [494, 273] on button "Confirmar" at bounding box center [491, 271] width 32 height 12
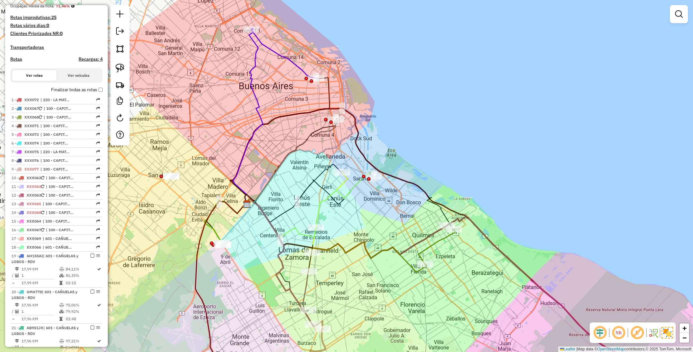
click at [325, 131] on icon at bounding box center [291, 161] width 92 height 85
select select "**********"
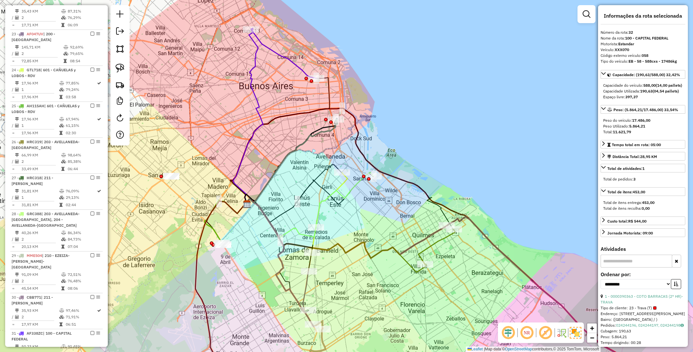
scroll to position [722, 0]
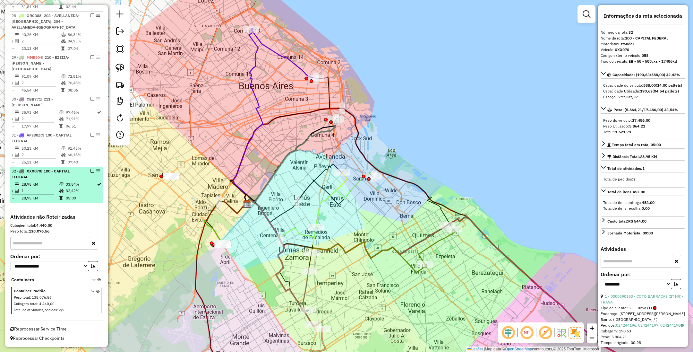
click at [91, 170] on em at bounding box center [93, 171] width 4 height 4
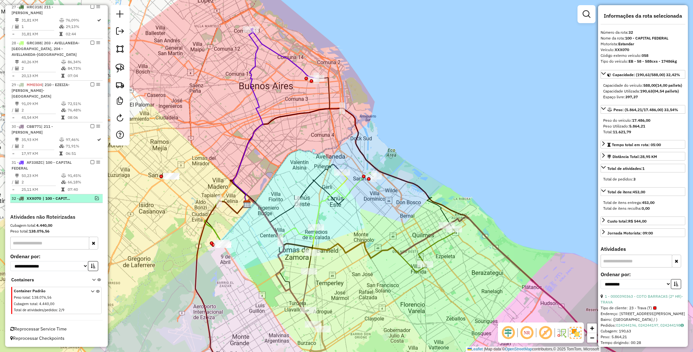
scroll to position [695, 0]
click at [95, 199] on em at bounding box center [97, 198] width 4 height 4
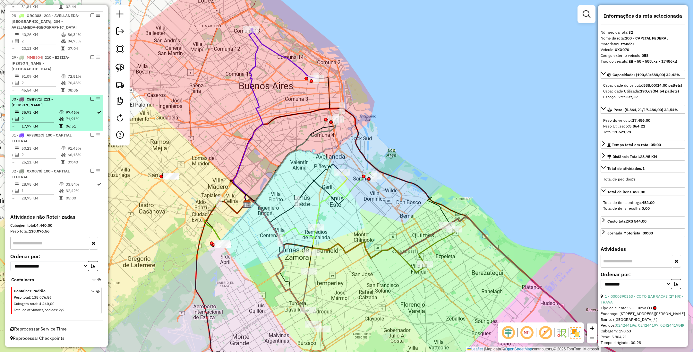
scroll to position [722, 0]
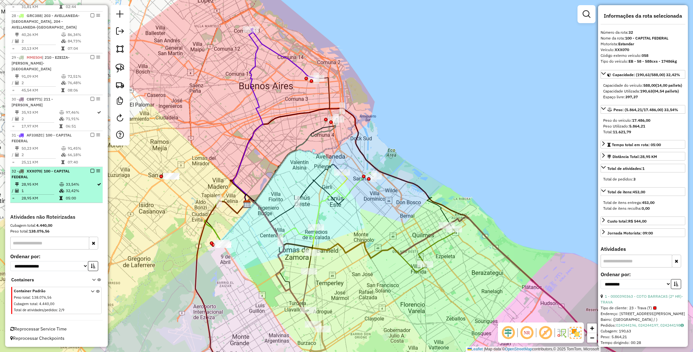
click at [91, 171] on em at bounding box center [93, 171] width 4 height 4
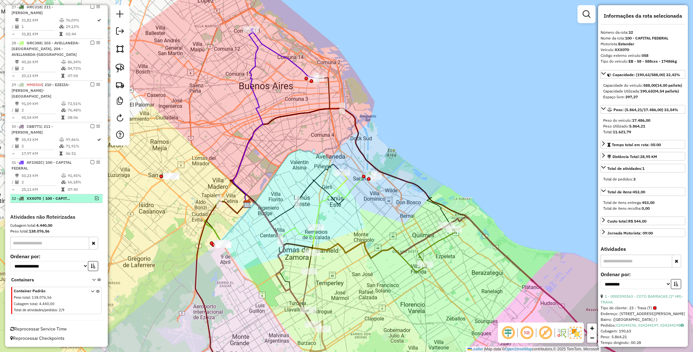
click at [95, 198] on em at bounding box center [97, 198] width 4 height 4
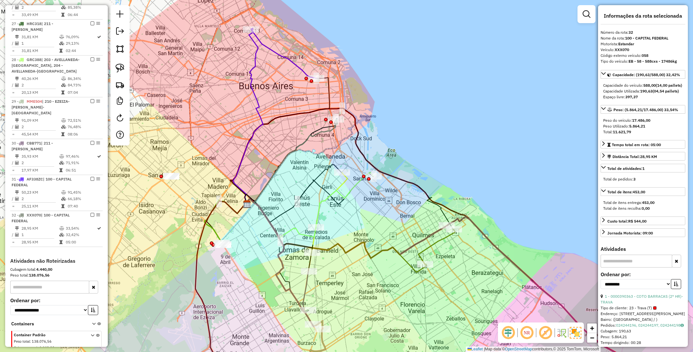
scroll to position [722, 0]
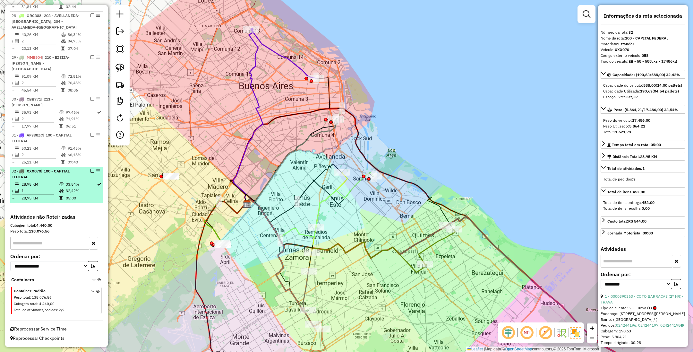
click at [54, 184] on td "28,95 KM" at bounding box center [40, 184] width 38 height 6
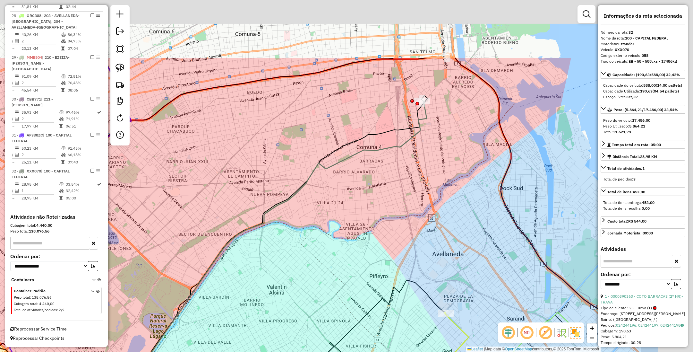
drag, startPoint x: 489, startPoint y: 89, endPoint x: 371, endPoint y: 197, distance: 160.6
click at [371, 197] on div "Janela de atendimento Grade de atendimento Capacidade Transportadoras Veículos …" at bounding box center [346, 176] width 693 height 352
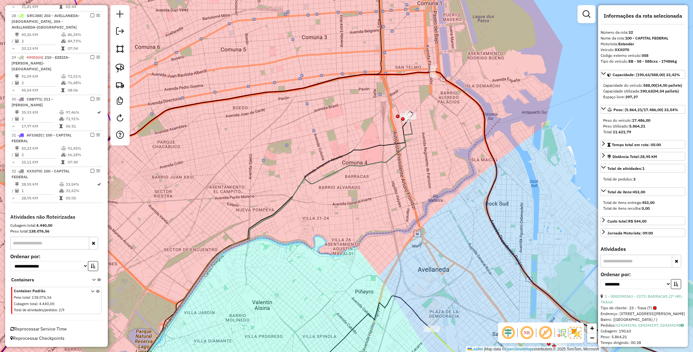
click at [410, 134] on icon at bounding box center [268, 251] width 289 height 271
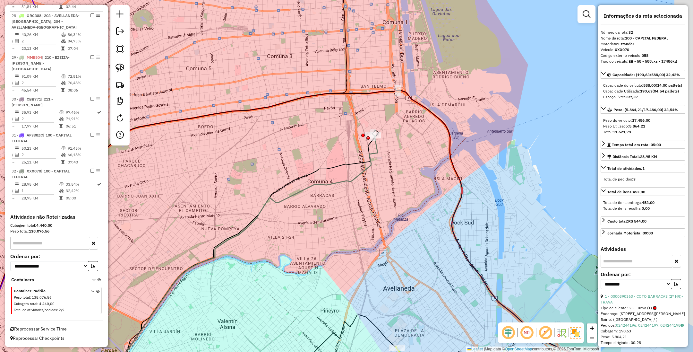
drag, startPoint x: 419, startPoint y: 150, endPoint x: 380, endPoint y: 170, distance: 44.1
click at [380, 170] on div "Janela de atendimento Grade de atendimento Capacidade Transportadoras Veículos …" at bounding box center [346, 176] width 693 height 352
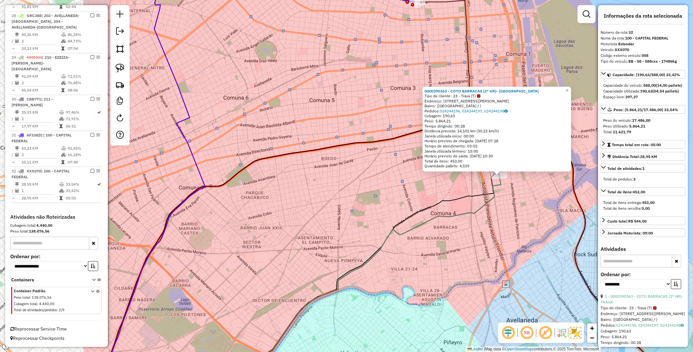
drag, startPoint x: 474, startPoint y: 222, endPoint x: 627, endPoint y: 221, distance: 152.8
click at [627, 221] on hb-router-mapa "Informações da Sessão 1228684 - 13/08/2025 Criação: 12/08/2025 15:30 Depósito: …" at bounding box center [346, 176] width 693 height 352
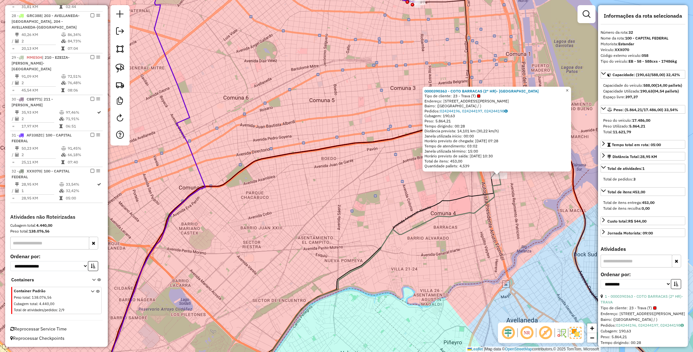
click at [569, 88] on span "×" at bounding box center [567, 89] width 3 height 5
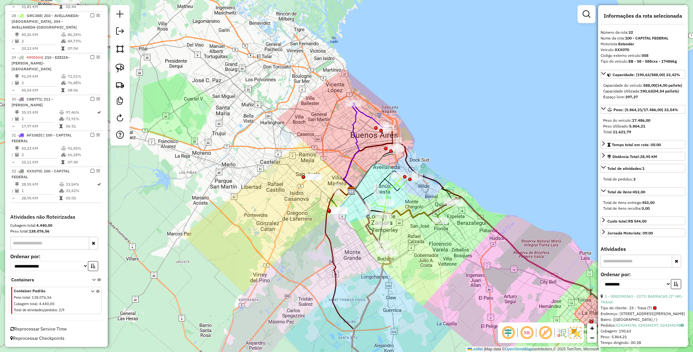
click at [382, 163] on icon at bounding box center [373, 169] width 46 height 43
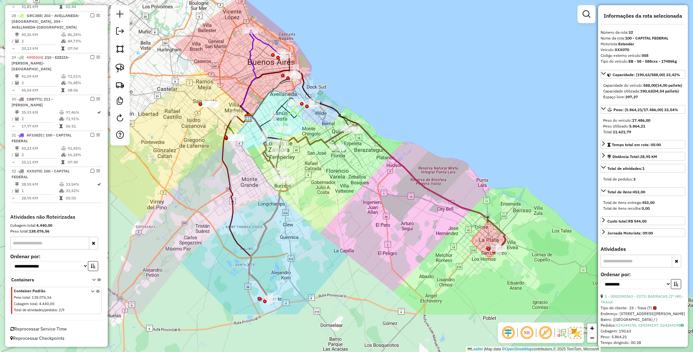
drag, startPoint x: 454, startPoint y: 150, endPoint x: 351, endPoint y: 77, distance: 126.2
click at [351, 77] on div "Janela de atendimento Grade de atendimento Capacidade Transportadoras Veículos …" at bounding box center [346, 176] width 693 height 352
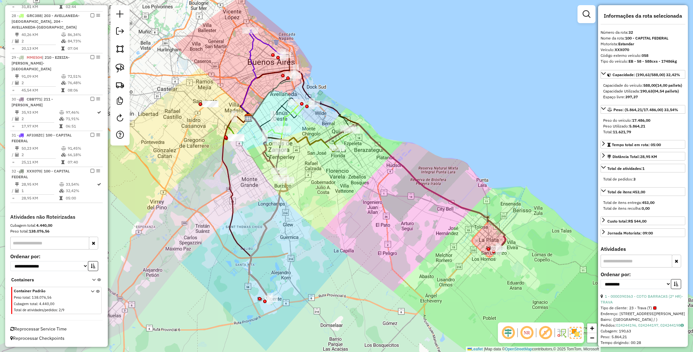
click at [506, 240] on icon at bounding box center [426, 187] width 157 height 126
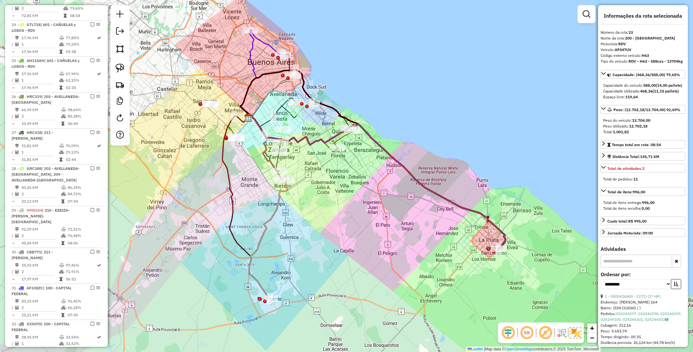
scroll to position [547, 0]
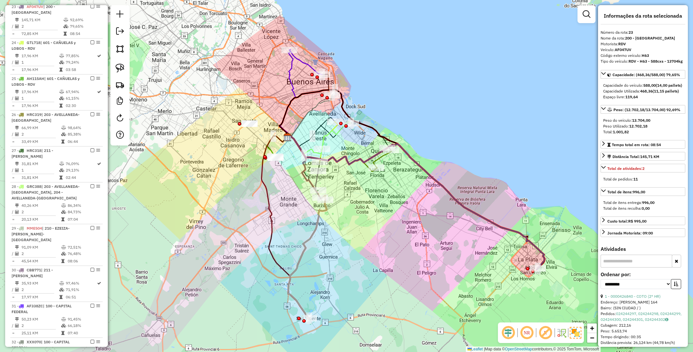
click at [429, 249] on div "Janela de atendimento Grade de atendimento Capacidade Transportadoras Veículos …" at bounding box center [346, 176] width 693 height 352
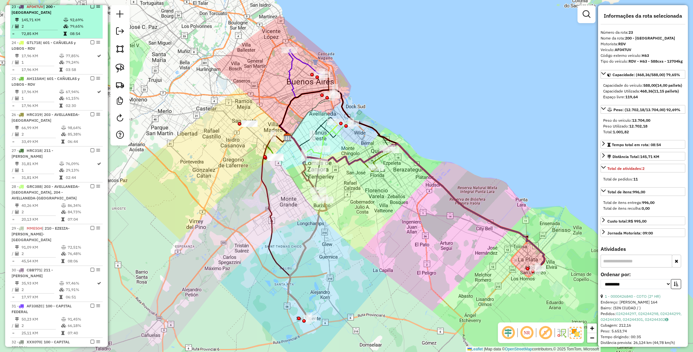
click at [91, 8] on em at bounding box center [93, 6] width 4 height 4
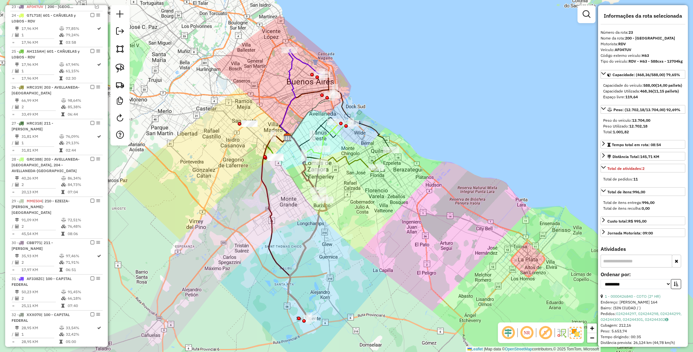
click at [374, 156] on div "Janela de atendimento Grade de atendimento Capacidade Transportadoras Veículos …" at bounding box center [346, 176] width 693 height 352
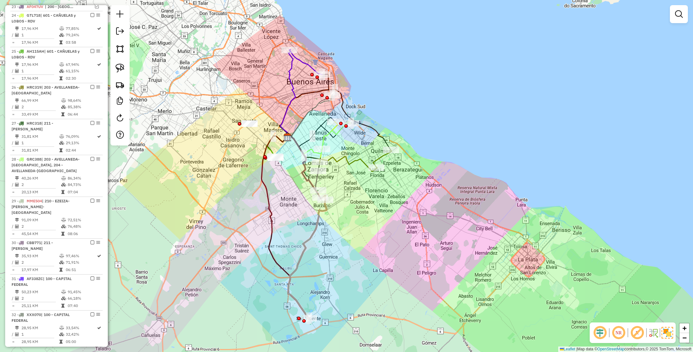
click at [379, 158] on icon at bounding box center [382, 159] width 18 height 18
select select "**********"
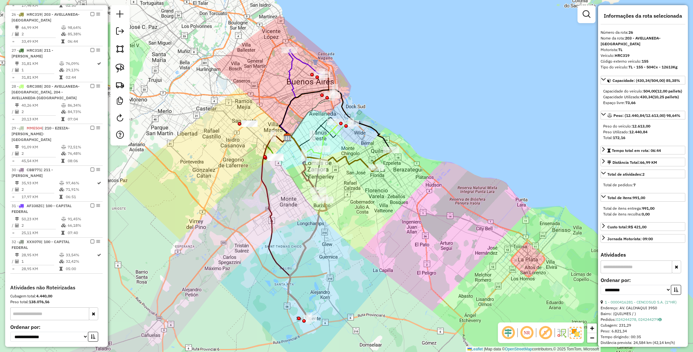
scroll to position [628, 0]
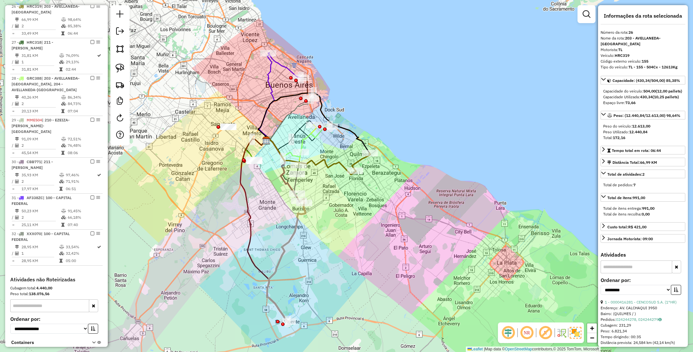
drag, startPoint x: 439, startPoint y: 234, endPoint x: 418, endPoint y: 237, distance: 21.4
click at [418, 237] on div "Janela de atendimento Grade de atendimento Capacidade Transportadoras Veículos …" at bounding box center [346, 176] width 693 height 352
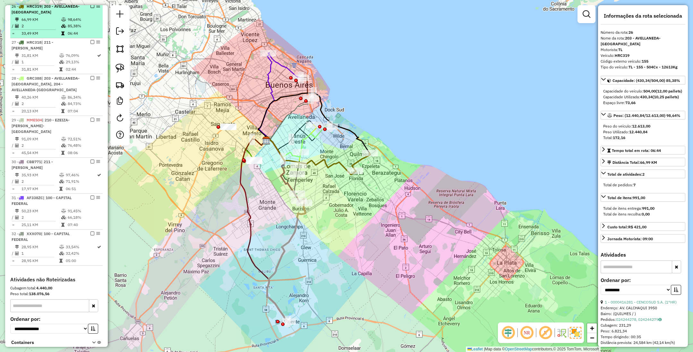
click at [91, 8] on em at bounding box center [93, 6] width 4 height 4
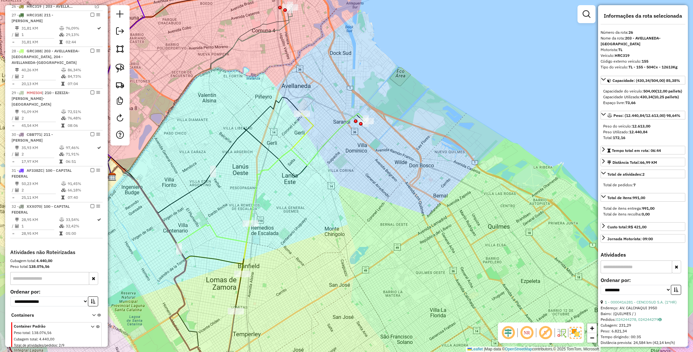
click at [327, 142] on icon at bounding box center [308, 168] width 116 height 110
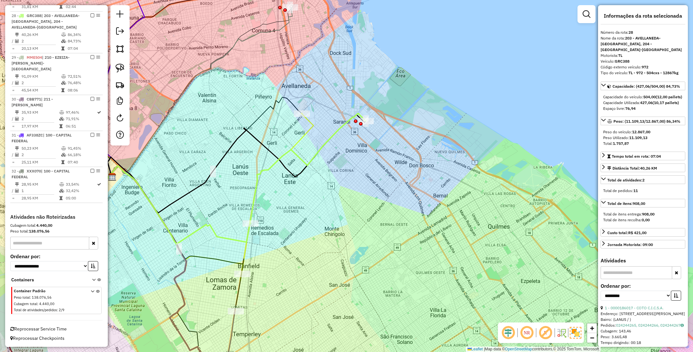
scroll to position [667, 0]
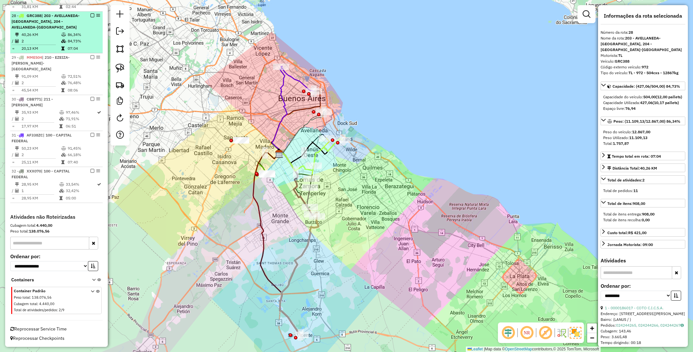
click at [92, 15] on em at bounding box center [93, 15] width 4 height 4
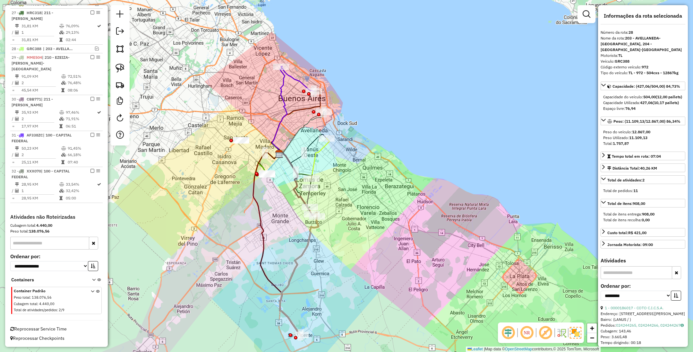
click at [318, 152] on icon at bounding box center [321, 158] width 18 height 40
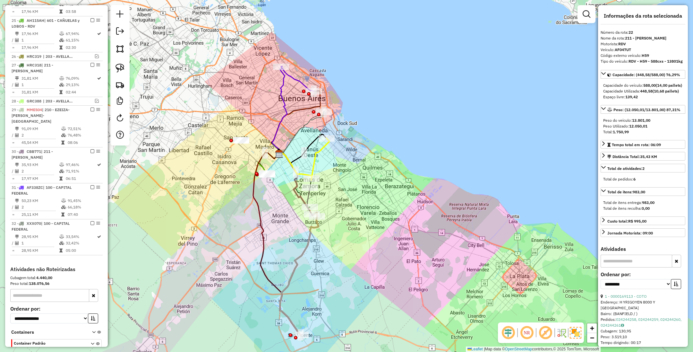
scroll to position [511, 0]
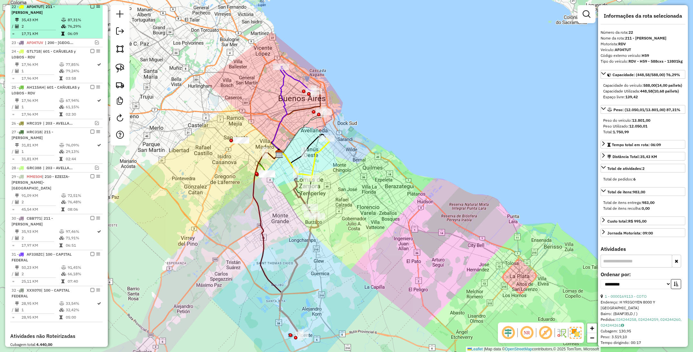
click at [91, 8] on em at bounding box center [93, 6] width 4 height 4
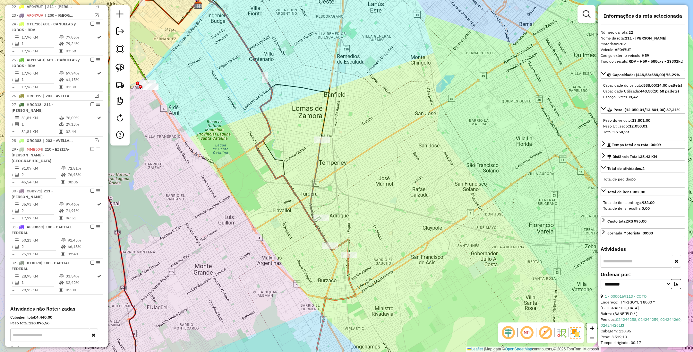
click at [265, 101] on icon at bounding box center [263, 122] width 138 height 256
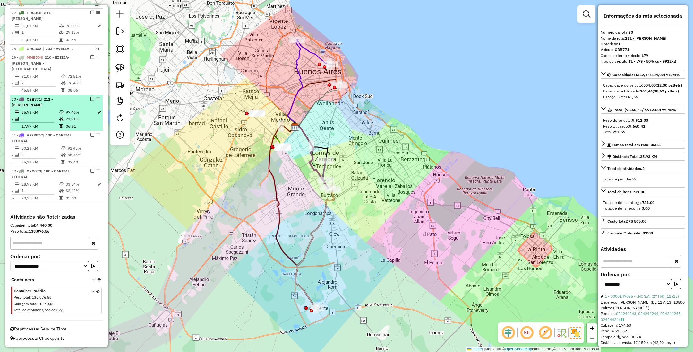
click at [91, 98] on em at bounding box center [93, 99] width 4 height 4
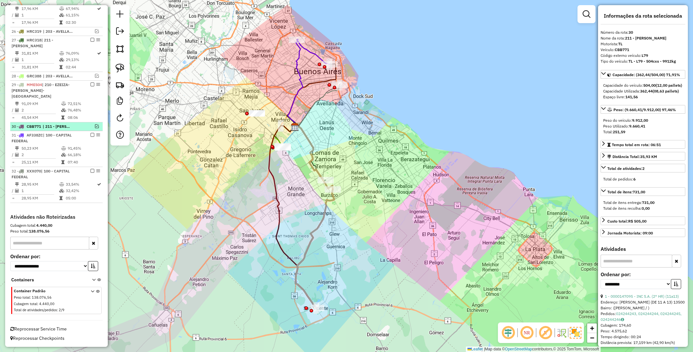
scroll to position [580, 0]
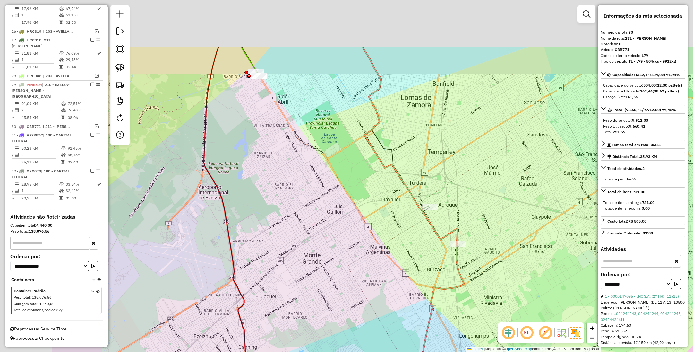
drag, startPoint x: 281, startPoint y: 175, endPoint x: 405, endPoint y: 258, distance: 149.8
click at [405, 258] on div "Janela de atendimento Grade de atendimento Capacidade Transportadoras Veículos …" at bounding box center [346, 176] width 693 height 352
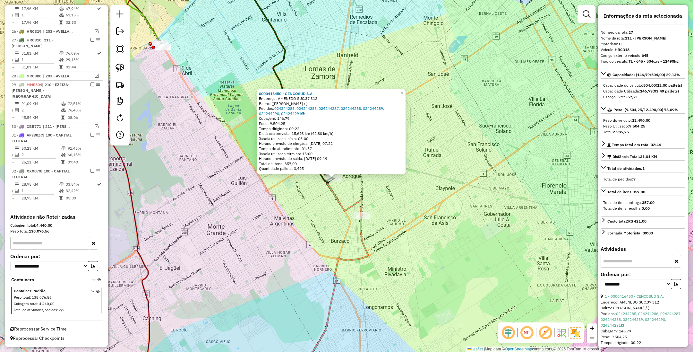
click at [403, 90] on span "×" at bounding box center [401, 92] width 3 height 5
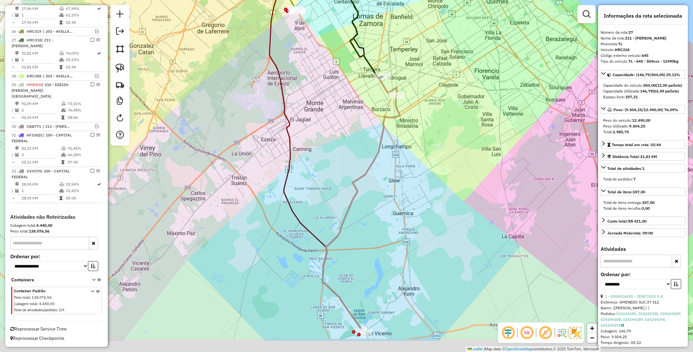
drag, startPoint x: 397, startPoint y: 186, endPoint x: 404, endPoint y: 138, distance: 48.7
click at [404, 138] on div "Janela de atendimento Grade de atendimento Capacidade Transportadoras Veículos …" at bounding box center [346, 176] width 693 height 352
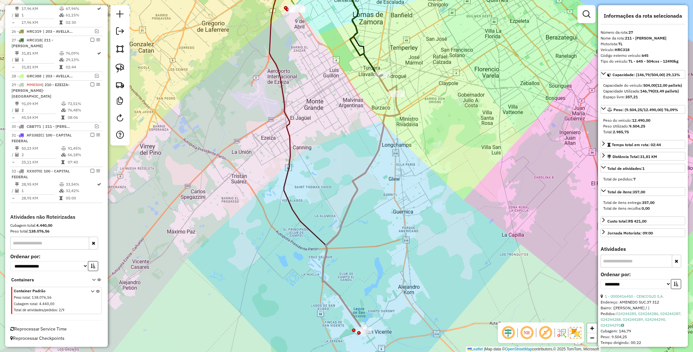
click at [367, 62] on icon at bounding box center [351, 21] width 64 height 112
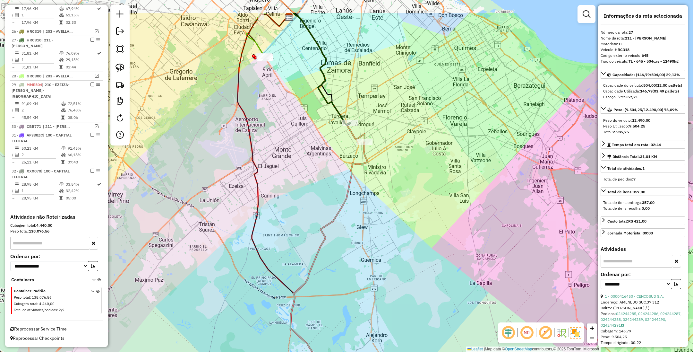
drag, startPoint x: 435, startPoint y: 94, endPoint x: 403, endPoint y: 142, distance: 57.9
click at [403, 142] on div "Janela de atendimento Grade de atendimento Capacidade Transportadoras Veículos …" at bounding box center [346, 176] width 693 height 352
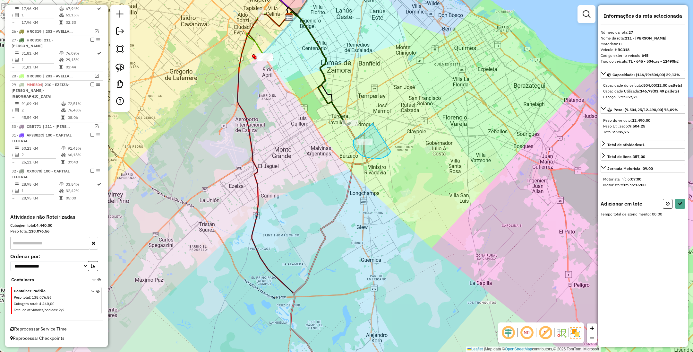
drag, startPoint x: 365, startPoint y: 131, endPoint x: 391, endPoint y: 152, distance: 32.9
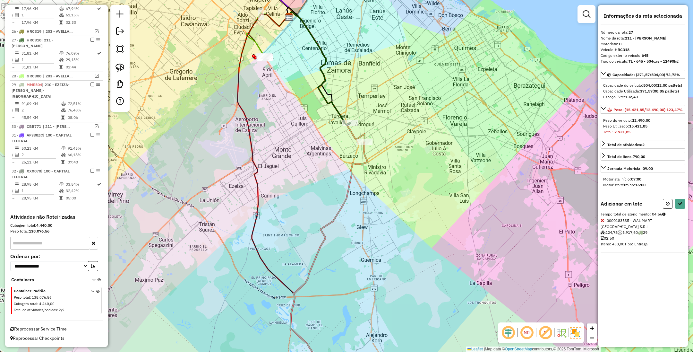
drag, startPoint x: 665, startPoint y: 220, endPoint x: 655, endPoint y: 217, distance: 10.3
click at [665, 209] on button at bounding box center [668, 204] width 10 height 10
select select "**********"
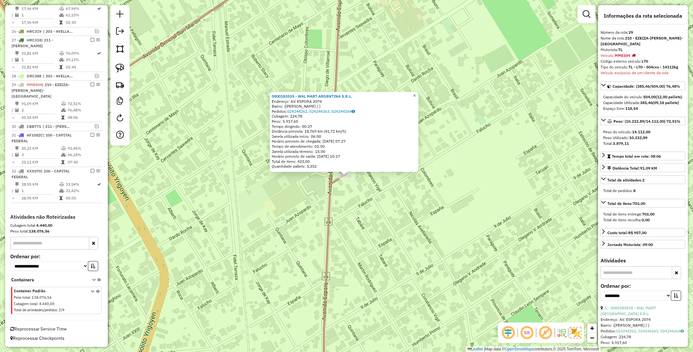
click at [416, 93] on span "×" at bounding box center [414, 95] width 3 height 5
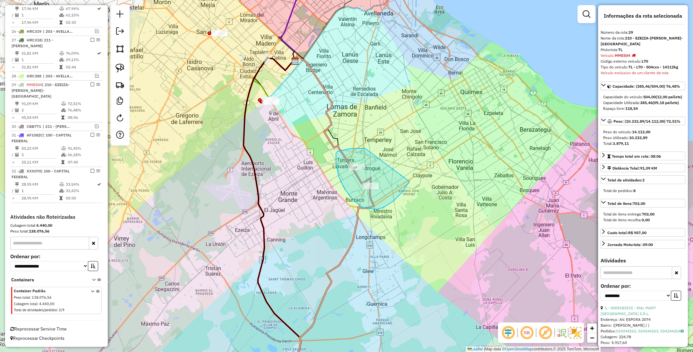
drag, startPoint x: 346, startPoint y: 149, endPoint x: 414, endPoint y: 169, distance: 70.7
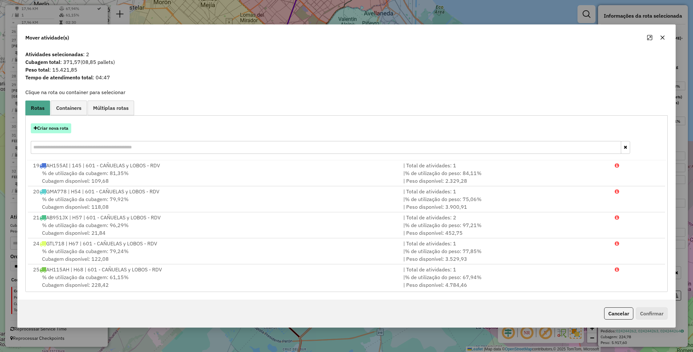
click at [51, 127] on button "Criar nova rota" at bounding box center [51, 128] width 40 height 10
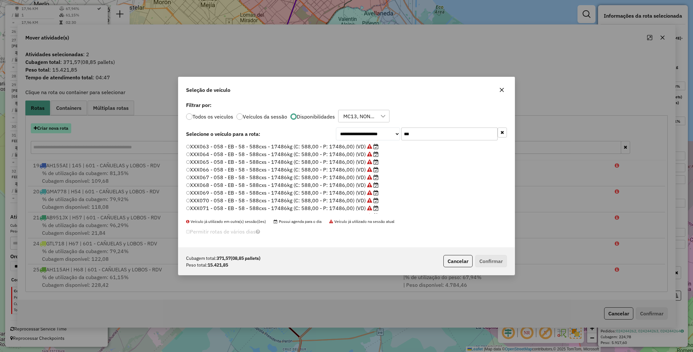
scroll to position [3, 2]
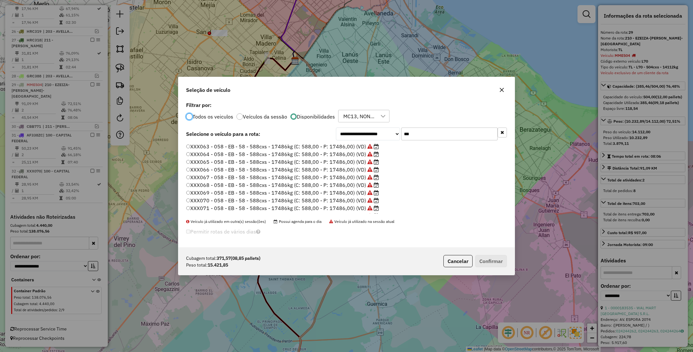
click at [413, 135] on input "***" at bounding box center [450, 133] width 96 height 13
type input "*"
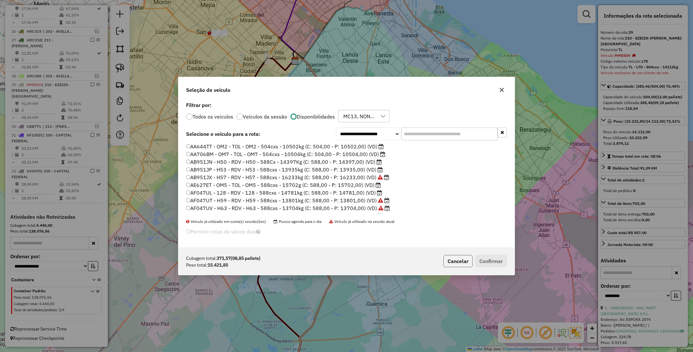
click at [455, 261] on button "Cancelar" at bounding box center [458, 261] width 29 height 12
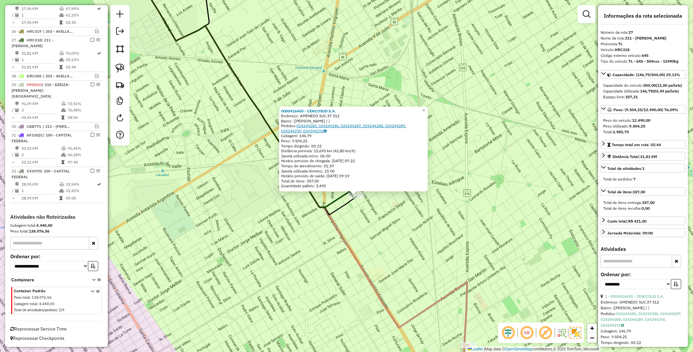
click at [356, 127] on link "024244285, 024244286, 024244287, 024244288, 024244289, 024244290, 024244291" at bounding box center [343, 128] width 125 height 10
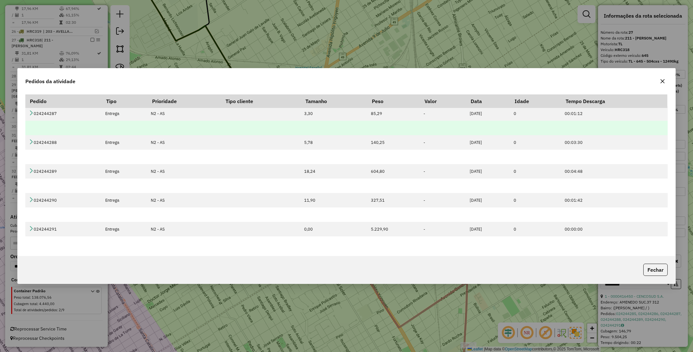
scroll to position [63, 0]
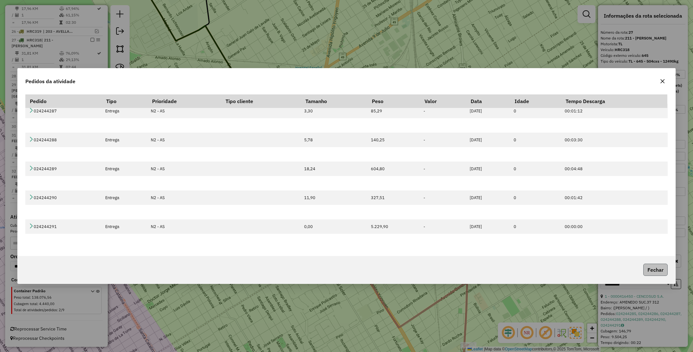
click at [655, 267] on button "Fechar" at bounding box center [656, 270] width 24 height 12
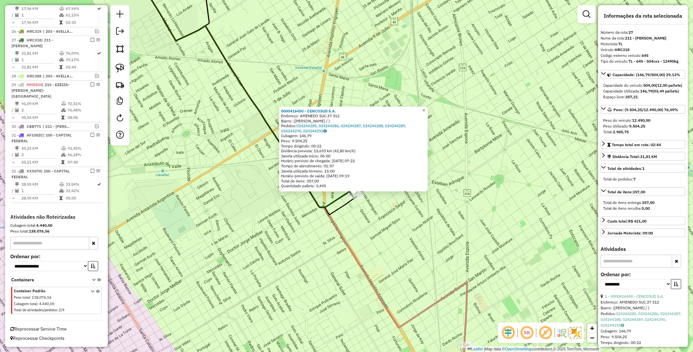
click at [425, 109] on span "×" at bounding box center [423, 110] width 3 height 5
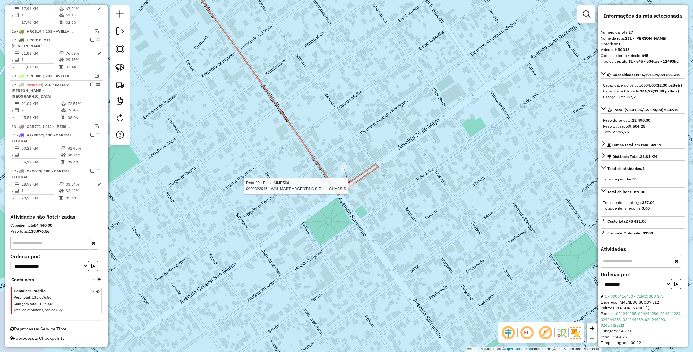
click at [349, 189] on div at bounding box center [350, 186] width 16 height 6
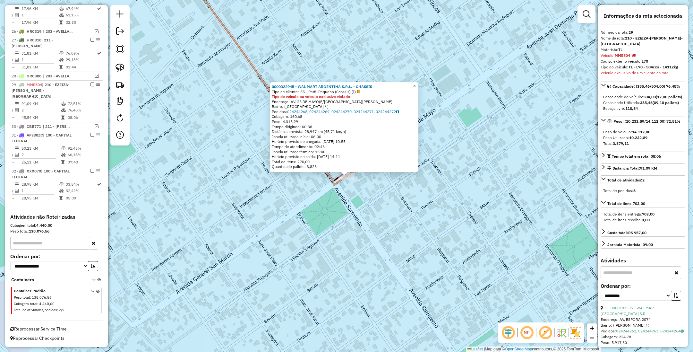
click at [416, 84] on span "×" at bounding box center [414, 85] width 3 height 5
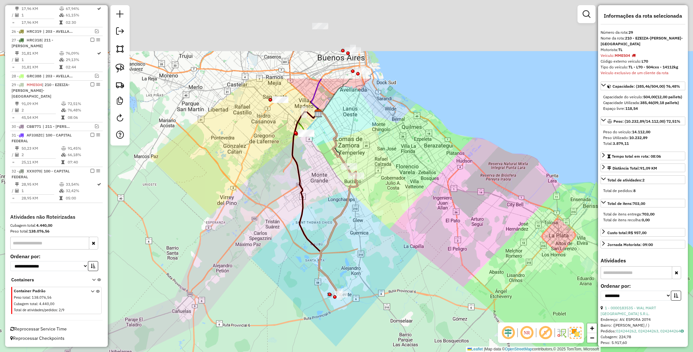
drag, startPoint x: 424, startPoint y: 144, endPoint x: 374, endPoint y: 258, distance: 124.6
click at [374, 258] on div "Janela de atendimento Grade de atendimento Capacidade Transportadoras Veículos …" at bounding box center [346, 176] width 693 height 352
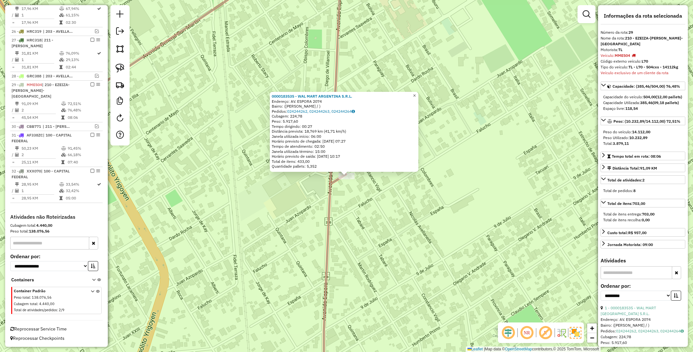
click at [416, 93] on span "×" at bounding box center [414, 95] width 3 height 5
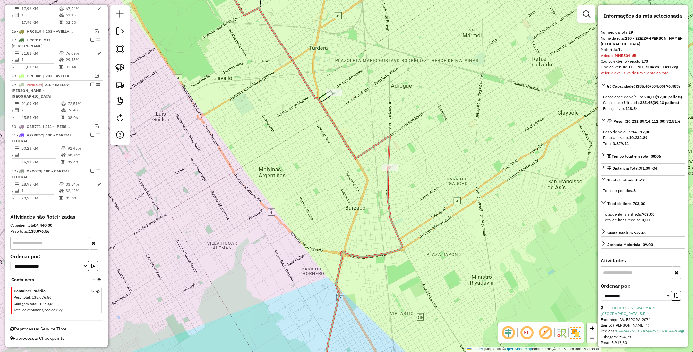
click at [326, 100] on icon at bounding box center [284, 34] width 100 height 138
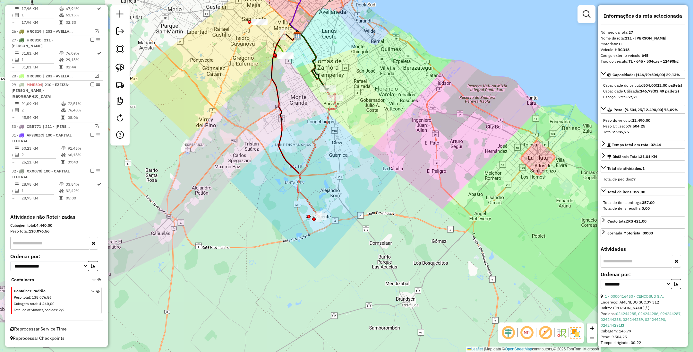
drag, startPoint x: 364, startPoint y: 204, endPoint x: 369, endPoint y: 179, distance: 25.4
click at [369, 179] on div "Janela de atendimento Grade de atendimento Capacidade Transportadoras Veículos …" at bounding box center [346, 176] width 693 height 352
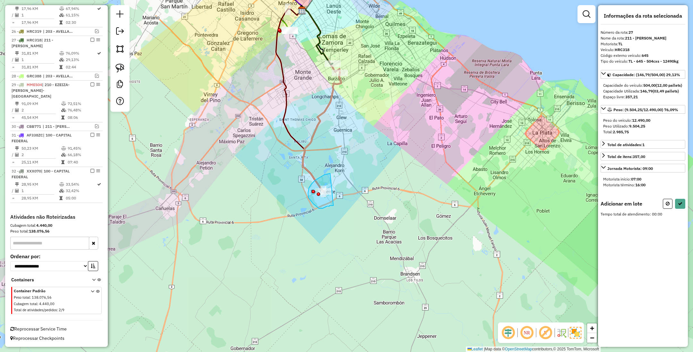
drag, startPoint x: 325, startPoint y: 175, endPoint x: 335, endPoint y: 205, distance: 32.6
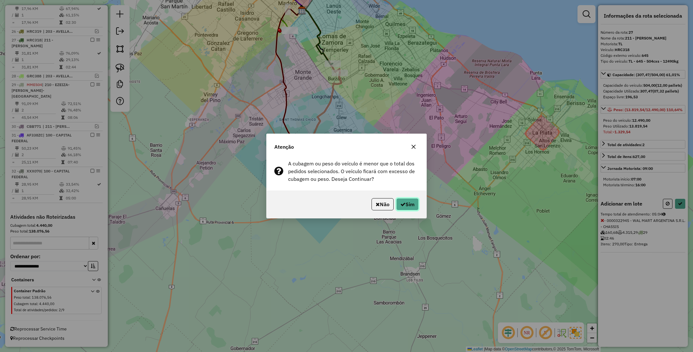
click at [411, 205] on button "Sim" at bounding box center [407, 204] width 22 height 12
select select "**********"
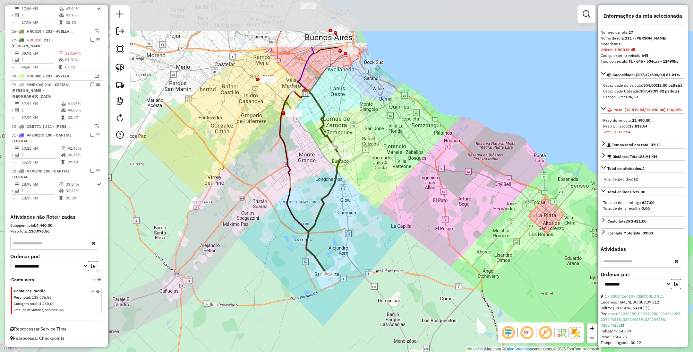
drag, startPoint x: 411, startPoint y: 139, endPoint x: 414, endPoint y: 221, distance: 82.6
click at [414, 221] on div "Janela de atendimento Grade de atendimento Capacidade Transportadoras Veículos …" at bounding box center [346, 176] width 693 height 352
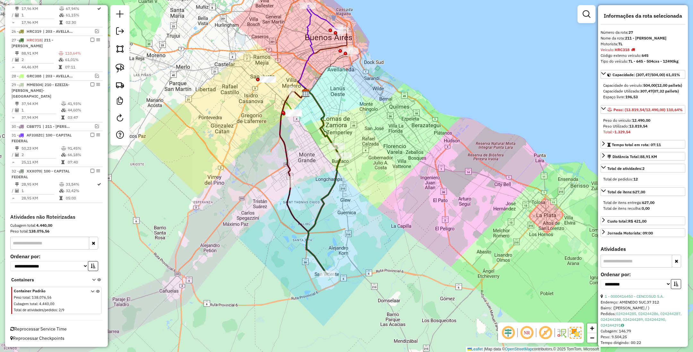
click at [329, 190] on icon at bounding box center [324, 210] width 34 height 128
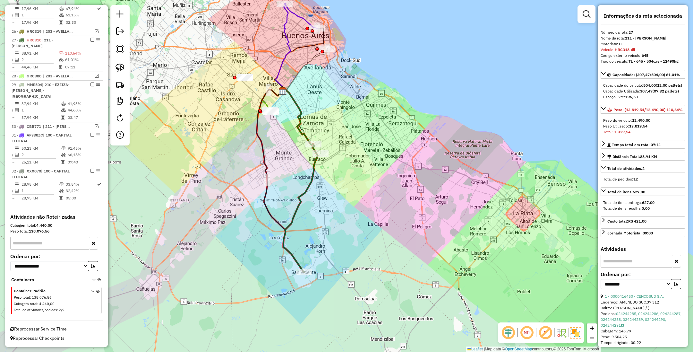
drag, startPoint x: 365, startPoint y: 210, endPoint x: 338, endPoint y: 207, distance: 27.4
click at [338, 207] on div "Janela de atendimento Grade de atendimento Capacidade Transportadoras Veículos …" at bounding box center [346, 176] width 693 height 352
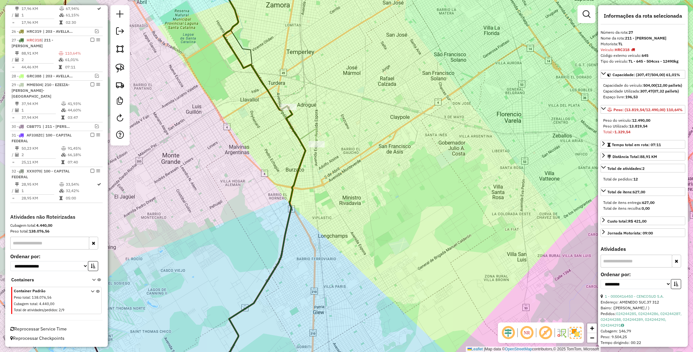
click at [314, 134] on icon at bounding box center [269, 55] width 93 height 180
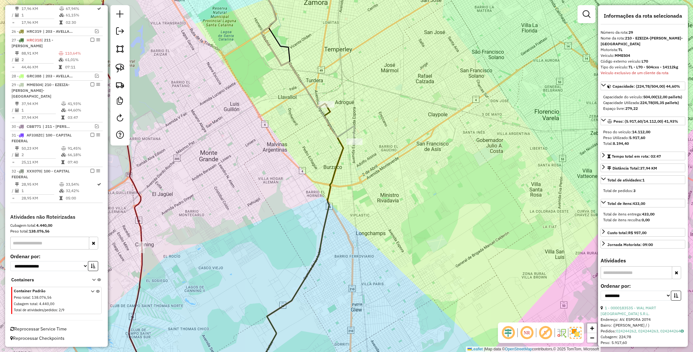
click at [355, 130] on icon at bounding box center [307, 54] width 93 height 178
drag, startPoint x: 398, startPoint y: 132, endPoint x: 389, endPoint y: 157, distance: 26.1
click at [389, 157] on div "Janela de atendimento Grade de atendimento Capacidade Transportadoras Veículos …" at bounding box center [346, 176] width 693 height 352
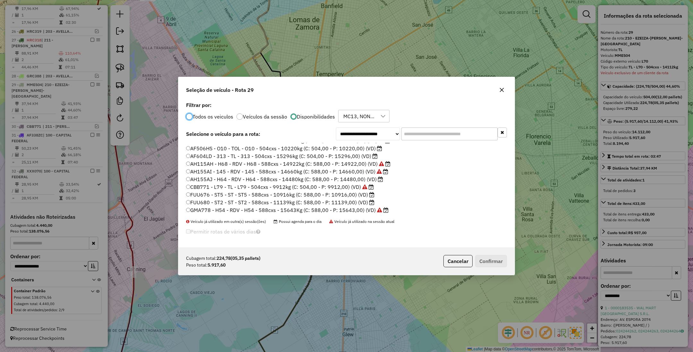
scroll to position [96, 0]
click at [350, 188] on label "FUU676 - ST5 - ST - ST5 - 588cxs - 10916kg (C: 588,00 - P: 10916,00) (VD)" at bounding box center [280, 189] width 188 height 8
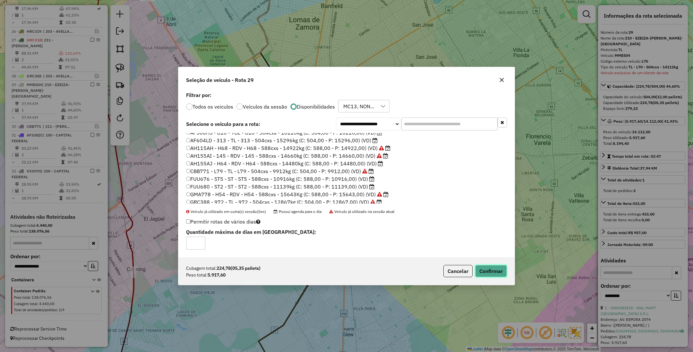
click at [495, 270] on button "Confirmar" at bounding box center [491, 271] width 32 height 12
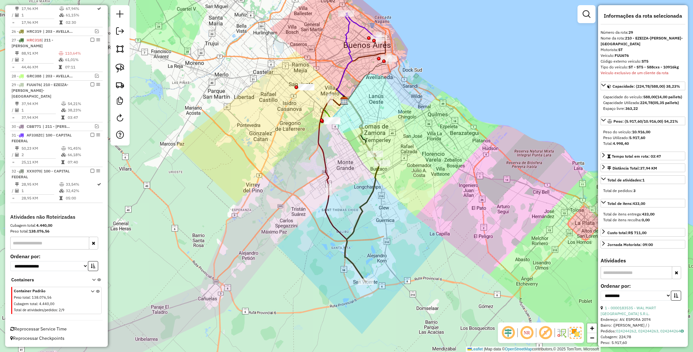
click at [374, 189] on icon at bounding box center [362, 218] width 34 height 128
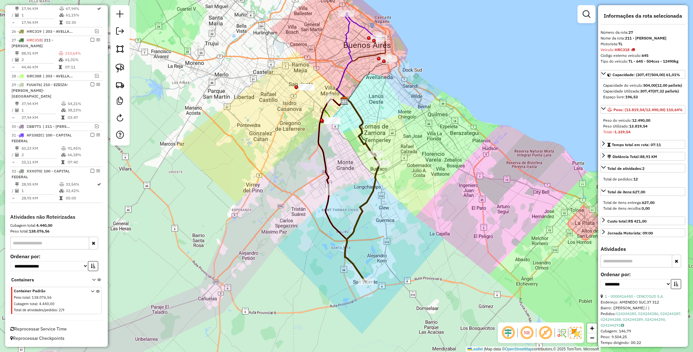
click at [375, 183] on icon at bounding box center [362, 218] width 34 height 128
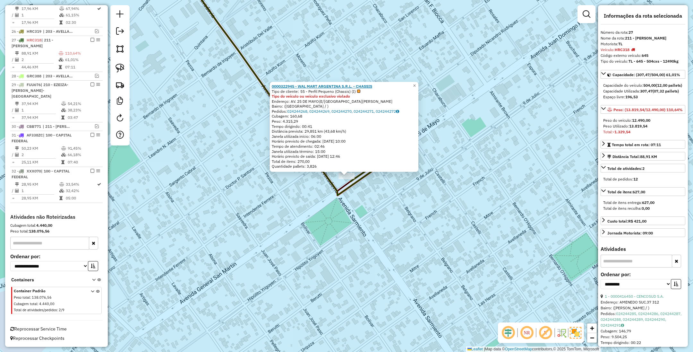
click at [321, 86] on strong "0000322945 - WAL MART ARGENTINA S.R.L. - CHASSIS" at bounding box center [322, 86] width 100 height 5
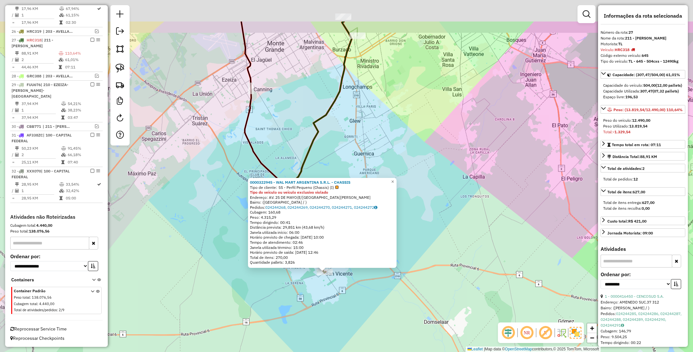
drag, startPoint x: 343, startPoint y: 253, endPoint x: 338, endPoint y: 311, distance: 58.0
click at [338, 311] on div "0000322945 - WAL MART ARGENTINA S.R.L. - CHASSIS Tipo de cliente: 55 - Perfil P…" at bounding box center [346, 176] width 693 height 352
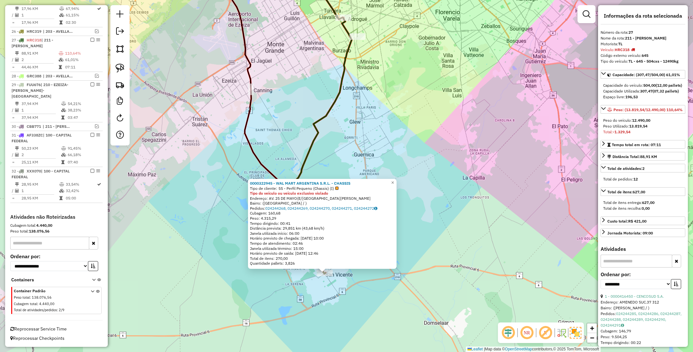
click at [308, 155] on icon at bounding box center [317, 146] width 68 height 256
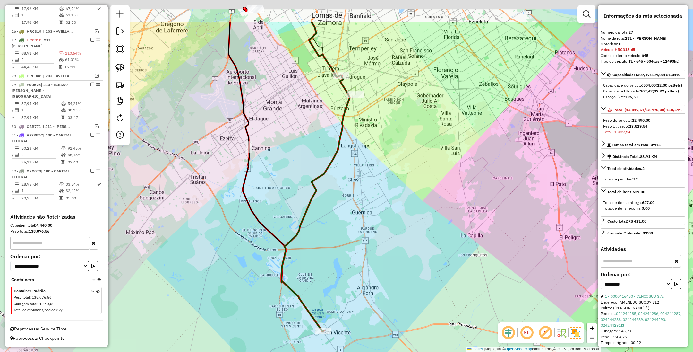
drag, startPoint x: 399, startPoint y: 183, endPoint x: 401, endPoint y: 221, distance: 37.9
click at [401, 221] on div "Janela de atendimento Grade de atendimento Capacidade Transportadoras Veículos …" at bounding box center [346, 176] width 693 height 352
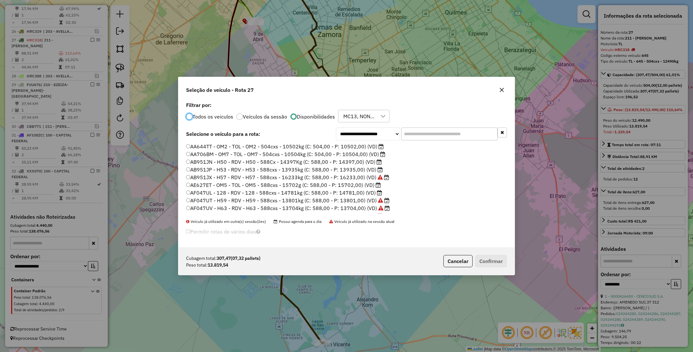
scroll to position [3, 2]
click at [448, 134] on input "text" at bounding box center [450, 133] width 96 height 13
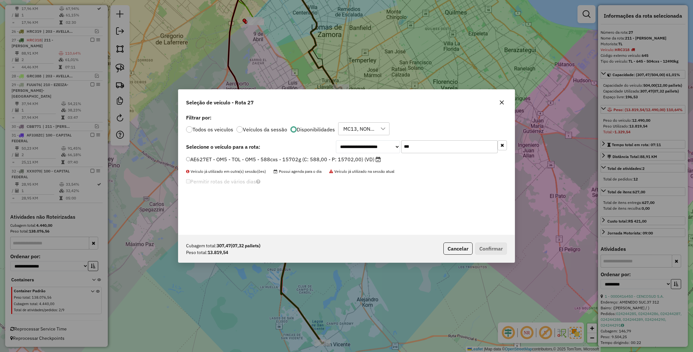
type input "***"
click at [356, 157] on label "AE627ET - OM5 - TOL - OM5 - 588cxs - 15702g (C: 588,00 - P: 15702,00) (VD)" at bounding box center [283, 159] width 195 height 8
click at [498, 247] on button "Confirmar" at bounding box center [491, 248] width 32 height 12
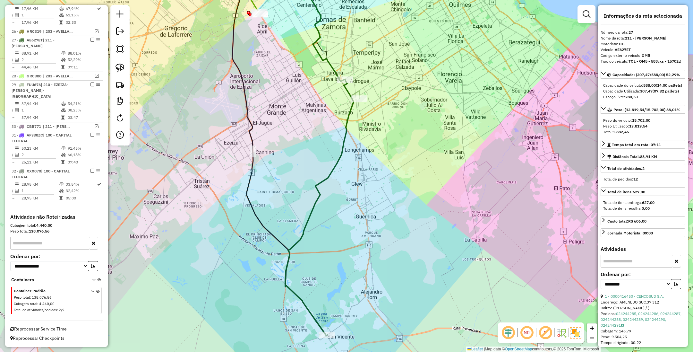
drag, startPoint x: 392, startPoint y: 239, endPoint x: 392, endPoint y: 166, distance: 73.2
click at [392, 166] on div "Janela de atendimento Grade de atendimento Capacidade Transportadoras Veículos …" at bounding box center [346, 176] width 693 height 352
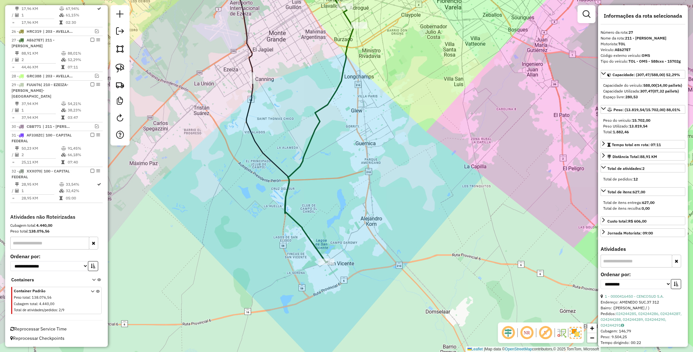
click at [310, 144] on icon at bounding box center [319, 135] width 68 height 256
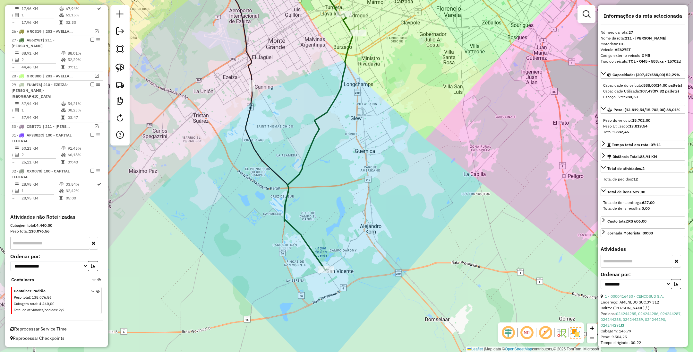
drag, startPoint x: 358, startPoint y: 176, endPoint x: 348, endPoint y: 276, distance: 100.7
click at [348, 276] on div "Janela de atendimento Grade de atendimento Capacidade Transportadoras Veículos …" at bounding box center [346, 176] width 693 height 352
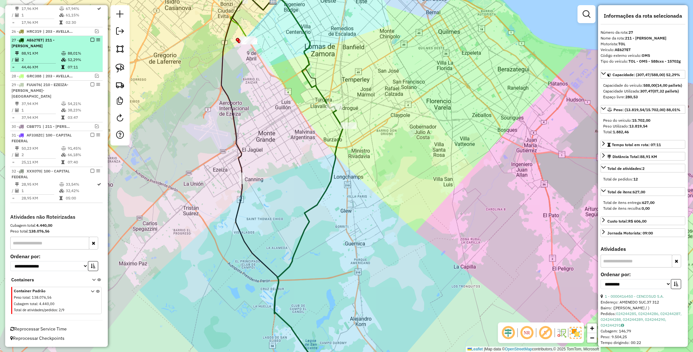
click at [91, 39] on em at bounding box center [93, 40] width 4 height 4
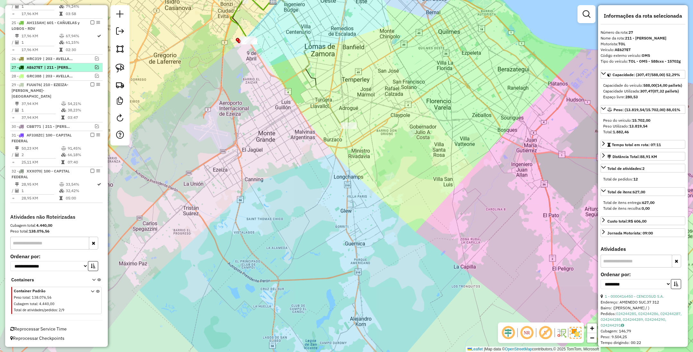
scroll to position [553, 0]
click at [336, 112] on icon at bounding box center [310, 60] width 78 height 130
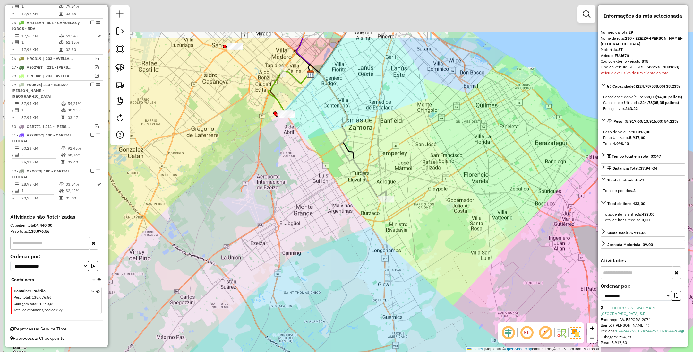
drag, startPoint x: 385, startPoint y: 178, endPoint x: 423, endPoint y: 252, distance: 83.3
click at [423, 252] on div "Janela de atendimento Grade de atendimento Capacidade Transportadoras Veículos …" at bounding box center [346, 176] width 693 height 352
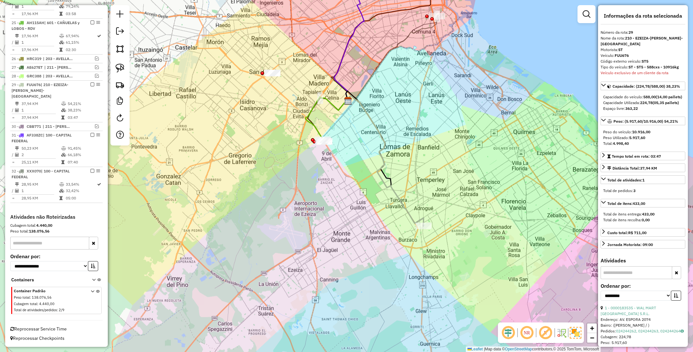
drag, startPoint x: 332, startPoint y: 167, endPoint x: 369, endPoint y: 193, distance: 45.4
click at [369, 193] on div "Janela de atendimento Grade de atendimento Capacidade Transportadoras Veículos …" at bounding box center [346, 176] width 693 height 352
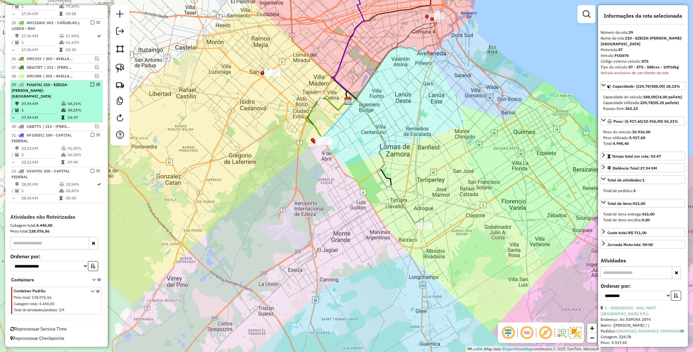
click at [91, 84] on em at bounding box center [93, 84] width 4 height 4
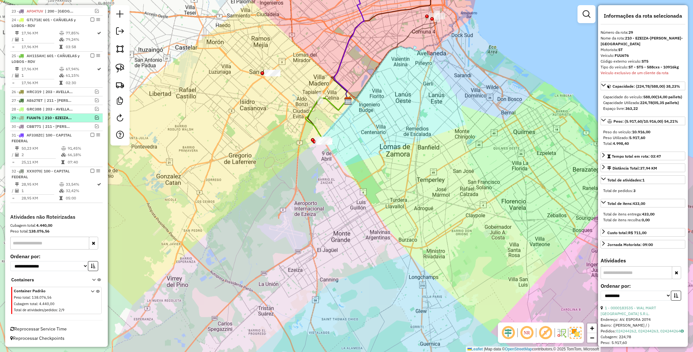
scroll to position [519, 0]
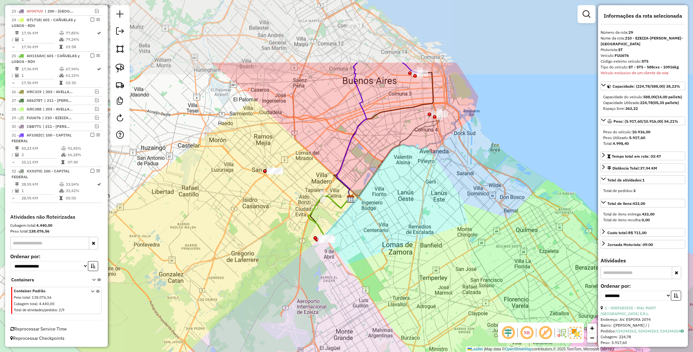
drag, startPoint x: 360, startPoint y: 194, endPoint x: 360, endPoint y: 217, distance: 22.8
click at [360, 217] on div "Janela de atendimento Grade de atendimento Capacidade Transportadoras Veículos …" at bounding box center [346, 176] width 693 height 352
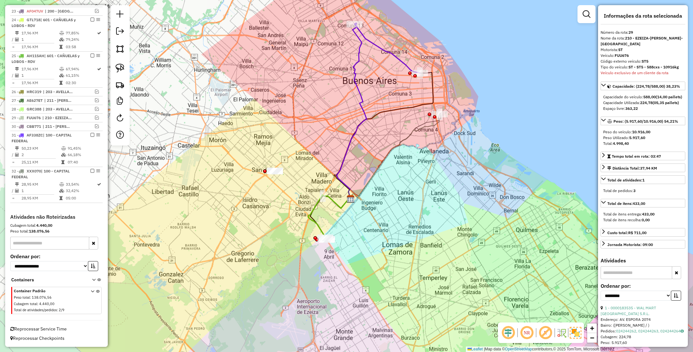
click at [386, 50] on icon at bounding box center [387, 48] width 65 height 50
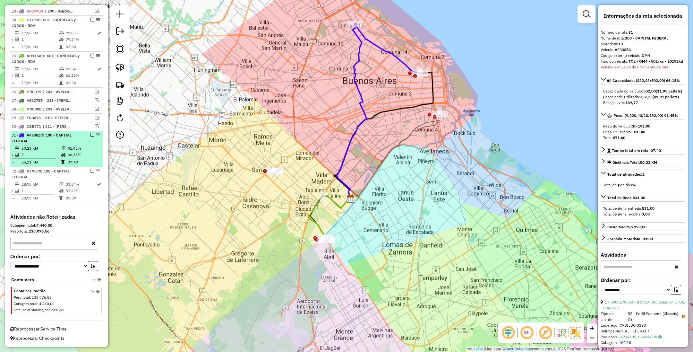
click at [91, 136] on em at bounding box center [93, 135] width 4 height 4
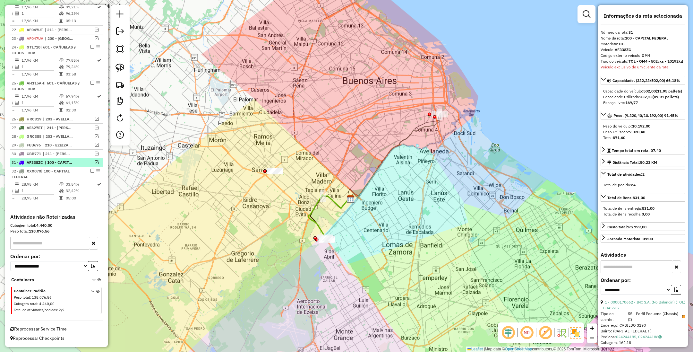
scroll to position [492, 0]
click at [428, 124] on icon at bounding box center [395, 156] width 92 height 85
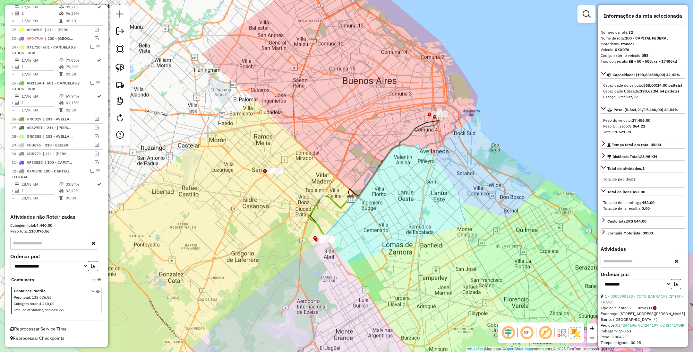
click at [405, 135] on icon at bounding box center [395, 156] width 92 height 87
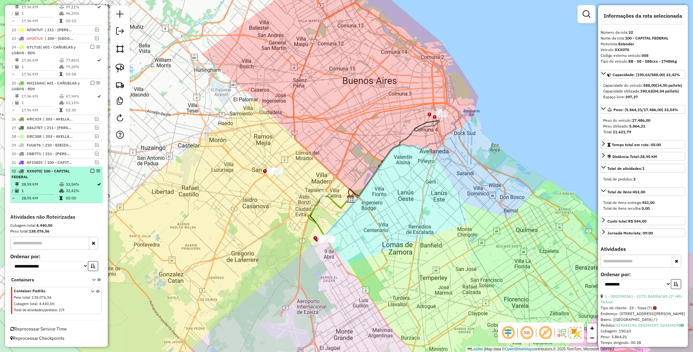
click at [91, 171] on em at bounding box center [93, 171] width 4 height 4
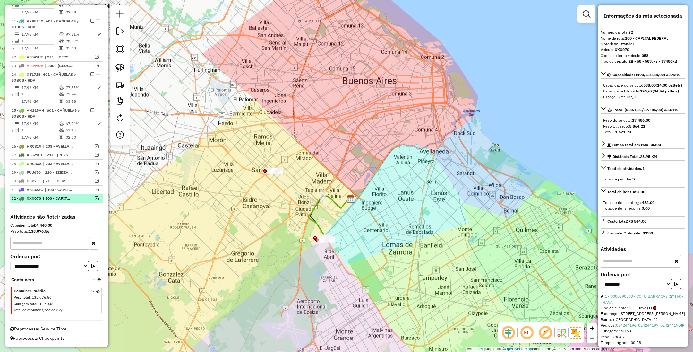
scroll to position [465, 0]
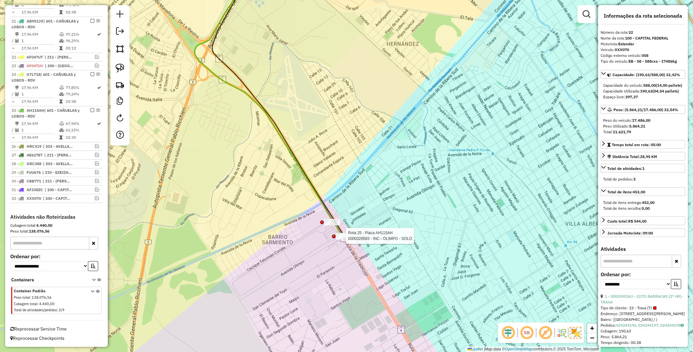
click at [347, 239] on div at bounding box center [344, 236] width 16 height 6
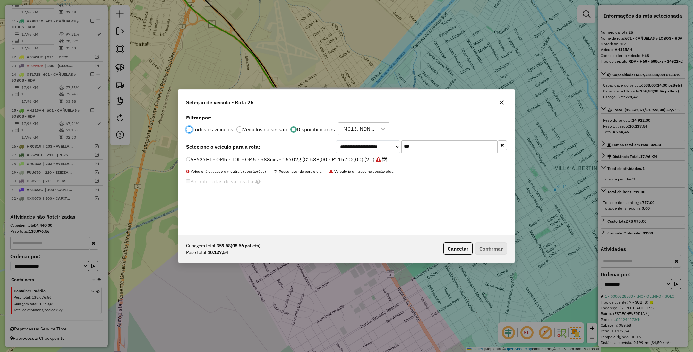
scroll to position [3, 2]
click at [437, 148] on input "***" at bounding box center [450, 146] width 96 height 13
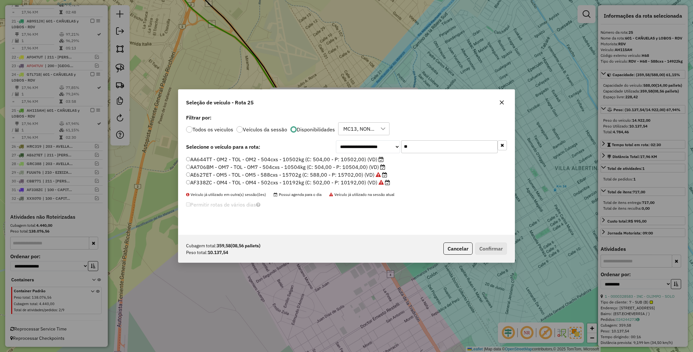
type input "*"
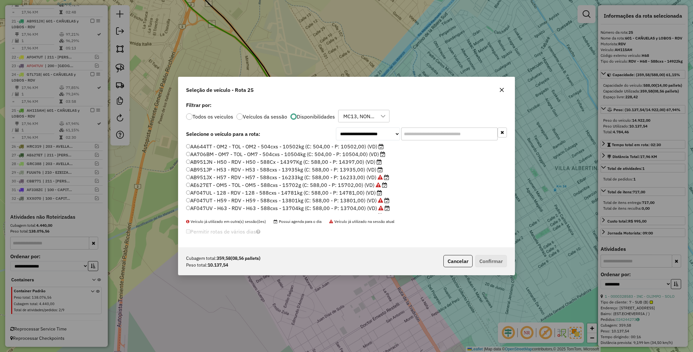
click at [342, 147] on label "AA644TT - OM2 - TOL - OM2 - 504cxs - 10502kg (C: 504,00 - P: 10502,00) (VD)" at bounding box center [285, 147] width 198 height 8
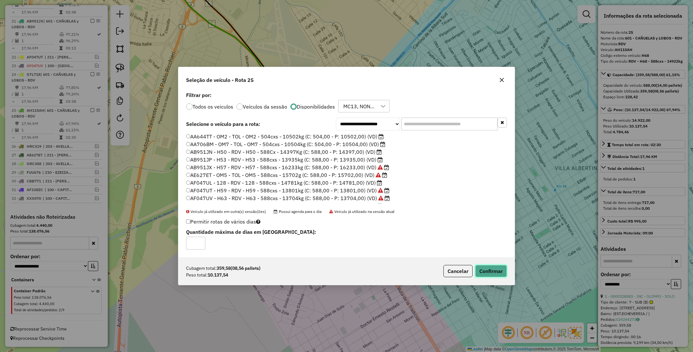
click at [485, 273] on button "Confirmar" at bounding box center [491, 271] width 32 height 12
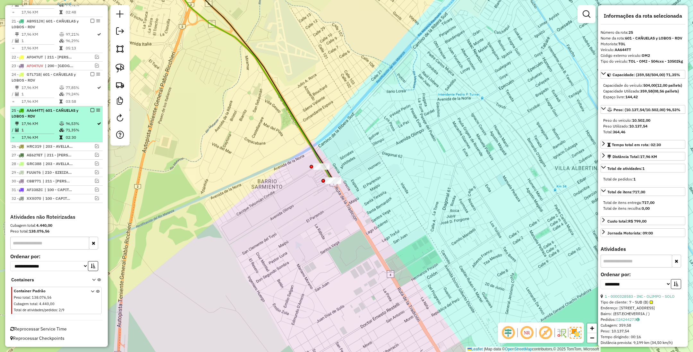
click at [91, 109] on em at bounding box center [93, 110] width 4 height 4
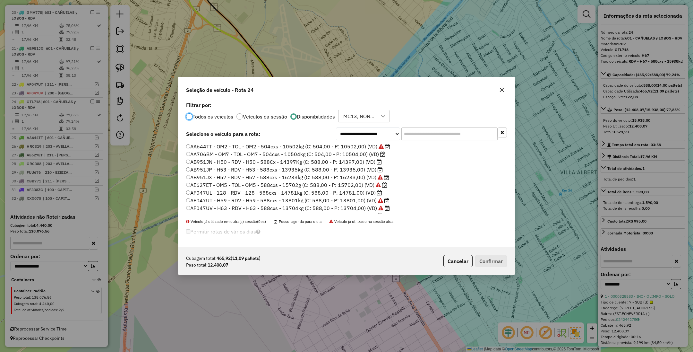
click at [424, 136] on input "text" at bounding box center [450, 133] width 96 height 13
type input "***"
click at [354, 154] on label "AB951JP - H53 - RDV - H53 - 588cxs - 13935kg (C: 588,00 - P: 13935,00) (VD)" at bounding box center [284, 154] width 197 height 8
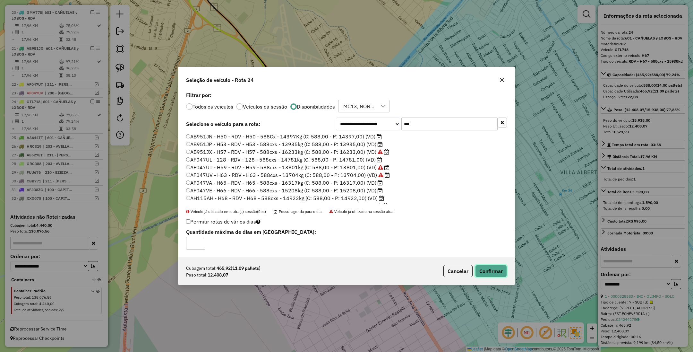
click at [493, 269] on button "Confirmar" at bounding box center [491, 271] width 32 height 12
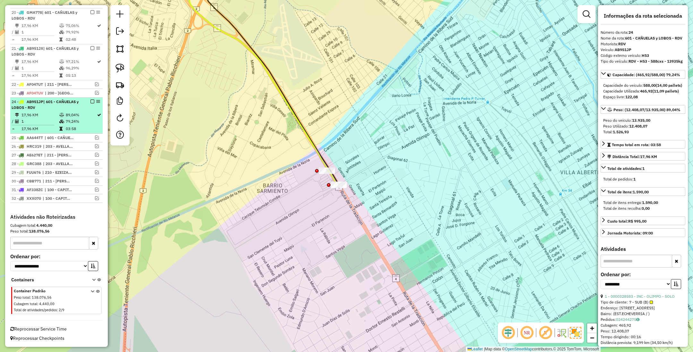
click at [91, 100] on em at bounding box center [93, 102] width 4 height 4
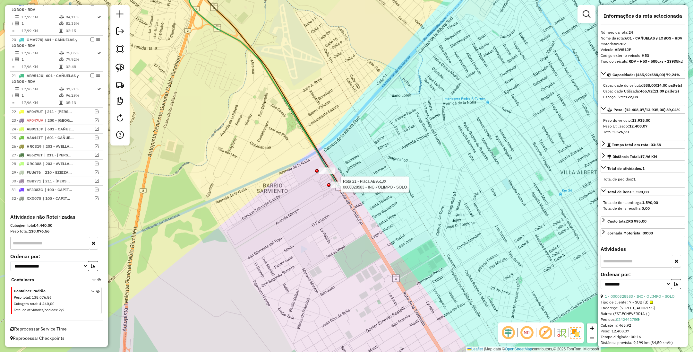
click at [338, 188] on div at bounding box center [339, 184] width 16 height 6
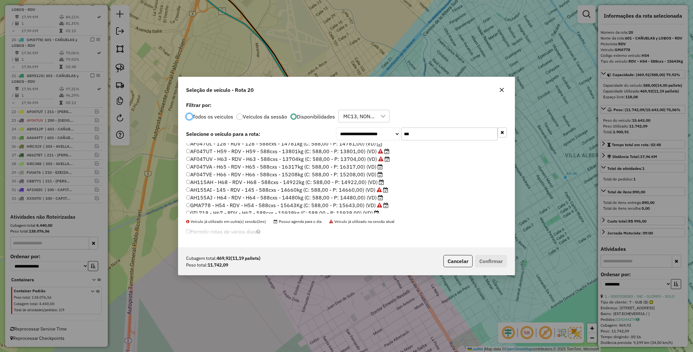
scroll to position [37, 0]
click at [359, 210] on label "AF047UM - H52 - RDV - H52 - 588cxs - 14105kg (C: 588,00 - P: 14105,00) (VD)" at bounding box center [285, 210] width 198 height 8
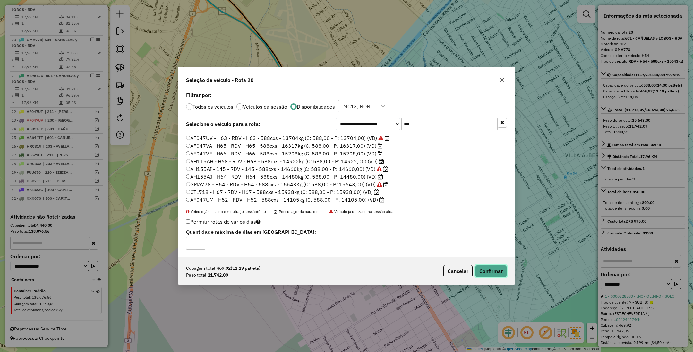
click at [491, 273] on button "Confirmar" at bounding box center [491, 271] width 32 height 12
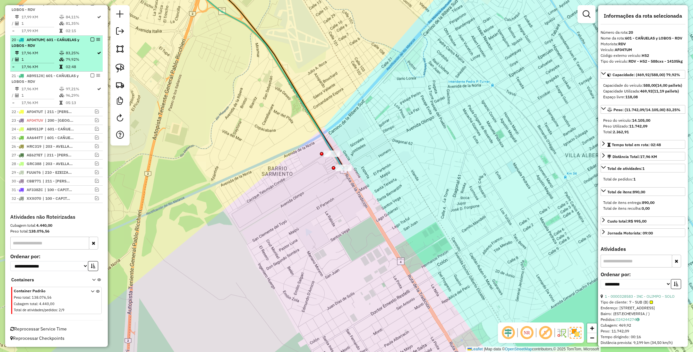
click at [91, 38] on em at bounding box center [93, 40] width 4 height 4
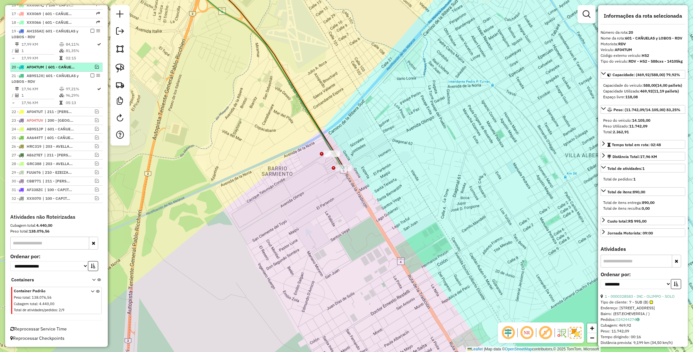
scroll to position [384, 0]
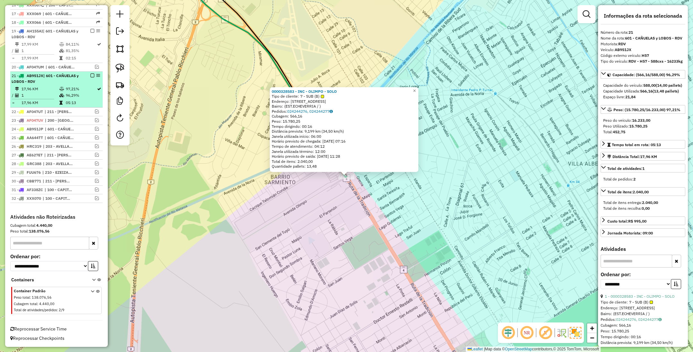
click at [91, 74] on em at bounding box center [93, 76] width 4 height 4
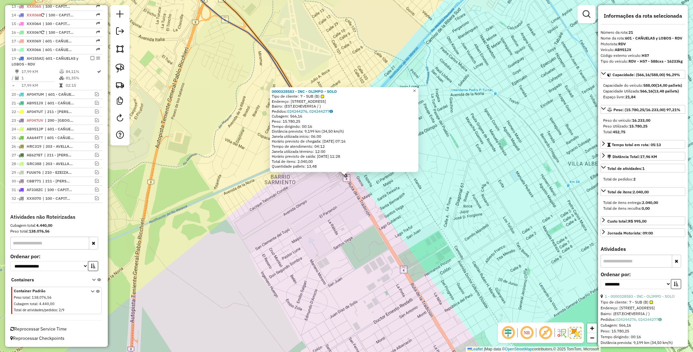
click at [416, 89] on span "×" at bounding box center [414, 90] width 3 height 5
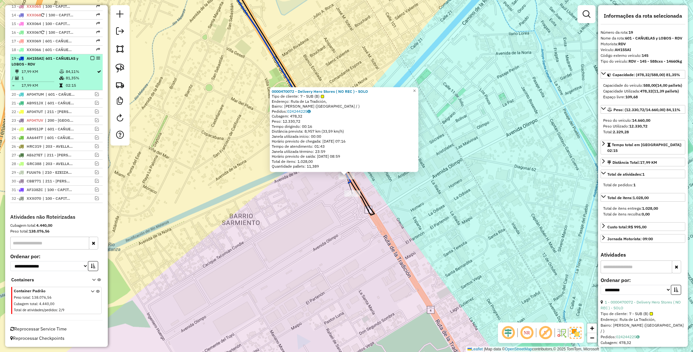
click at [91, 56] on em at bounding box center [93, 58] width 4 height 4
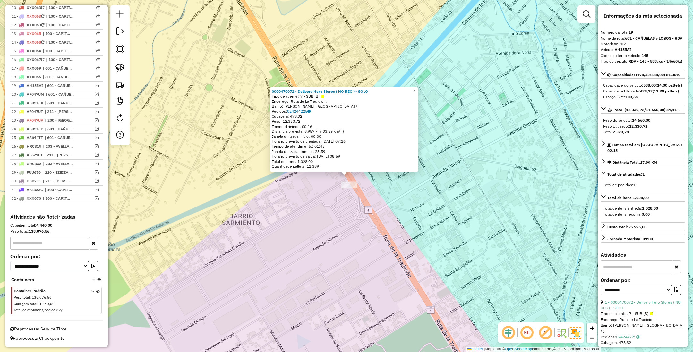
click at [416, 88] on span "×" at bounding box center [414, 90] width 3 height 5
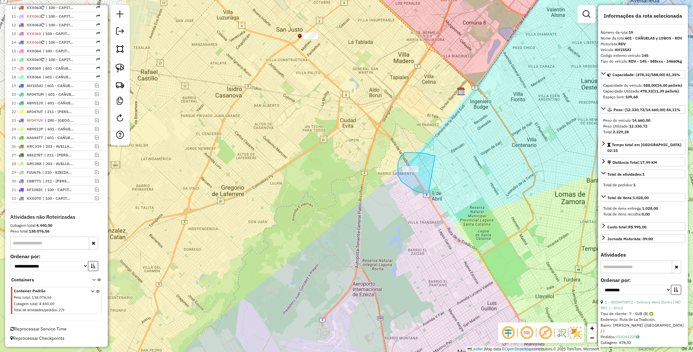
drag, startPoint x: 419, startPoint y: 152, endPoint x: 429, endPoint y: 192, distance: 40.6
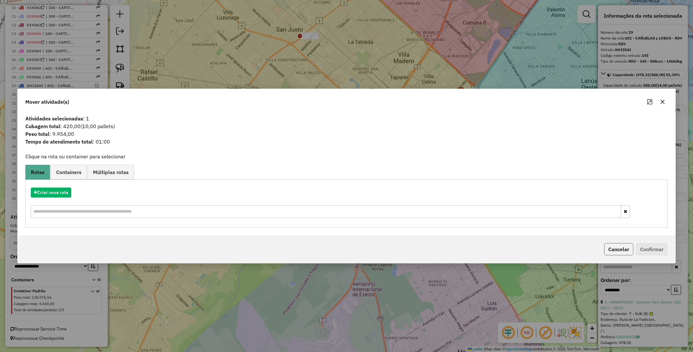
click at [615, 248] on button "Cancelar" at bounding box center [618, 249] width 29 height 12
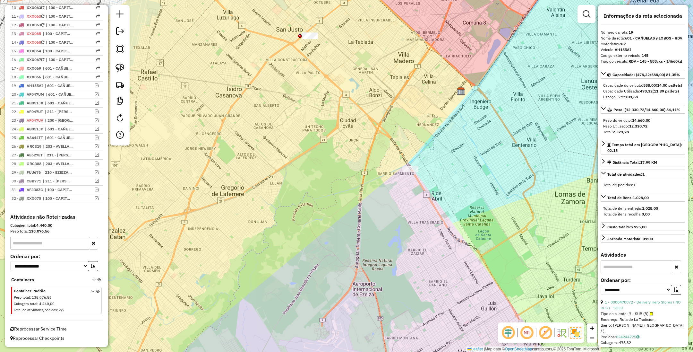
scroll to position [137, 0]
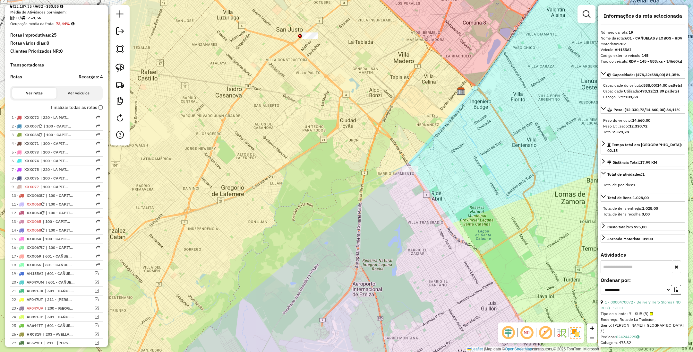
click at [26, 63] on h4 "Transportadoras" at bounding box center [56, 64] width 92 height 5
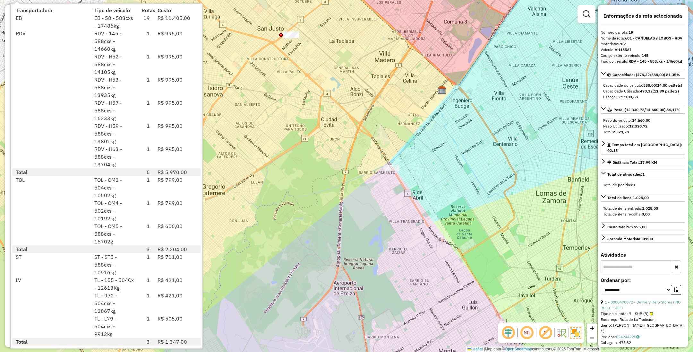
drag, startPoint x: 423, startPoint y: 160, endPoint x: 407, endPoint y: 159, distance: 15.4
click at [405, 159] on div "Janela de atendimento Grade de atendimento Capacidade Transportadoras Veículos …" at bounding box center [346, 176] width 693 height 352
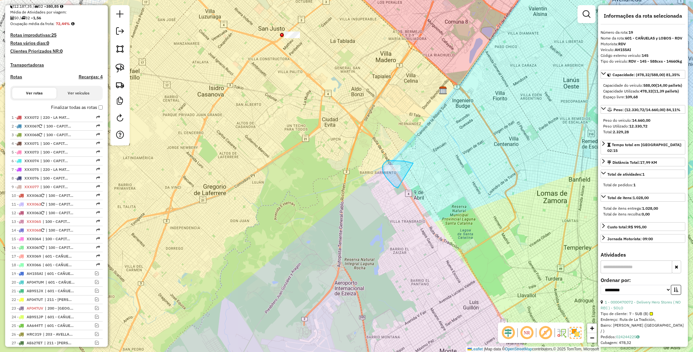
drag, startPoint x: 405, startPoint y: 161, endPoint x: 402, endPoint y: 185, distance: 24.3
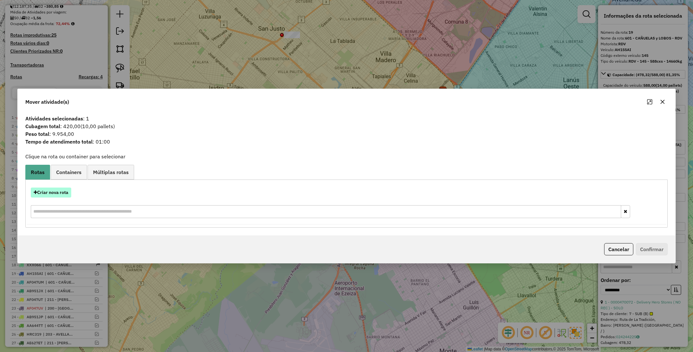
click at [46, 192] on button "Criar nova rota" at bounding box center [51, 192] width 40 height 10
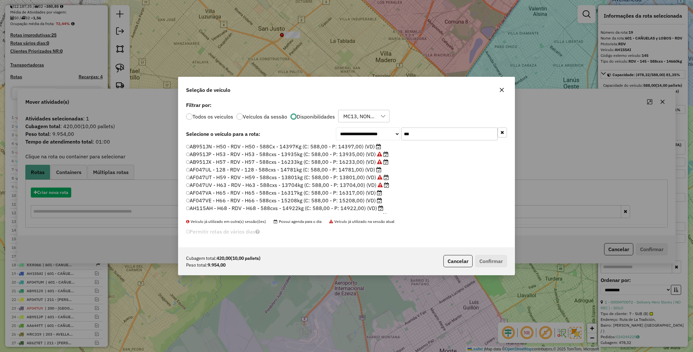
scroll to position [3, 2]
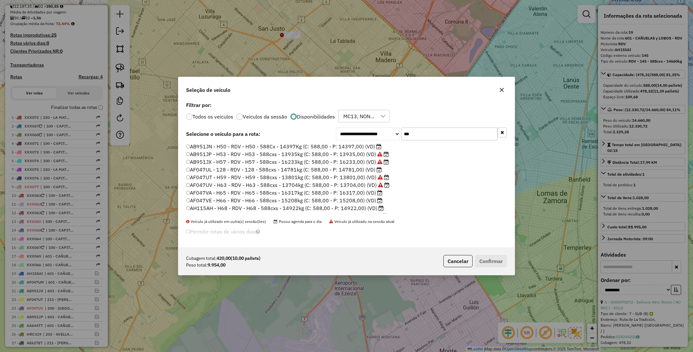
drag, startPoint x: 393, startPoint y: 123, endPoint x: 377, endPoint y: 122, distance: 15.4
click at [377, 122] on div "**********" at bounding box center [346, 173] width 336 height 147
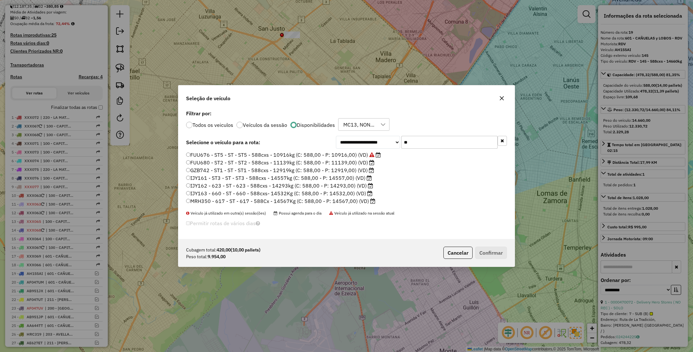
type input "*"
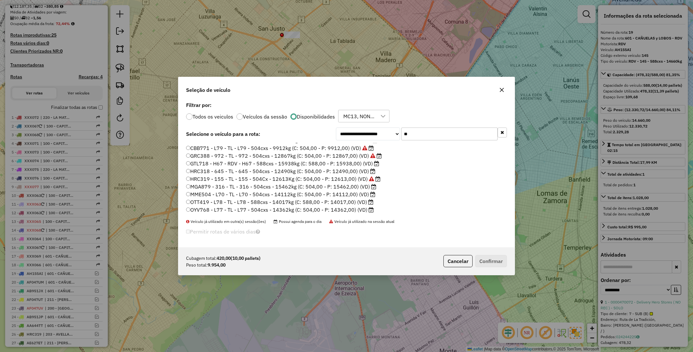
scroll to position [0, 0]
type input "*"
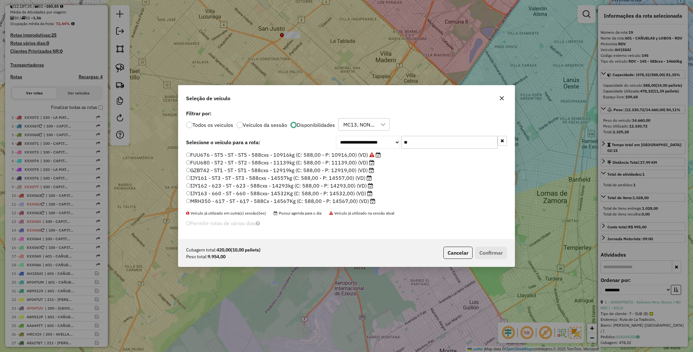
type input "**"
click at [350, 162] on label "FUU680 - ST2 - ST - ST2 - 588cxs - 11139kg (C: 588,00 - P: 11139,00) (VD)" at bounding box center [280, 163] width 188 height 8
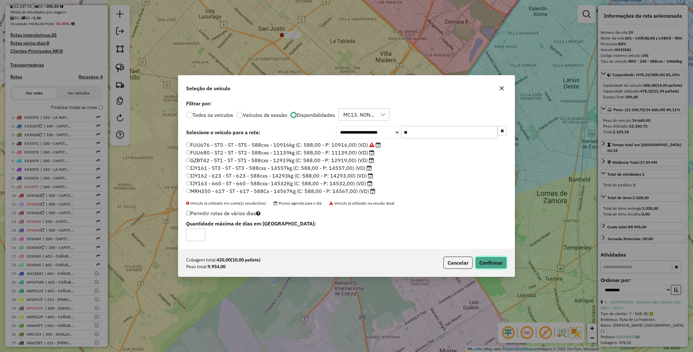
click at [489, 260] on button "Confirmar" at bounding box center [491, 262] width 32 height 12
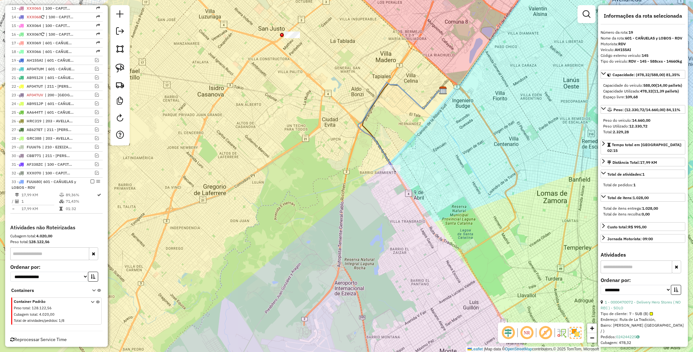
scroll to position [365, 0]
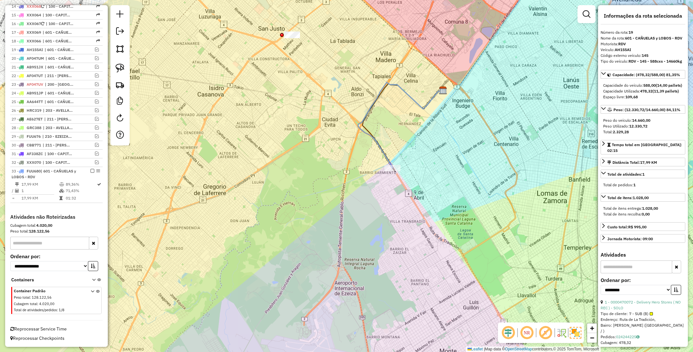
click at [387, 153] on icon at bounding box center [399, 124] width 83 height 85
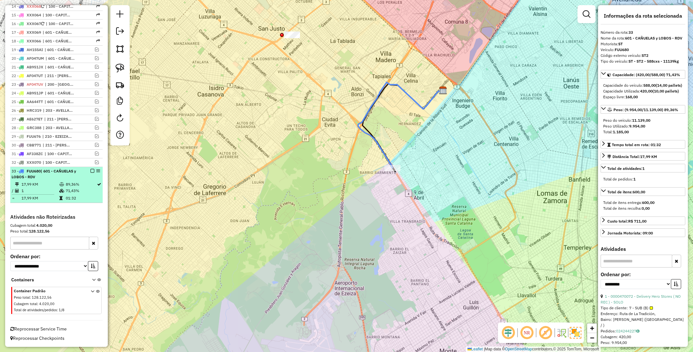
click at [91, 171] on em at bounding box center [93, 171] width 4 height 4
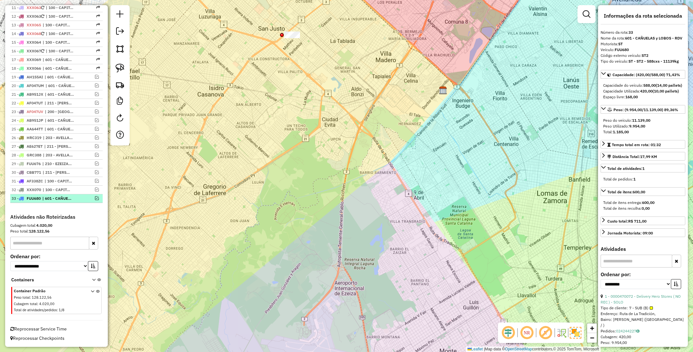
scroll to position [338, 0]
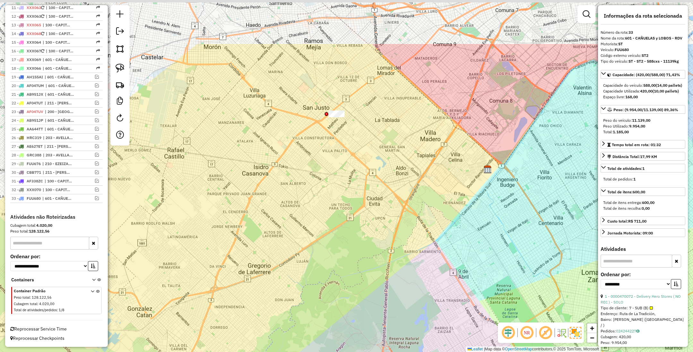
drag, startPoint x: 314, startPoint y: 124, endPoint x: 359, endPoint y: 211, distance: 98.1
click at [359, 211] on div "Janela de atendimento Grade de atendimento Capacidade Transportadoras Veículos …" at bounding box center [346, 176] width 693 height 352
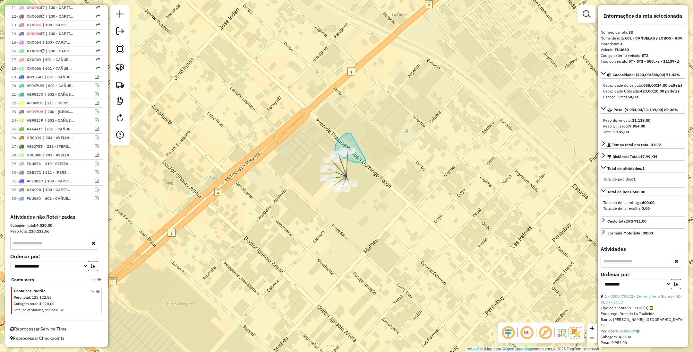
drag, startPoint x: 350, startPoint y: 133, endPoint x: 366, endPoint y: 160, distance: 31.4
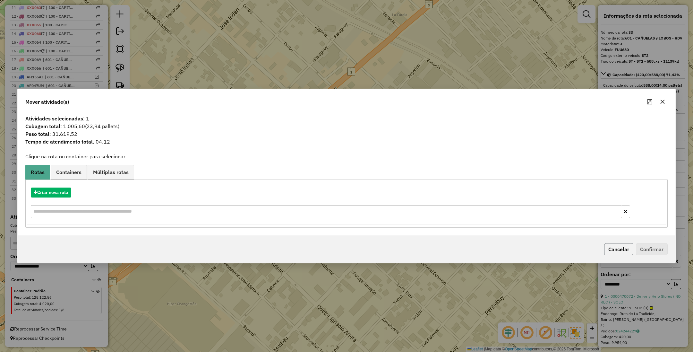
click at [623, 248] on button "Cancelar" at bounding box center [618, 249] width 29 height 12
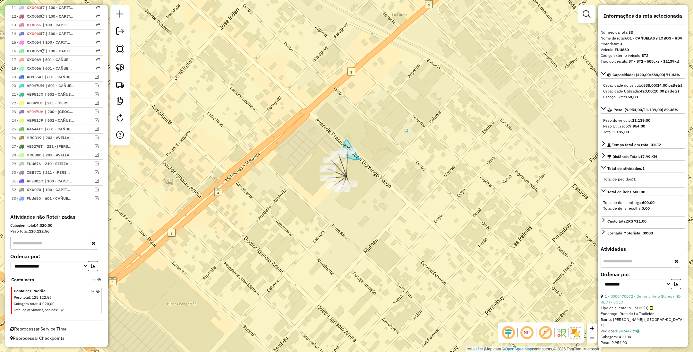
drag, startPoint x: 348, startPoint y: 141, endPoint x: 360, endPoint y: 159, distance: 21.9
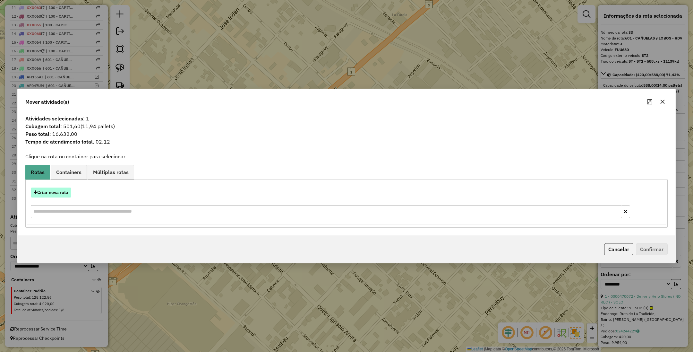
click at [51, 192] on button "Criar nova rota" at bounding box center [51, 192] width 40 height 10
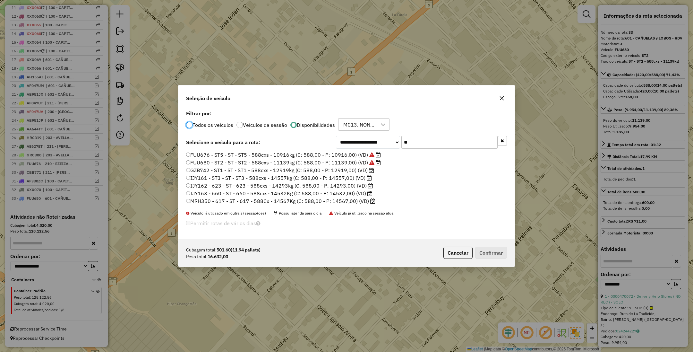
scroll to position [3, 2]
click at [415, 143] on input "**" at bounding box center [450, 142] width 96 height 13
type input "*"
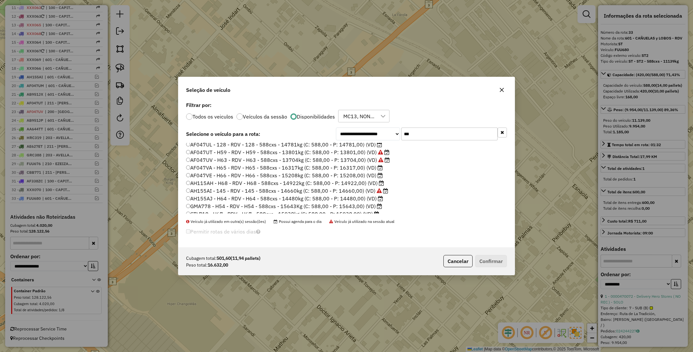
scroll to position [37, 0]
type input "***"
click at [354, 154] on label "AF047VA - H65 - RDV - H65 - 588cxs - 16317kg (C: 588,00 - P: 16317,00) (VD)" at bounding box center [284, 156] width 197 height 8
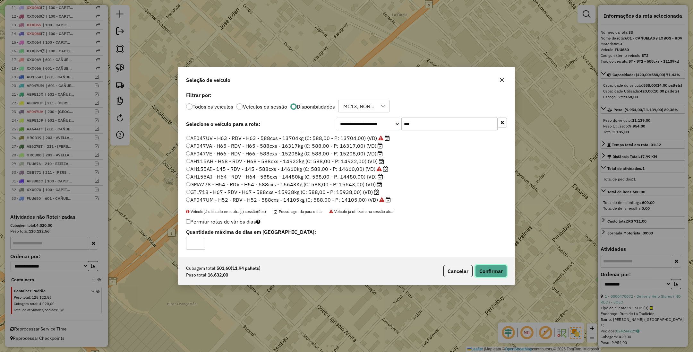
click at [488, 269] on button "Confirmar" at bounding box center [491, 271] width 32 height 12
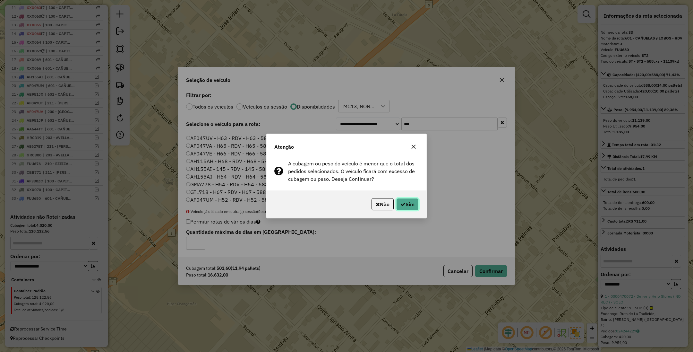
click at [406, 203] on button "Sim" at bounding box center [407, 204] width 22 height 12
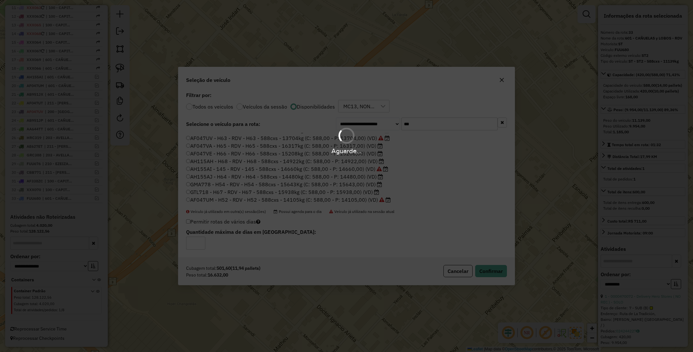
scroll to position [374, 0]
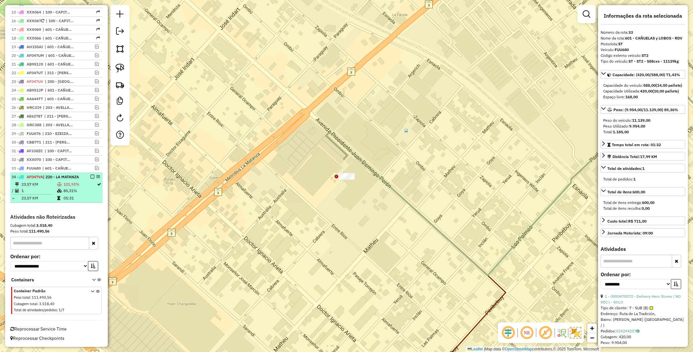
click at [91, 175] on em at bounding box center [93, 177] width 4 height 4
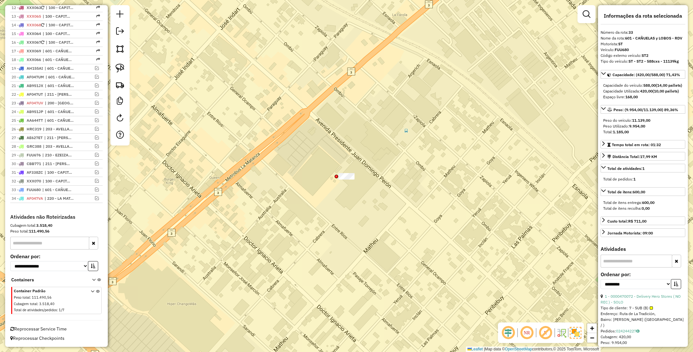
click at [341, 236] on div "Janela de atendimento Grade de atendimento Capacidade Transportadoras Veículos …" at bounding box center [346, 176] width 693 height 352
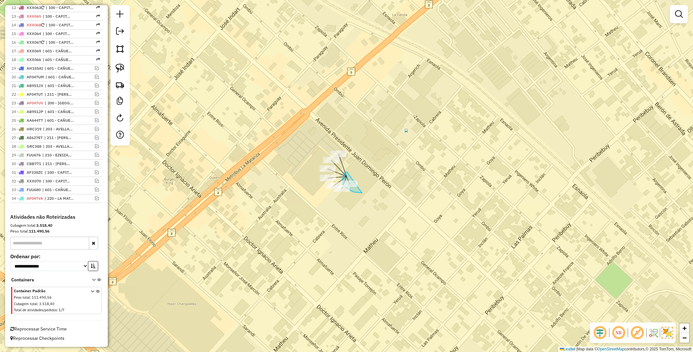
drag, startPoint x: 347, startPoint y: 171, endPoint x: 362, endPoint y: 193, distance: 26.0
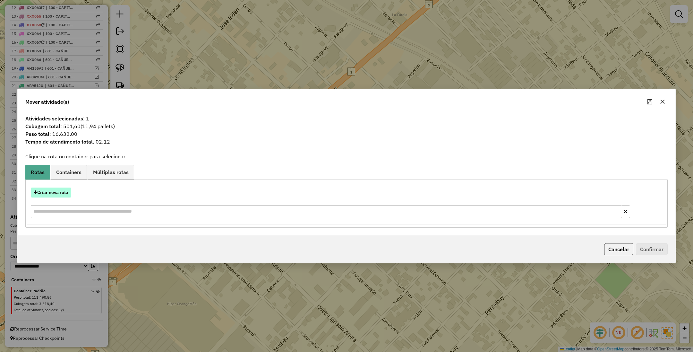
click at [54, 189] on button "Criar nova rota" at bounding box center [51, 192] width 40 height 10
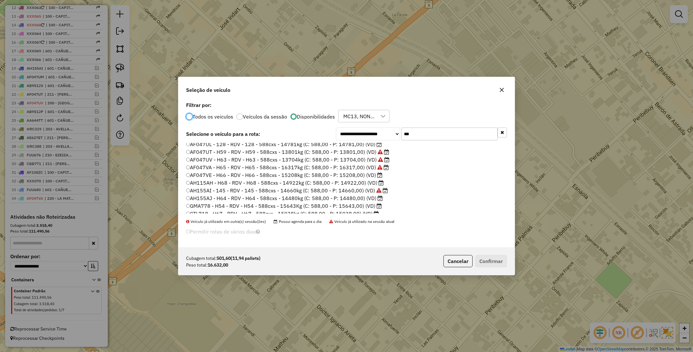
scroll to position [37, 0]
click at [347, 202] on label "GTL718 - H67 - RDV - H67 - 588cxs - 15938kg (C: 588,00 - P: 15938,00) (VD)" at bounding box center [282, 202] width 193 height 8
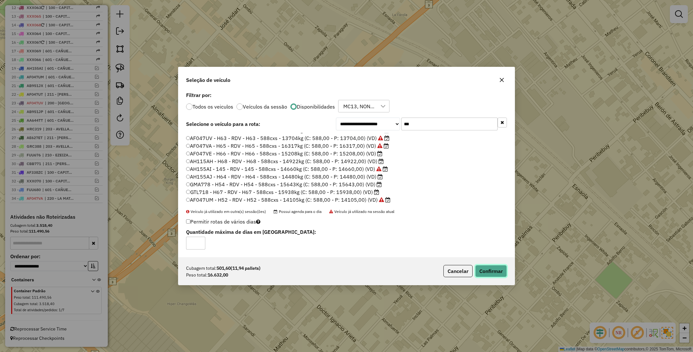
click at [493, 271] on button "Confirmar" at bounding box center [491, 271] width 32 height 12
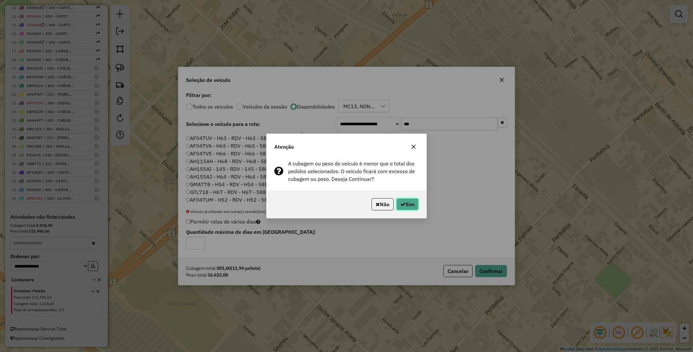
click at [409, 204] on button "Sim" at bounding box center [407, 204] width 22 height 12
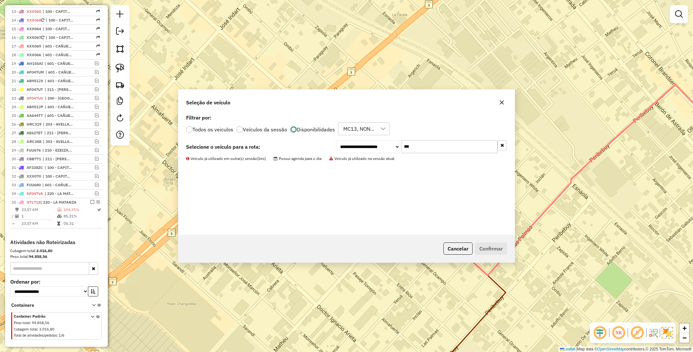
scroll to position [374, 0]
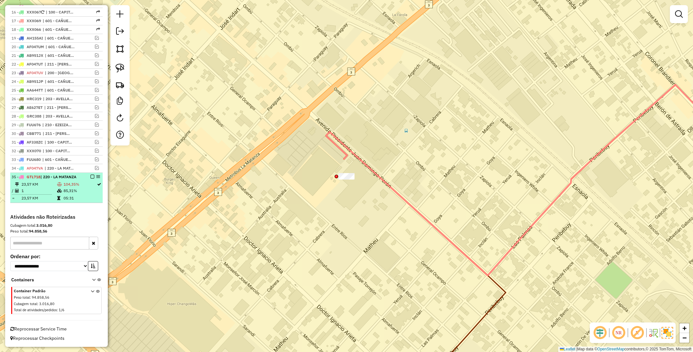
click at [91, 178] on em at bounding box center [93, 177] width 4 height 4
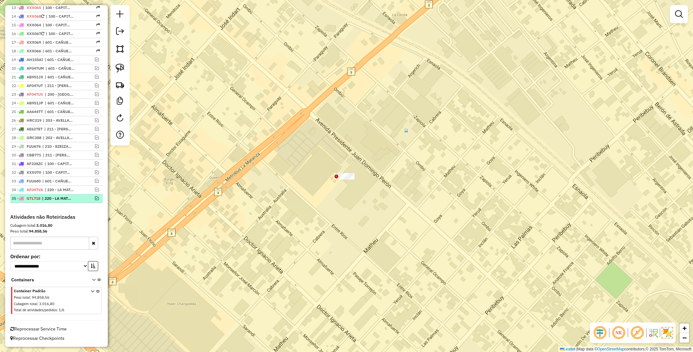
scroll to position [355, 0]
drag, startPoint x: 354, startPoint y: 174, endPoint x: 363, endPoint y: 199, distance: 26.8
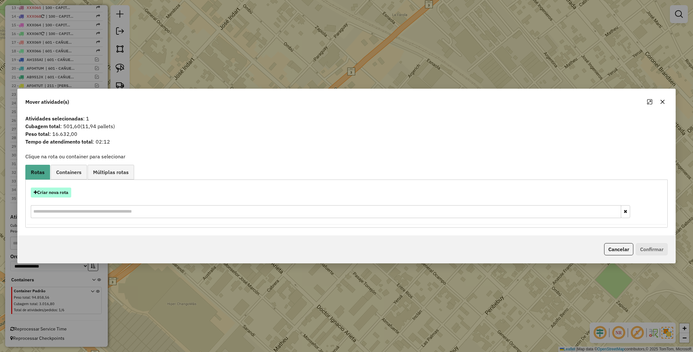
click at [53, 193] on button "Criar nova rota" at bounding box center [51, 192] width 40 height 10
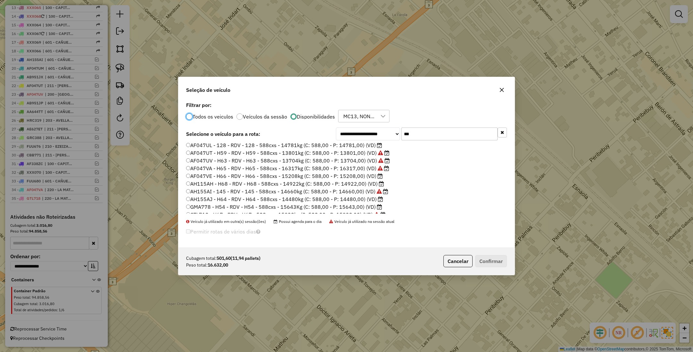
scroll to position [37, 0]
click at [343, 194] on label "GMA778 - H54 - RDV - H54 - 588cxs - 15643Kg (C: 588,00 - P: 15643,00) (VD)" at bounding box center [284, 194] width 196 height 8
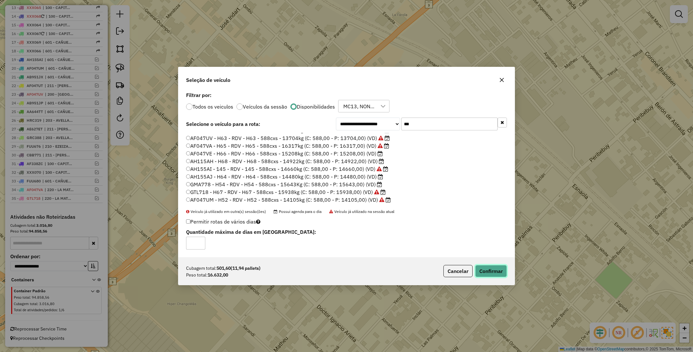
click at [493, 272] on button "Confirmar" at bounding box center [491, 271] width 32 height 12
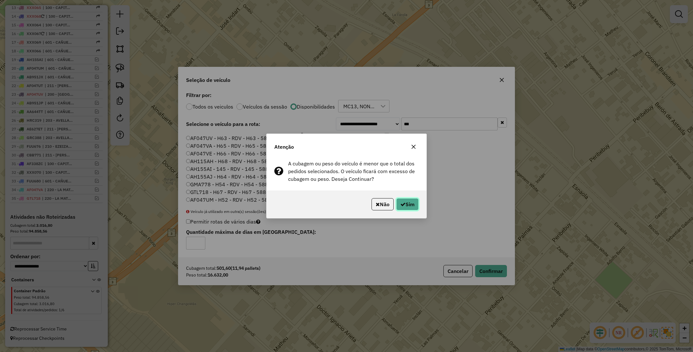
click at [411, 205] on button "Sim" at bounding box center [407, 204] width 22 height 12
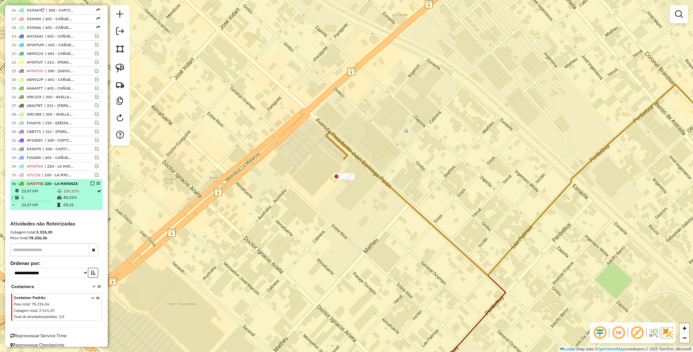
click at [91, 185] on em at bounding box center [93, 183] width 4 height 4
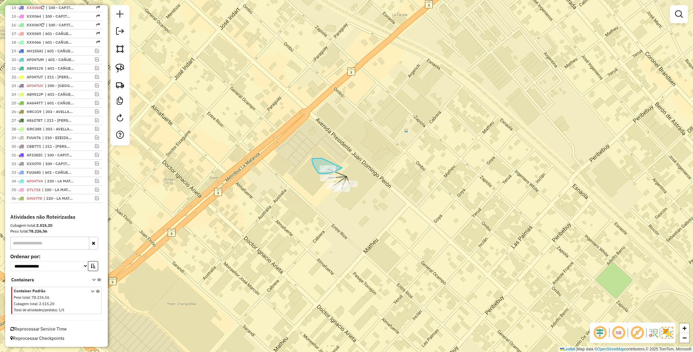
drag, startPoint x: 316, startPoint y: 158, endPoint x: 348, endPoint y: 162, distance: 32.3
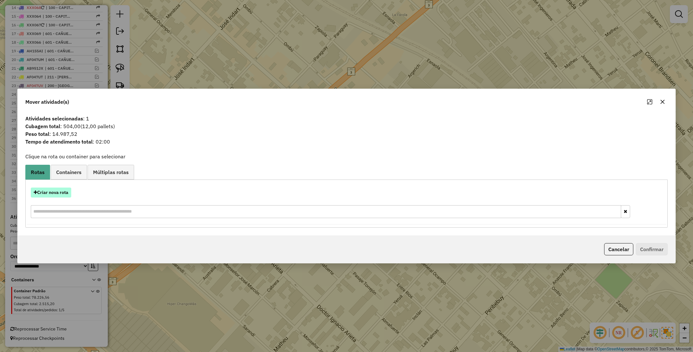
click at [45, 194] on button "Criar nova rota" at bounding box center [51, 192] width 40 height 10
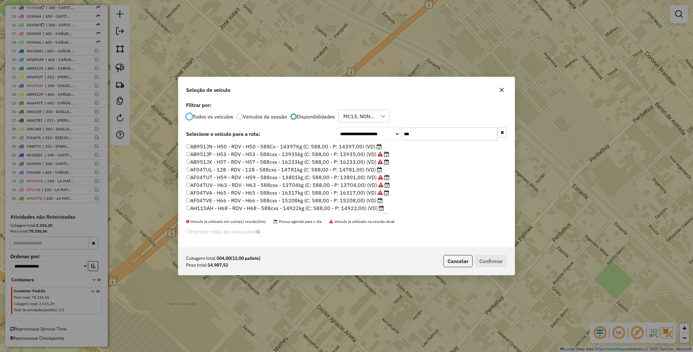
scroll to position [3, 2]
drag, startPoint x: 428, startPoint y: 136, endPoint x: 342, endPoint y: 119, distance: 87.8
click at [342, 119] on div "**********" at bounding box center [346, 173] width 336 height 147
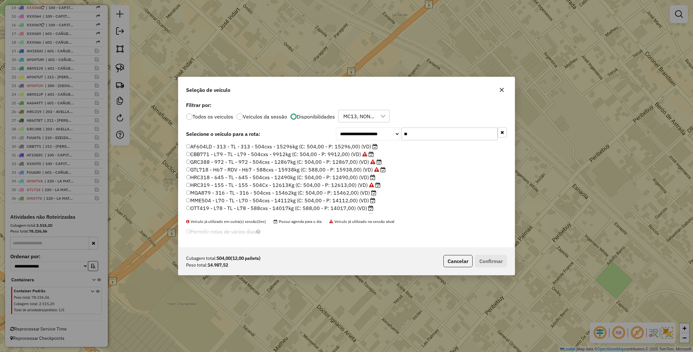
type input "**"
click at [340, 194] on label "MGA879 - 316 - TL - 316 - 504cxs - 15462kg (C: 504,00 - P: 15462,00) (VD)" at bounding box center [281, 193] width 190 height 8
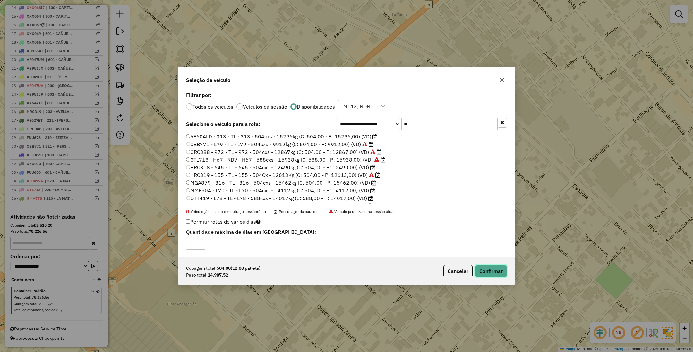
click at [488, 269] on button "Confirmar" at bounding box center [491, 271] width 32 height 12
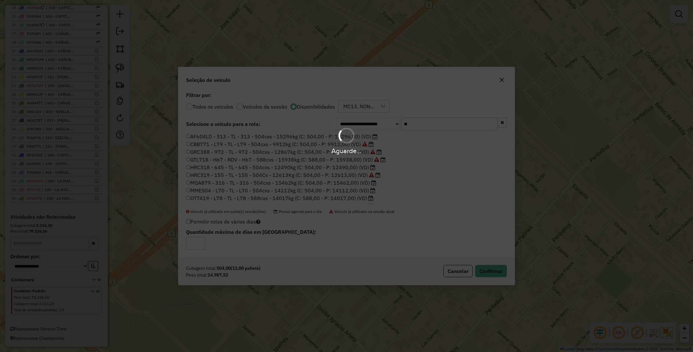
scroll to position [374, 0]
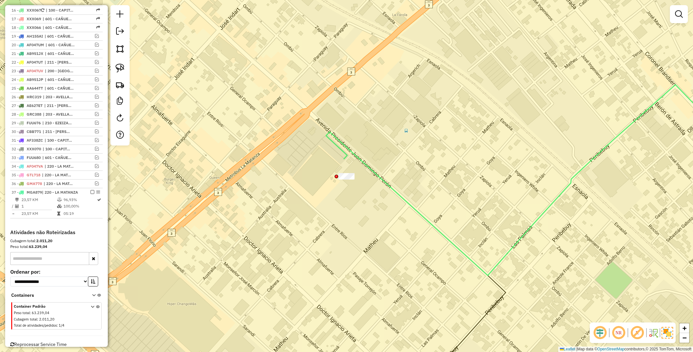
drag, startPoint x: 90, startPoint y: 196, endPoint x: 107, endPoint y: 192, distance: 18.0
click at [91, 194] on em at bounding box center [93, 192] width 4 height 4
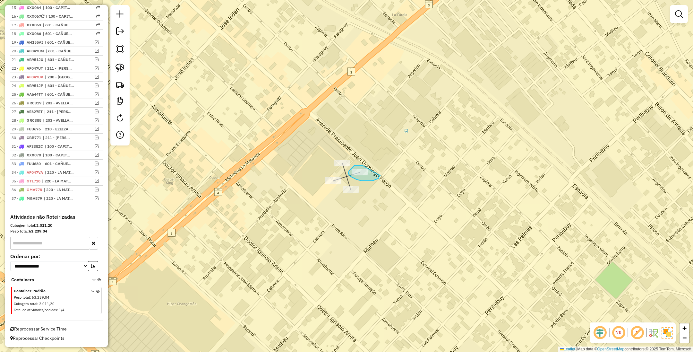
drag, startPoint x: 362, startPoint y: 165, endPoint x: 380, endPoint y: 175, distance: 20.7
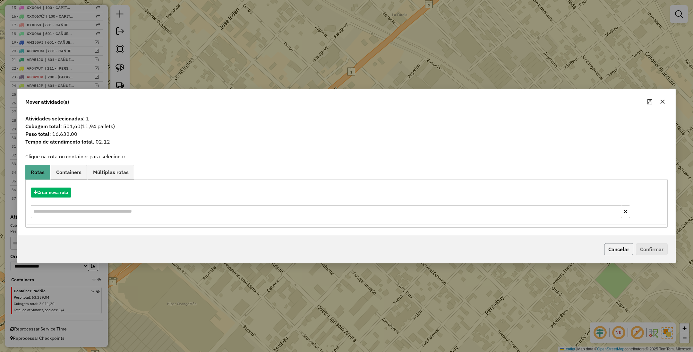
click at [620, 245] on button "Cancelar" at bounding box center [618, 249] width 29 height 12
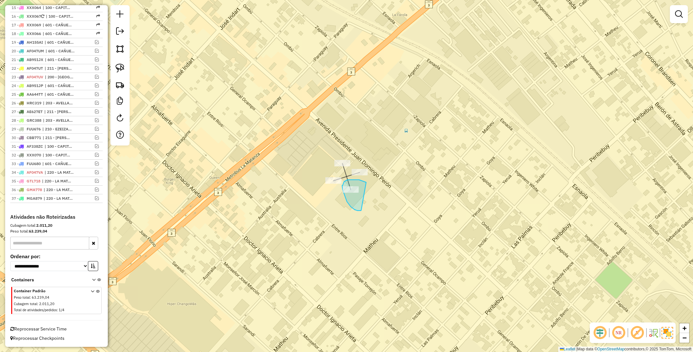
drag, startPoint x: 366, startPoint y: 182, endPoint x: 361, endPoint y: 209, distance: 27.4
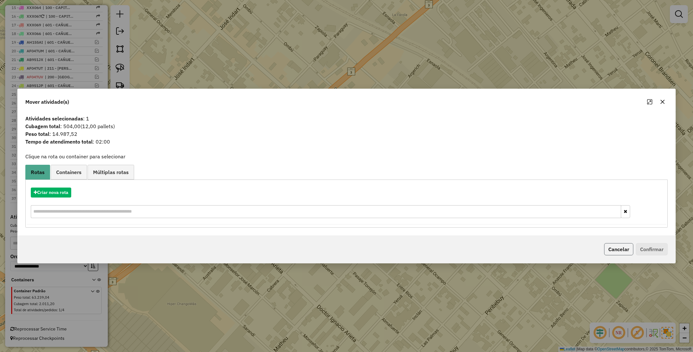
click at [614, 246] on button "Cancelar" at bounding box center [618, 249] width 29 height 12
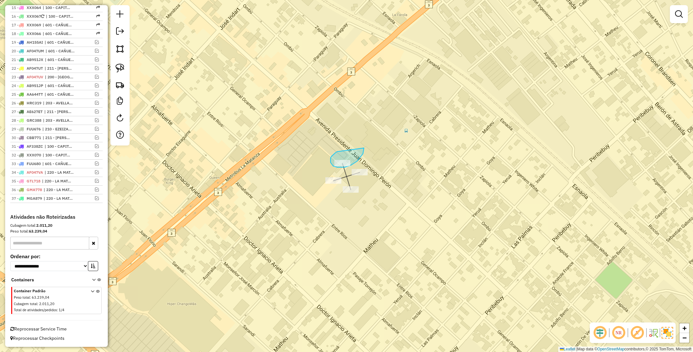
drag, startPoint x: 338, startPoint y: 151, endPoint x: 364, endPoint y: 148, distance: 25.9
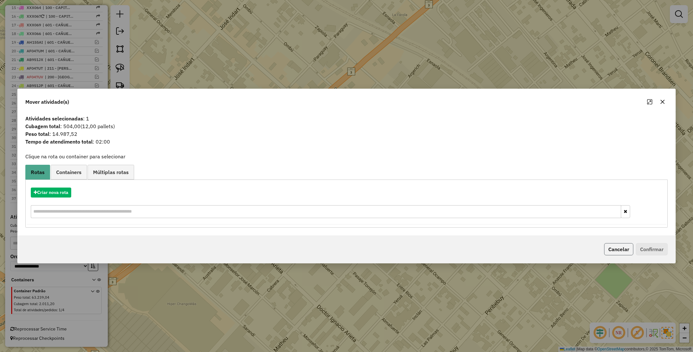
click at [611, 249] on button "Cancelar" at bounding box center [618, 249] width 29 height 12
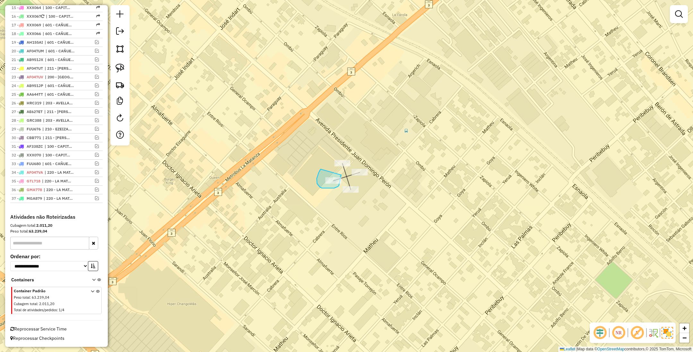
drag, startPoint x: 321, startPoint y: 169, endPoint x: 341, endPoint y: 175, distance: 21.4
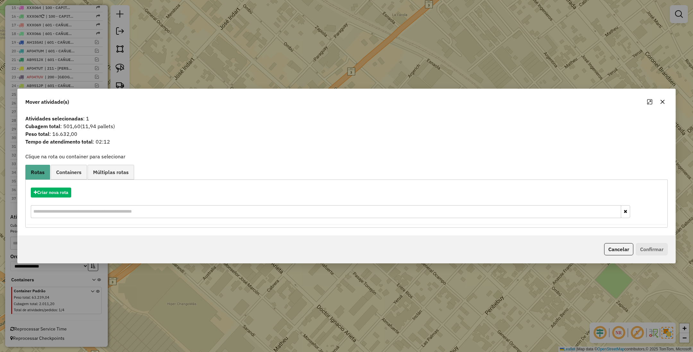
click at [624, 249] on button "Cancelar" at bounding box center [618, 249] width 29 height 12
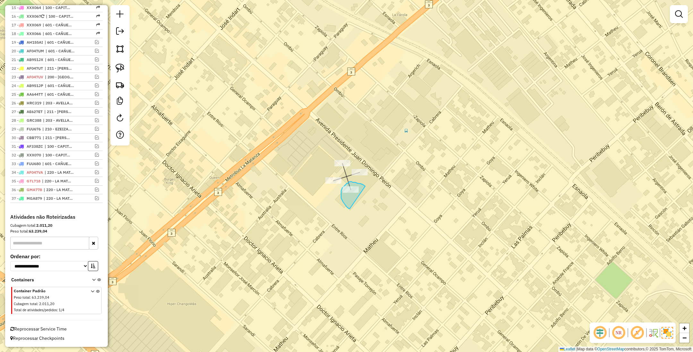
drag, startPoint x: 365, startPoint y: 186, endPoint x: 354, endPoint y: 209, distance: 25.8
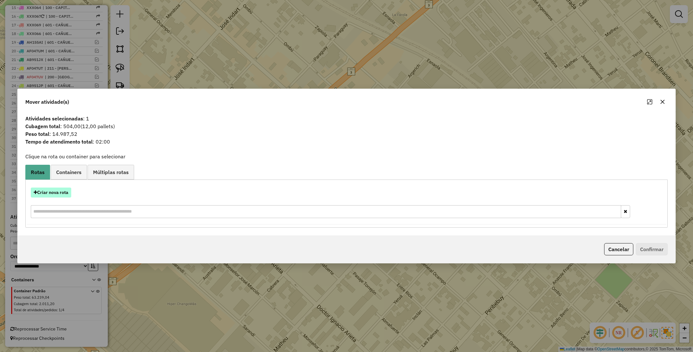
click at [52, 193] on button "Criar nova rota" at bounding box center [51, 192] width 40 height 10
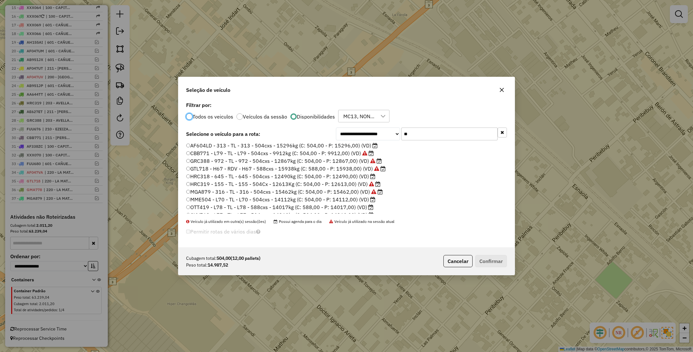
scroll to position [0, 0]
click at [344, 144] on label "AF604LD - 313 - TL - 313 - 504cxs - 15296kg (C: 504,00 - P: 15296,00) (VD)" at bounding box center [282, 147] width 192 height 8
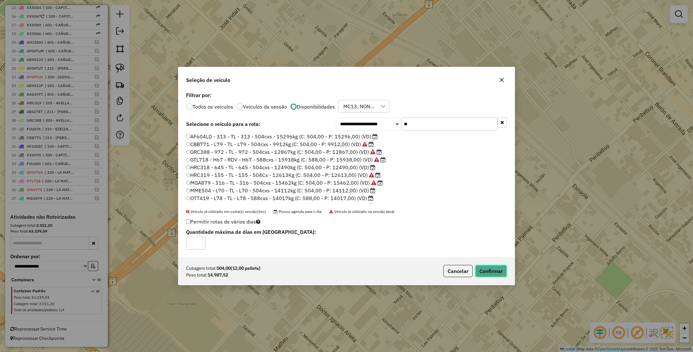
click at [487, 272] on button "Confirmar" at bounding box center [491, 271] width 32 height 12
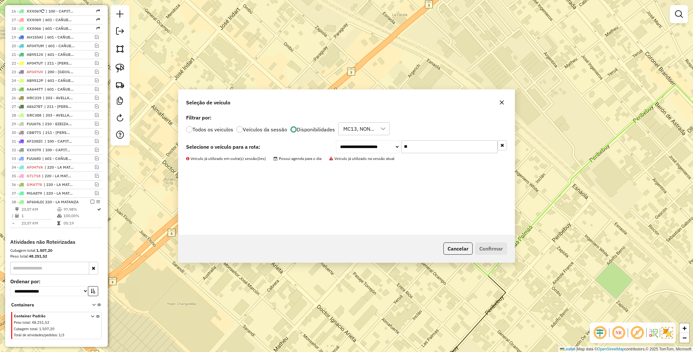
scroll to position [374, 0]
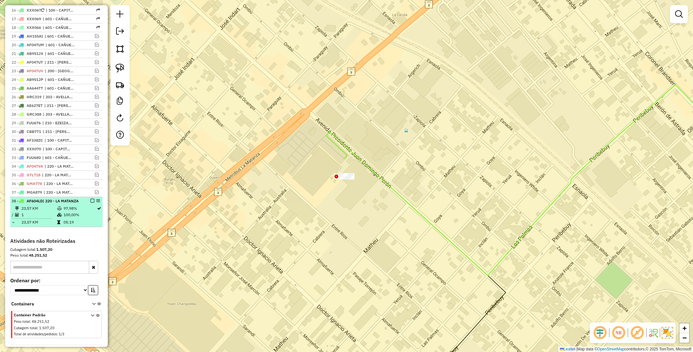
click at [91, 203] on em at bounding box center [93, 201] width 4 height 4
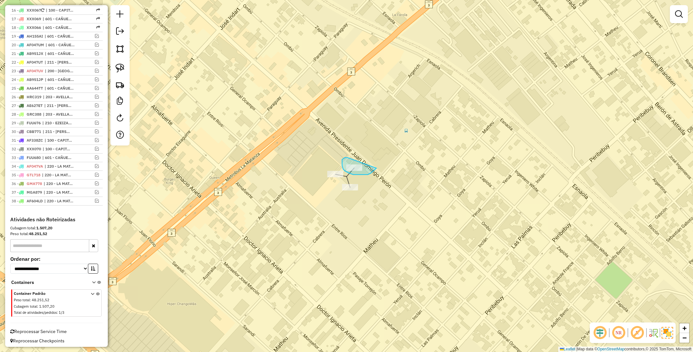
drag, startPoint x: 348, startPoint y: 157, endPoint x: 379, endPoint y: 161, distance: 32.0
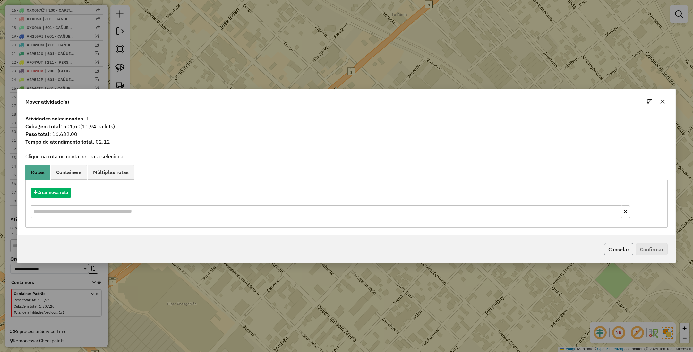
click at [615, 251] on button "Cancelar" at bounding box center [618, 249] width 29 height 12
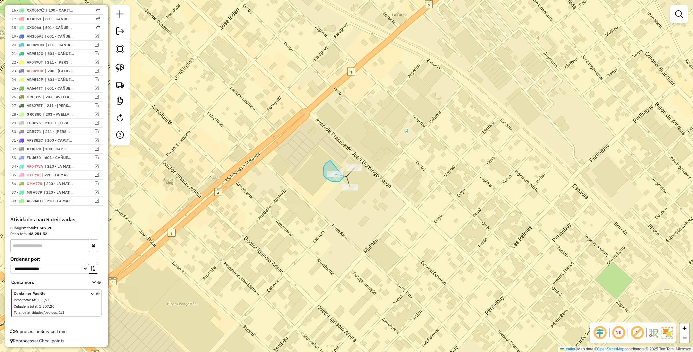
drag, startPoint x: 330, startPoint y: 160, endPoint x: 344, endPoint y: 177, distance: 21.2
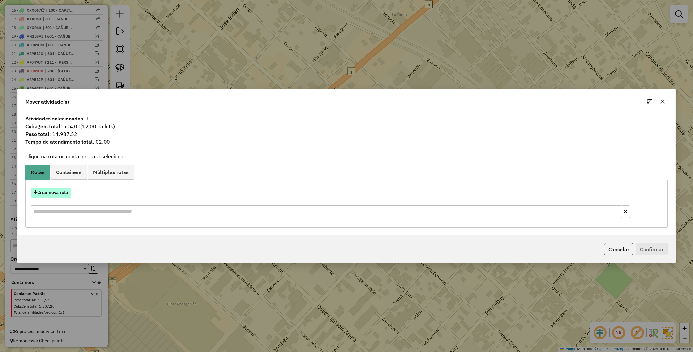
click at [57, 192] on button "Criar nova rota" at bounding box center [51, 192] width 40 height 10
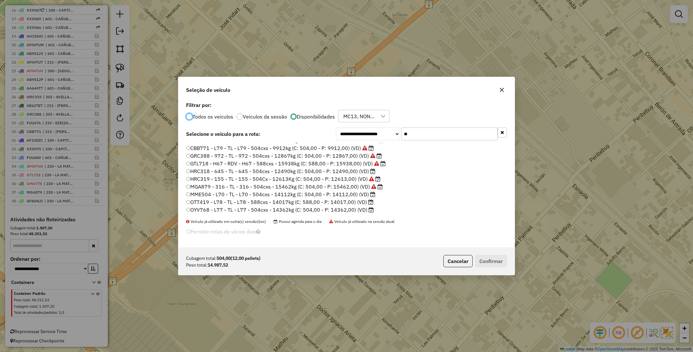
scroll to position [0, 0]
click at [411, 134] on input "**" at bounding box center [450, 133] width 96 height 13
type input "*"
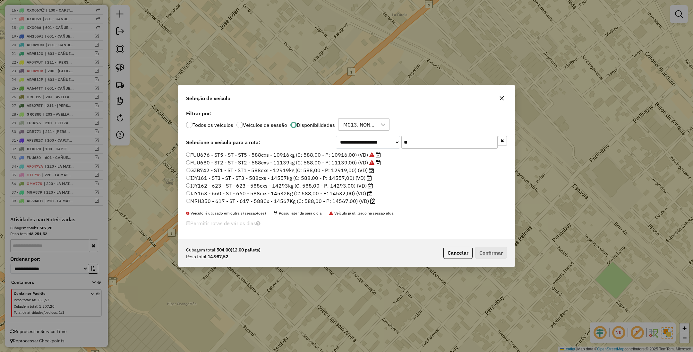
type input "*"
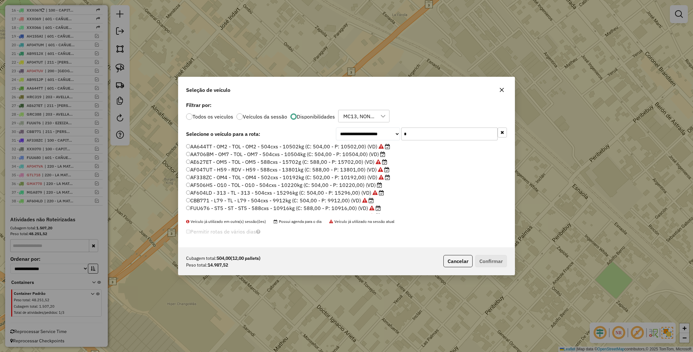
type input "**"
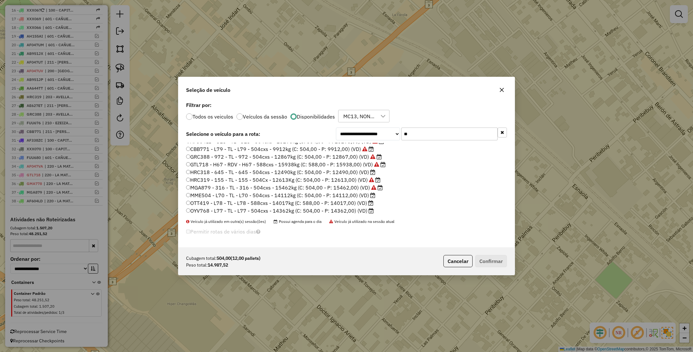
scroll to position [6, 0]
click at [347, 209] on label "OYV768 - L77 - TL - L77 - 504cxs - 14362kg (C: 504,00 - P: 14362,00) (VD)" at bounding box center [280, 210] width 188 height 8
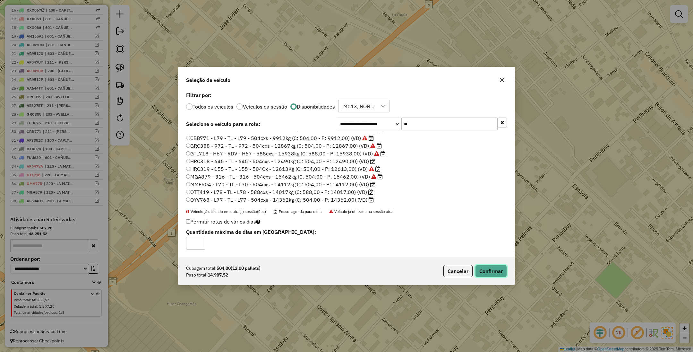
click at [487, 270] on button "Confirmar" at bounding box center [491, 271] width 32 height 12
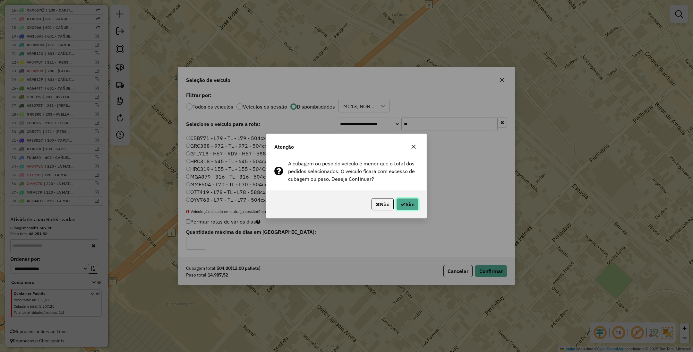
click at [409, 208] on button "Sim" at bounding box center [407, 204] width 22 height 12
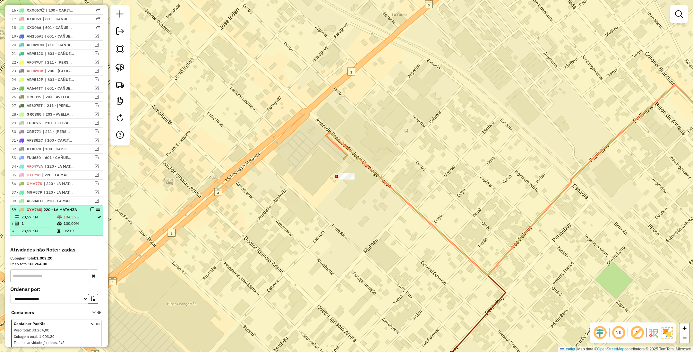
click at [91, 211] on em at bounding box center [93, 209] width 4 height 4
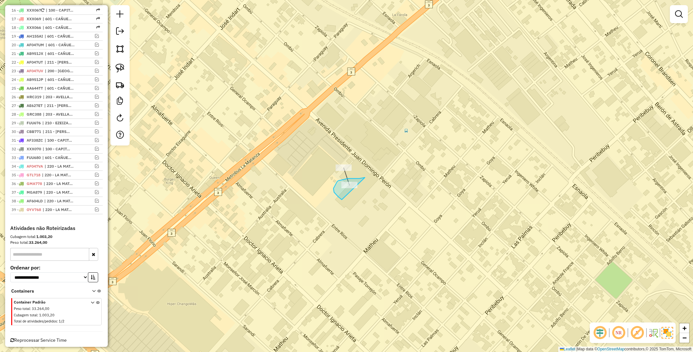
drag, startPoint x: 360, startPoint y: 178, endPoint x: 380, endPoint y: 204, distance: 33.2
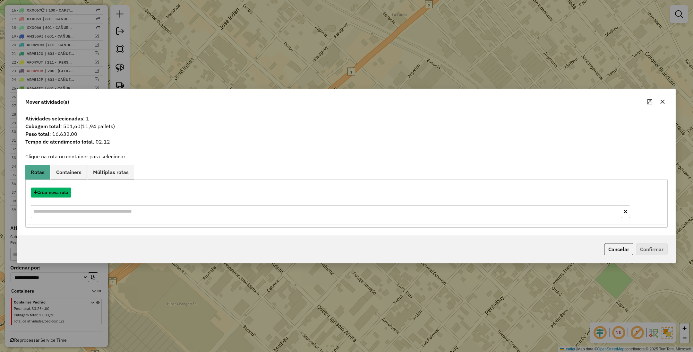
click at [49, 192] on button "Criar nova rota" at bounding box center [51, 192] width 40 height 10
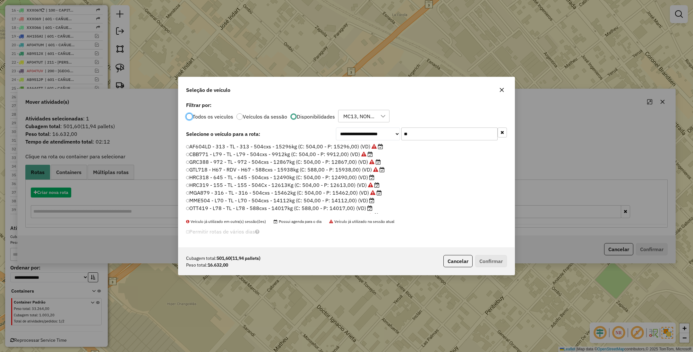
scroll to position [3, 2]
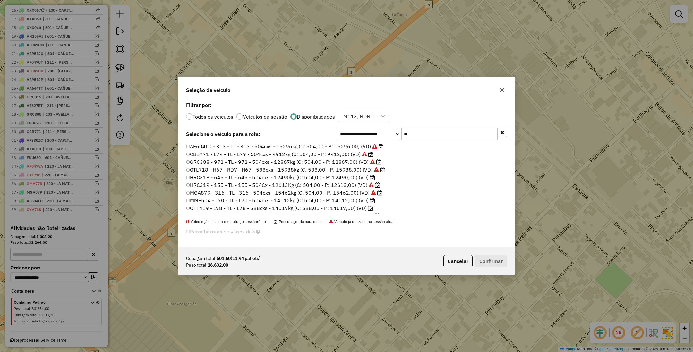
drag, startPoint x: 424, startPoint y: 136, endPoint x: 357, endPoint y: 128, distance: 66.9
click at [357, 128] on div "**********" at bounding box center [421, 133] width 171 height 13
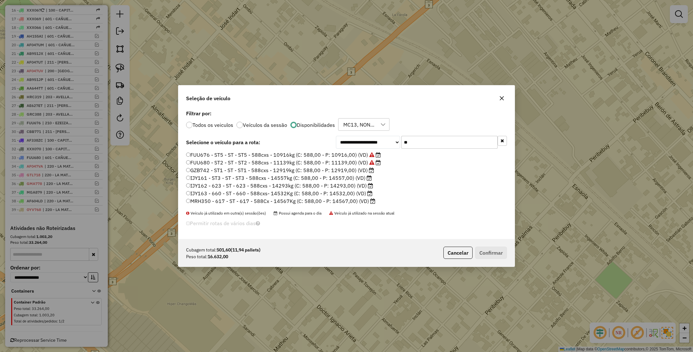
type input "**"
click at [345, 177] on label "IJY161 - ST3 - ST - ST3 - 588cxs - 14557kg (C: 588,00 - P: 14557,00) (VD)" at bounding box center [279, 178] width 186 height 8
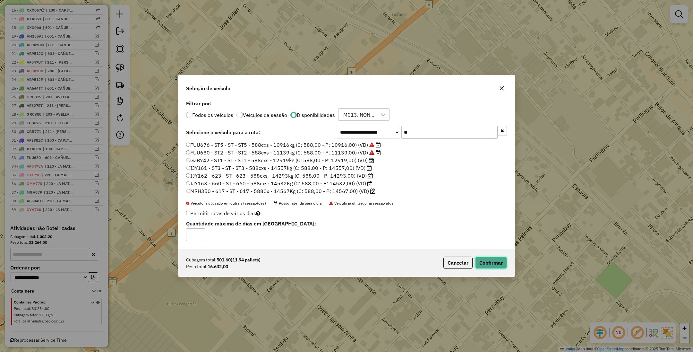
click at [494, 258] on button "Confirmar" at bounding box center [491, 262] width 32 height 12
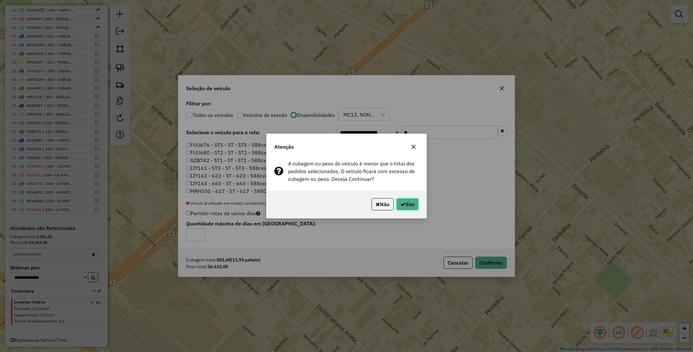
click at [407, 206] on button "Sim" at bounding box center [407, 204] width 22 height 12
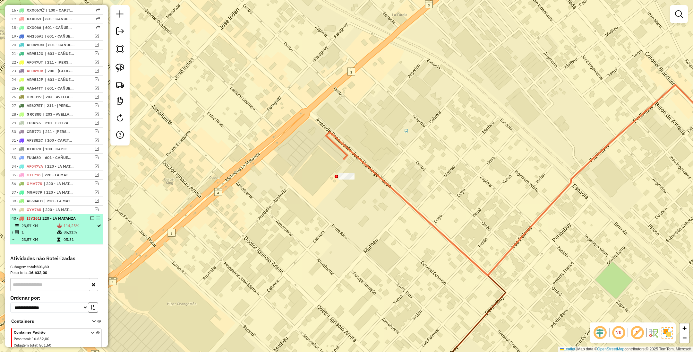
click at [91, 220] on em at bounding box center [93, 218] width 4 height 4
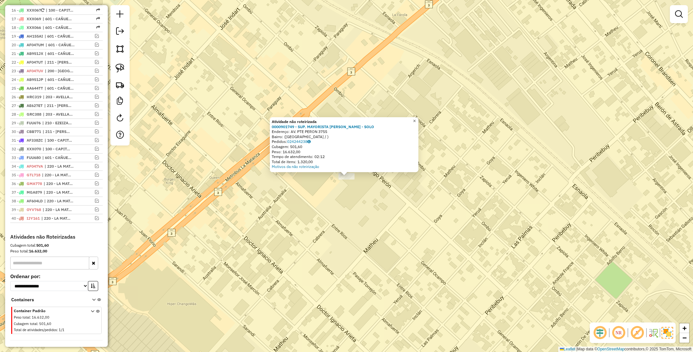
click at [419, 119] on link "×" at bounding box center [415, 121] width 8 height 8
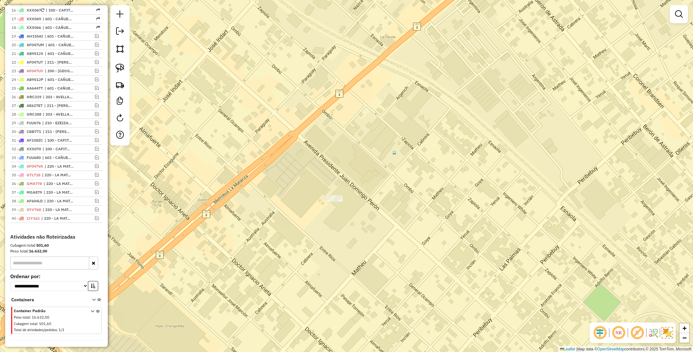
drag, startPoint x: 348, startPoint y: 158, endPoint x: 343, endPoint y: 183, distance: 25.6
click at [343, 183] on div "Janela de atendimento Grade de atendimento Capacidade Transportadoras Veículos …" at bounding box center [346, 176] width 693 height 352
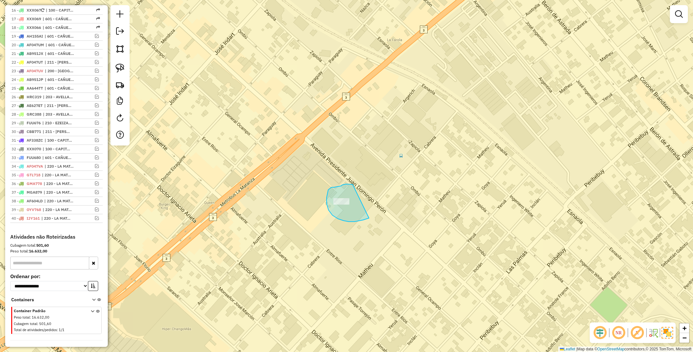
drag, startPoint x: 351, startPoint y: 184, endPoint x: 371, endPoint y: 217, distance: 38.9
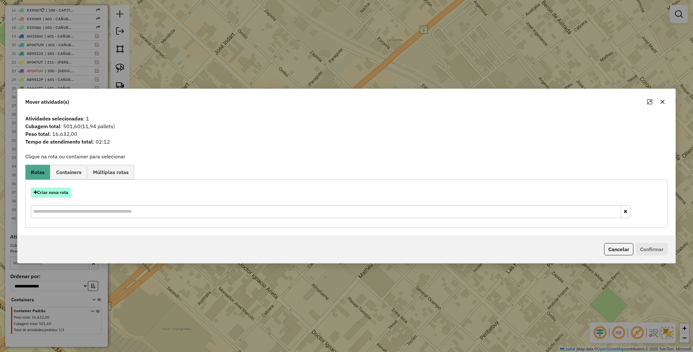
click at [49, 189] on button "Criar nova rota" at bounding box center [51, 192] width 40 height 10
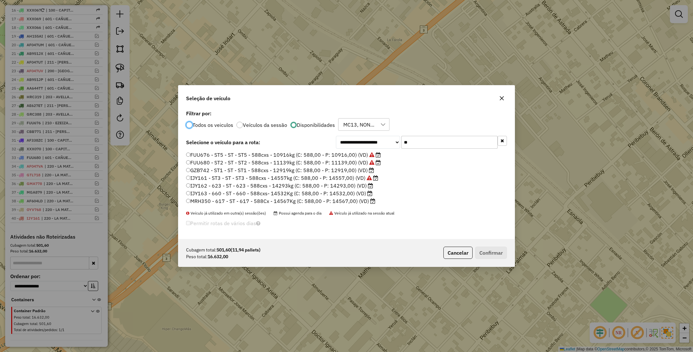
click at [342, 201] on label "MRH350 - 617 - ST - 617 - 588Cx - 14567Kg (C: 588,00 - P: 14567,00) (VD)" at bounding box center [280, 201] width 189 height 8
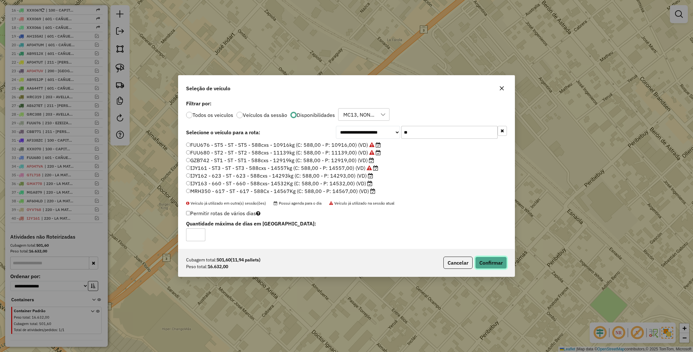
click at [488, 261] on button "Confirmar" at bounding box center [491, 262] width 32 height 12
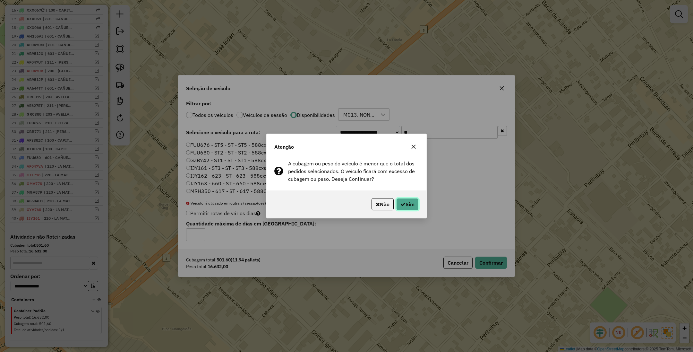
click at [411, 206] on button "Sim" at bounding box center [407, 204] width 22 height 12
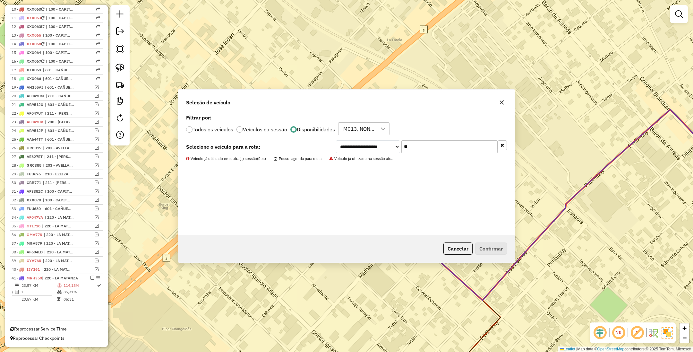
scroll to position [334, 0]
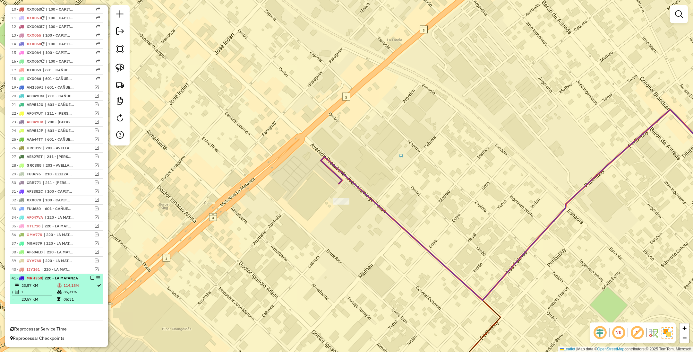
click at [91, 276] on em at bounding box center [93, 278] width 4 height 4
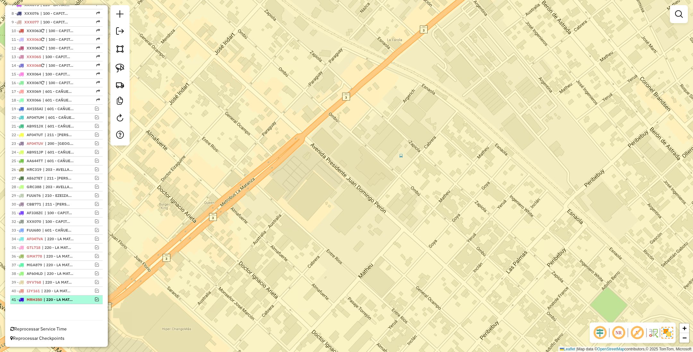
click at [96, 299] on em at bounding box center [97, 299] width 4 height 4
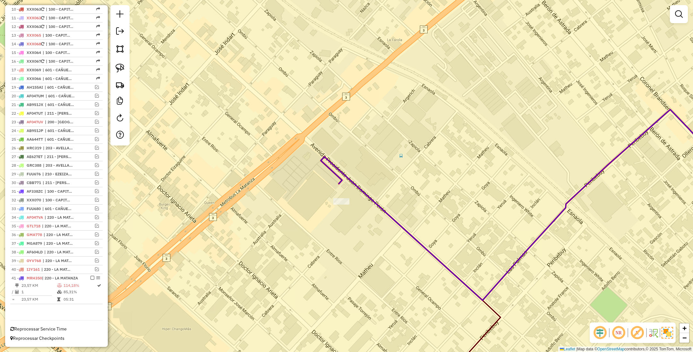
click at [371, 197] on icon at bounding box center [542, 204] width 442 height 191
select select "**********"
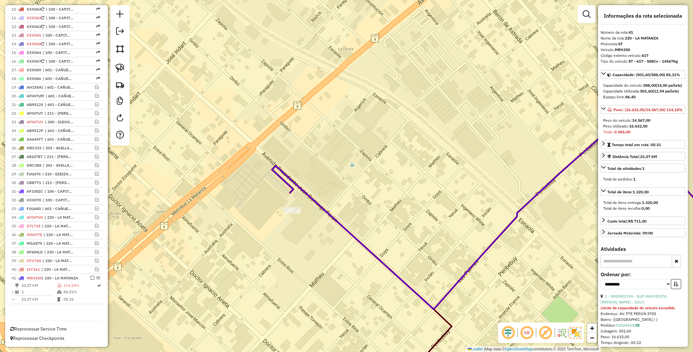
drag, startPoint x: 407, startPoint y: 156, endPoint x: 359, endPoint y: 165, distance: 49.6
click at [359, 165] on div "Janela de atendimento Grade de atendimento Capacidade Transportadoras Veículos …" at bounding box center [346, 176] width 693 height 352
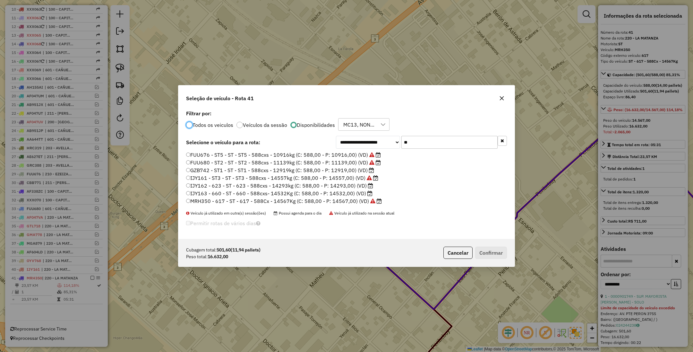
scroll to position [3, 2]
drag, startPoint x: 193, startPoint y: 186, endPoint x: 367, endPoint y: 187, distance: 174.3
click at [367, 187] on label "IJY162 - 623 - ST - 623 - 588cxs - 14293kg (C: 588,00 - P: 14293,00) (VD)" at bounding box center [279, 186] width 187 height 8
copy label "JY162 - 623 - ST - 623 - 588cxs - 14293kg (C: 588,00 - P: 14293,00) (VD)"
click at [452, 256] on button "Cancelar" at bounding box center [458, 253] width 29 height 12
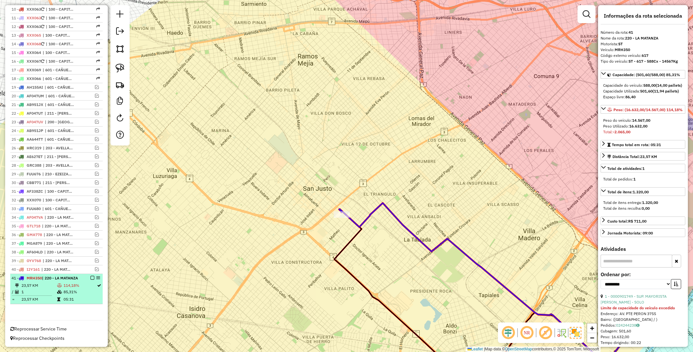
click at [91, 276] on em at bounding box center [93, 278] width 4 height 4
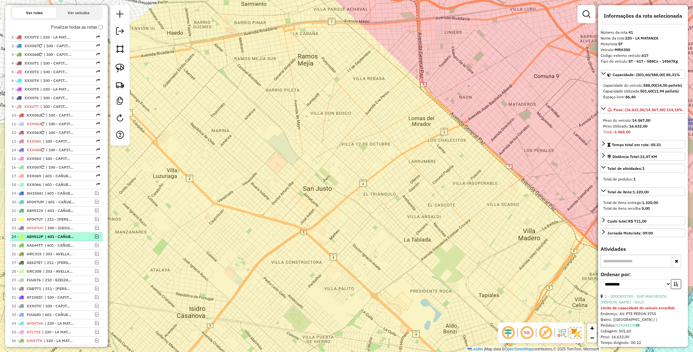
scroll to position [210, 0]
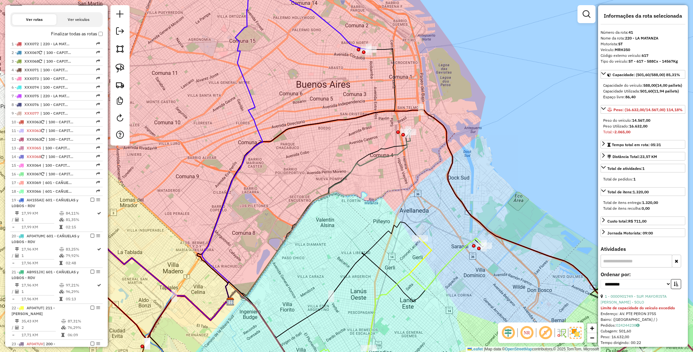
click at [400, 152] on icon at bounding box center [318, 217] width 185 height 171
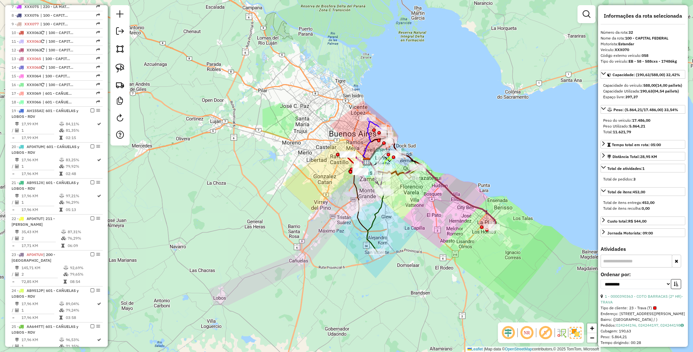
scroll to position [161, 0]
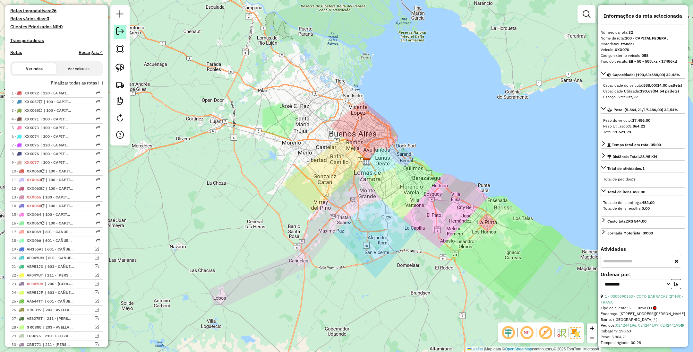
click at [122, 34] on em at bounding box center [120, 31] width 8 height 8
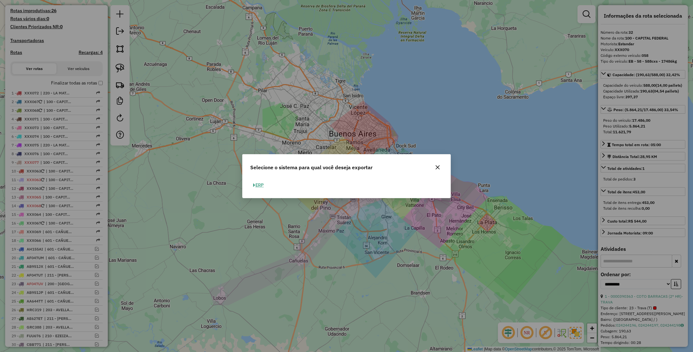
click at [261, 187] on button "ERP" at bounding box center [258, 185] width 16 height 10
select select "*********"
select select "**"
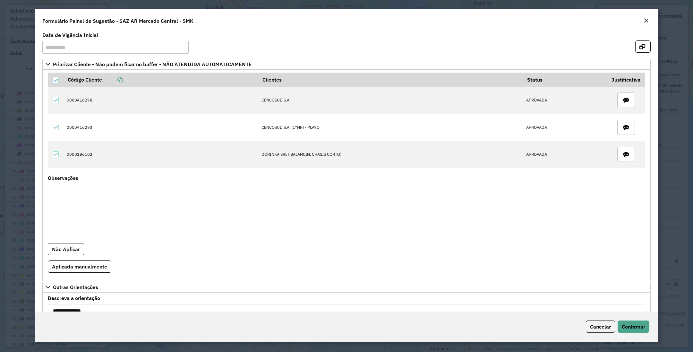
click at [646, 19] on em "Close" at bounding box center [646, 20] width 5 height 5
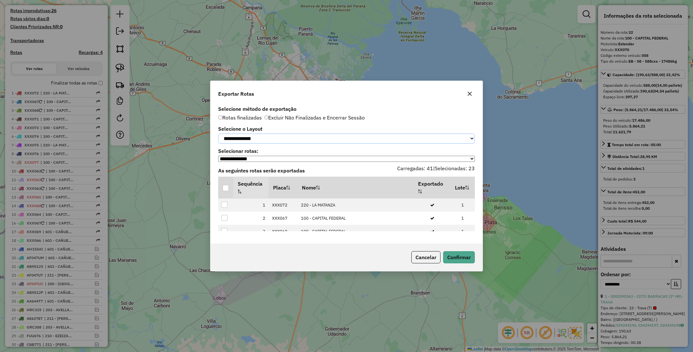
click at [310, 135] on select "**********" at bounding box center [346, 139] width 257 height 10
select select "*********"
click at [218, 134] on select "**********" at bounding box center [346, 139] width 257 height 10
click at [227, 191] on div at bounding box center [226, 188] width 6 height 6
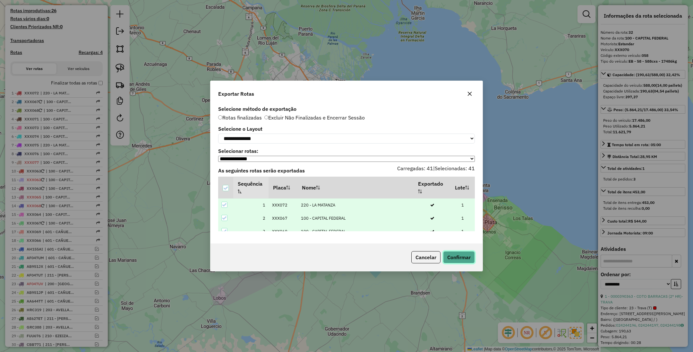
click at [470, 258] on button "Confirmar" at bounding box center [459, 257] width 32 height 12
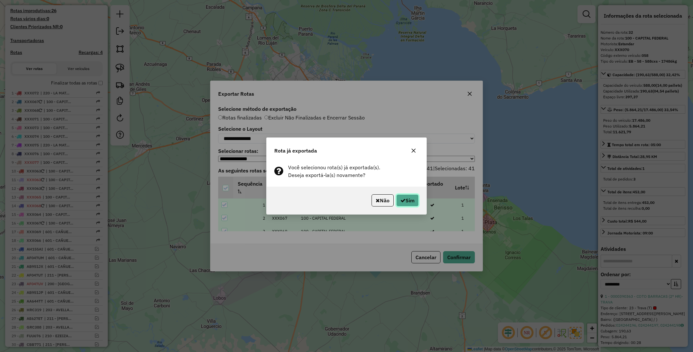
click at [410, 202] on button "Sim" at bounding box center [407, 200] width 22 height 12
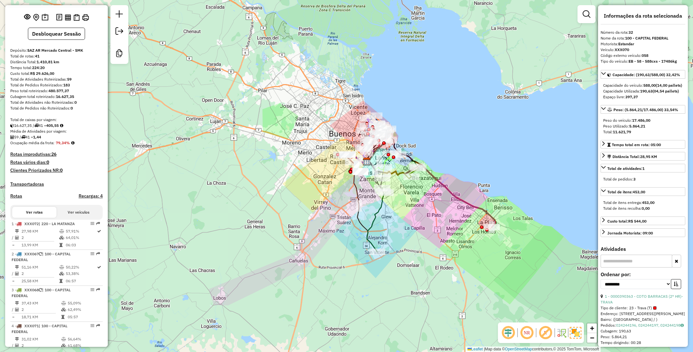
scroll to position [0, 0]
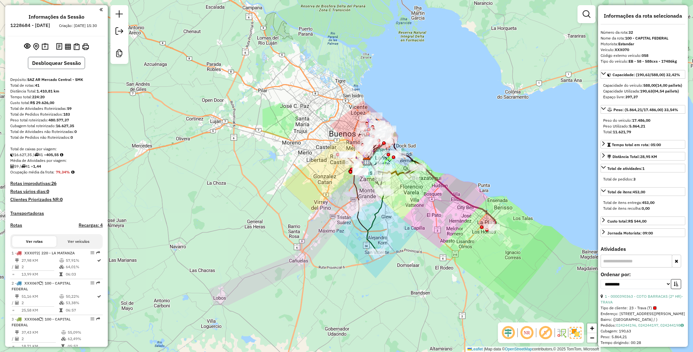
click at [60, 64] on button "Desbloquear Sessão" at bounding box center [56, 63] width 57 height 12
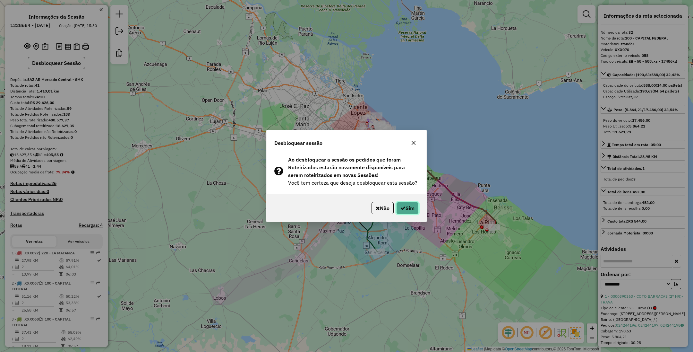
click at [409, 205] on button "Sim" at bounding box center [407, 208] width 22 height 12
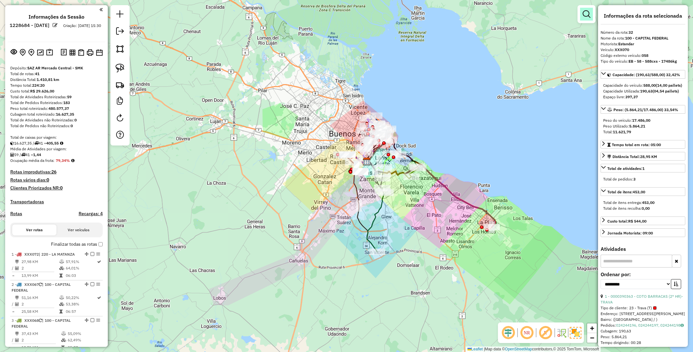
click at [589, 12] on em at bounding box center [587, 14] width 8 height 8
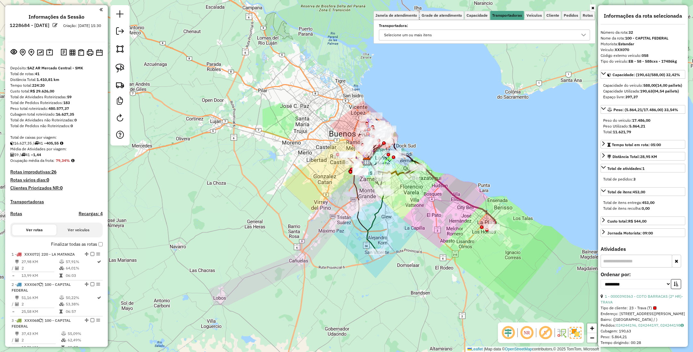
click at [507, 37] on div "Selecione um ou mais itens" at bounding box center [480, 35] width 196 height 10
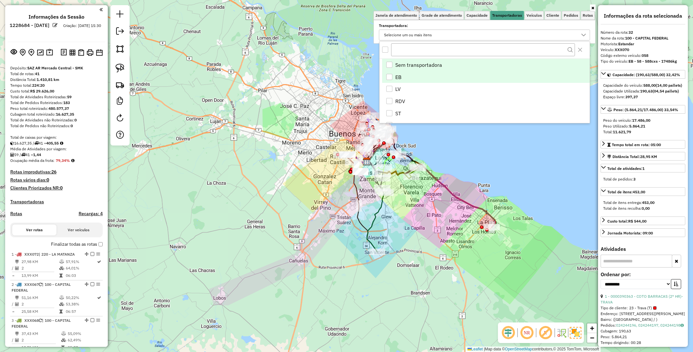
click at [391, 76] on div "EB" at bounding box center [389, 77] width 6 height 6
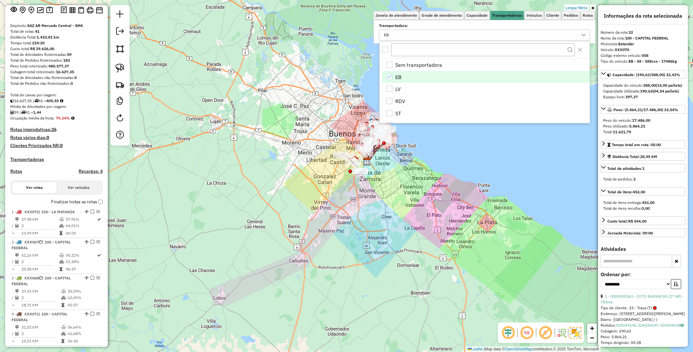
scroll to position [41, 0]
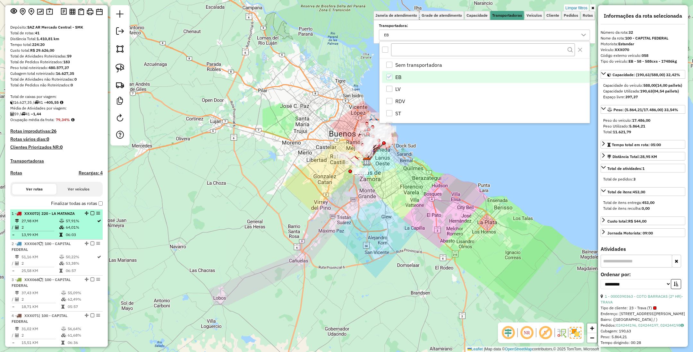
click at [49, 222] on td "27,98 KM" at bounding box center [40, 221] width 38 height 6
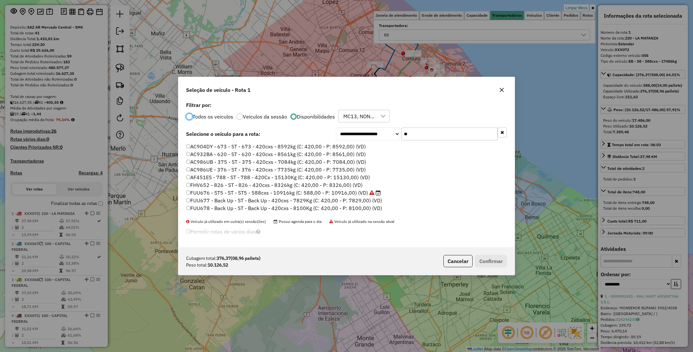
scroll to position [3, 2]
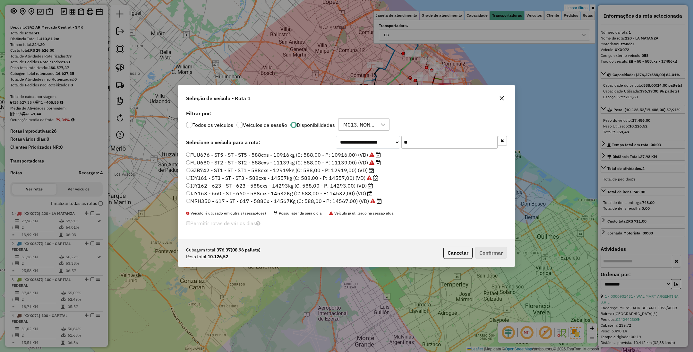
drag, startPoint x: 436, startPoint y: 143, endPoint x: 373, endPoint y: 132, distance: 63.5
click at [373, 132] on div "**********" at bounding box center [346, 173] width 336 height 131
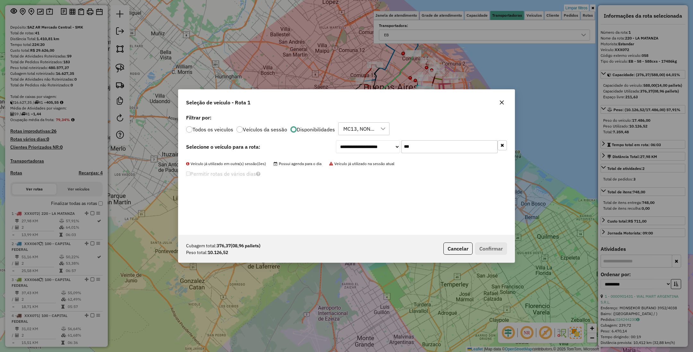
type input "***"
click at [195, 129] on label "Todos os veiculos" at bounding box center [213, 129] width 41 height 5
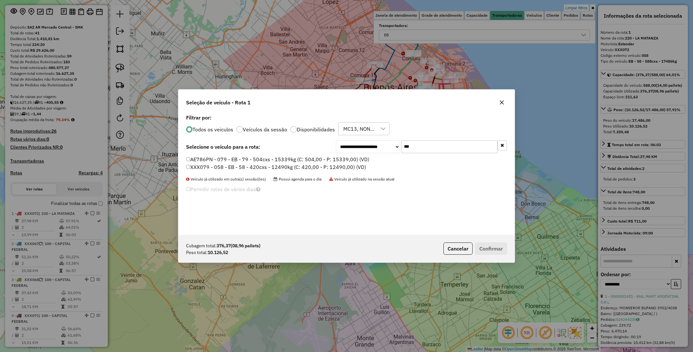
click at [263, 159] on label "AE786PN - 079 - EB - 79 - 504cxs - 15339kg (C: 504,00 - P: 15339,00) (VD)" at bounding box center [277, 159] width 183 height 8
click at [250, 166] on label "XXX079 - 058 - EB - 58 - 420cxs - 12490kg (C: 420,00 - P: 12490,00) (VD)" at bounding box center [276, 167] width 180 height 8
click at [252, 157] on label "AE786PN - 079 - EB - 79 - 504cxs - 15339kg (C: 504,00 - P: 15339,00) (VD)" at bounding box center [277, 159] width 183 height 8
click at [493, 247] on button "Confirmar" at bounding box center [491, 248] width 32 height 12
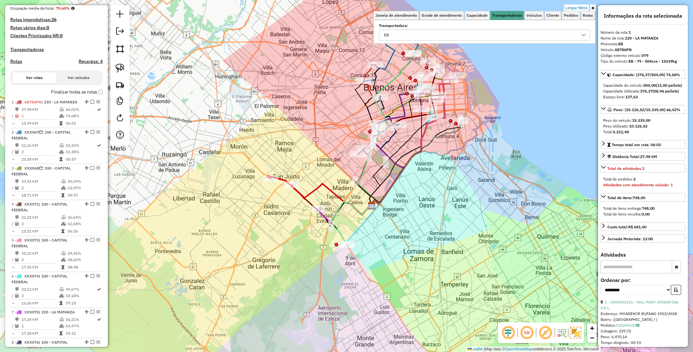
scroll to position [245, 0]
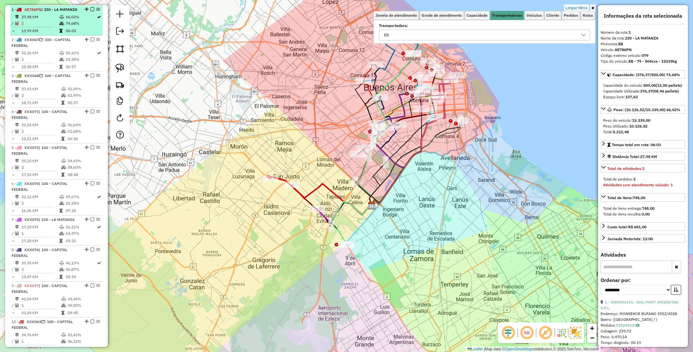
click at [91, 10] on em at bounding box center [93, 9] width 4 height 4
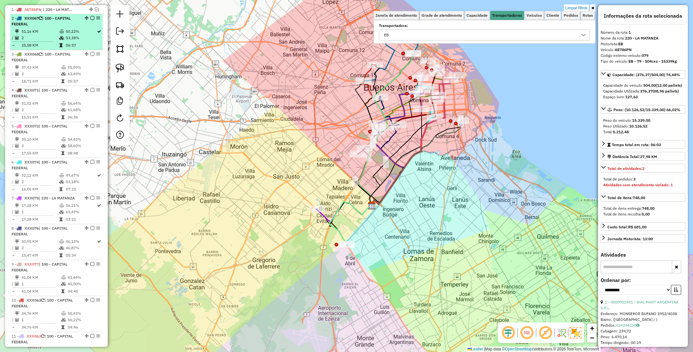
click at [47, 23] on div "2 - XXX067 | 100 - CAPITAL FEDERAL" at bounding box center [46, 21] width 68 height 12
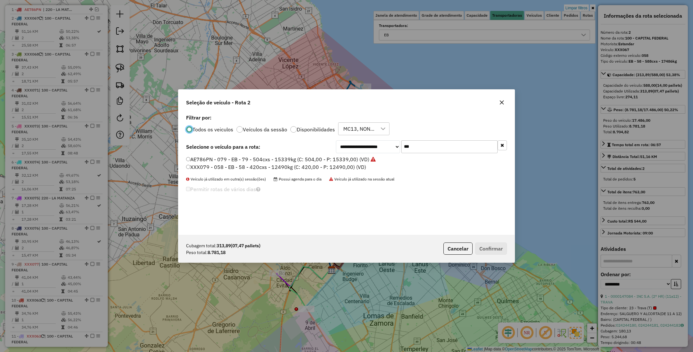
scroll to position [3, 2]
click at [420, 147] on input "***" at bounding box center [450, 146] width 96 height 13
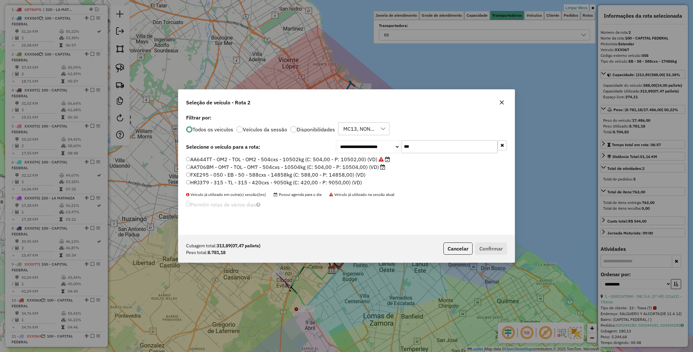
type input "***"
click at [260, 175] on label "FXE295 - 050 - EB - 50 - 588cxs - 14858kg (C: 588,00 - P: 14858,00) (VD)" at bounding box center [275, 175] width 179 height 8
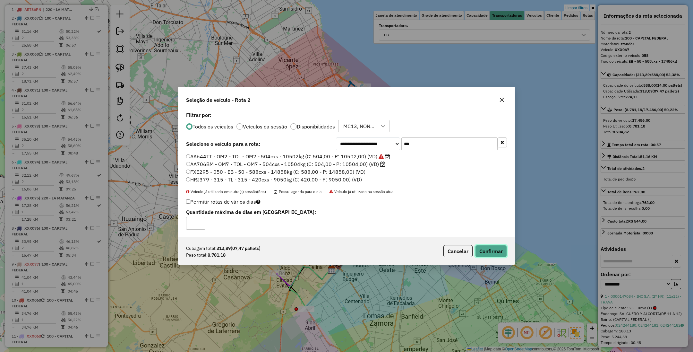
click at [486, 250] on button "Confirmar" at bounding box center [491, 251] width 32 height 12
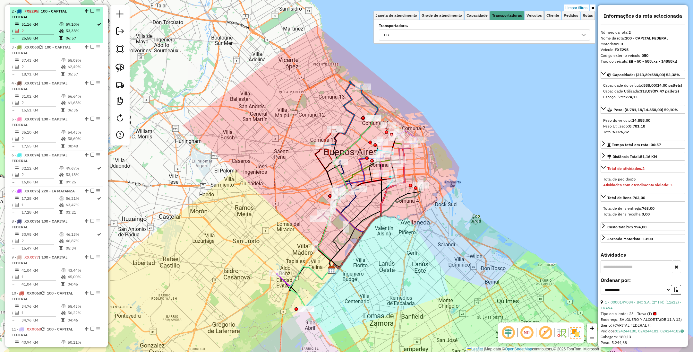
scroll to position [253, 0]
click at [91, 10] on em at bounding box center [93, 9] width 4 height 4
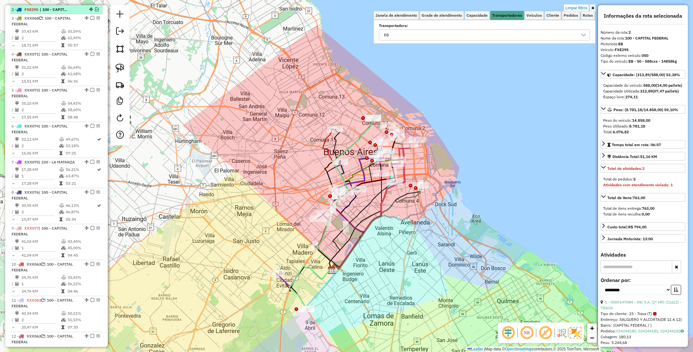
click at [95, 10] on em at bounding box center [97, 9] width 4 height 4
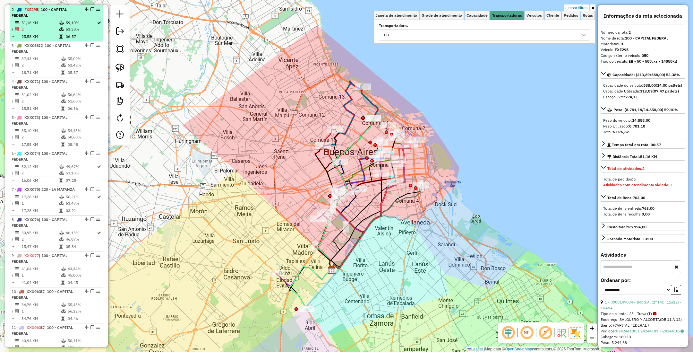
click at [91, 8] on em at bounding box center [93, 9] width 4 height 4
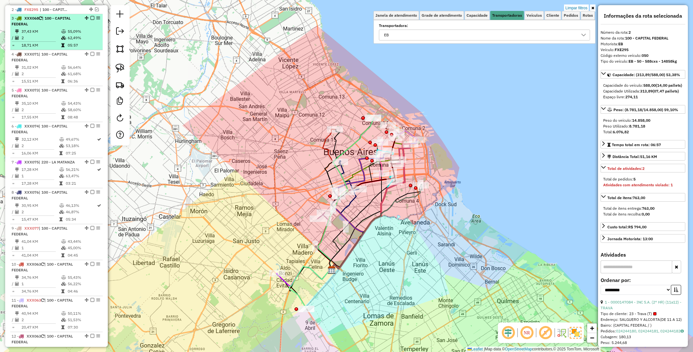
click at [52, 30] on td "37,43 KM" at bounding box center [41, 31] width 40 height 6
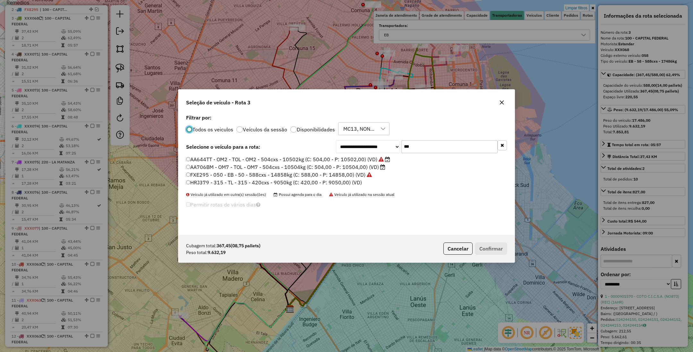
scroll to position [3, 2]
click at [412, 147] on input "***" at bounding box center [450, 146] width 96 height 13
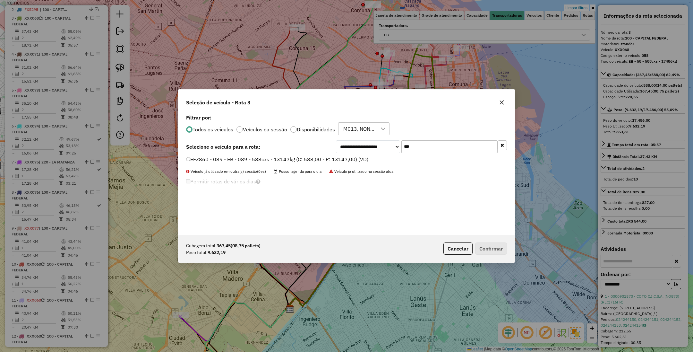
type input "***"
click at [337, 156] on label "EFZ860 - 089 - EB - 089 - 588cxs - 13147kg (C: 588,00 - P: 13147,00) (VD)" at bounding box center [277, 159] width 182 height 8
click at [505, 247] on button "Confirmar" at bounding box center [491, 248] width 32 height 12
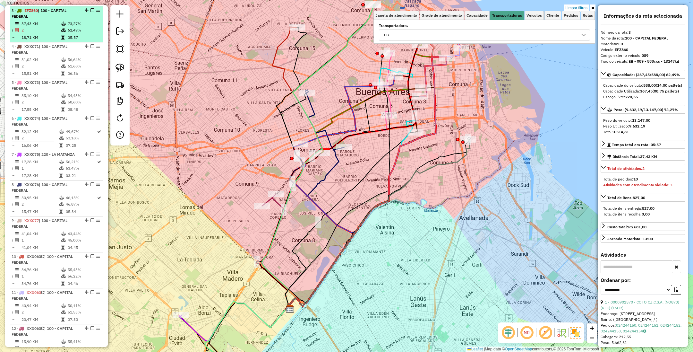
scroll to position [262, 0]
click at [91, 10] on em at bounding box center [93, 9] width 4 height 4
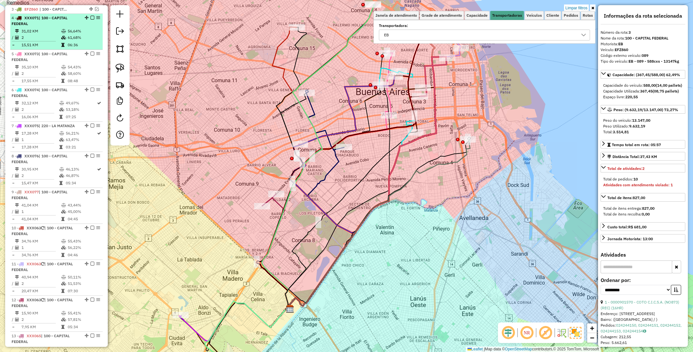
click at [49, 29] on td "31,02 KM" at bounding box center [41, 31] width 40 height 6
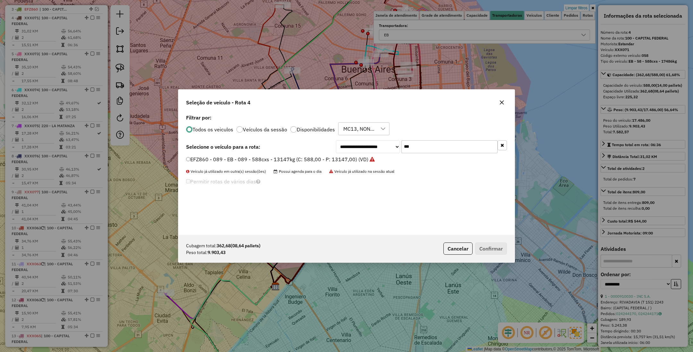
scroll to position [3, 2]
drag, startPoint x: 420, startPoint y: 149, endPoint x: 364, endPoint y: 134, distance: 58.1
click at [364, 134] on div "**********" at bounding box center [346, 174] width 336 height 122
type input "***"
click at [318, 159] on label "FYI461 - 302 - EB - 302 - 588cxs - 12722kg (C: 588,00 - P: 12722,00) (VD)" at bounding box center [276, 159] width 181 height 8
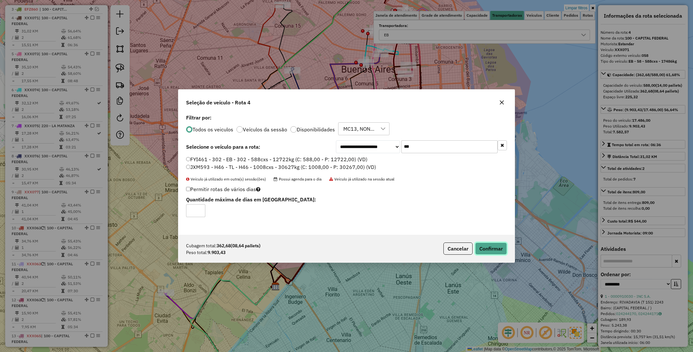
click at [490, 246] on button "Confirmar" at bounding box center [491, 248] width 32 height 12
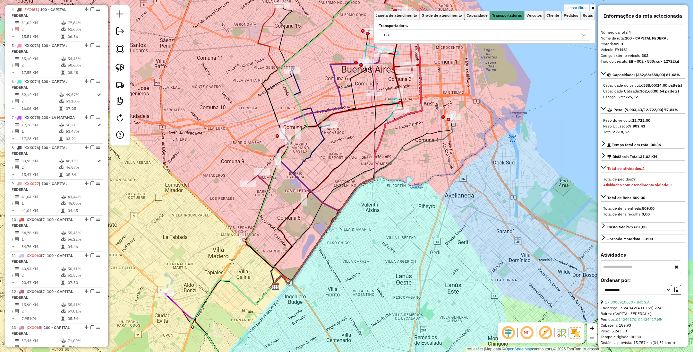
scroll to position [271, 0]
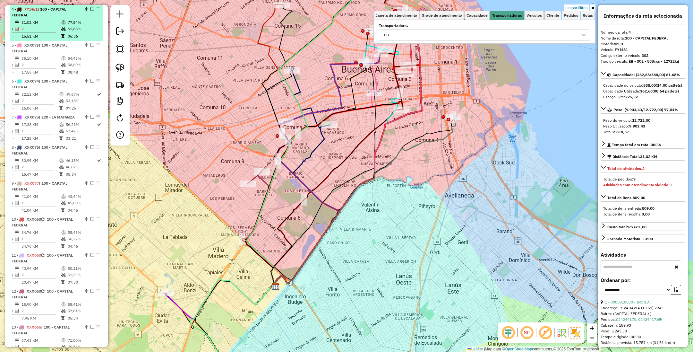
click at [91, 9] on em at bounding box center [93, 9] width 4 height 4
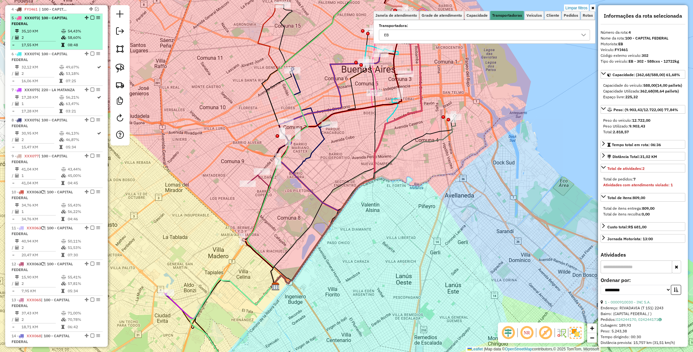
click at [56, 31] on td "35,10 KM" at bounding box center [41, 31] width 40 height 6
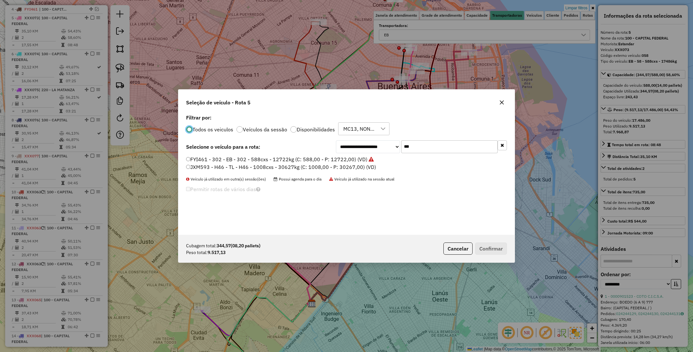
scroll to position [3, 2]
drag, startPoint x: 424, startPoint y: 146, endPoint x: 394, endPoint y: 141, distance: 30.3
click at [394, 141] on div "**********" at bounding box center [421, 146] width 171 height 13
type input "***"
click at [331, 158] on label "FGV289 - 049 - EB - 049 - 504cxs - 14134kg (C: 504,00 - P: 14134,00) (VD)" at bounding box center [277, 159] width 183 height 8
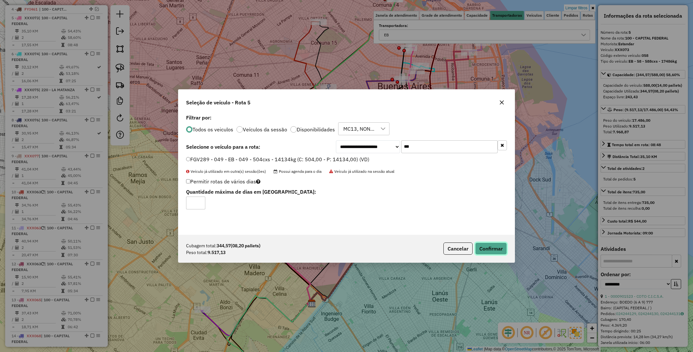
click at [494, 250] on button "Confirmar" at bounding box center [491, 248] width 32 height 12
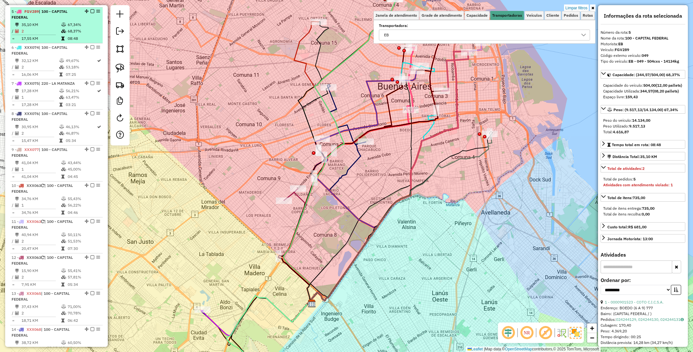
scroll to position [280, 0]
click at [91, 9] on em at bounding box center [93, 9] width 4 height 4
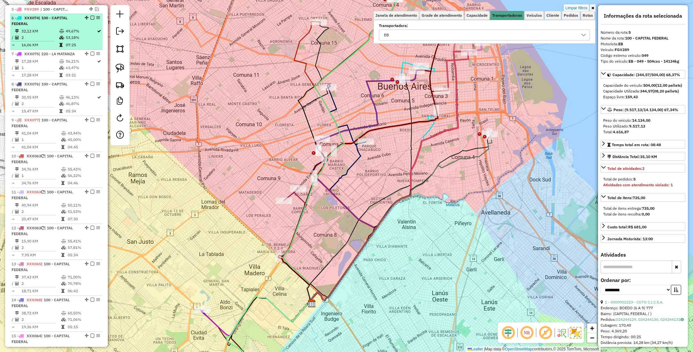
click at [48, 30] on td "32,12 KM" at bounding box center [40, 31] width 38 height 6
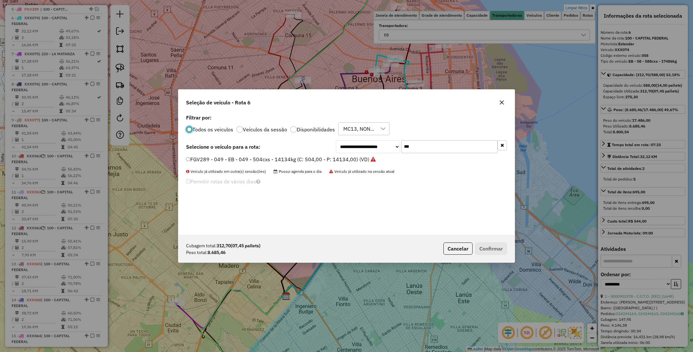
scroll to position [3, 2]
drag, startPoint x: 423, startPoint y: 146, endPoint x: 353, endPoint y: 144, distance: 70.3
click at [353, 144] on div "**********" at bounding box center [421, 146] width 171 height 13
type input "***"
click at [338, 157] on label "AC037SO - 308 - EB - 308 - 420cxs - 13451kg (C: 420,00 - P: 13451,00) (VD)" at bounding box center [279, 159] width 186 height 8
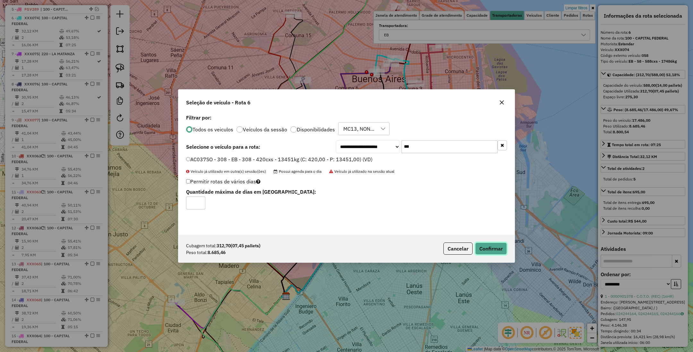
click at [490, 250] on button "Confirmar" at bounding box center [491, 248] width 32 height 12
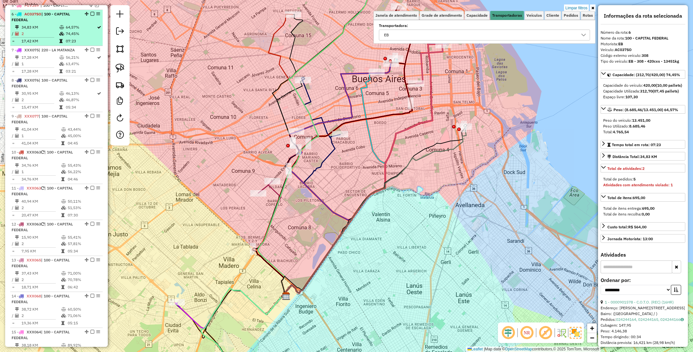
scroll to position [288, 0]
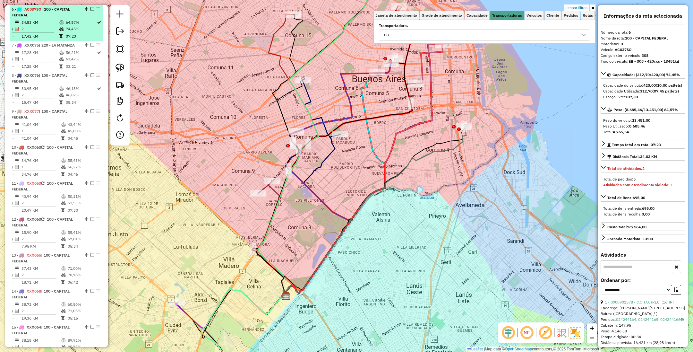
click at [91, 10] on em at bounding box center [93, 9] width 4 height 4
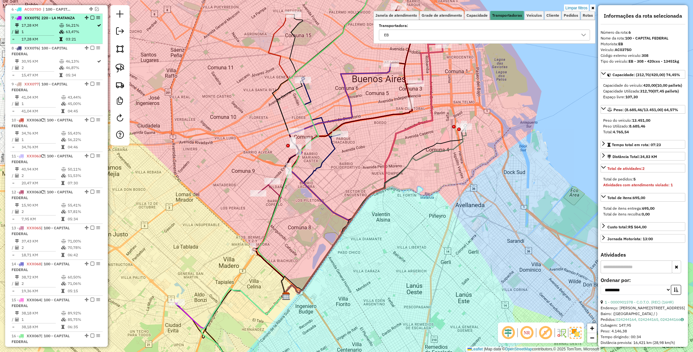
click at [53, 30] on td "1" at bounding box center [40, 32] width 38 height 6
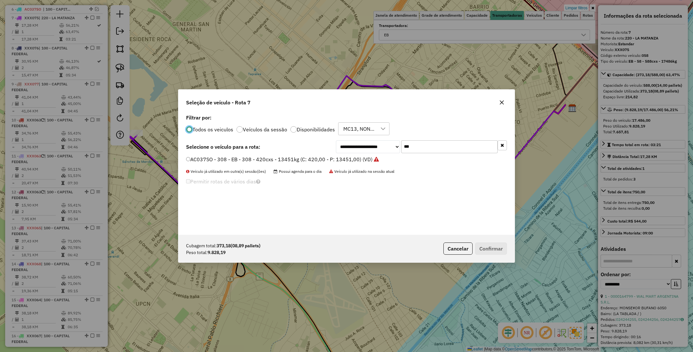
scroll to position [3, 2]
drag, startPoint x: 429, startPoint y: 146, endPoint x: 422, endPoint y: 146, distance: 6.7
click at [425, 146] on input "***" at bounding box center [450, 146] width 96 height 13
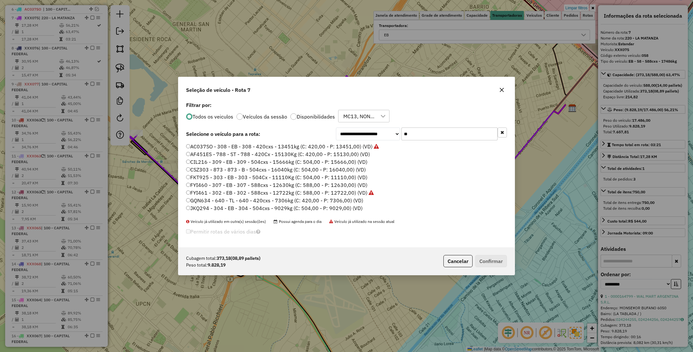
type input "*"
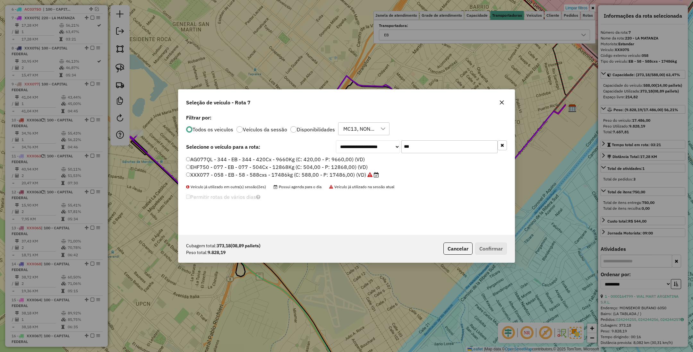
type input "***"
click at [280, 165] on label "EHF750 - 077 - EB - 077 - 504Cx - 12868Kg (C: 504,00 - P: 12868,00) (VD)" at bounding box center [277, 167] width 182 height 8
click at [496, 249] on button "Confirmar" at bounding box center [491, 248] width 32 height 12
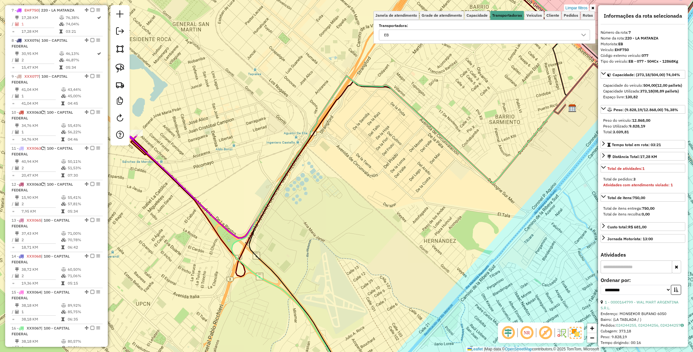
scroll to position [298, 0]
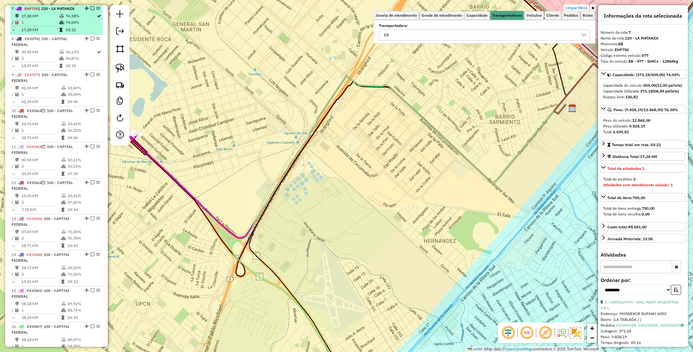
click at [91, 8] on em at bounding box center [93, 8] width 4 height 4
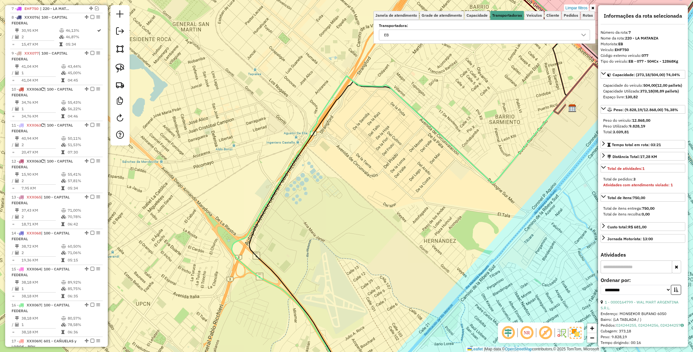
click at [50, 30] on td "30,95 KM" at bounding box center [40, 30] width 38 height 6
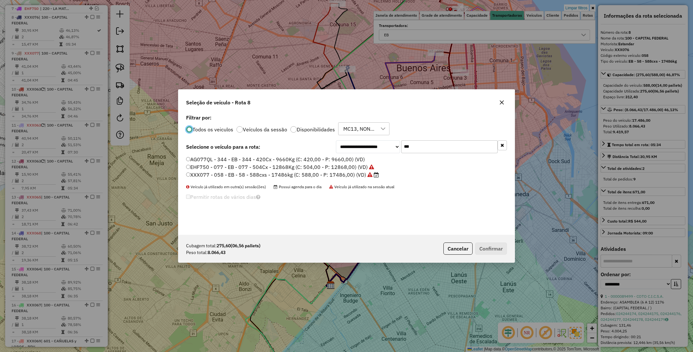
scroll to position [3, 2]
click at [422, 144] on input "***" at bounding box center [450, 146] width 96 height 13
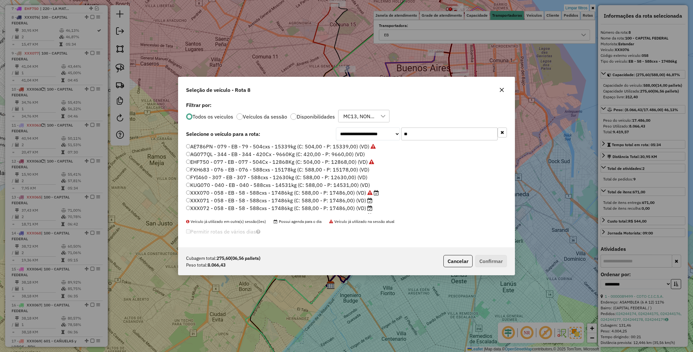
type input "*"
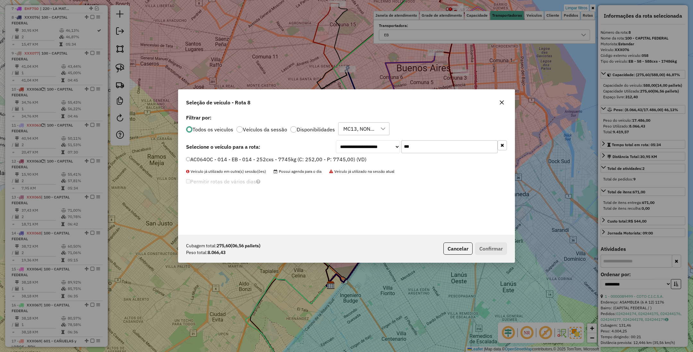
type input "***"
click at [334, 161] on label "AC064OC - 014 - EB - 014 - 252cxs - 7745kg (C: 252,00 - P: 7745,00) (VD)" at bounding box center [276, 159] width 180 height 8
click at [486, 249] on button "Confirmar" at bounding box center [491, 248] width 32 height 12
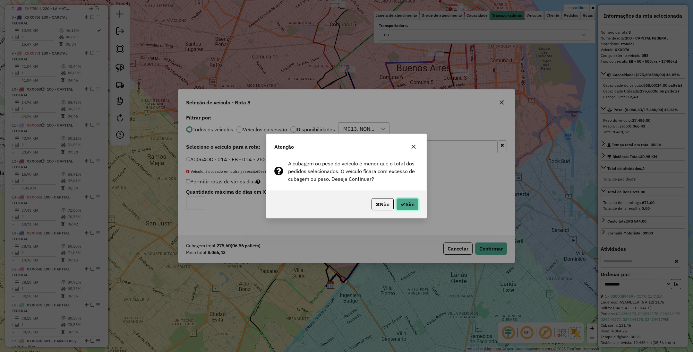
click at [404, 204] on button "Sim" at bounding box center [407, 204] width 22 height 12
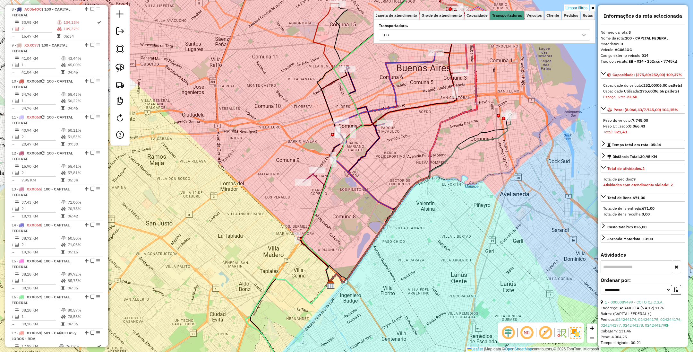
scroll to position [306, 0]
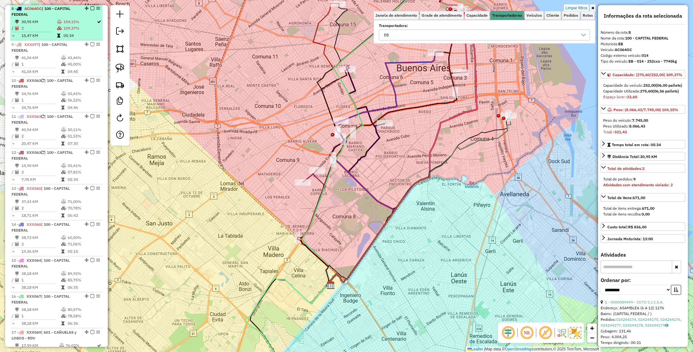
click at [91, 9] on em at bounding box center [93, 8] width 4 height 4
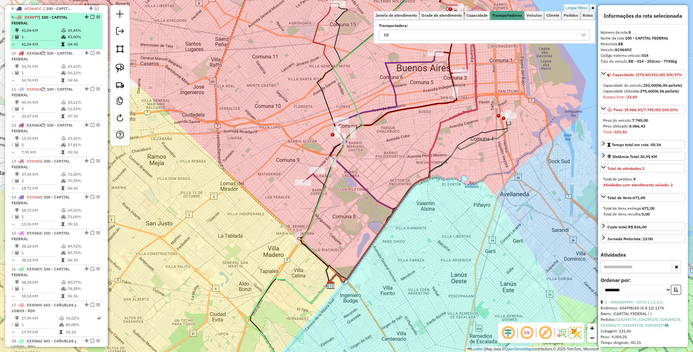
click at [48, 26] on div "9 - XXX077 | 100 - CAPITAL FEDERAL" at bounding box center [46, 20] width 68 height 12
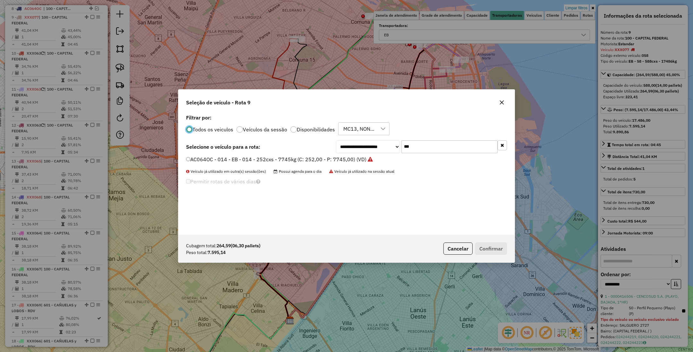
scroll to position [3, 2]
click at [421, 145] on input "***" at bounding box center [450, 146] width 96 height 13
type input "***"
click at [337, 160] on label "EQM348 - 046 - EB - 046 - 420cxs - 8173kg (C: 420,00 - P: 8173,00) (VD)" at bounding box center [275, 159] width 178 height 8
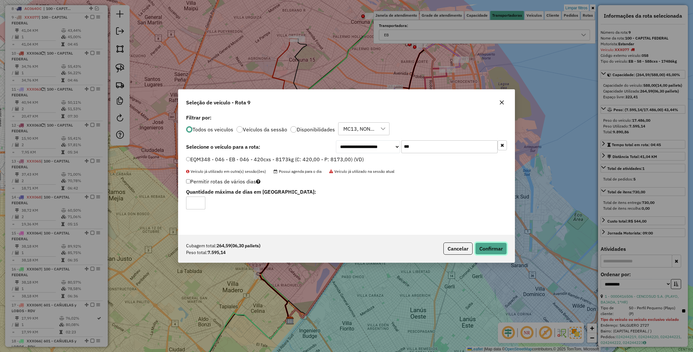
click at [493, 248] on button "Confirmar" at bounding box center [491, 248] width 32 height 12
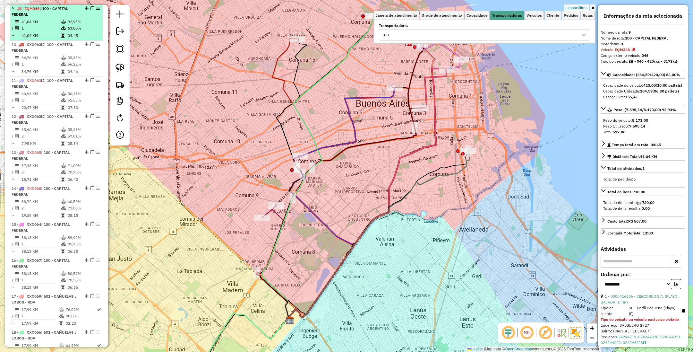
scroll to position [315, 0]
click at [91, 8] on em at bounding box center [93, 8] width 4 height 4
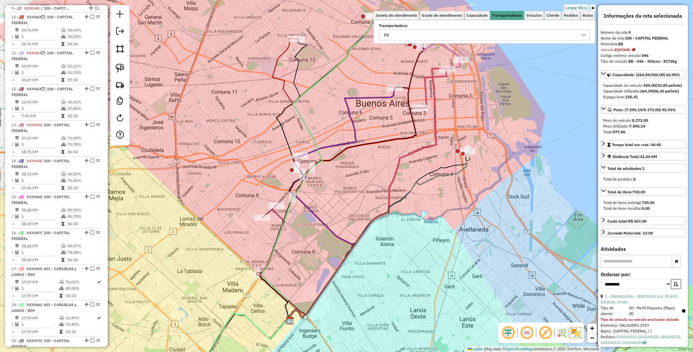
click at [55, 32] on td "34,76 KM" at bounding box center [41, 30] width 40 height 6
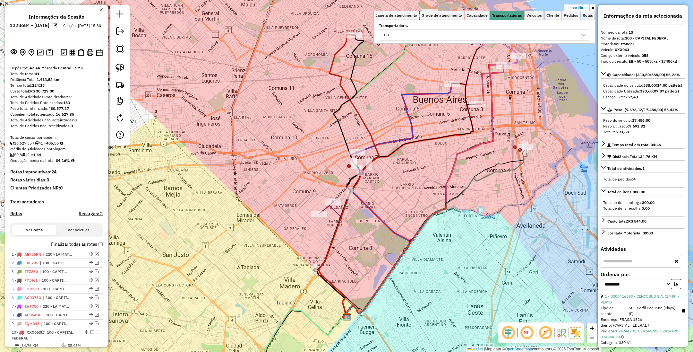
select select "**********"
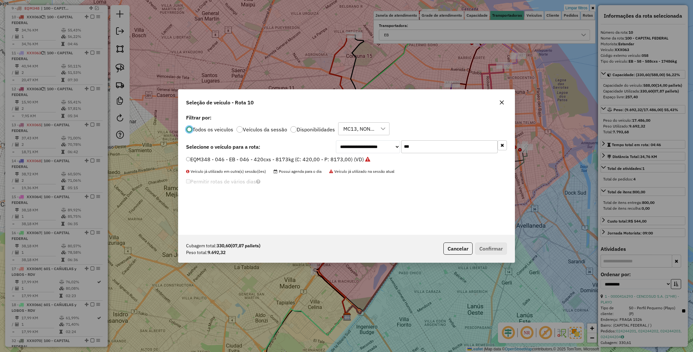
scroll to position [3, 2]
drag, startPoint x: 415, startPoint y: 146, endPoint x: 361, endPoint y: 131, distance: 56.2
click at [361, 131] on div "**********" at bounding box center [346, 174] width 336 height 122
type input "***"
click at [327, 163] on label "LZG600 - OM9 - TOL - OM9 - 588Cx - 16304Kg (C: 588,00 - P: 16304,00) (VD)" at bounding box center [279, 167] width 187 height 8
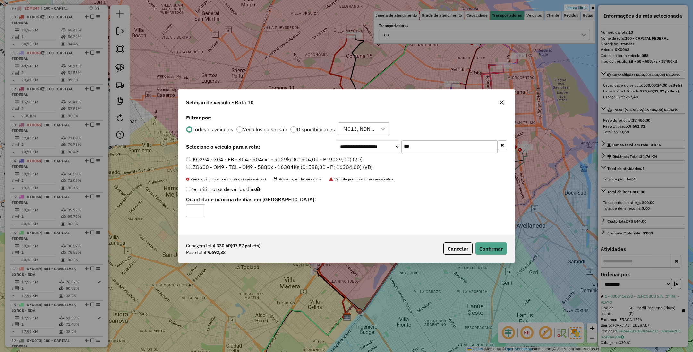
click at [239, 157] on label "JKQ294 - 304 - EB - 304 - 504cxs - 9029kg (C: 504,00 - P: 9029,00) (VD)" at bounding box center [274, 159] width 177 height 8
click at [495, 245] on button "Confirmar" at bounding box center [491, 248] width 32 height 12
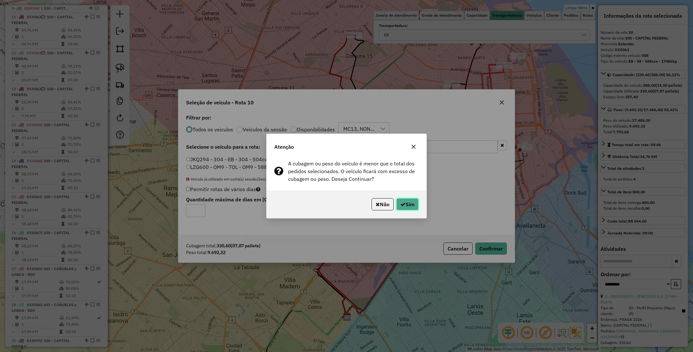
click at [410, 206] on button "Sim" at bounding box center [407, 204] width 22 height 12
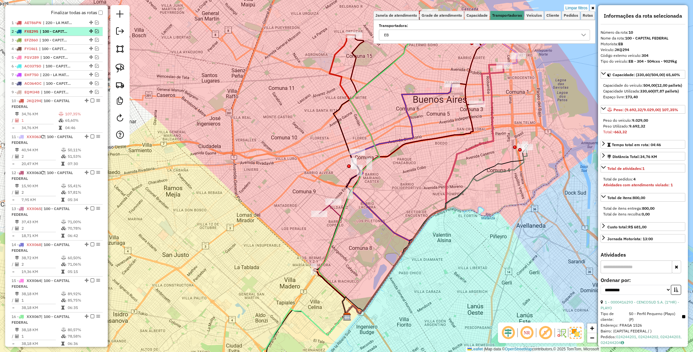
scroll to position [228, 0]
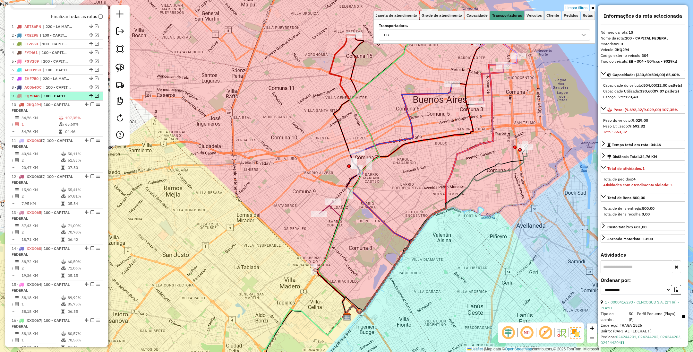
click at [60, 95] on span "| 100 - CAPITAL FEDERAL" at bounding box center [56, 96] width 30 height 6
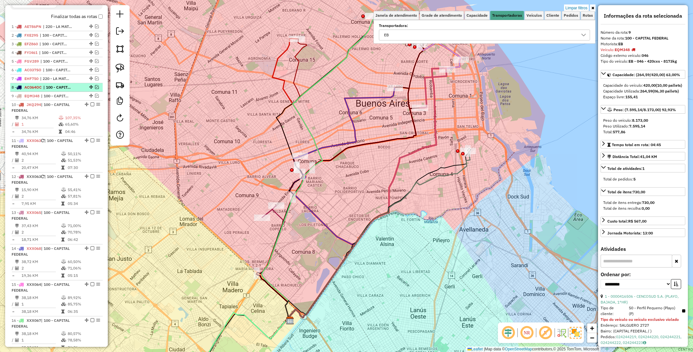
click at [60, 88] on span "| 100 - CAPITAL FEDERAL" at bounding box center [58, 87] width 30 height 6
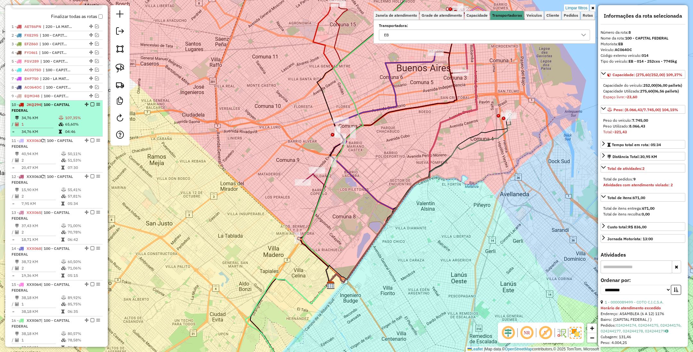
click at [51, 108] on span "| 100 - CAPITAL FEDERAL" at bounding box center [41, 107] width 58 height 11
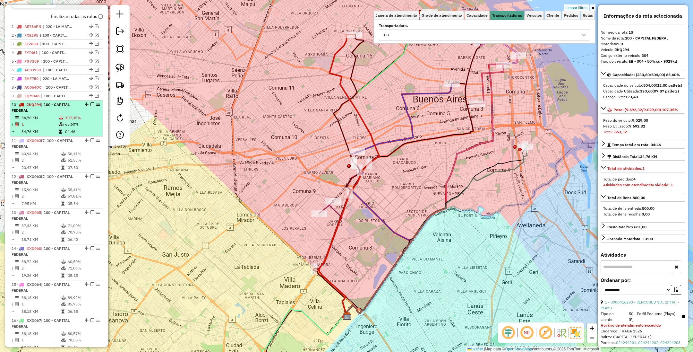
click at [91, 106] on em at bounding box center [93, 104] width 4 height 4
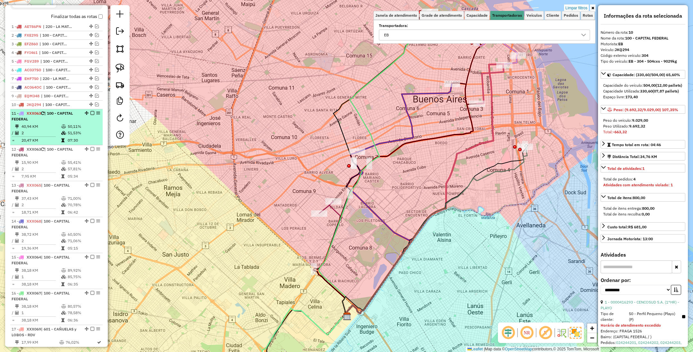
click at [57, 128] on td "40,94 KM" at bounding box center [41, 126] width 40 height 6
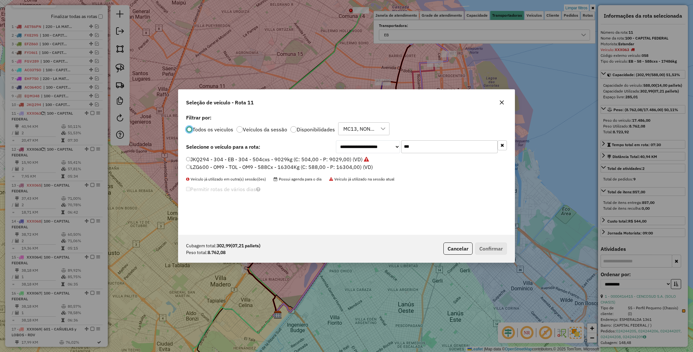
scroll to position [3, 2]
drag, startPoint x: 417, startPoint y: 145, endPoint x: 383, endPoint y: 136, distance: 36.0
click at [383, 136] on div "**********" at bounding box center [346, 174] width 336 height 122
type input "***"
click at [313, 160] on label "FEQ988 - 280 - EB - 280 - 420Cx - 7976Kg (C: 420,00 - P: 7976,00) (VD)" at bounding box center [273, 159] width 175 height 8
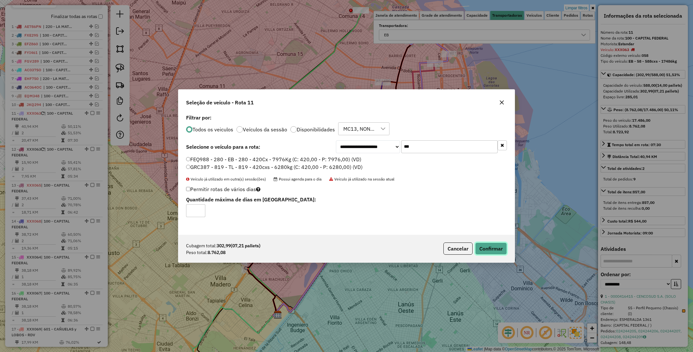
click at [489, 247] on button "Confirmar" at bounding box center [491, 248] width 32 height 12
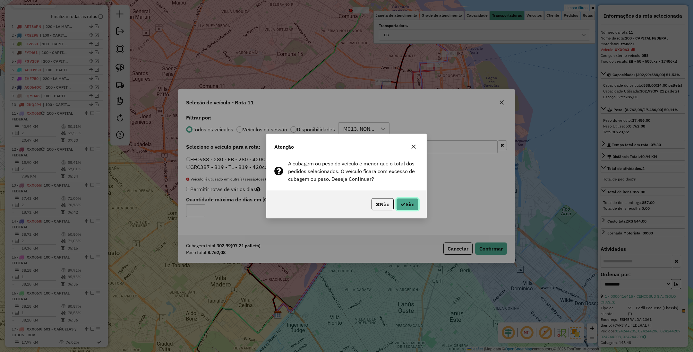
click at [411, 204] on button "Sim" at bounding box center [407, 204] width 22 height 12
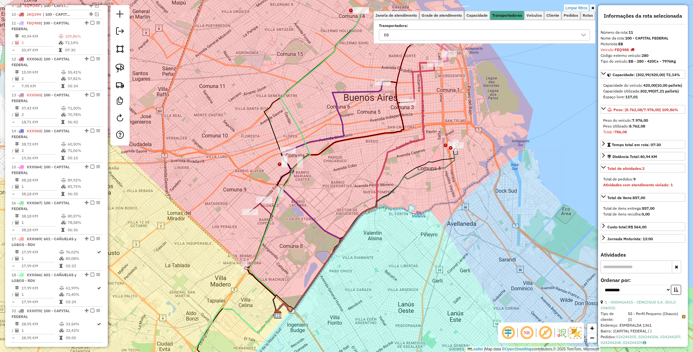
scroll to position [333, 0]
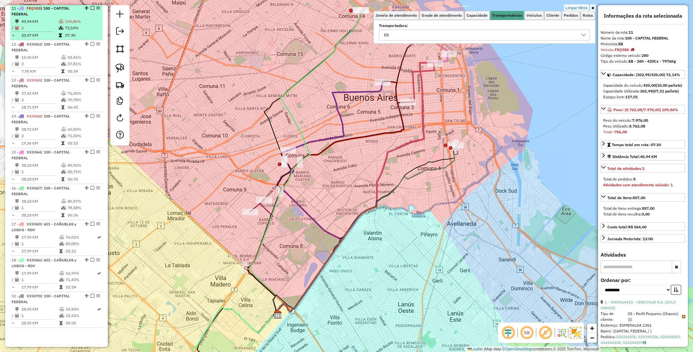
click at [91, 10] on em at bounding box center [93, 8] width 4 height 4
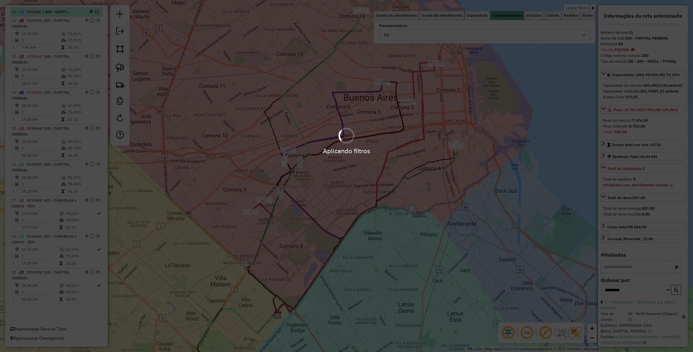
scroll to position [331, 0]
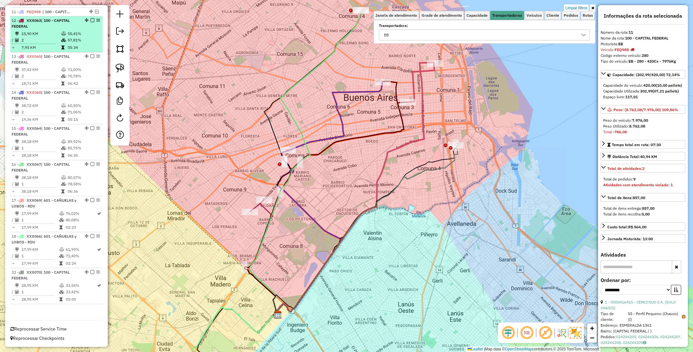
click at [52, 32] on td "15,90 KM" at bounding box center [41, 33] width 40 height 6
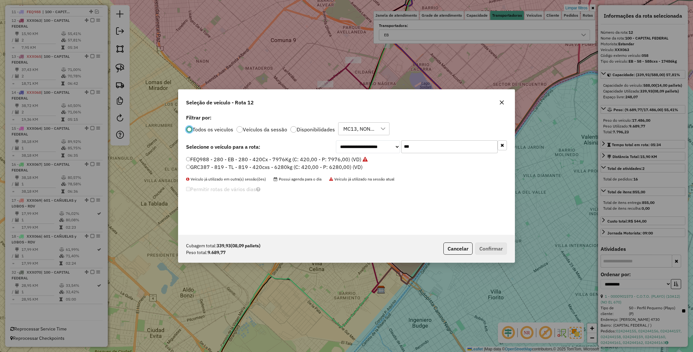
scroll to position [3, 2]
drag, startPoint x: 402, startPoint y: 143, endPoint x: 343, endPoint y: 136, distance: 58.8
click at [343, 136] on div "**********" at bounding box center [346, 174] width 336 height 122
type input "***"
click at [289, 158] on label "KUM536 - H39 - EB - H39 - 420Cx - 9597Kg (C: 420,00 - P: 9597,00) (VD)" at bounding box center [275, 159] width 178 height 8
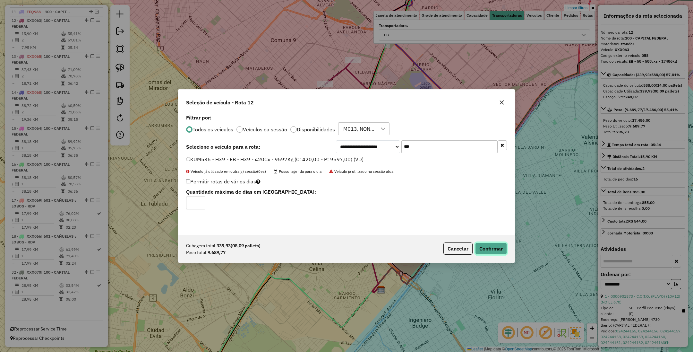
click at [492, 253] on button "Confirmar" at bounding box center [491, 248] width 32 height 12
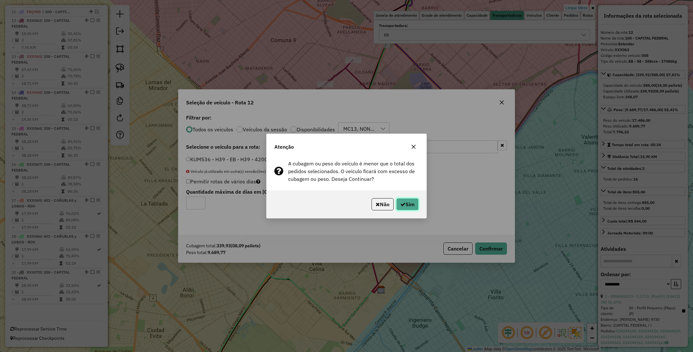
click at [409, 199] on button "Sim" at bounding box center [407, 204] width 22 height 12
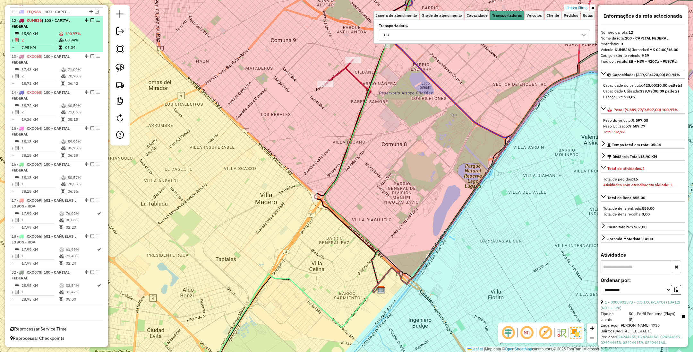
click at [91, 20] on em at bounding box center [93, 20] width 4 height 4
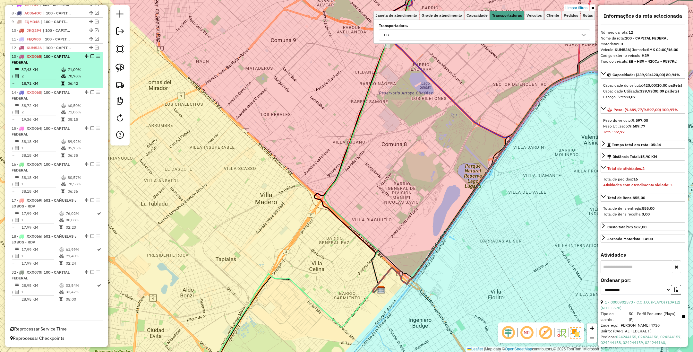
click at [50, 67] on td "37,43 KM" at bounding box center [41, 69] width 40 height 6
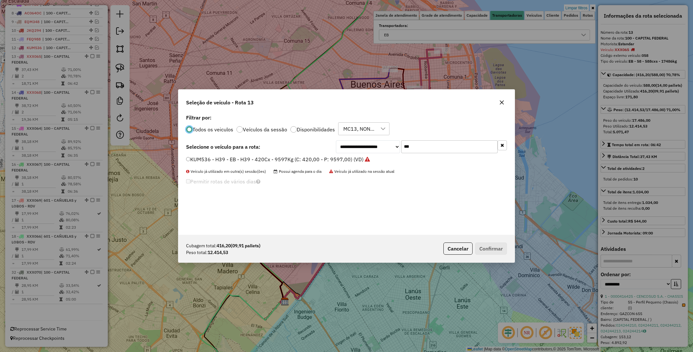
scroll to position [3, 2]
drag, startPoint x: 417, startPoint y: 148, endPoint x: 383, endPoint y: 145, distance: 34.5
click at [383, 145] on div "**********" at bounding box center [421, 146] width 171 height 13
type input "***"
click at [314, 157] on label "OCA239 - 357 - EB - 357 - 420cxs - 9552kg (C: 420,00 - P: 9552,00) (VD)" at bounding box center [274, 159] width 177 height 8
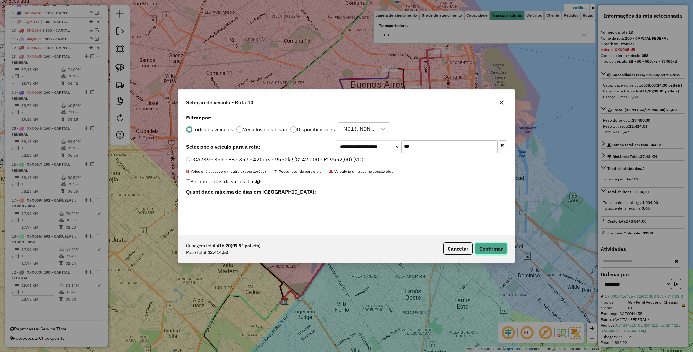
click at [495, 246] on button "Confirmar" at bounding box center [491, 248] width 32 height 12
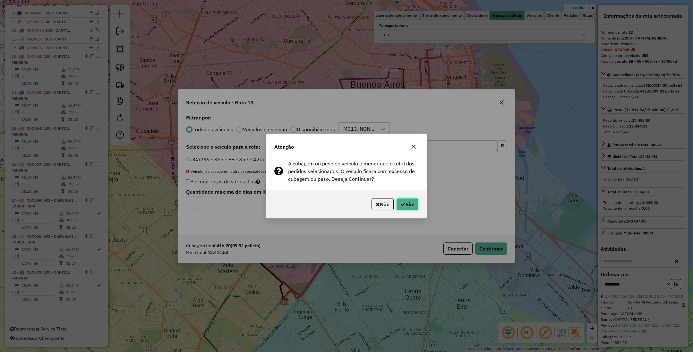
click at [403, 199] on button "Sim" at bounding box center [407, 204] width 22 height 12
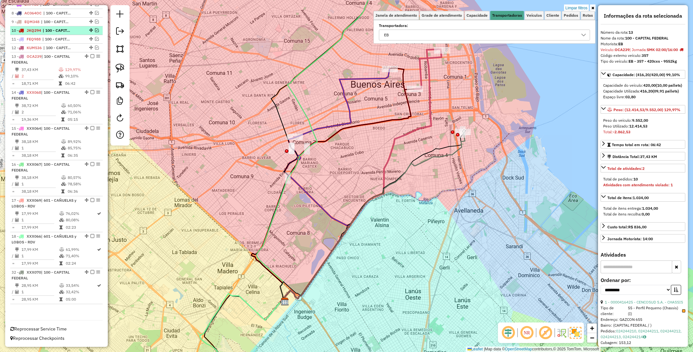
click at [91, 56] on em at bounding box center [93, 56] width 4 height 4
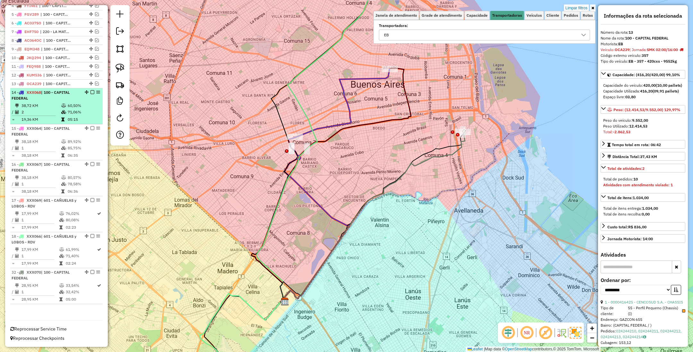
click at [54, 104] on td "38,72 KM" at bounding box center [41, 105] width 40 height 6
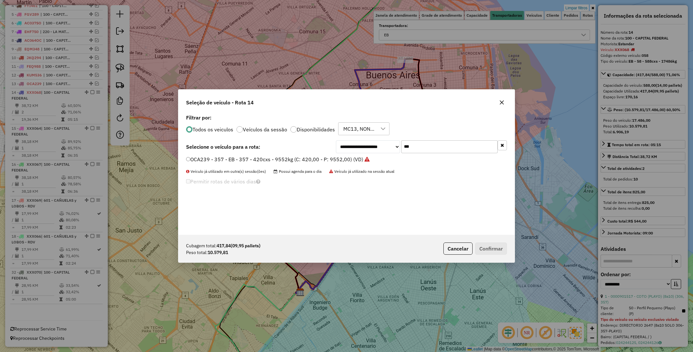
scroll to position [3, 2]
click at [332, 158] on label "OCA239 - 357 - EB - 357 - 420cxs - 9552kg (C: 420,00 - P: 9552,00) (VD)" at bounding box center [278, 159] width 184 height 8
click at [489, 247] on button "Confirmar" at bounding box center [491, 248] width 32 height 12
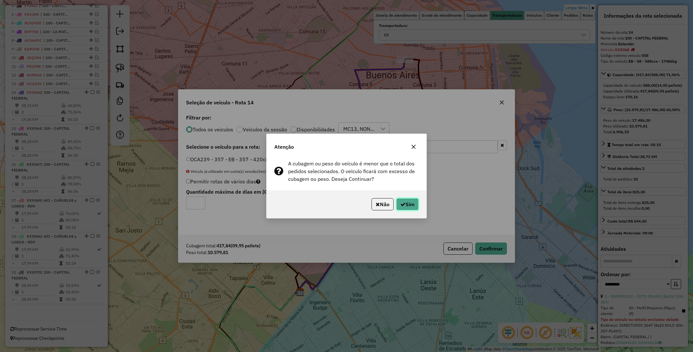
click at [409, 207] on button "Sim" at bounding box center [407, 204] width 22 height 12
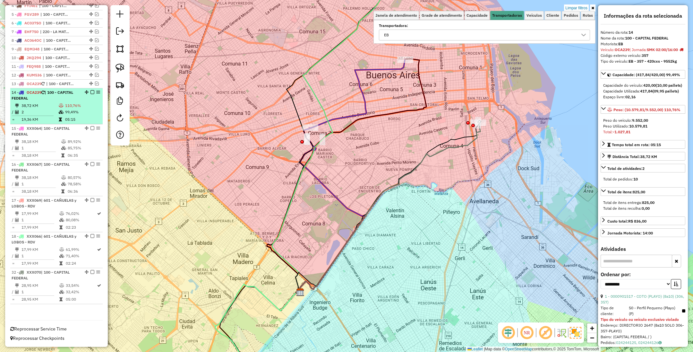
click at [91, 91] on em at bounding box center [93, 92] width 4 height 4
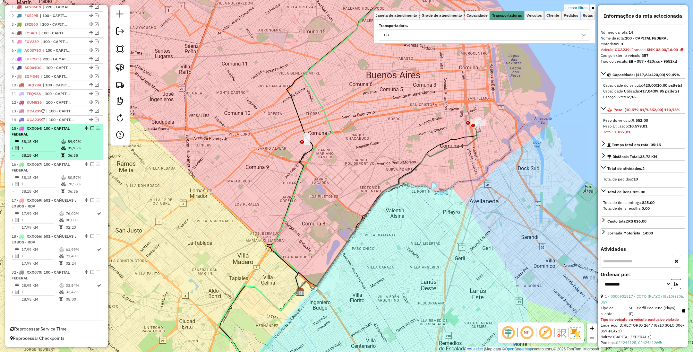
click at [49, 143] on td "38,18 KM" at bounding box center [41, 141] width 40 height 6
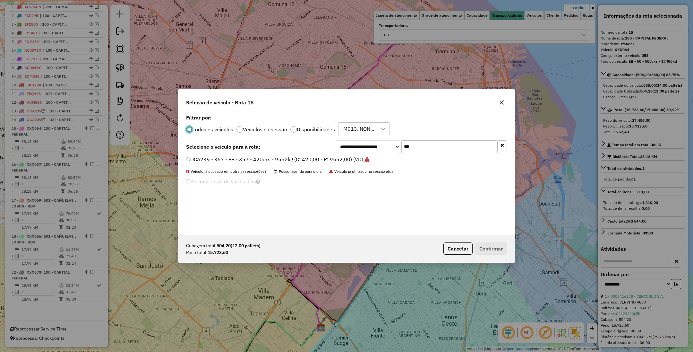
scroll to position [3, 2]
drag, startPoint x: 366, startPoint y: 137, endPoint x: 360, endPoint y: 136, distance: 5.6
click at [360, 136] on div "**********" at bounding box center [346, 174] width 336 height 122
type input "***"
click at [329, 167] on label "KUG070 - 040 - EB - 040 - 588cxs - 14531kg (C: 588,00 - P: 14531,00) (VD)" at bounding box center [278, 167] width 184 height 8
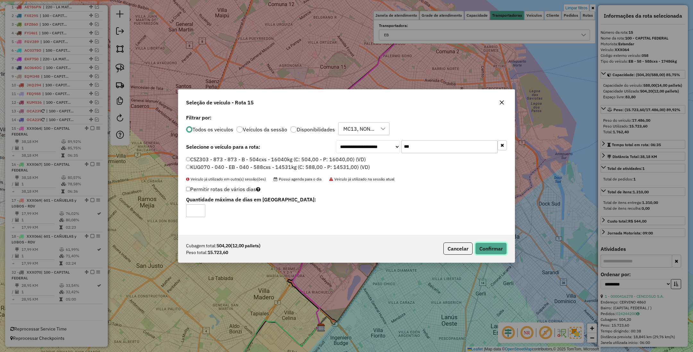
click at [499, 246] on button "Confirmar" at bounding box center [491, 248] width 32 height 12
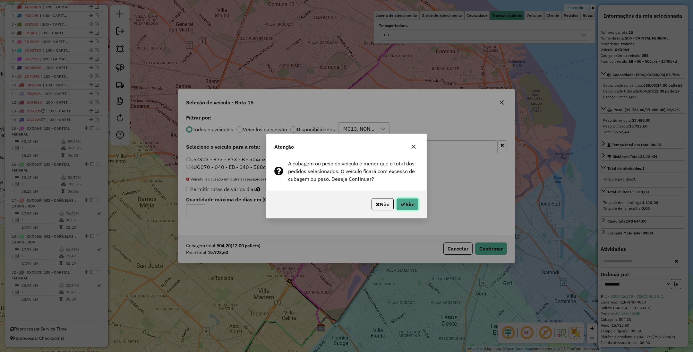
click at [407, 203] on button "Sim" at bounding box center [407, 204] width 22 height 12
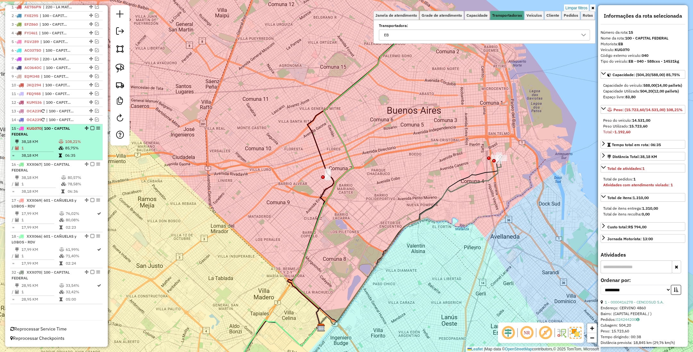
click at [91, 128] on em at bounding box center [93, 128] width 4 height 4
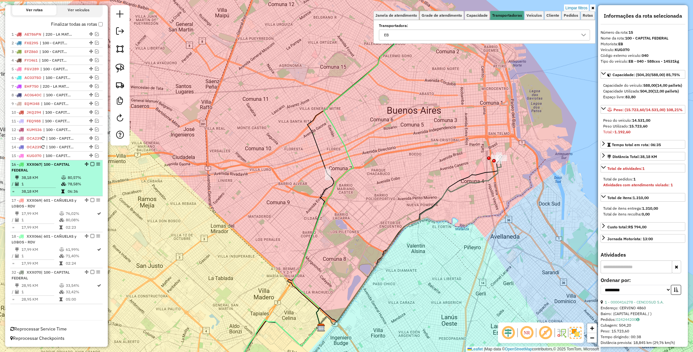
click at [38, 173] on li "16 - XXX067 | 100 - CAPITAL FEDERAL 38,18 KM 80,57% / 1 78,58% = 38,18 KM 06:36" at bounding box center [56, 178] width 92 height 36
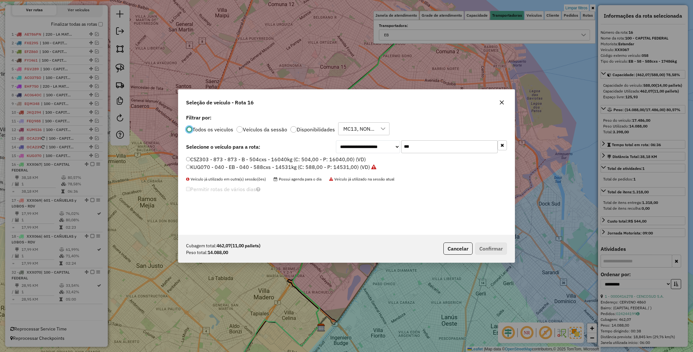
scroll to position [3, 2]
drag, startPoint x: 411, startPoint y: 144, endPoint x: 374, endPoint y: 137, distance: 37.4
click at [374, 137] on div "**********" at bounding box center [346, 174] width 336 height 122
type input "***"
click at [337, 157] on label "FOB348 - 670 - EB - 670 - 588cxs - 15624Kg (C: 588,00 - P: 15624,00) (VD)" at bounding box center [278, 159] width 184 height 8
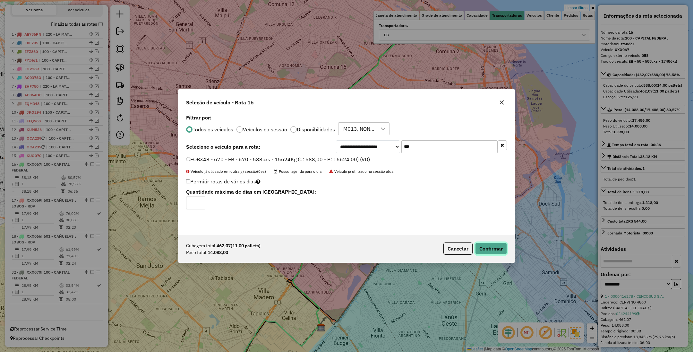
click at [489, 246] on button "Confirmar" at bounding box center [491, 248] width 32 height 12
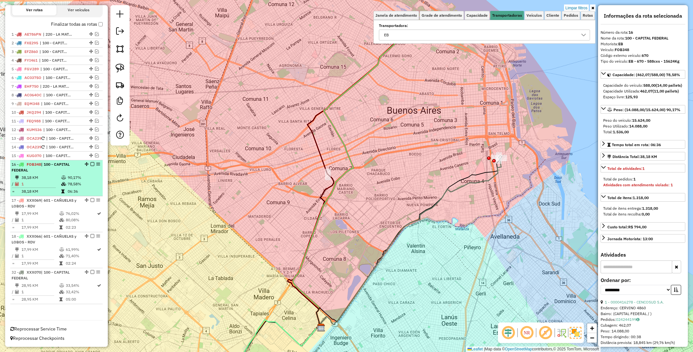
click at [91, 164] on em at bounding box center [93, 164] width 4 height 4
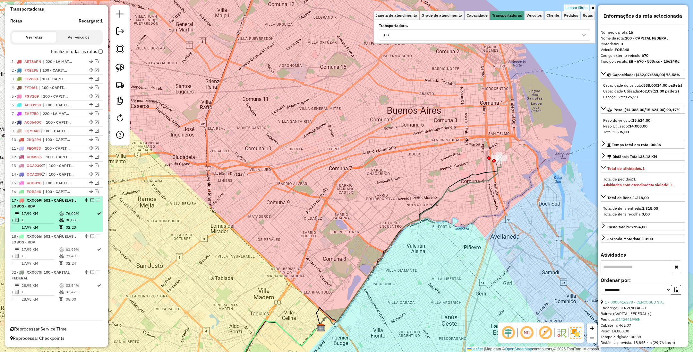
click at [59, 212] on icon at bounding box center [61, 214] width 5 height 4
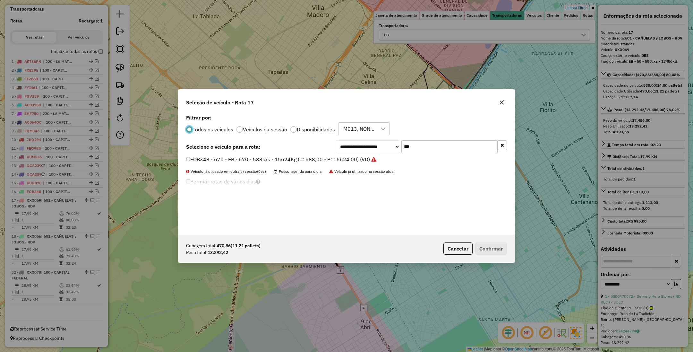
scroll to position [3, 2]
drag, startPoint x: 415, startPoint y: 146, endPoint x: 357, endPoint y: 132, distance: 60.3
click at [357, 132] on div "**********" at bounding box center [346, 174] width 336 height 122
type input "***"
click at [326, 163] on label "ETH221 - 397 - EB - 397 - 588cxs - 12547kg (C: 504,00 - P: 12547,00) (VD)" at bounding box center [277, 167] width 183 height 8
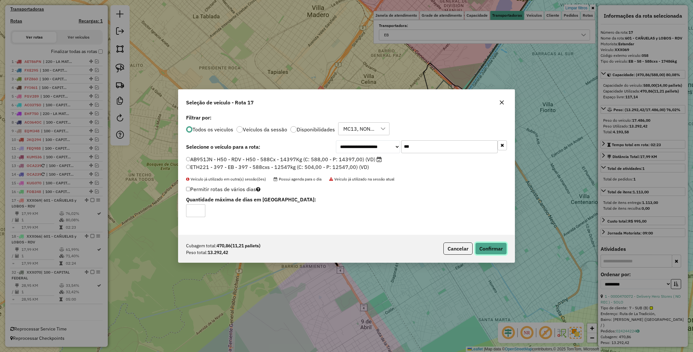
click at [494, 251] on button "Confirmar" at bounding box center [491, 248] width 32 height 12
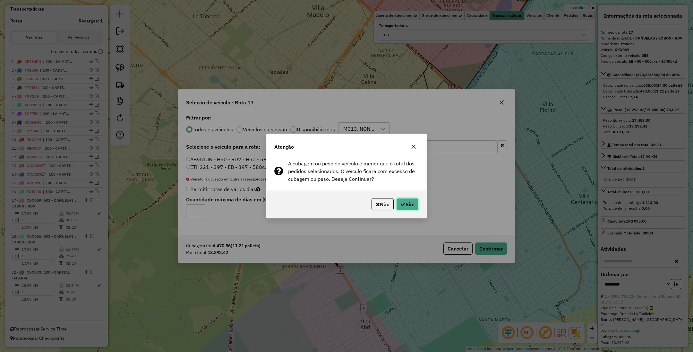
click at [409, 205] on button "Sim" at bounding box center [407, 204] width 22 height 12
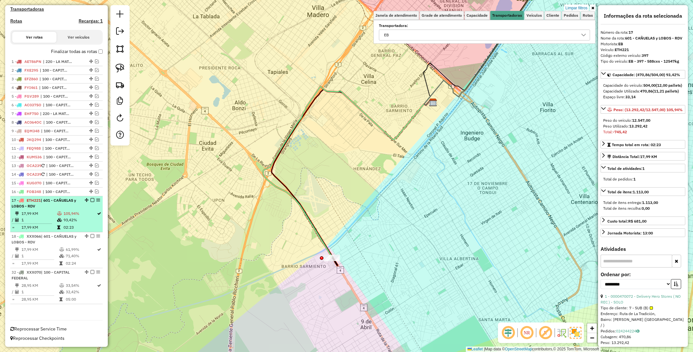
click at [91, 200] on em at bounding box center [93, 200] width 4 height 4
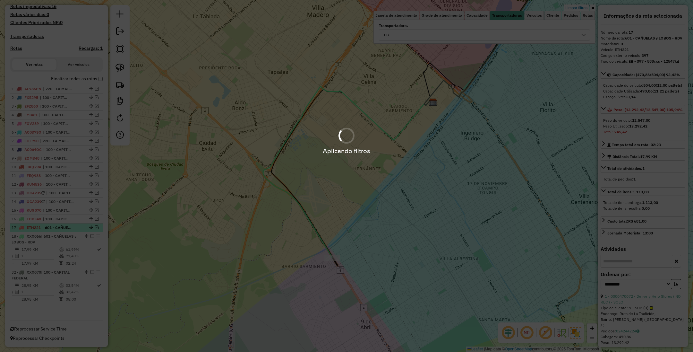
scroll to position [168, 0]
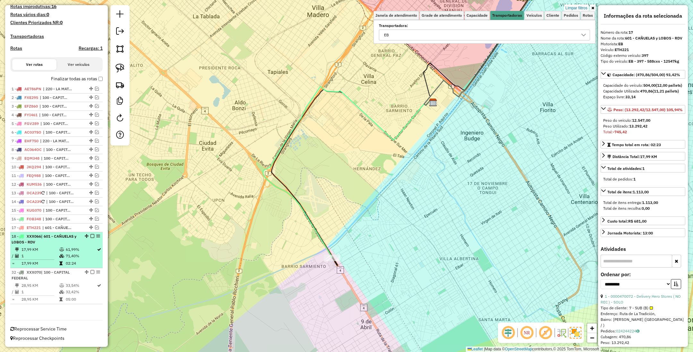
click at [34, 245] on div "18 - XXX066 | 601 - CAÑUELAS y LOBOS - RDV" at bounding box center [46, 239] width 68 height 12
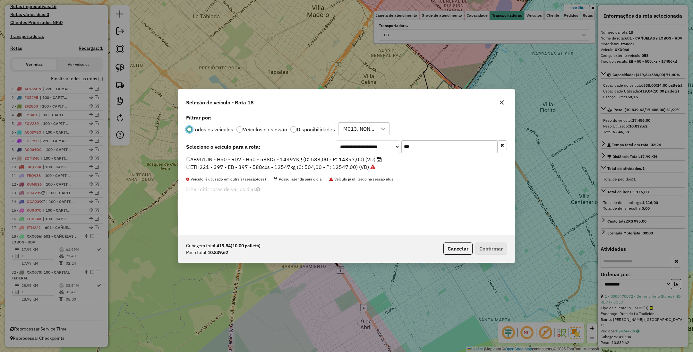
scroll to position [3, 2]
drag, startPoint x: 416, startPoint y: 147, endPoint x: 361, endPoint y: 141, distance: 55.3
click at [361, 141] on div "**********" at bounding box center [421, 146] width 171 height 13
type input "***"
click at [341, 159] on label "EQM345 - 921 - EB - 921 - 504cxs - 11096kg (C: 504,00 - P: 11096,00) (VD)" at bounding box center [278, 159] width 184 height 8
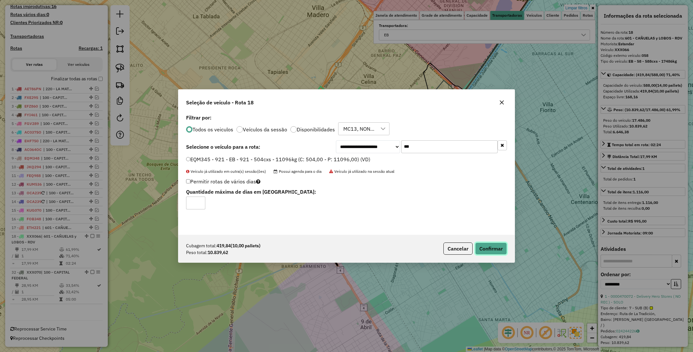
click at [489, 248] on button "Confirmar" at bounding box center [491, 248] width 32 height 12
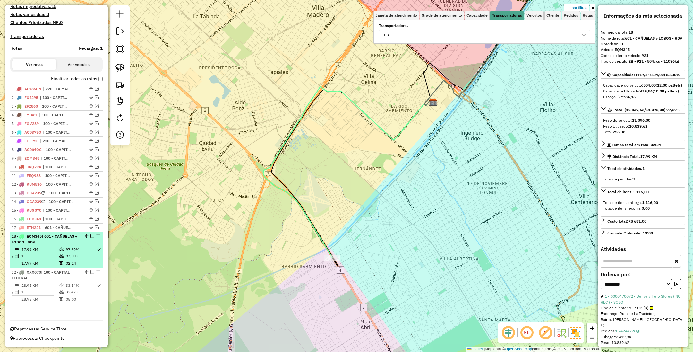
click at [57, 244] on div "18 - EQM345 | 601 - CAÑUELAS y LOBOS - RDV" at bounding box center [46, 239] width 68 height 12
click at [91, 235] on em at bounding box center [93, 236] width 4 height 4
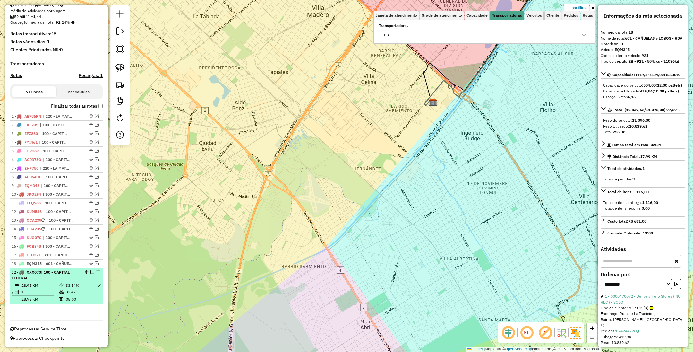
click at [55, 279] on div "32 - XXX070 | 100 - CAPITAL FEDERAL" at bounding box center [46, 275] width 68 height 12
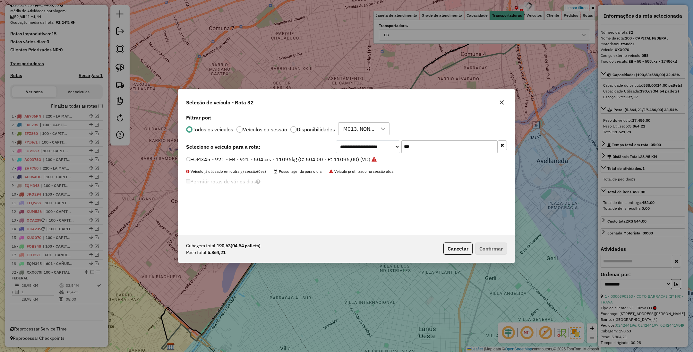
scroll to position [3, 2]
drag, startPoint x: 415, startPoint y: 146, endPoint x: 349, endPoint y: 129, distance: 68.3
click at [349, 129] on div "**********" at bounding box center [346, 174] width 336 height 122
type input "***"
click at [316, 158] on label "FYI460 - 307 - EB - 307 - 588cxs - 12630kg (C: 588,00 - P: 12630,00) (VD)" at bounding box center [276, 159] width 181 height 8
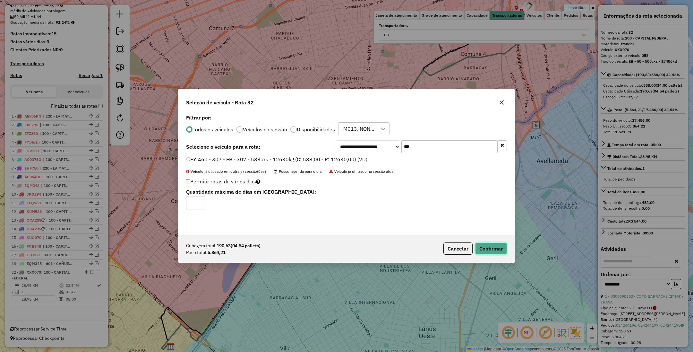
click at [494, 247] on button "Confirmar" at bounding box center [491, 248] width 32 height 12
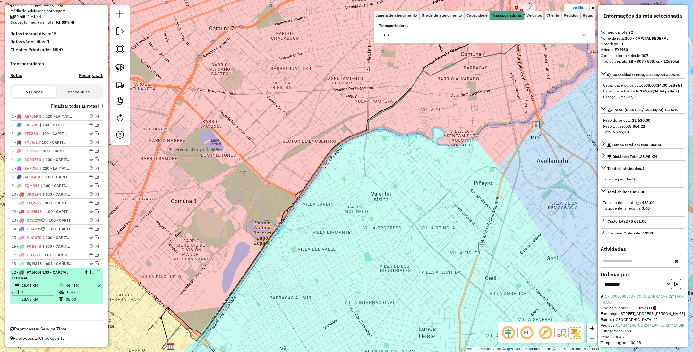
click at [91, 271] on em at bounding box center [93, 272] width 4 height 4
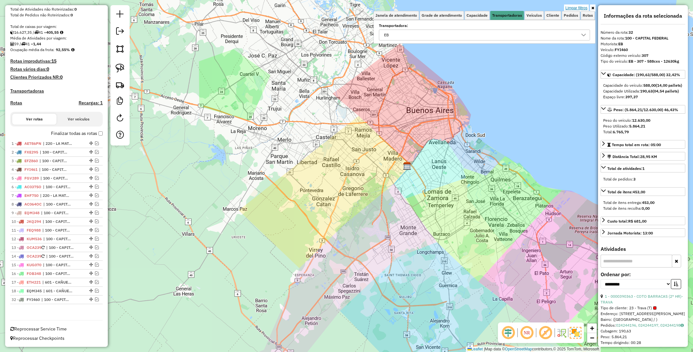
click at [573, 9] on link "Limpar filtros" at bounding box center [576, 7] width 25 height 7
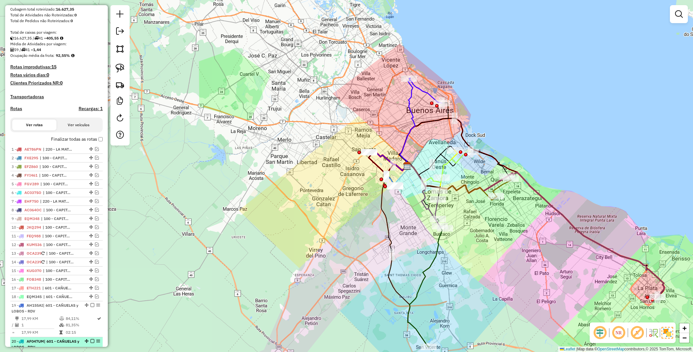
scroll to position [92, 0]
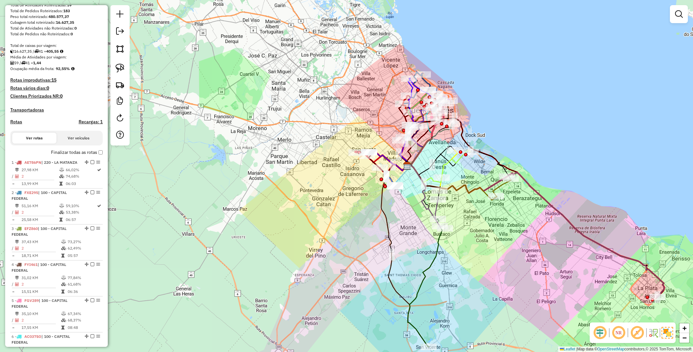
click at [14, 120] on h4 "Rotas" at bounding box center [16, 121] width 12 height 5
select select "*"
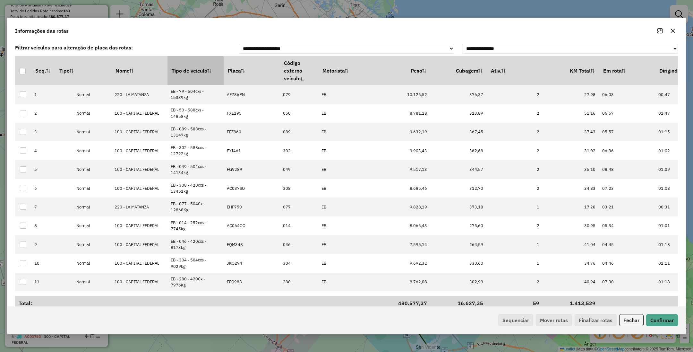
click at [186, 71] on th "Tipo de veículo" at bounding box center [196, 70] width 56 height 29
click at [505, 325] on button "Sequenciar" at bounding box center [515, 320] width 35 height 12
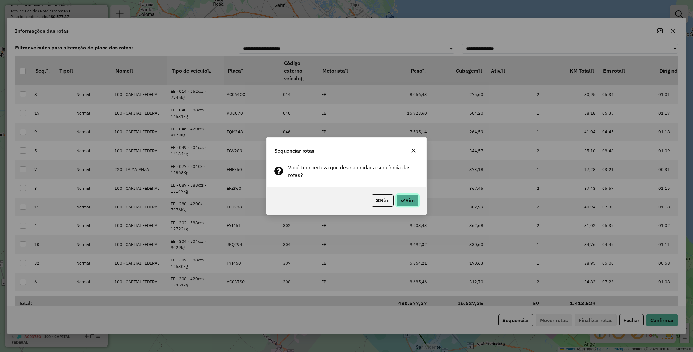
click at [407, 201] on button "Sim" at bounding box center [407, 200] width 22 height 12
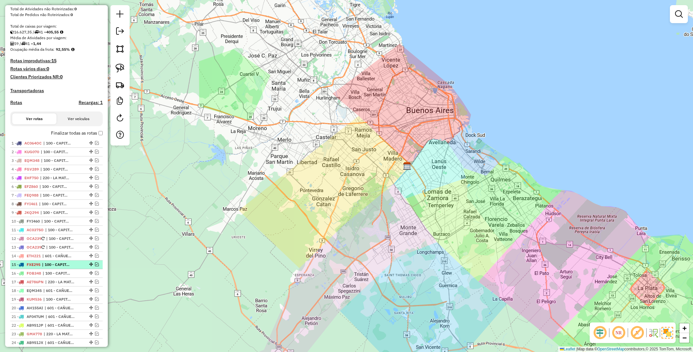
scroll to position [96, 0]
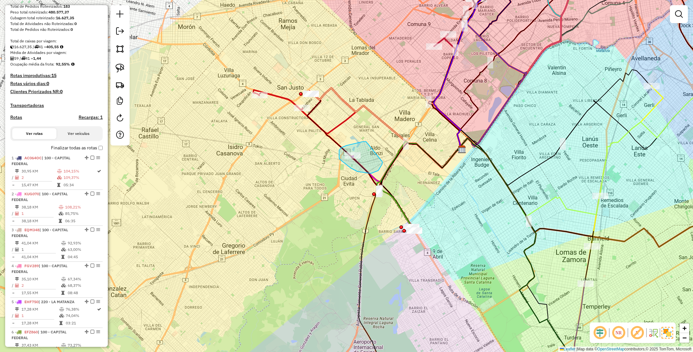
drag, startPoint x: 366, startPoint y: 142, endPoint x: 383, endPoint y: 162, distance: 26.0
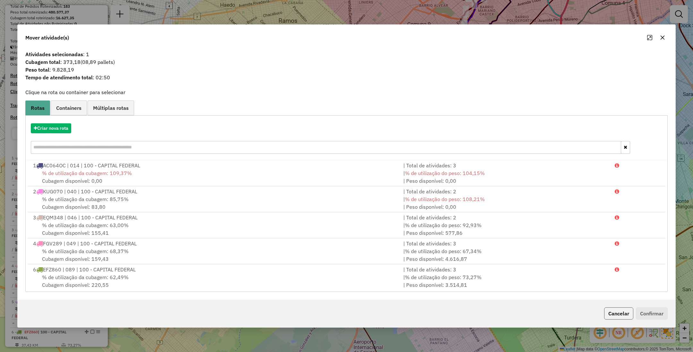
click at [618, 316] on button "Cancelar" at bounding box center [618, 313] width 29 height 12
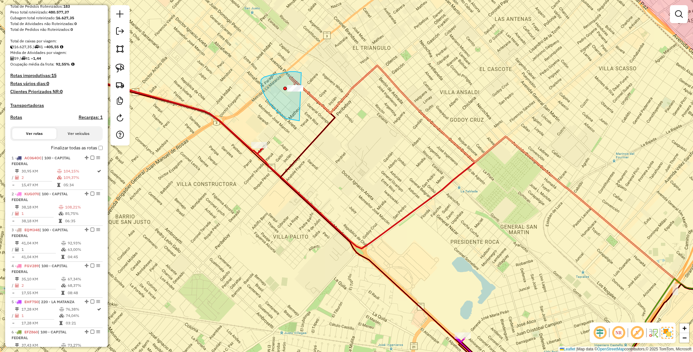
drag, startPoint x: 296, startPoint y: 72, endPoint x: 334, endPoint y: 81, distance: 39.0
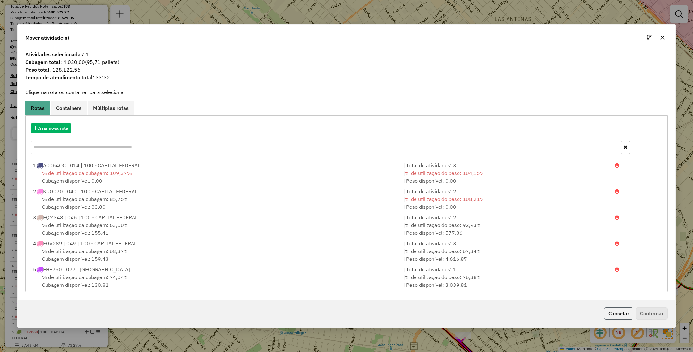
click at [619, 311] on button "Cancelar" at bounding box center [618, 313] width 29 height 12
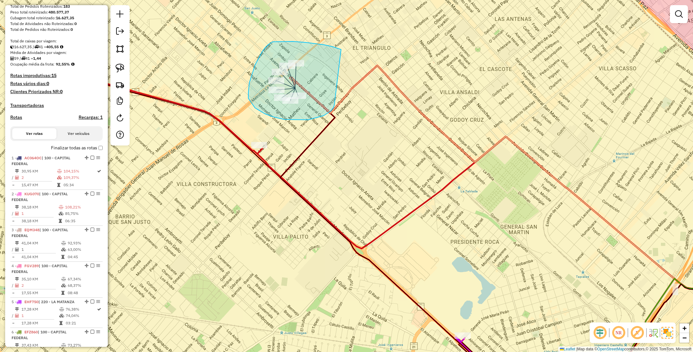
drag, startPoint x: 306, startPoint y: 42, endPoint x: 334, endPoint y: 105, distance: 68.9
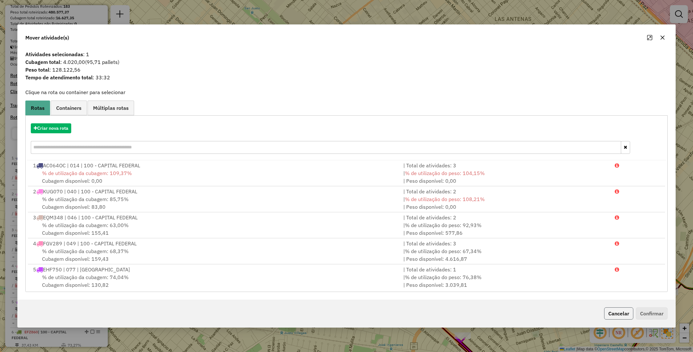
click at [624, 314] on button "Cancelar" at bounding box center [618, 313] width 29 height 12
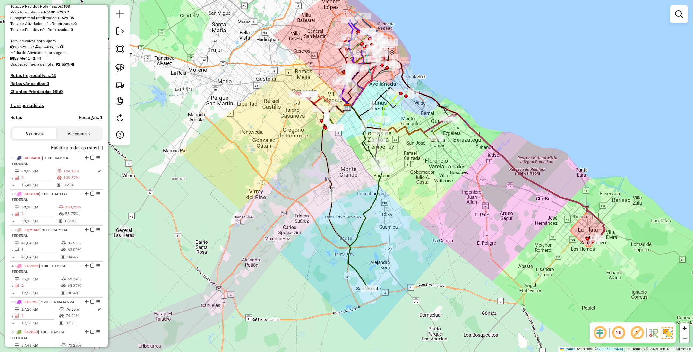
drag, startPoint x: 479, startPoint y: 221, endPoint x: 442, endPoint y: 192, distance: 47.3
click at [442, 192] on div "Janela de atendimento Grade de atendimento Capacidade Transportadoras Veículos …" at bounding box center [346, 176] width 693 height 352
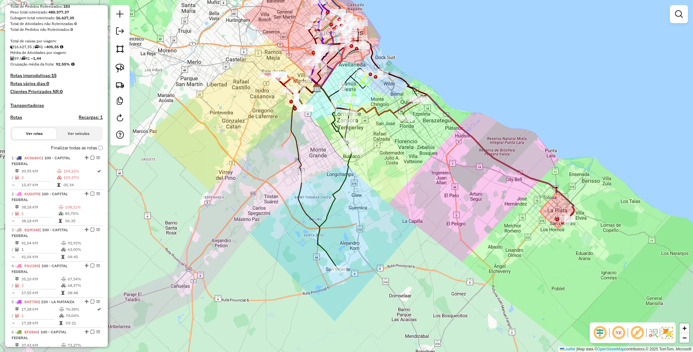
drag, startPoint x: 457, startPoint y: 196, endPoint x: 426, endPoint y: 177, distance: 36.0
click at [426, 177] on div "Janela de atendimento Grade de atendimento Capacidade Transportadoras Veículos …" at bounding box center [346, 176] width 693 height 352
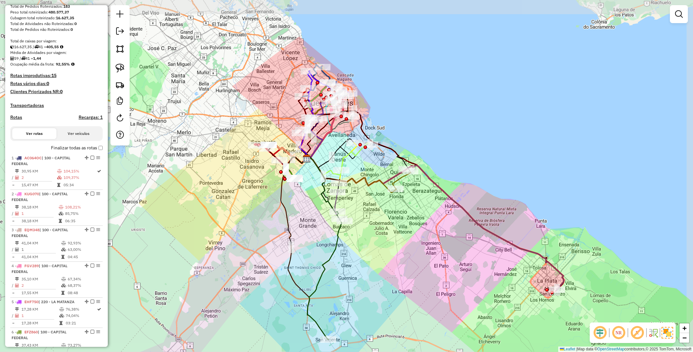
drag, startPoint x: 458, startPoint y: 199, endPoint x: 451, endPoint y: 272, distance: 72.5
click at [451, 272] on div "Janela de atendimento Grade de atendimento Capacidade Transportadoras Veículos …" at bounding box center [346, 176] width 693 height 352
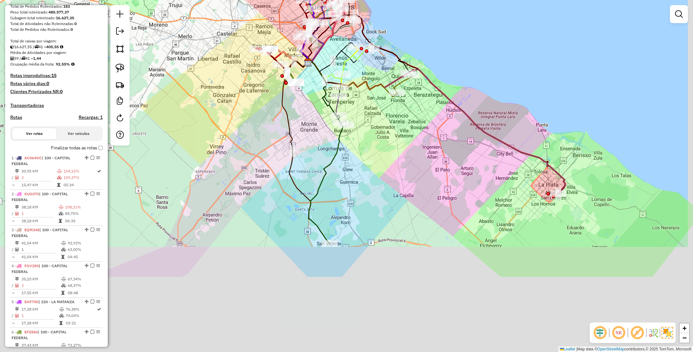
drag, startPoint x: 404, startPoint y: 251, endPoint x: 391, endPoint y: 133, distance: 118.9
click at [391, 133] on div "Janela de atendimento Grade de atendimento Capacidade Transportadoras Veículos …" at bounding box center [346, 176] width 693 height 352
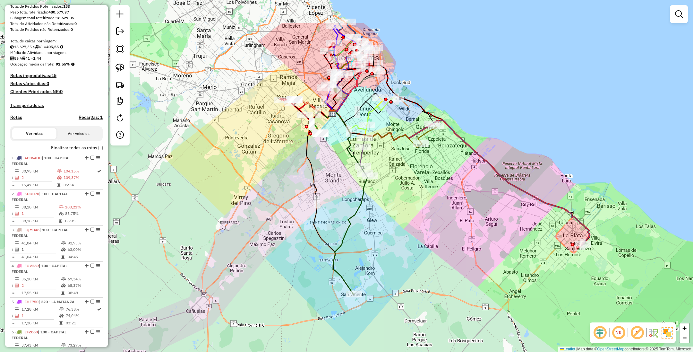
drag, startPoint x: 382, startPoint y: 163, endPoint x: 401, endPoint y: 210, distance: 50.7
click at [401, 210] on div "Janela de atendimento Grade de atendimento Capacidade Transportadoras Veículos …" at bounding box center [346, 176] width 693 height 352
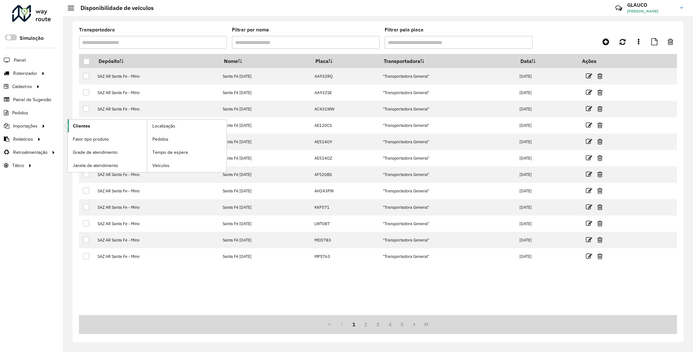
click at [78, 126] on span "Clientes" at bounding box center [81, 126] width 17 height 7
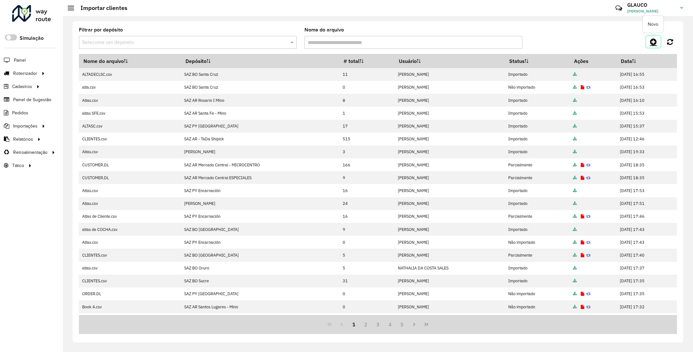
click at [654, 43] on icon at bounding box center [653, 42] width 7 height 8
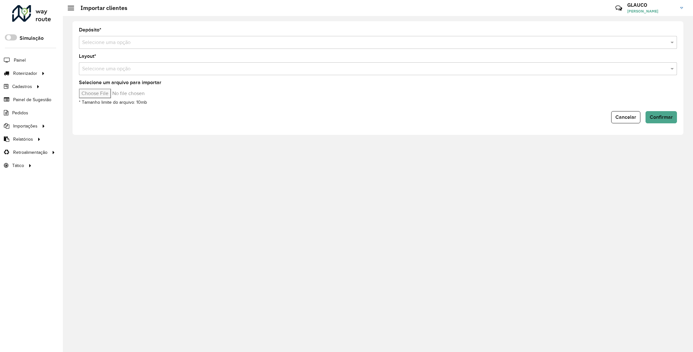
click at [249, 43] on input "text" at bounding box center [371, 43] width 579 height 8
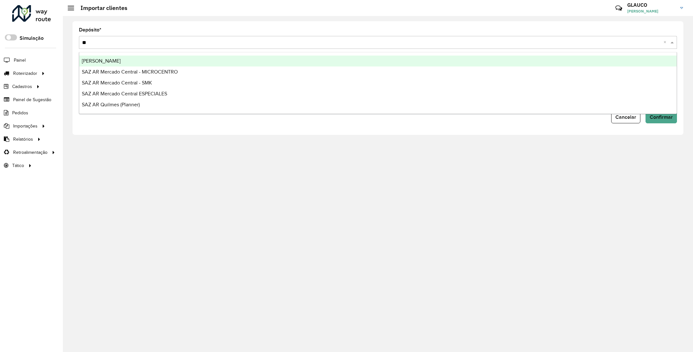
type input "***"
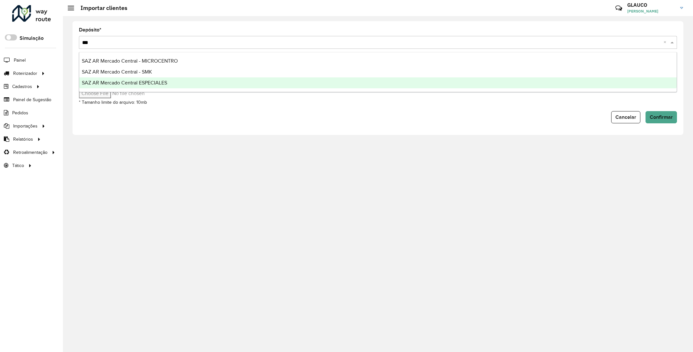
click at [156, 82] on span "SAZ AR Mercado Central ESPECIALES" at bounding box center [124, 82] width 85 height 5
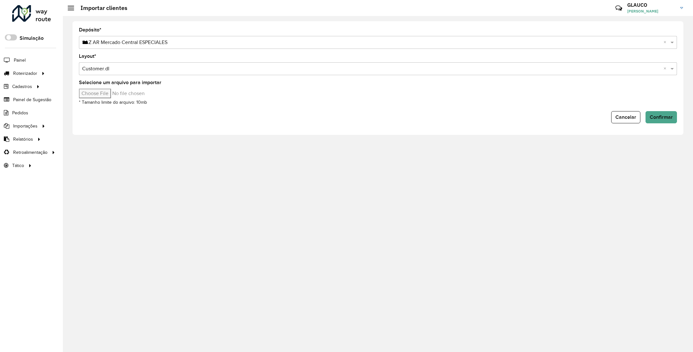
click at [100, 93] on input "Selecione um arquivo para importar" at bounding box center [133, 94] width 109 height 10
type input "**********"
click at [662, 116] on span "Confirmar" at bounding box center [661, 116] width 23 height 5
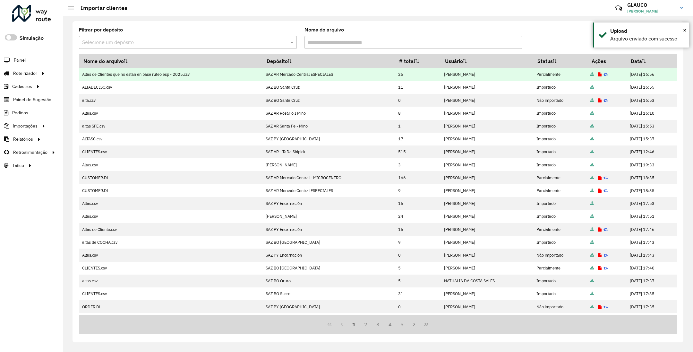
click at [598, 74] on icon at bounding box center [600, 75] width 4 height 4
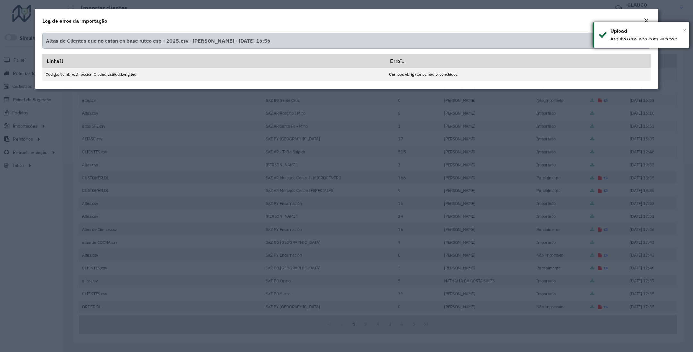
click at [686, 28] on span "×" at bounding box center [684, 30] width 3 height 7
click at [646, 18] on em "Close" at bounding box center [646, 20] width 5 height 5
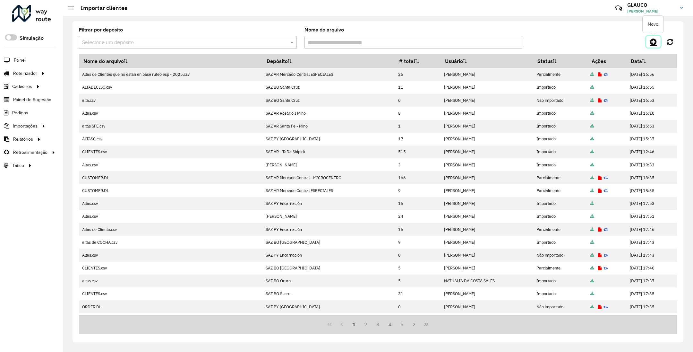
click at [652, 43] on icon at bounding box center [653, 42] width 7 height 8
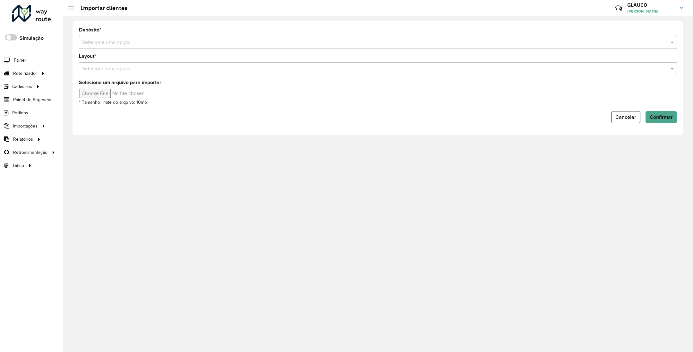
click at [195, 45] on input "text" at bounding box center [371, 43] width 579 height 8
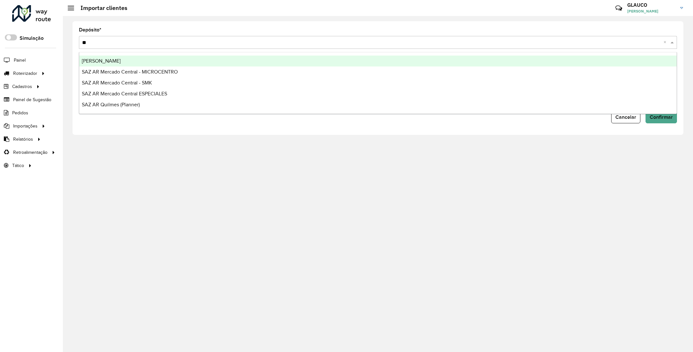
type input "***"
click at [158, 58] on div "SAZ AR Mercado Central - MICROCENTRO" at bounding box center [378, 61] width 598 height 11
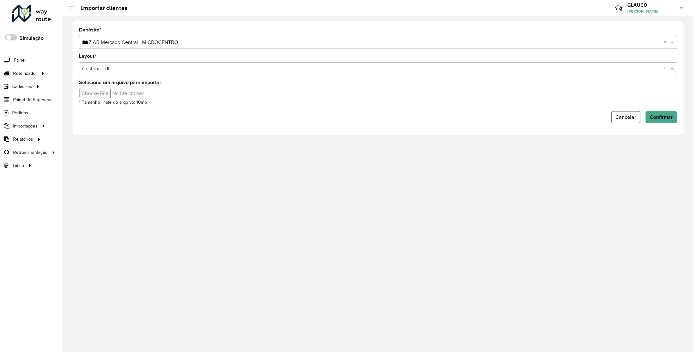
click at [95, 95] on input "Selecione um arquivo para importar" at bounding box center [133, 94] width 109 height 10
type input "**********"
click at [669, 119] on span "Confirmar" at bounding box center [661, 116] width 23 height 5
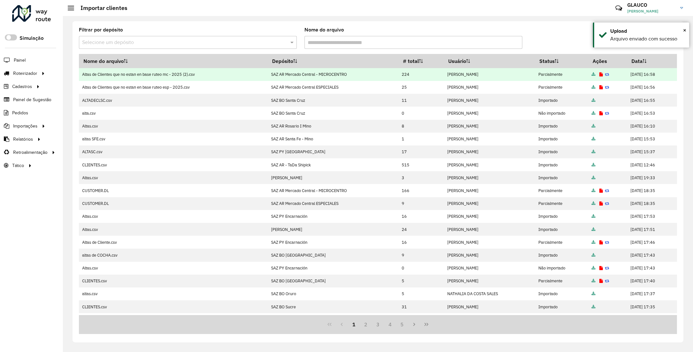
click at [600, 74] on icon at bounding box center [602, 75] width 4 height 4
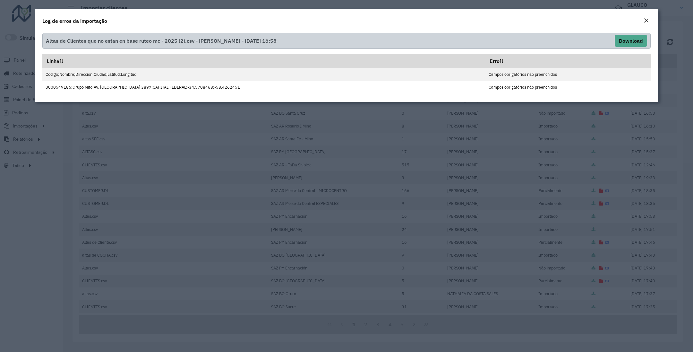
click at [646, 19] on em "Close" at bounding box center [646, 20] width 5 height 5
